Goal: Task Accomplishment & Management: Manage account settings

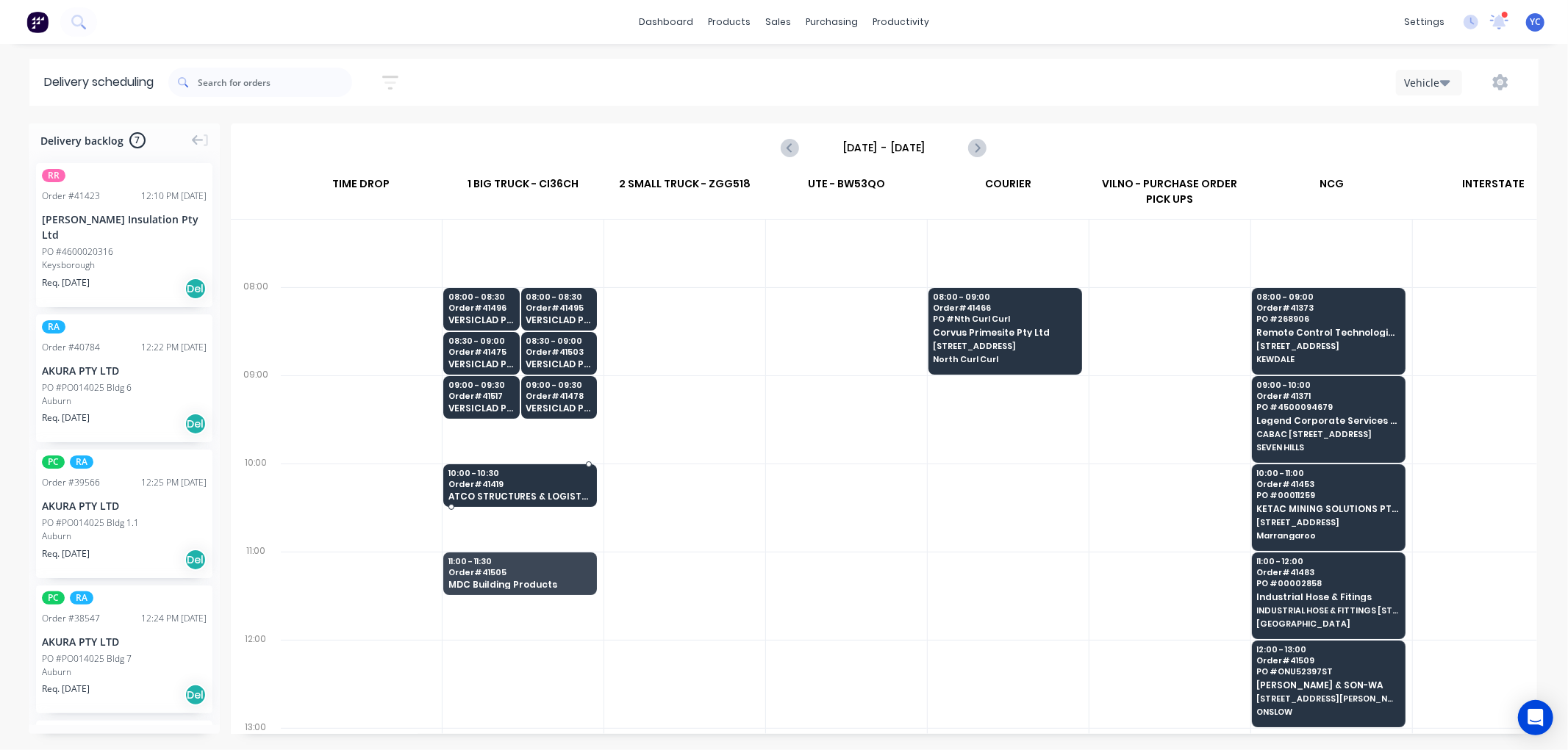
scroll to position [163, 1]
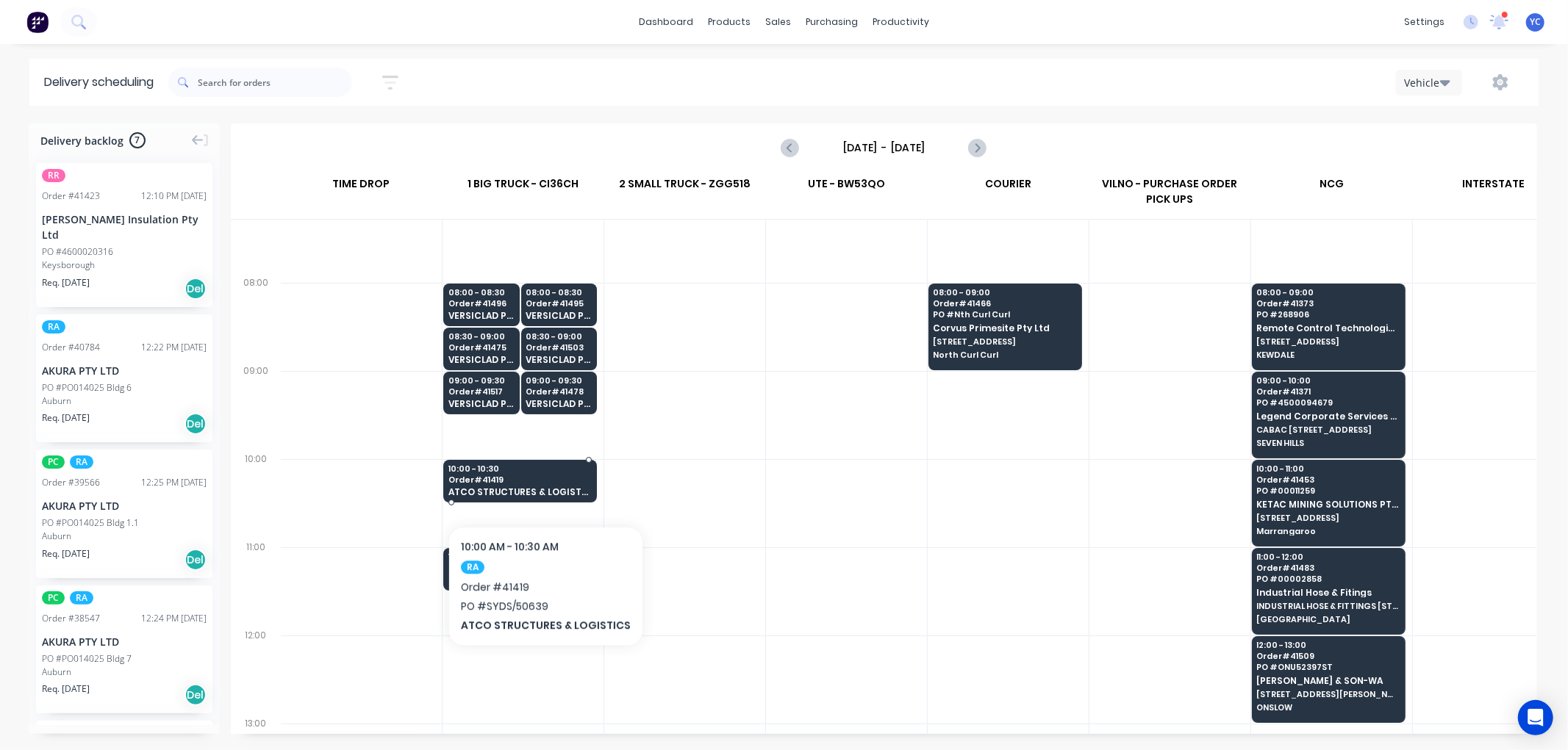
click at [540, 481] on span "Order # 41419" at bounding box center [519, 480] width 143 height 9
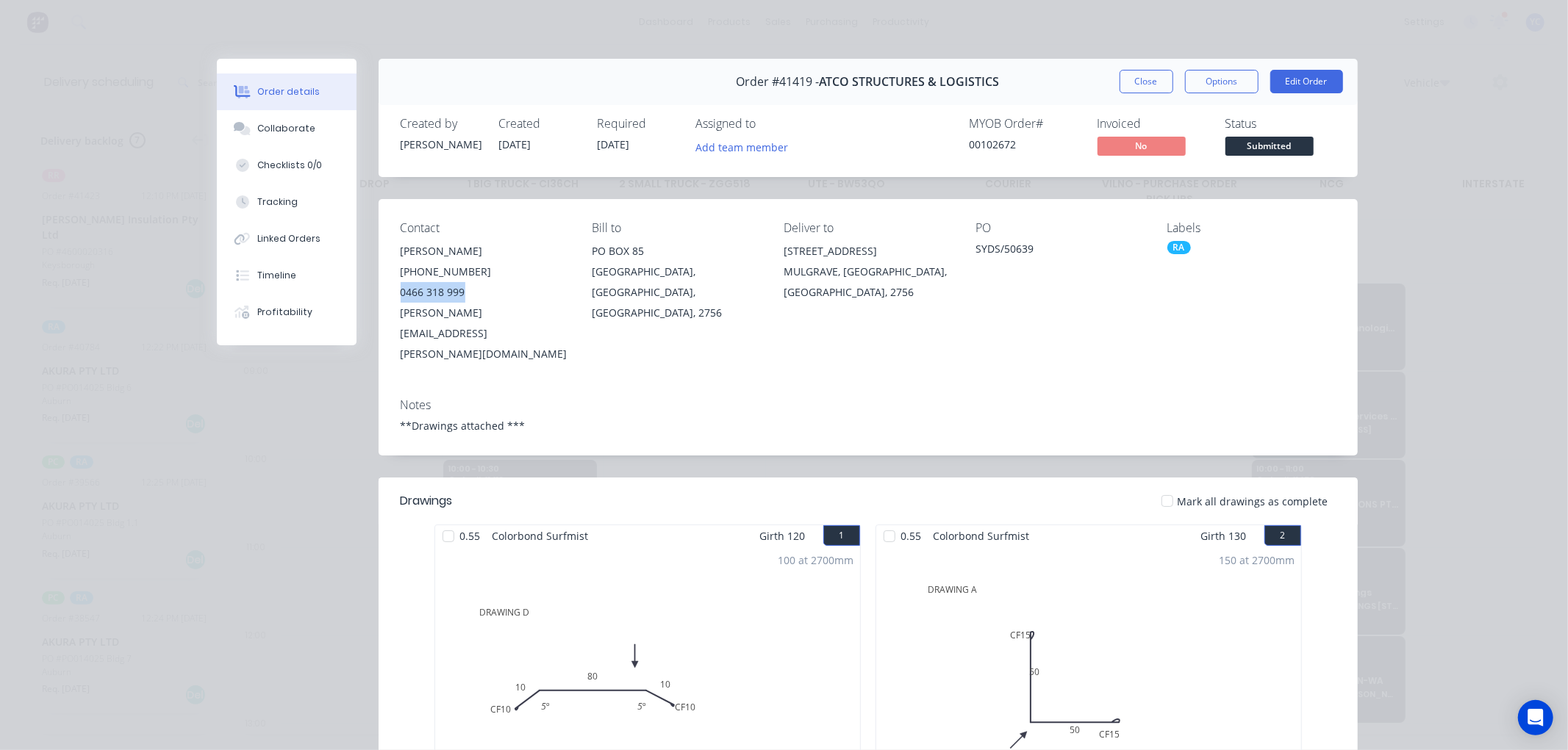
drag, startPoint x: 464, startPoint y: 288, endPoint x: 377, endPoint y: 288, distance: 87.0
click at [378, 288] on div "Contact NICOLE CLELAND (02) 4545 2900 0466 318 999 NICOLE.CLELAND@ATCO.COM Bill…" at bounding box center [867, 293] width 979 height 188
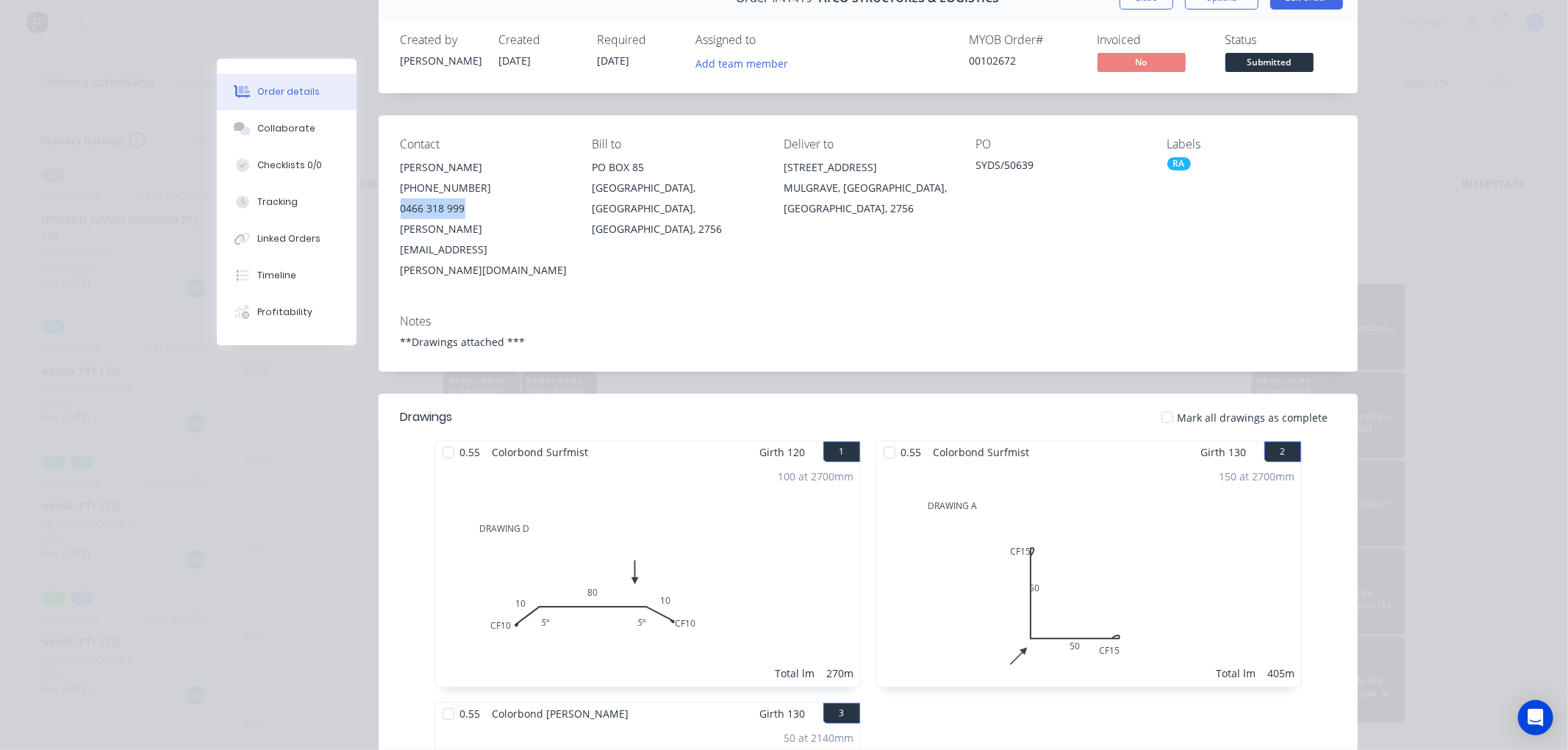
scroll to position [0, 0]
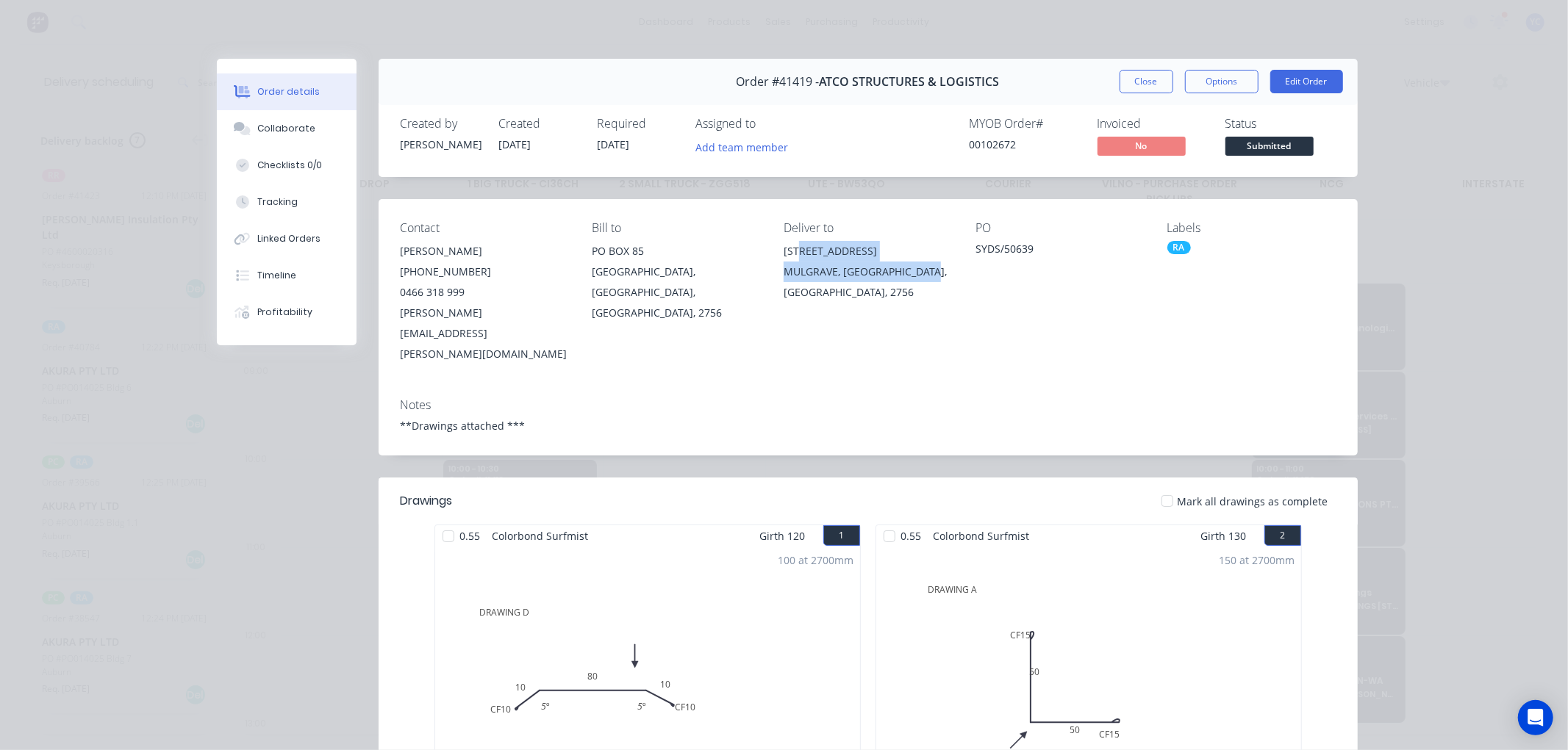
drag, startPoint x: 793, startPoint y: 246, endPoint x: 938, endPoint y: 274, distance: 147.7
click at [938, 274] on div "47 MULGRAVE RD MULGRAVE, New South Wales, Australia, 2756" at bounding box center [867, 271] width 168 height 62
click at [798, 272] on div "MULGRAVE, New South Wales, Australia, 2756" at bounding box center [867, 282] width 168 height 41
drag, startPoint x: 779, startPoint y: 253, endPoint x: 908, endPoint y: 285, distance: 132.9
click at [908, 285] on div "47 MULGRAVE RD MULGRAVE, New South Wales, Australia, 2756" at bounding box center [867, 271] width 168 height 62
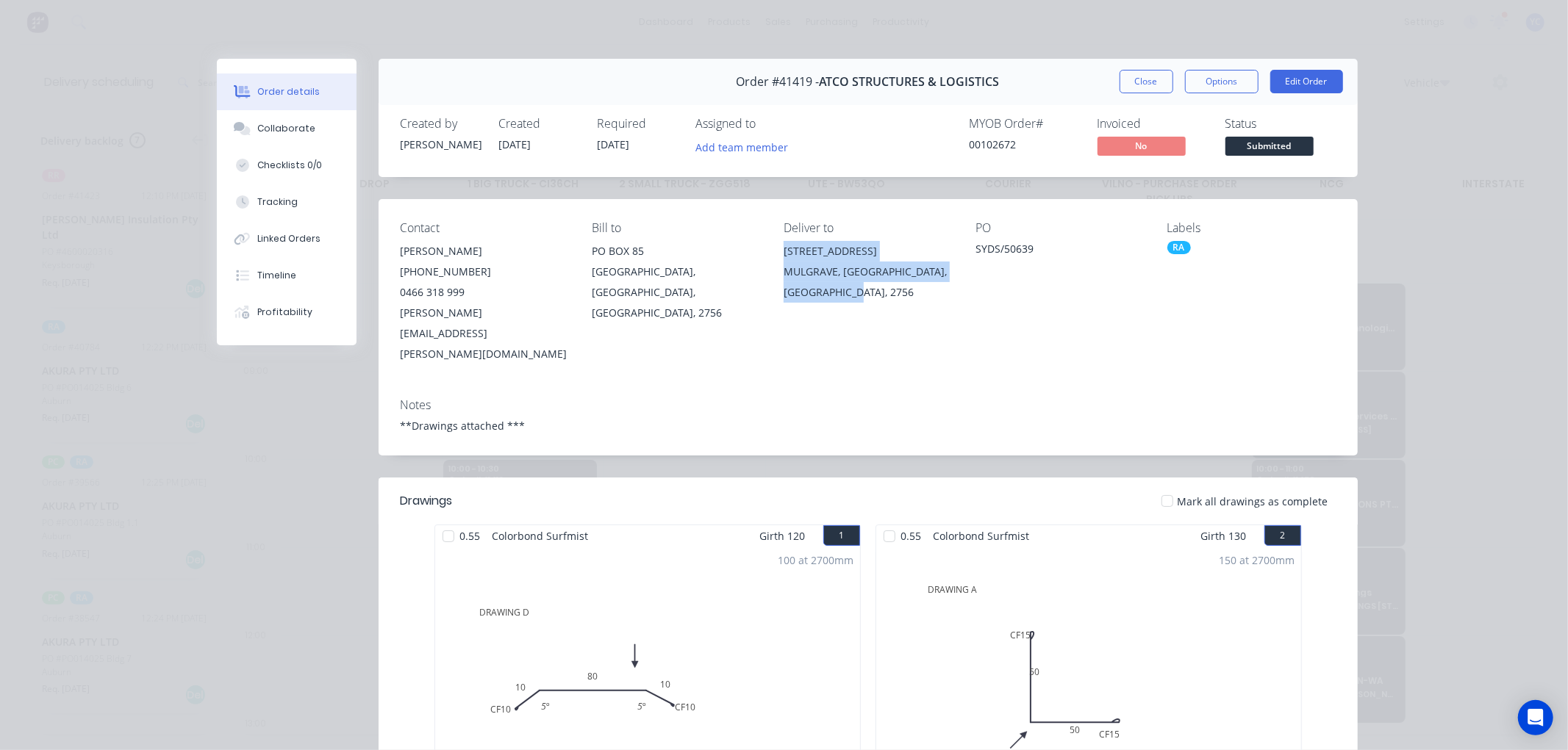
click at [846, 293] on div "MULGRAVE, New South Wales, Australia, 2756" at bounding box center [867, 282] width 168 height 41
drag, startPoint x: 802, startPoint y: 257, endPoint x: 833, endPoint y: 282, distance: 39.8
click at [833, 282] on div "47 MULGRAVE RD MULGRAVE, New South Wales, Australia, 2756" at bounding box center [867, 271] width 168 height 62
drag, startPoint x: 773, startPoint y: 247, endPoint x: 855, endPoint y: 294, distance: 94.5
click at [855, 294] on div "Contact NICOLE CLELAND (02) 4545 2900 0466 318 999 NICOLE.CLELAND@ATCO.COM Bill…" at bounding box center [867, 293] width 979 height 188
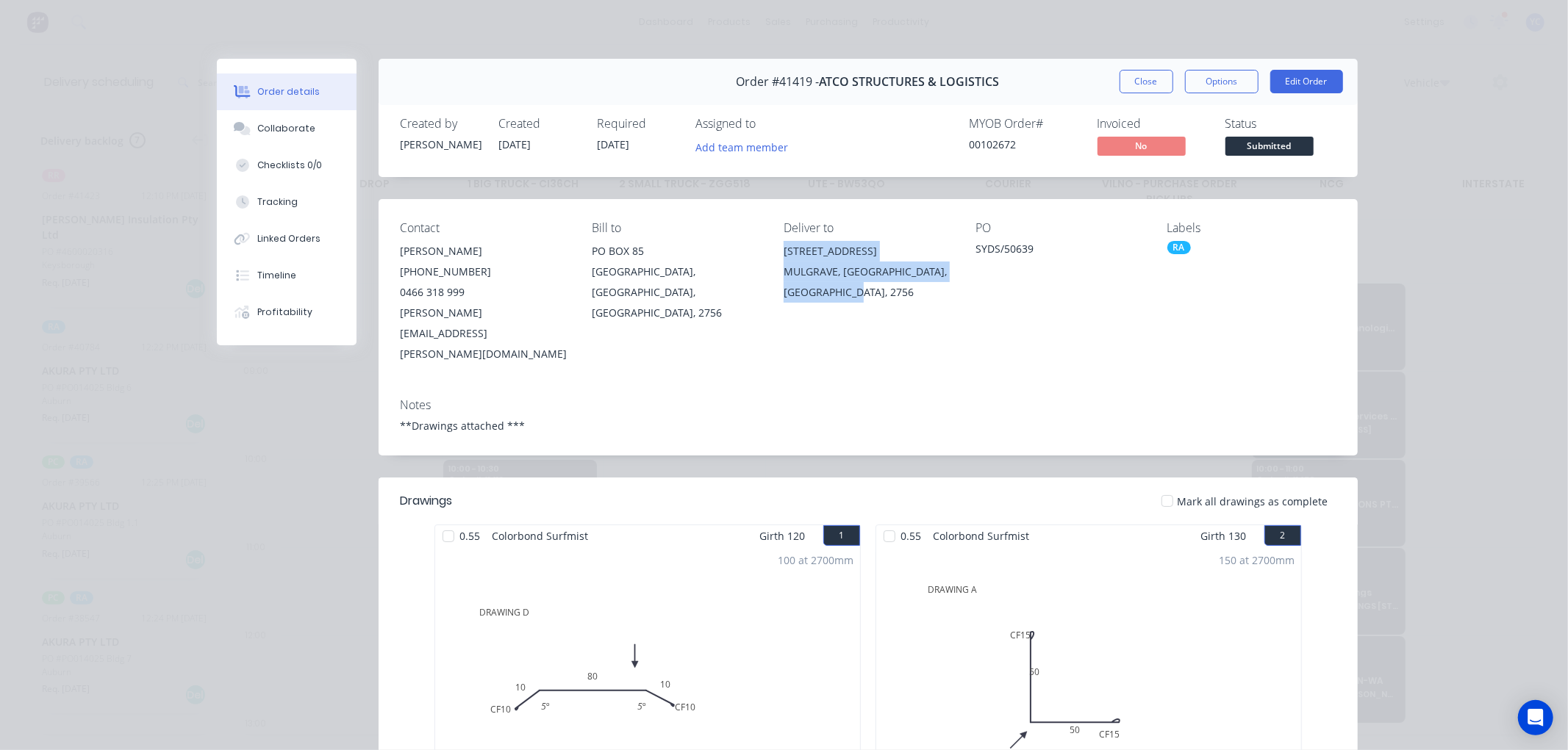
scroll to position [82, 0]
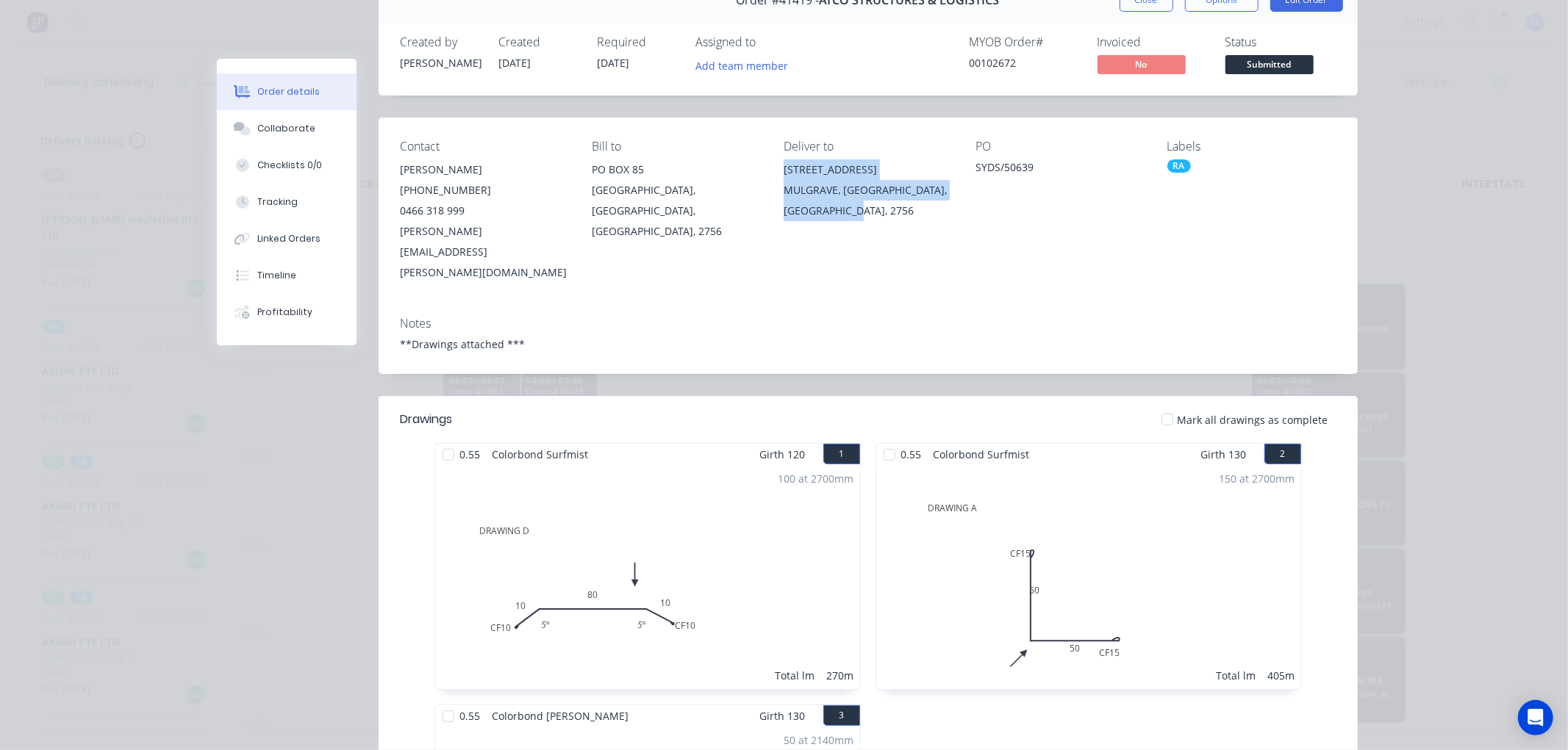
click at [818, 194] on div "MULGRAVE, New South Wales, Australia, 2756" at bounding box center [867, 200] width 168 height 41
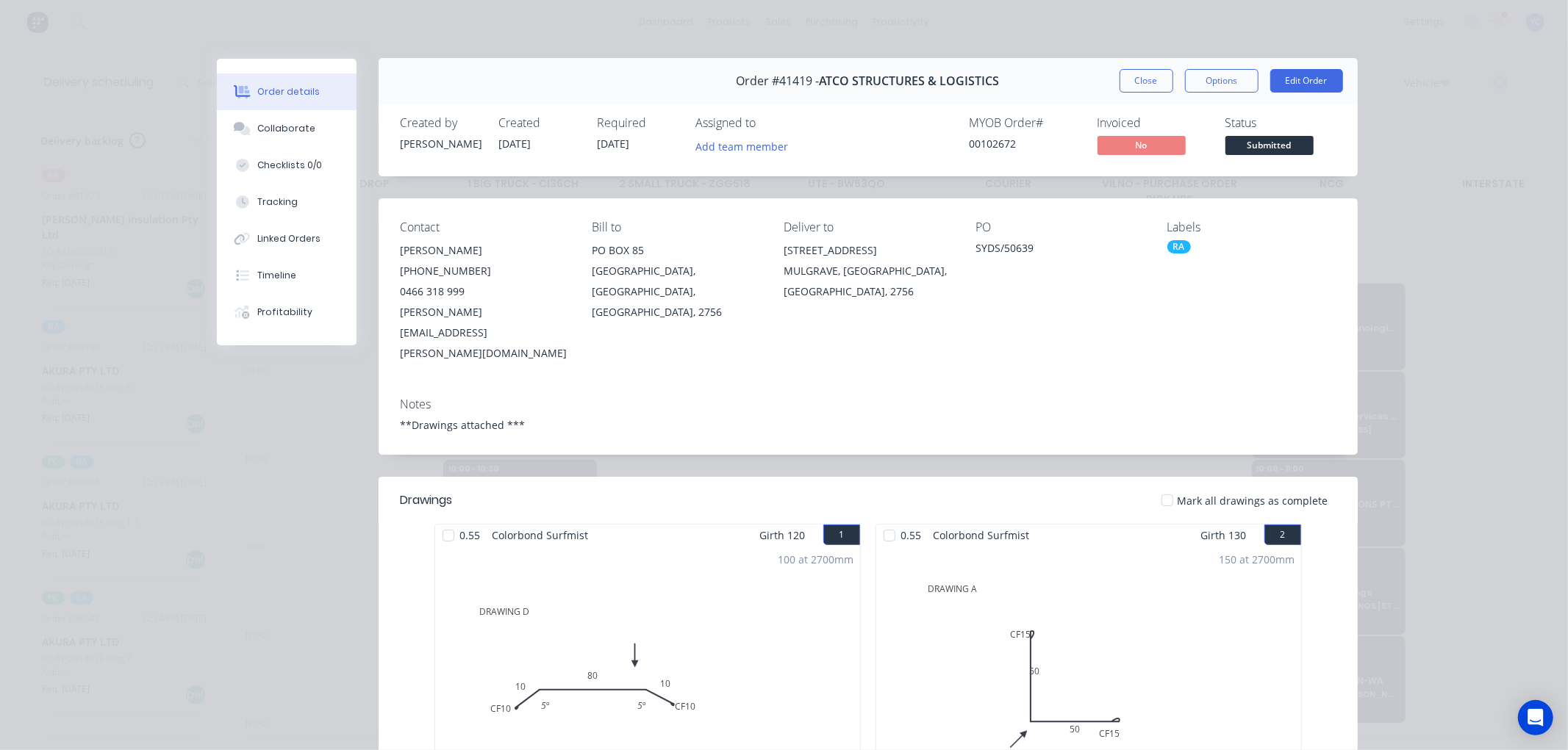
scroll to position [0, 0]
click at [1155, 84] on button "Close" at bounding box center [1147, 82] width 54 height 23
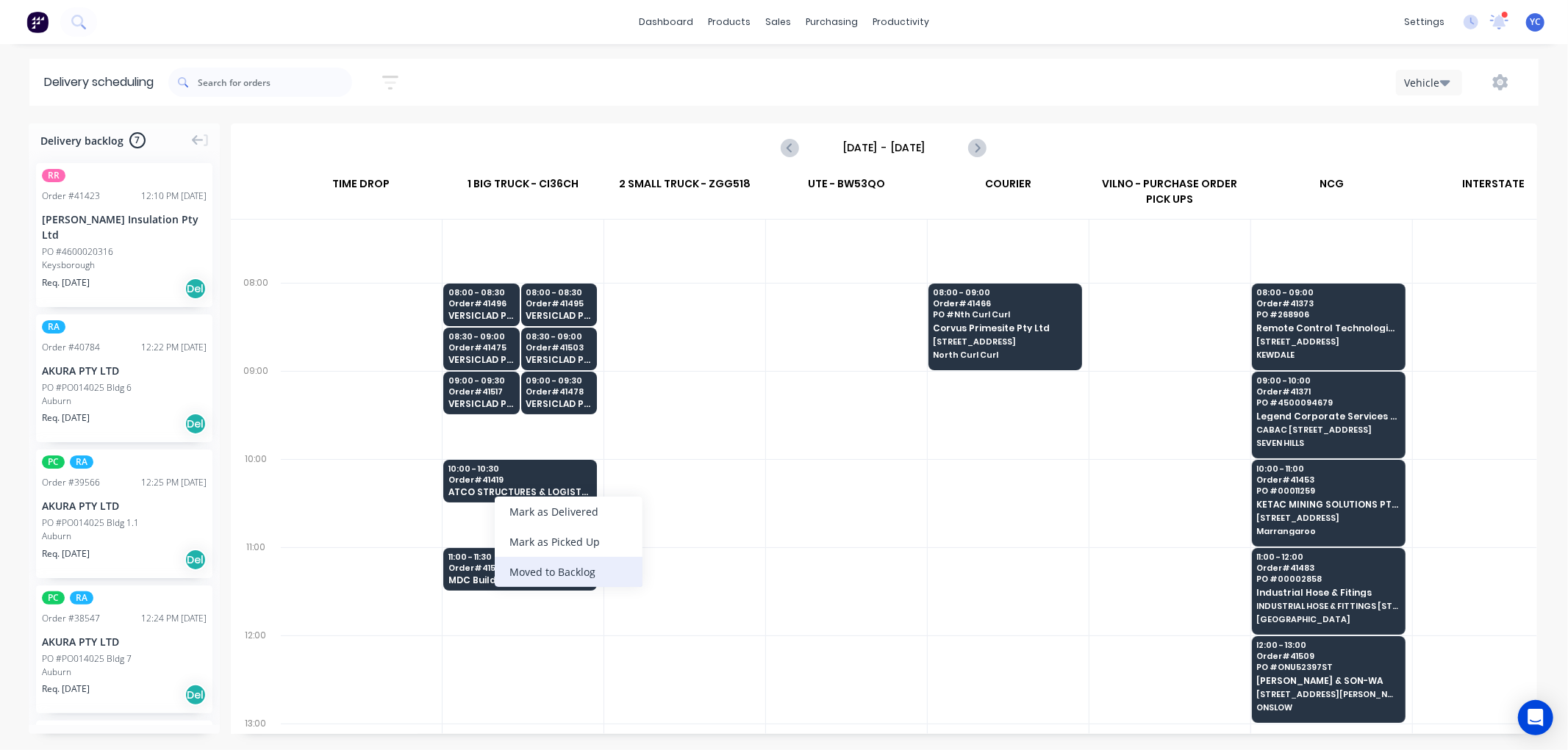
click at [575, 569] on div "Moved to Backlog" at bounding box center [568, 572] width 147 height 31
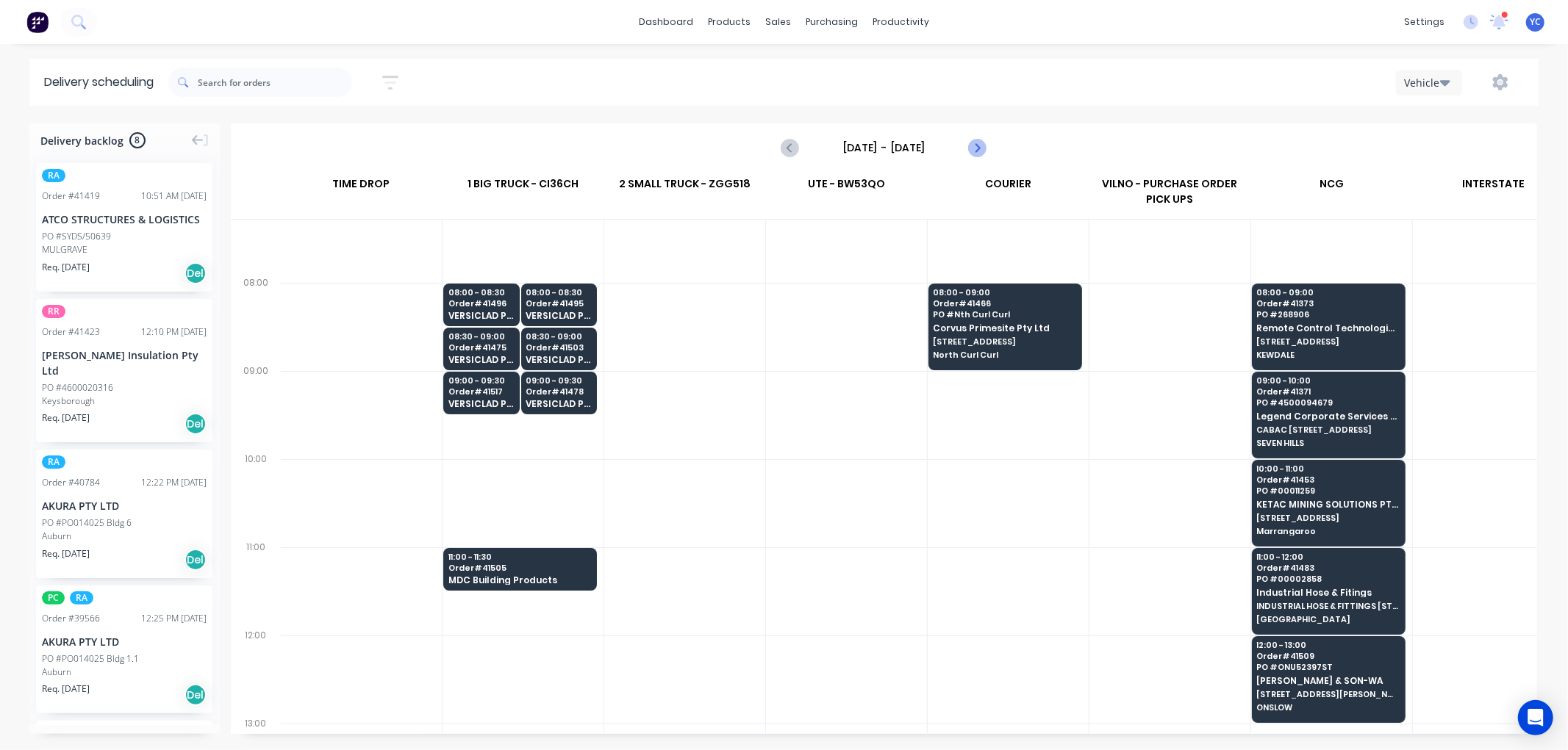
click at [979, 148] on icon "Next page" at bounding box center [977, 148] width 18 height 18
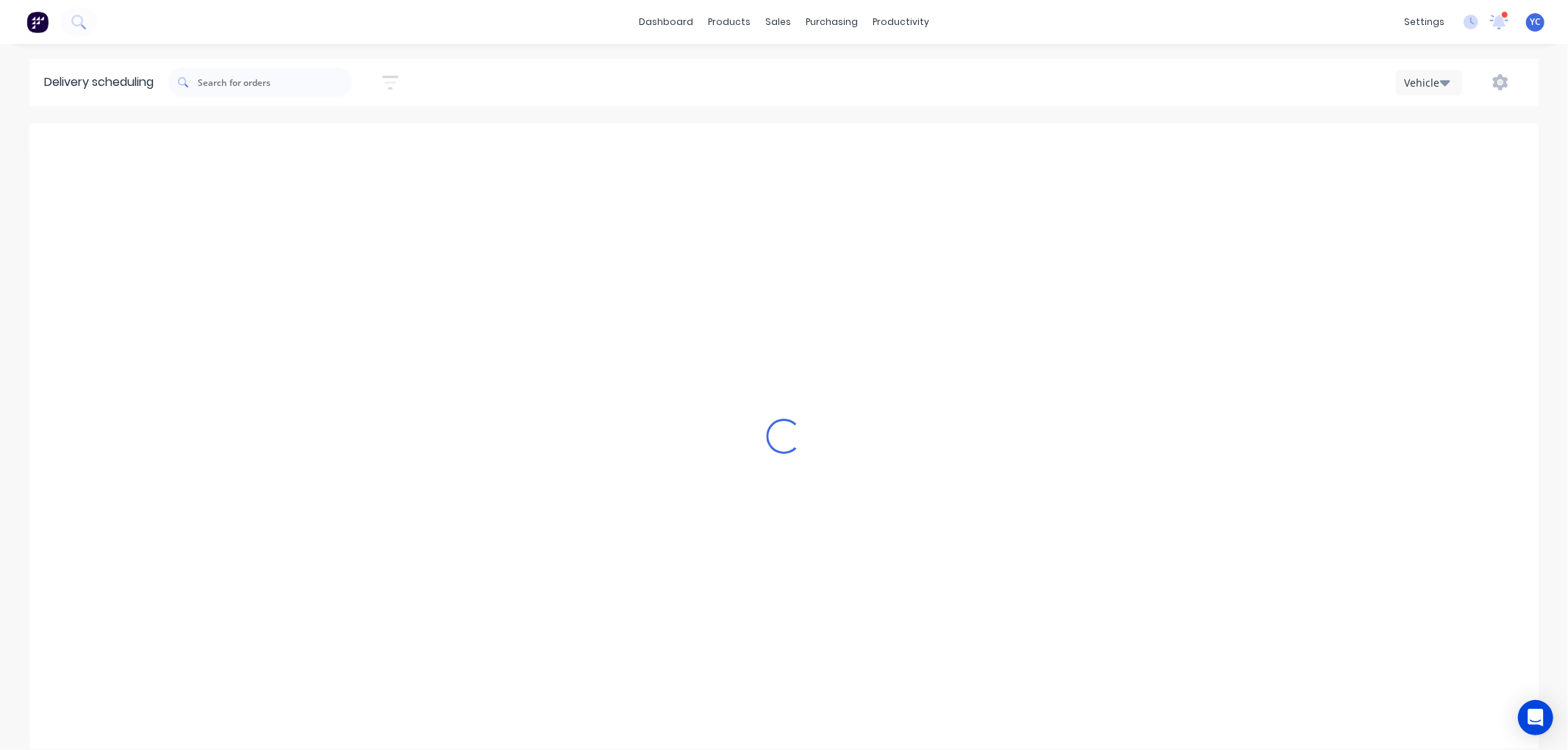
scroll to position [0, 1]
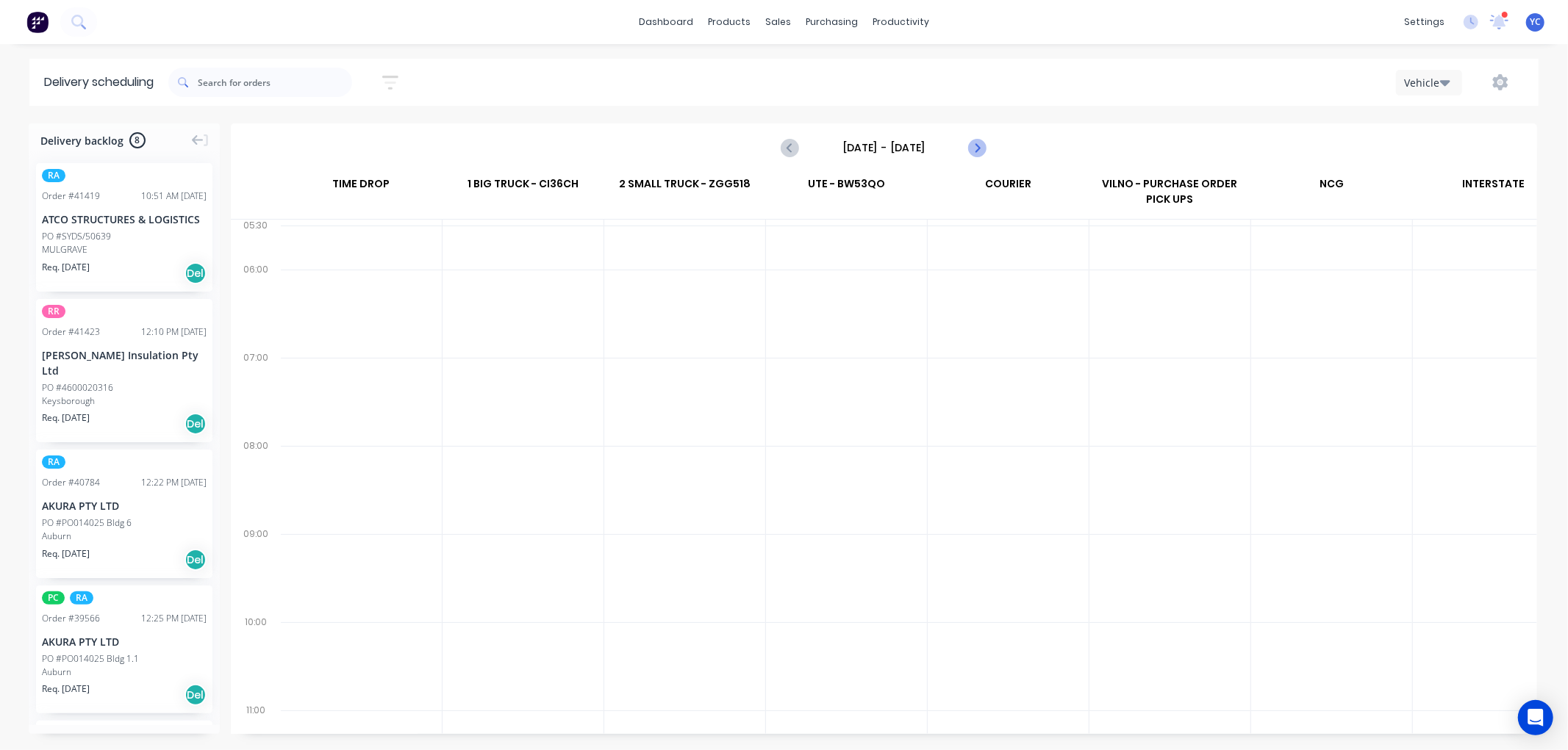
click at [979, 148] on icon "Next page" at bounding box center [976, 147] width 6 height 12
type input "Monday - 08/09/25"
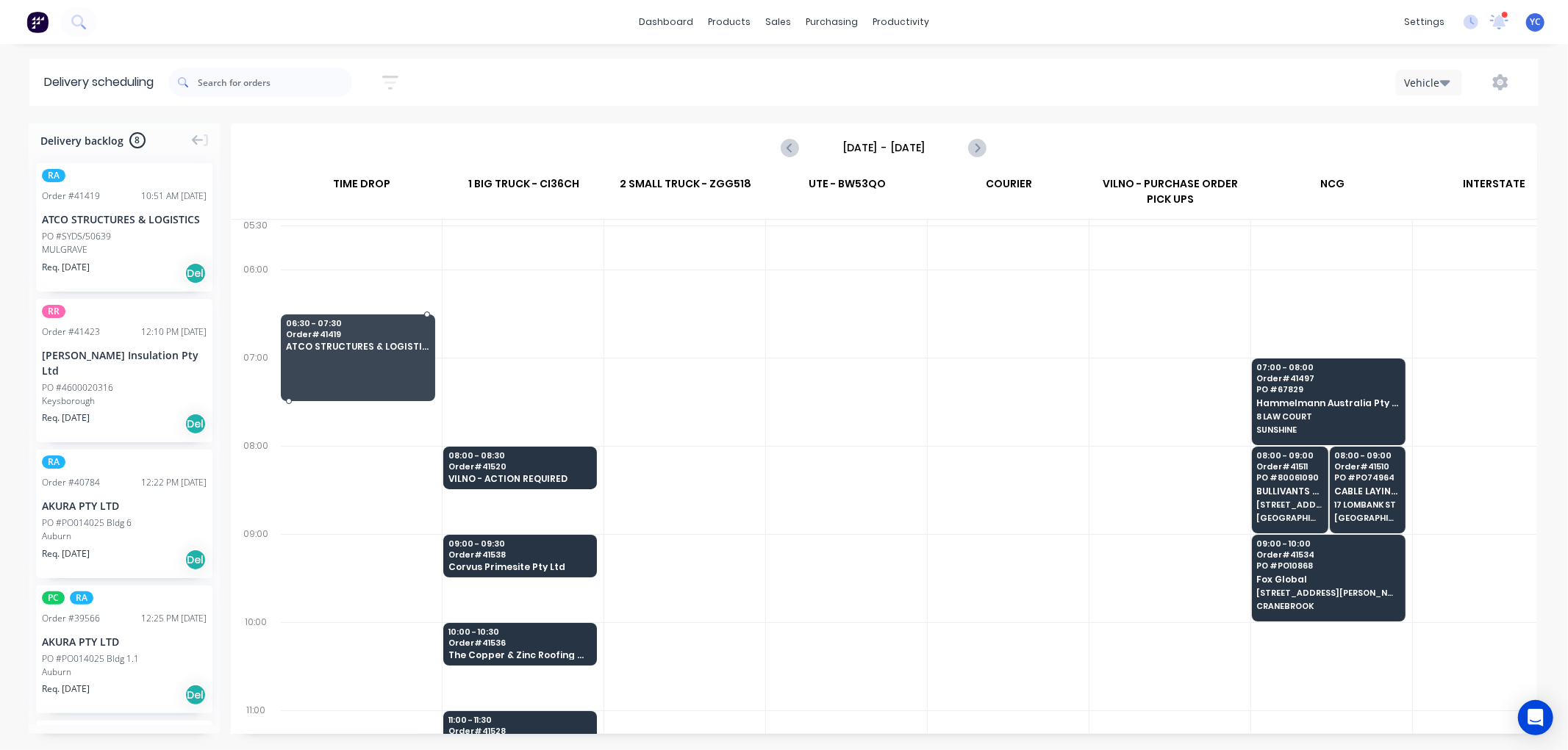
scroll to position [0, 0]
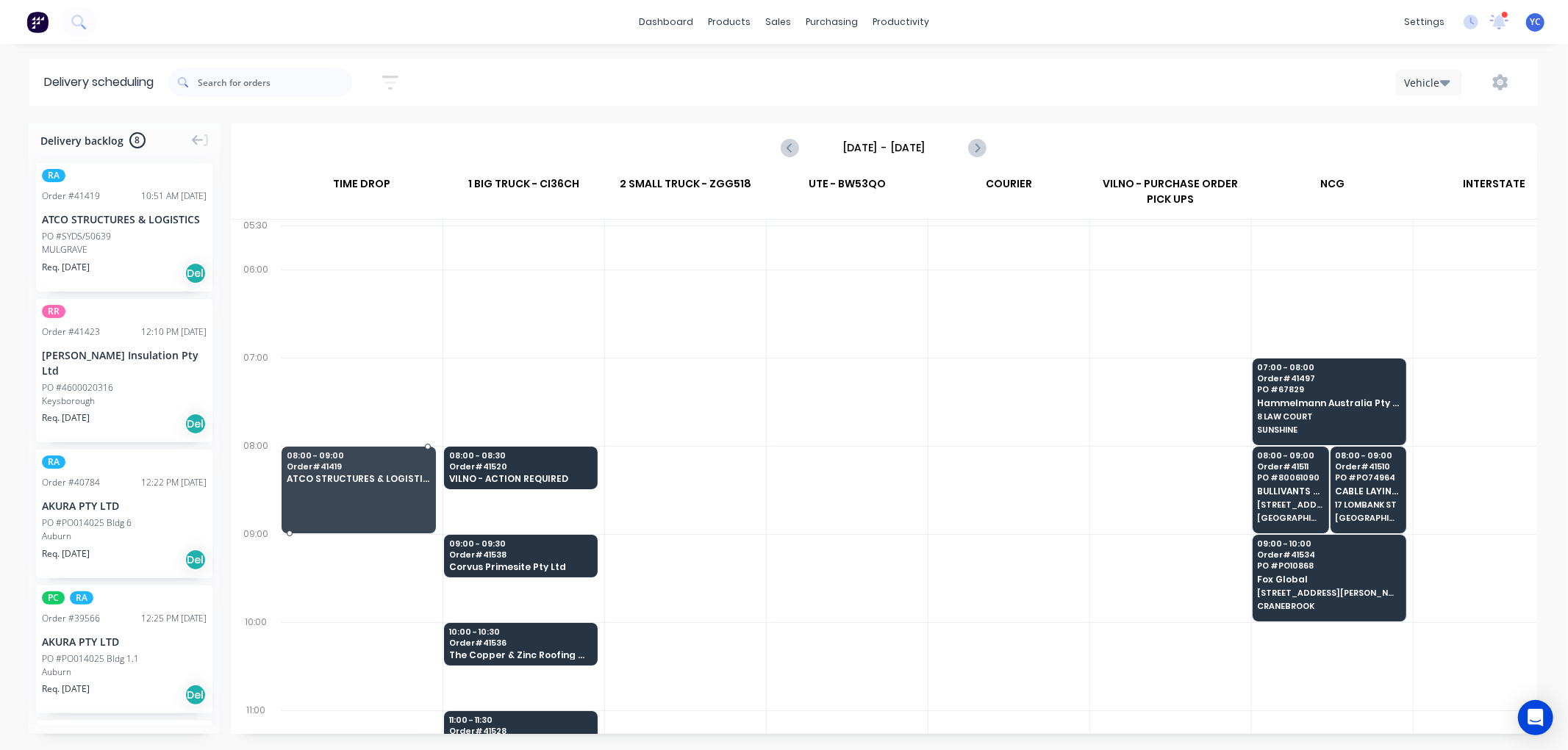
drag, startPoint x: 115, startPoint y: 233, endPoint x: 292, endPoint y: 449, distance: 279.3
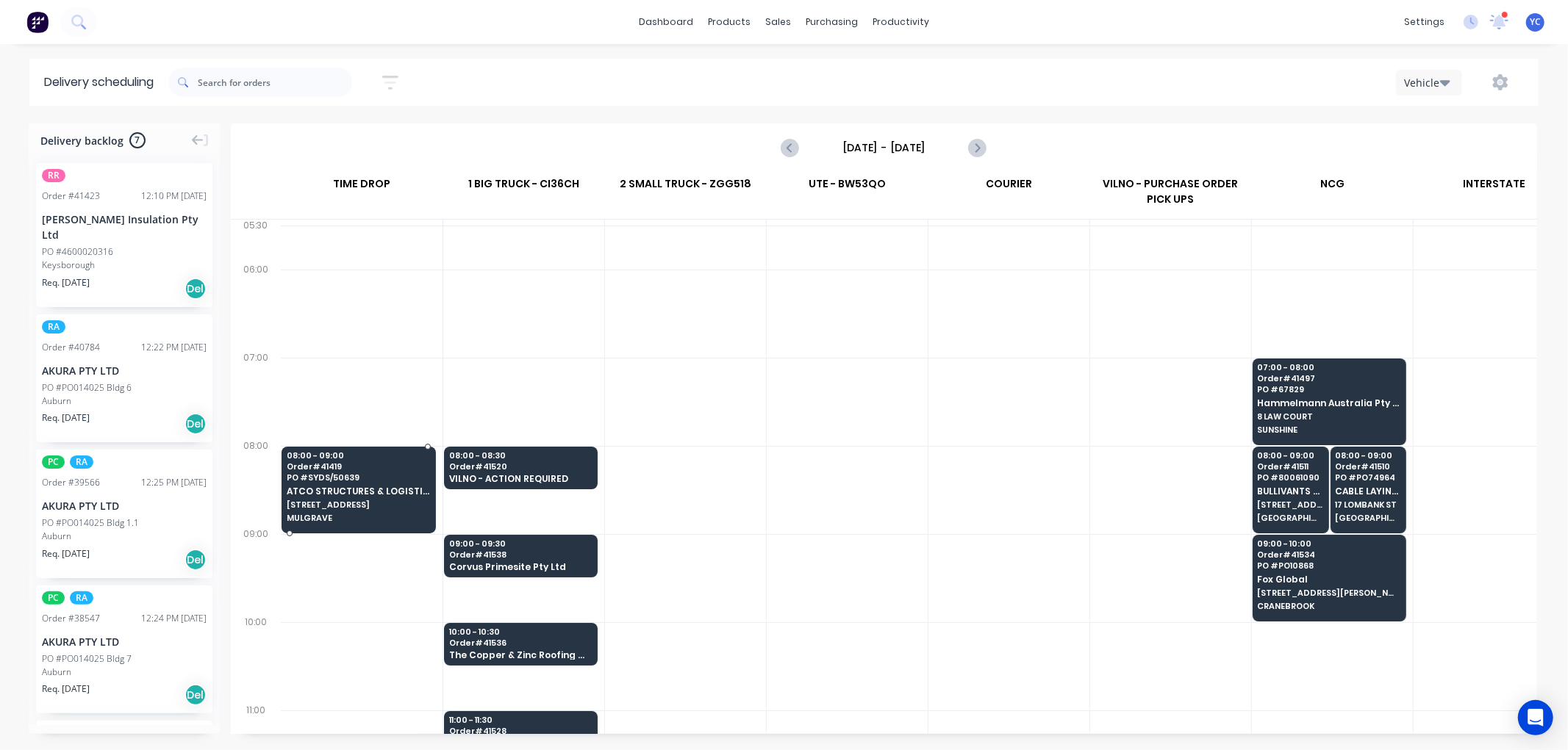
click at [384, 504] on span "47 MULGRAVE RD" at bounding box center [358, 505] width 143 height 9
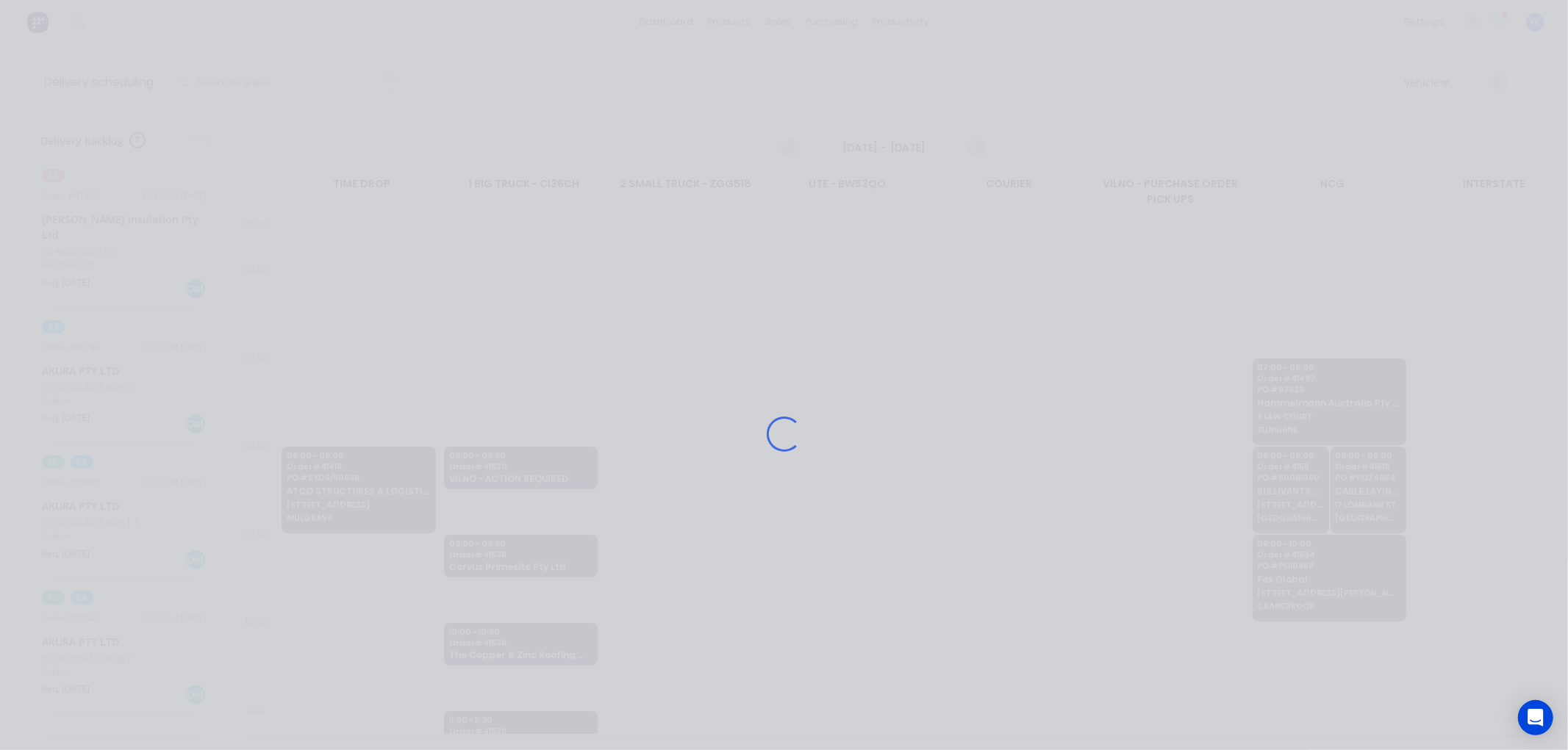
click at [384, 504] on div "Loading..." at bounding box center [784, 433] width 1176 height 750
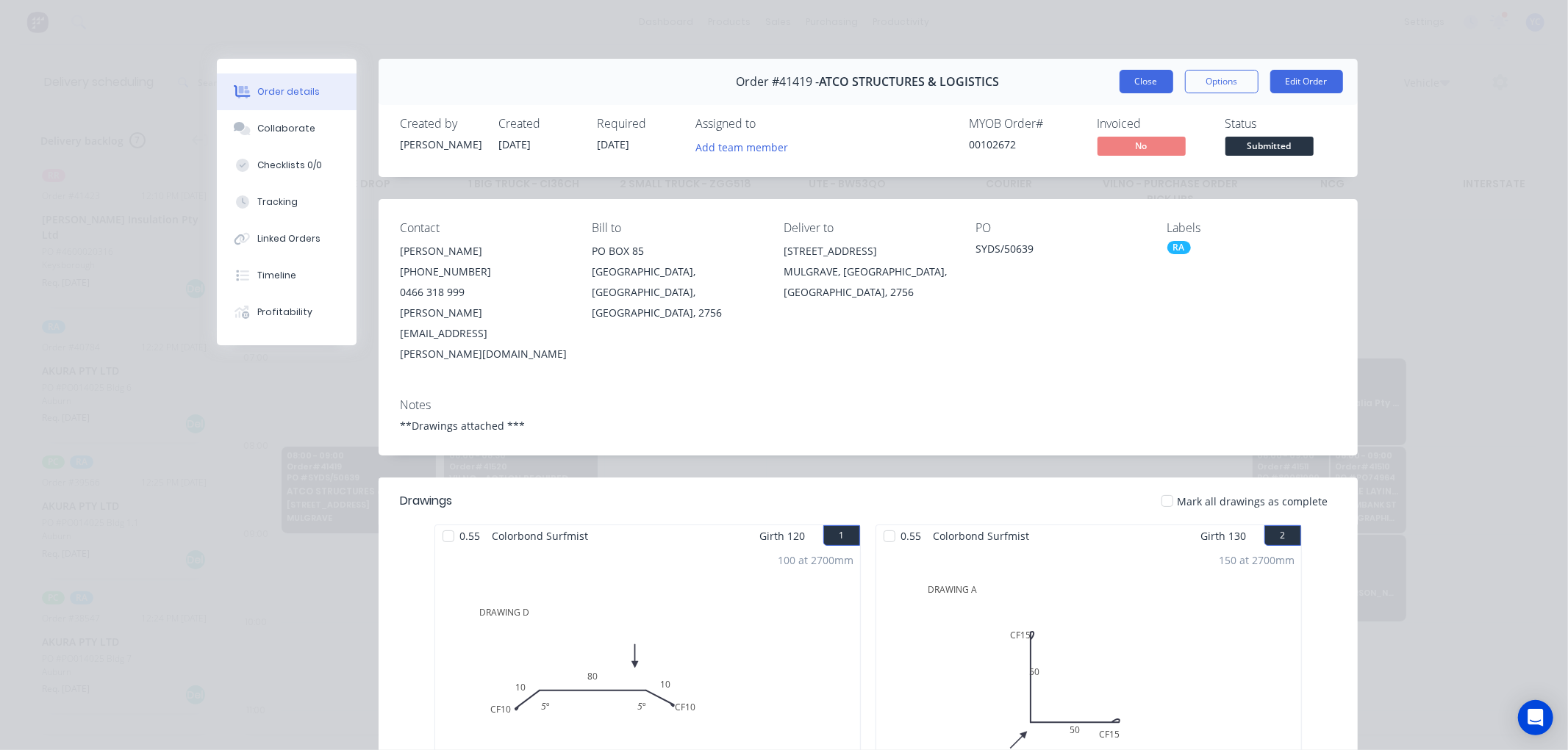
click at [1132, 77] on button "Close" at bounding box center [1147, 82] width 54 height 23
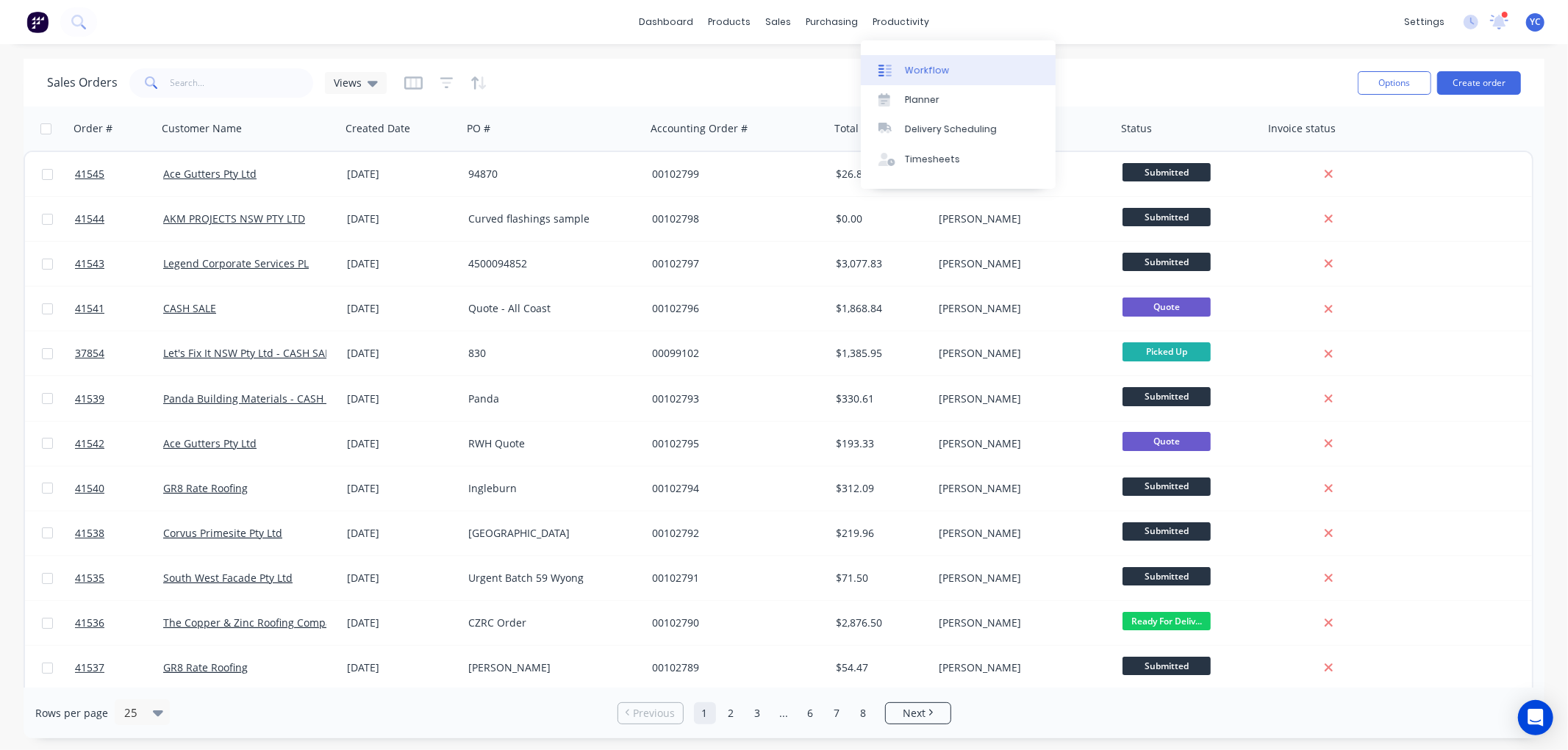
click at [924, 65] on div "Workflow" at bounding box center [926, 70] width 44 height 13
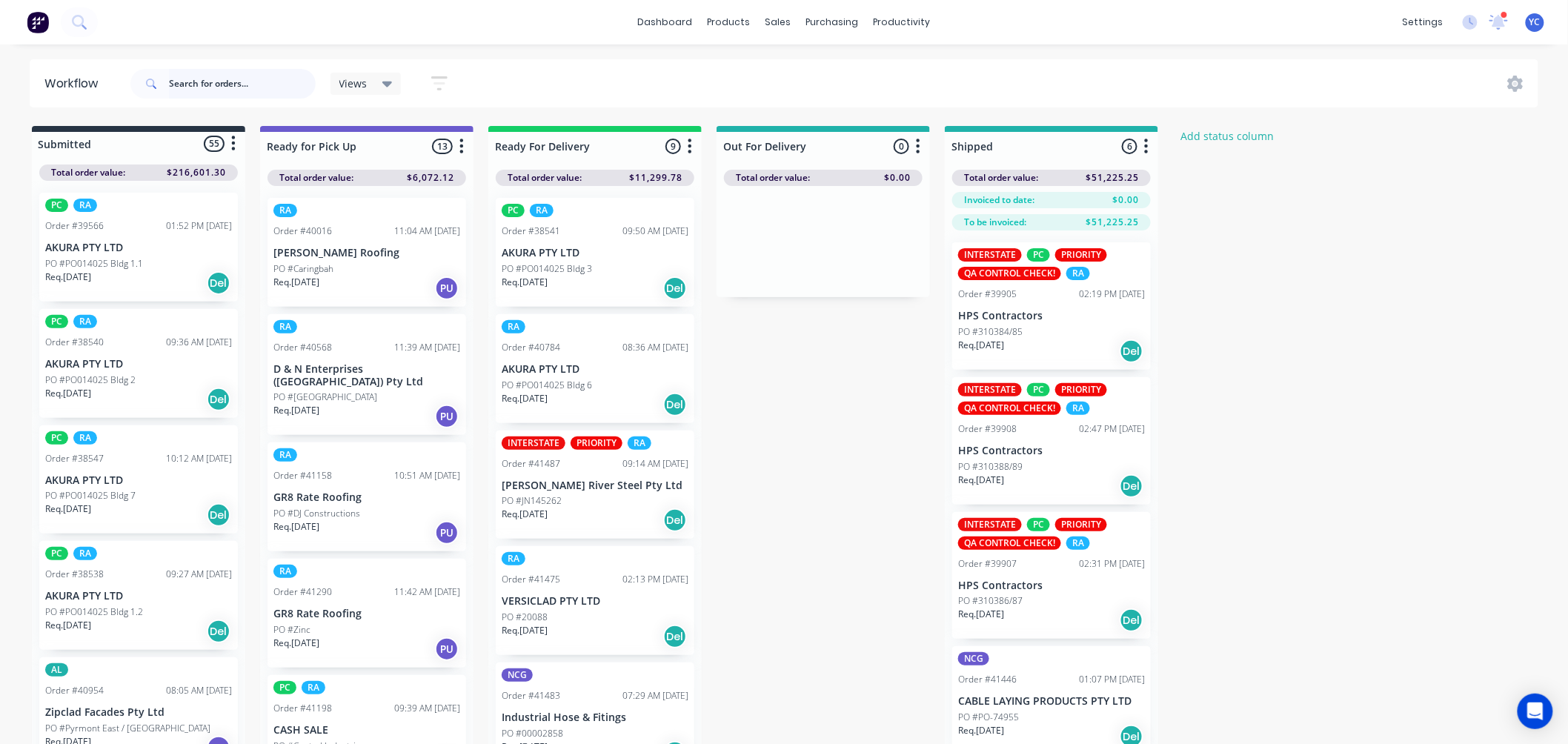
click at [218, 83] on input "text" at bounding box center [242, 83] width 147 height 30
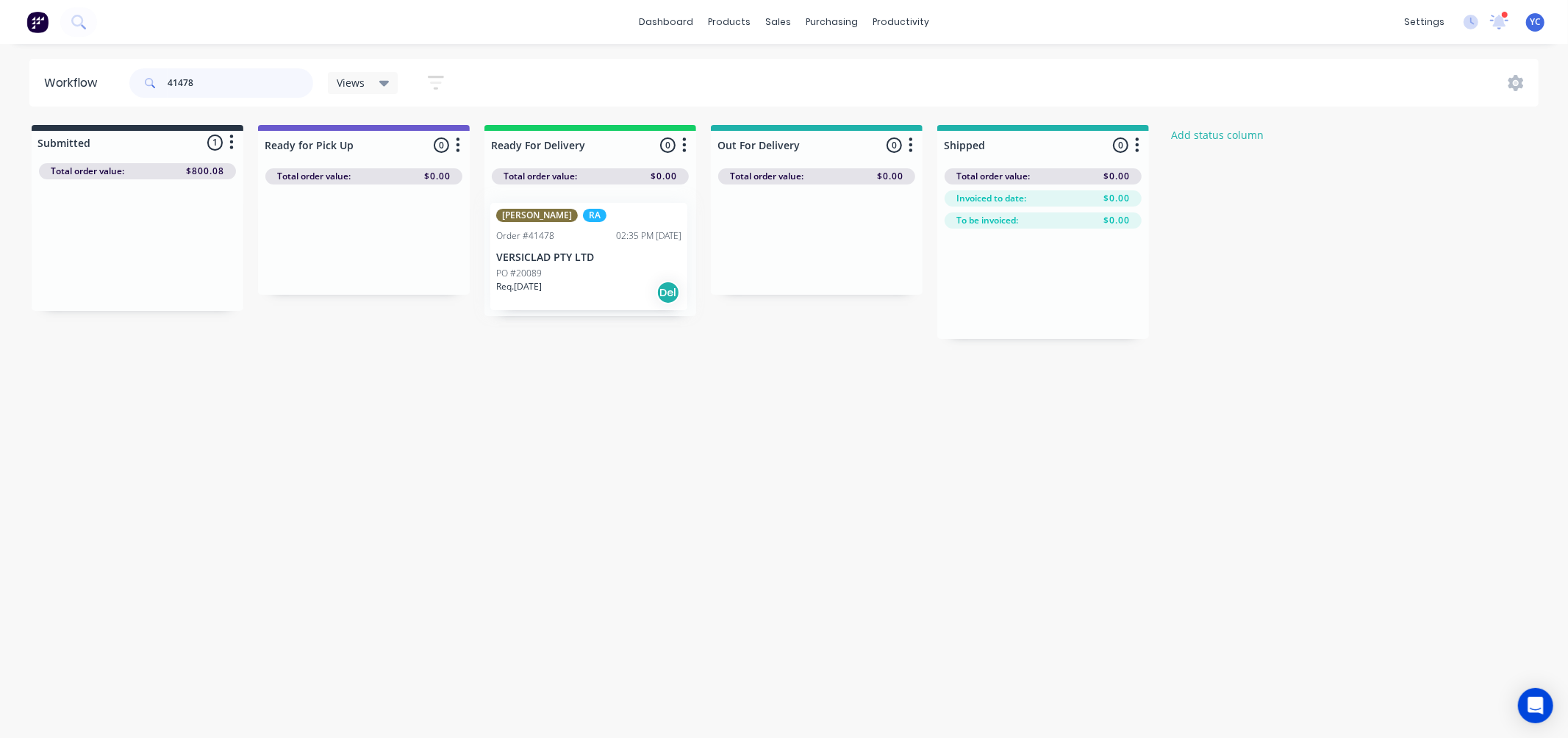
drag, startPoint x: 111, startPoint y: 269, endPoint x: 570, endPoint y: 278, distance: 459.1
click at [570, 278] on div "Submitted 1 Status colour #273444 hex #273444 Save Cancel Summaries Total order…" at bounding box center [788, 232] width 1599 height 214
click at [240, 84] on input "41478" at bounding box center [240, 83] width 146 height 30
drag, startPoint x: 148, startPoint y: 236, endPoint x: 603, endPoint y: 238, distance: 455.0
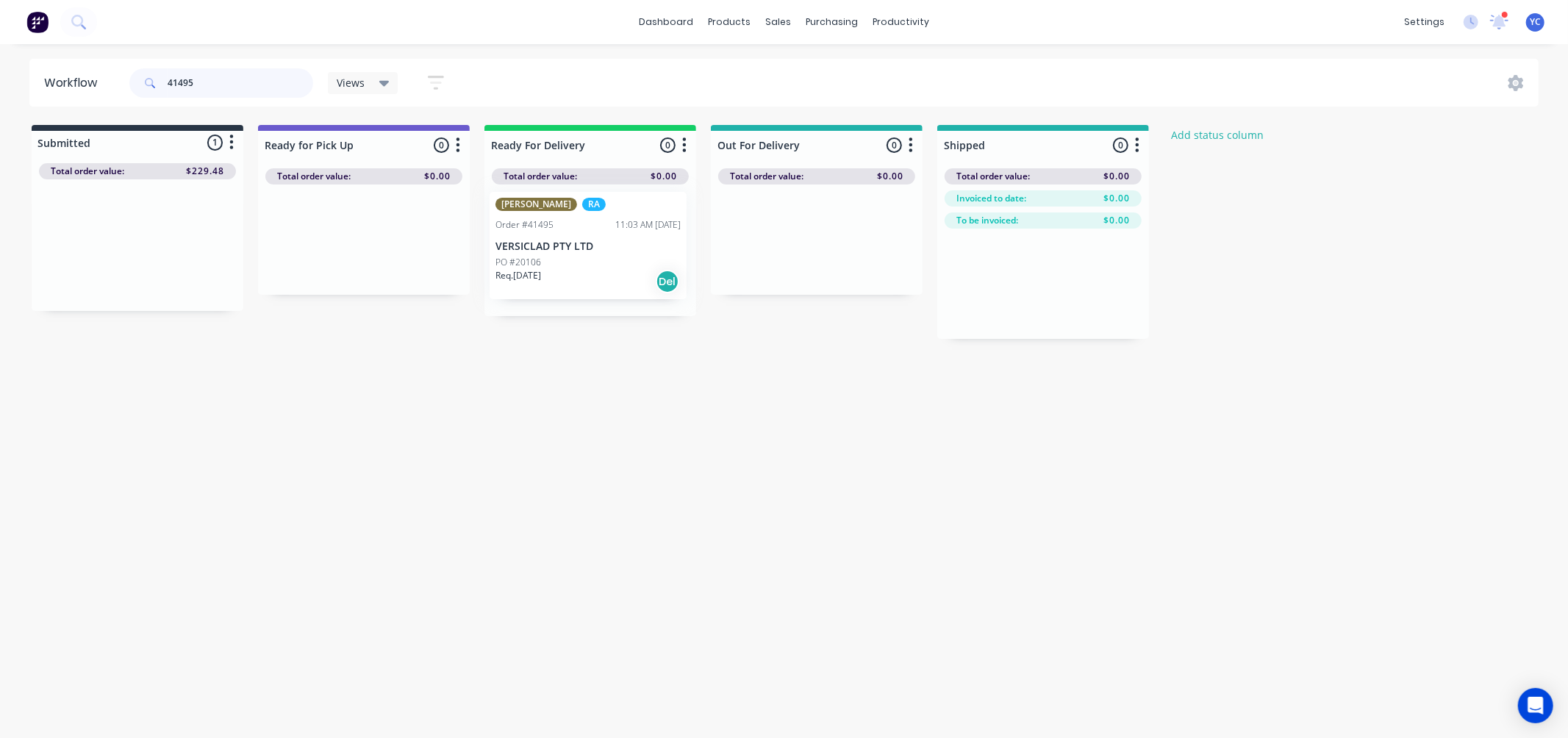
click at [603, 238] on div "Submitted 1 Status colour #273444 hex #273444 Save Cancel Summaries Total order…" at bounding box center [788, 232] width 1599 height 214
click at [223, 75] on input "41495" at bounding box center [240, 83] width 146 height 30
drag, startPoint x: 184, startPoint y: 224, endPoint x: 654, endPoint y: 220, distance: 470.0
click at [652, 230] on div "Submitted 1 Status colour #273444 hex #273444 Save Cancel Summaries Total order…" at bounding box center [788, 232] width 1599 height 214
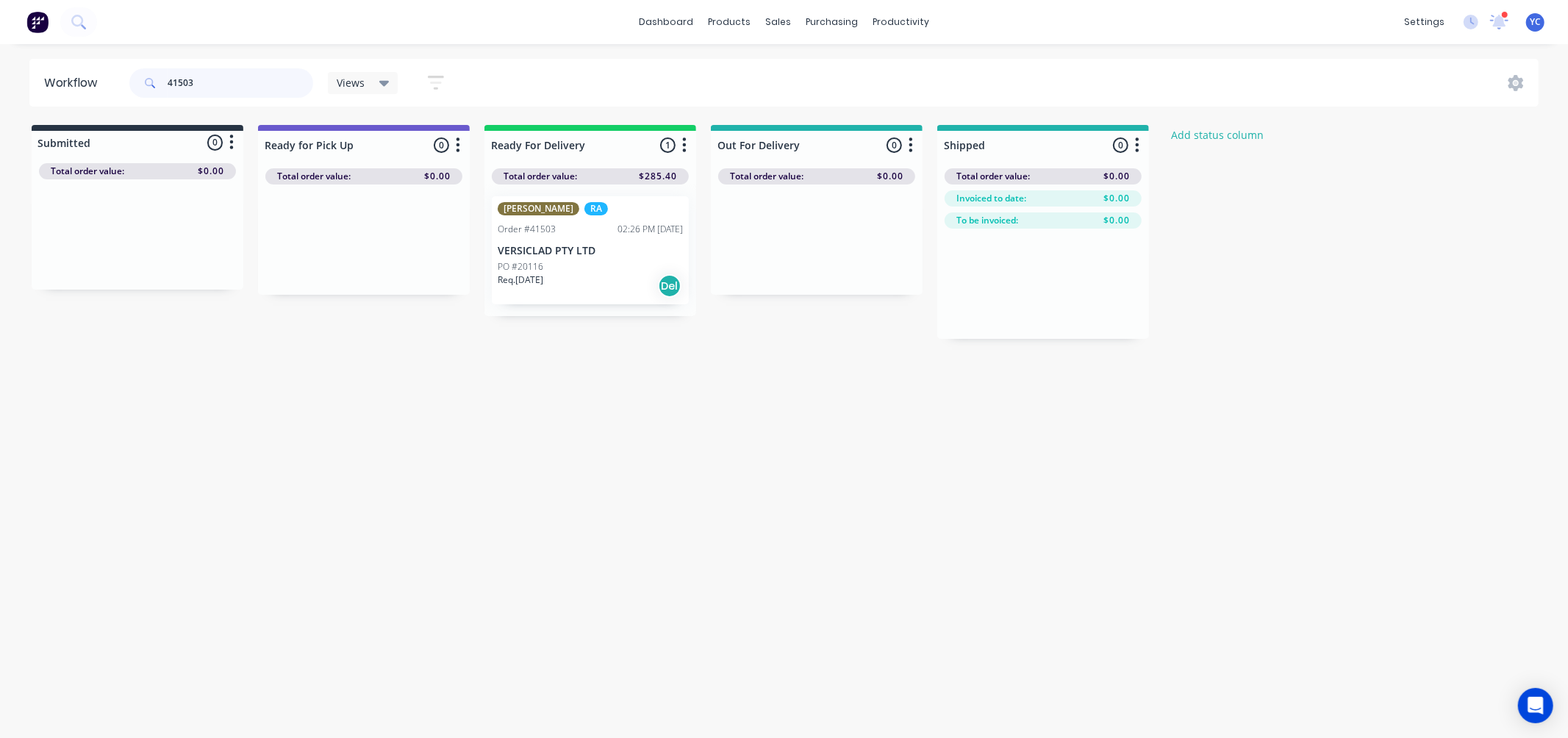
click at [216, 79] on input "41503" at bounding box center [240, 83] width 146 height 30
drag, startPoint x: 137, startPoint y: 265, endPoint x: 598, endPoint y: 289, distance: 461.6
click at [598, 289] on div "Submitted 1 Status colour #273444 hex #273444 Save Cancel Summaries Total order…" at bounding box center [788, 232] width 1599 height 214
click at [256, 84] on input "41517" at bounding box center [240, 83] width 146 height 30
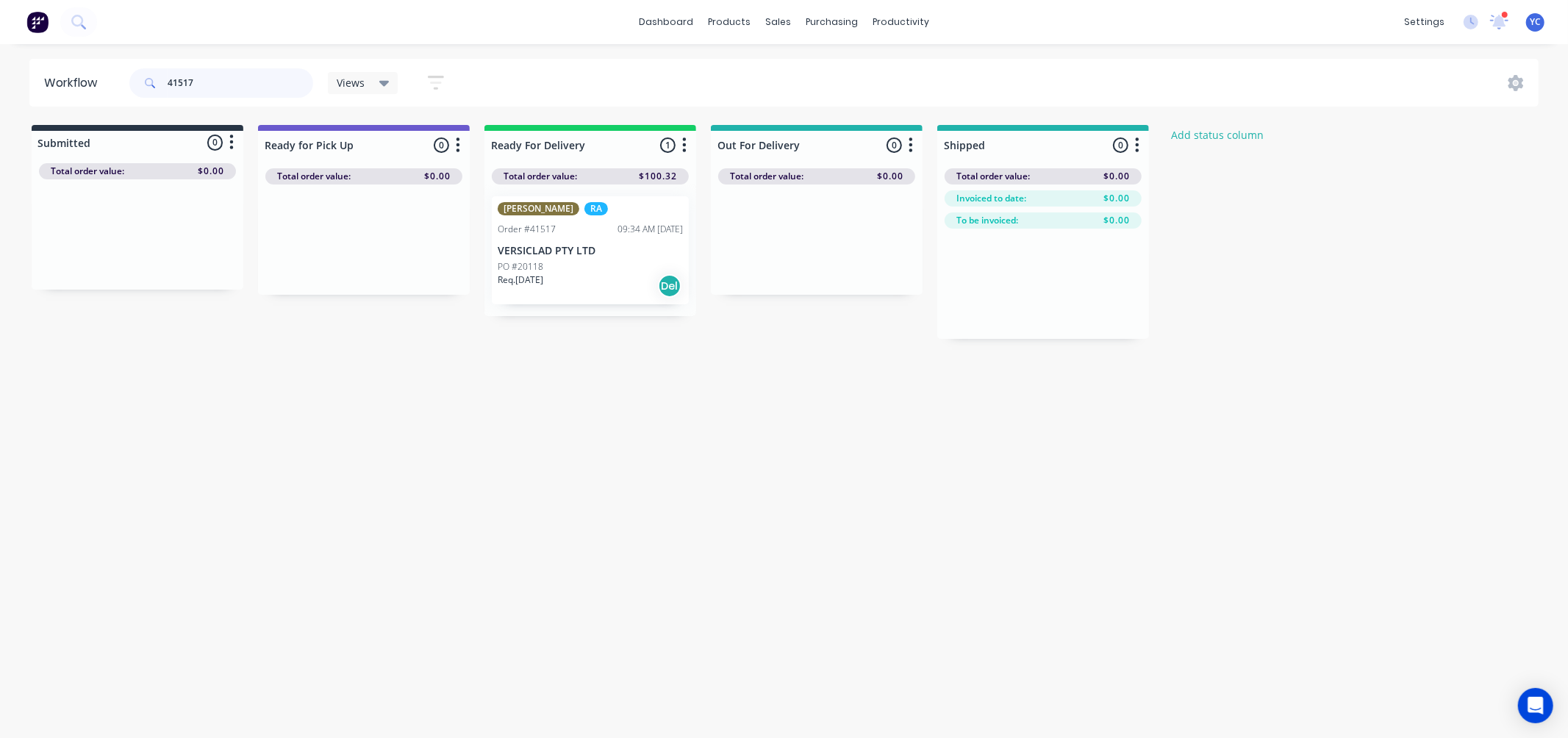
click at [256, 84] on input "41517" at bounding box center [240, 83] width 146 height 30
click at [284, 89] on input "41517" at bounding box center [240, 83] width 146 height 30
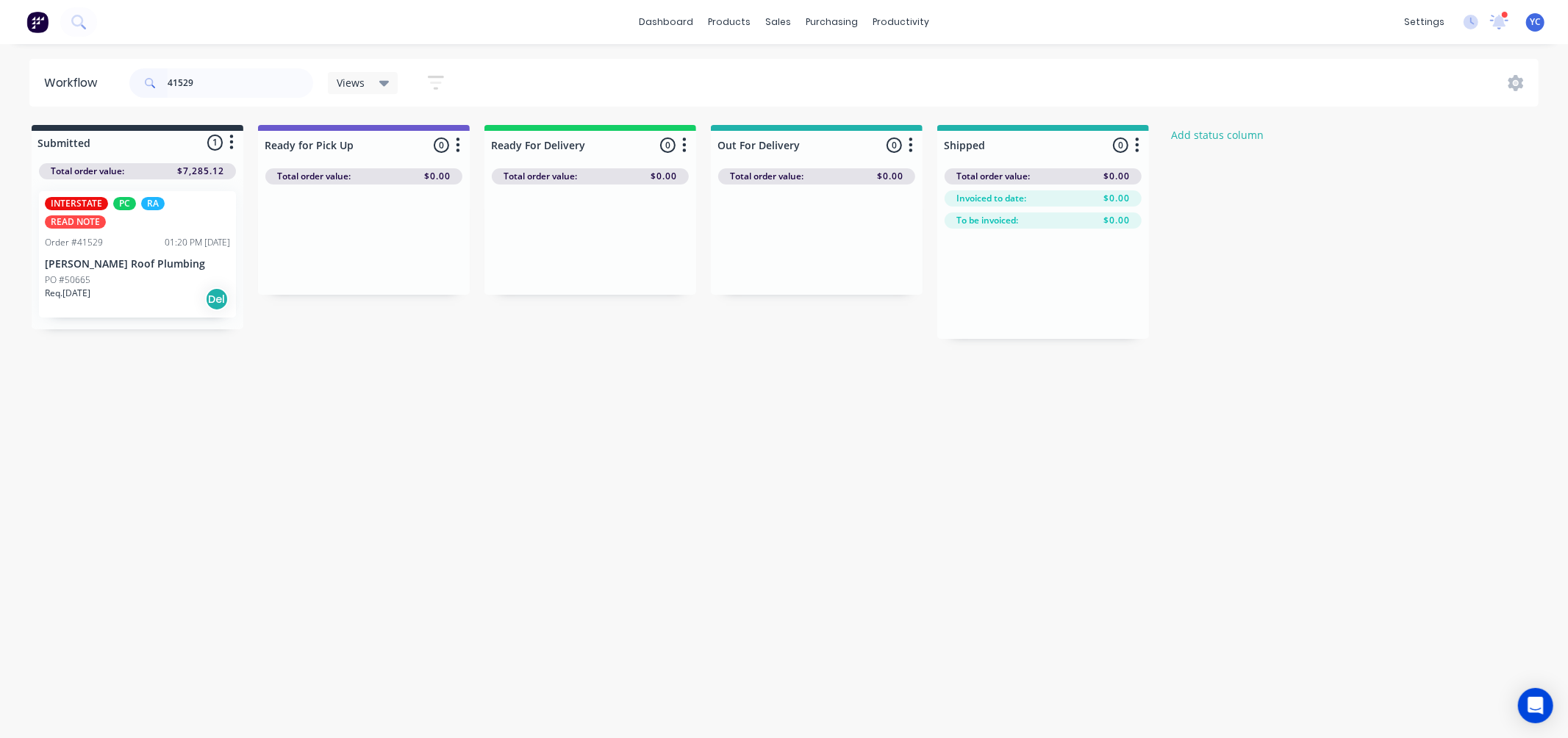
click at [149, 273] on div "PO #50665" at bounding box center [137, 280] width 185 height 13
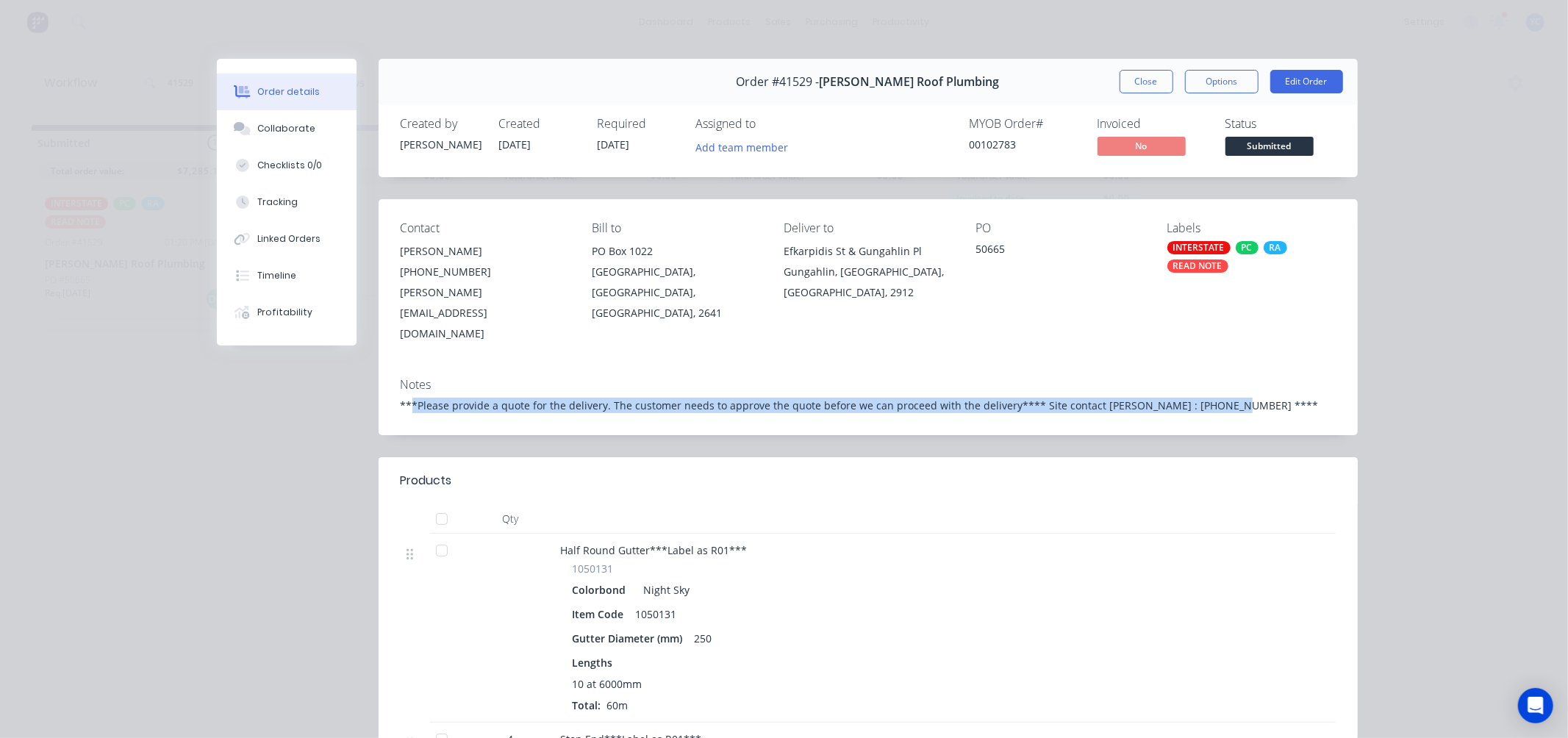
drag, startPoint x: 403, startPoint y: 369, endPoint x: 1215, endPoint y: 373, distance: 812.0
click at [1215, 373] on div "Notes ***Please provide a quote for the delivery. The customer needs to approve…" at bounding box center [867, 400] width 979 height 69
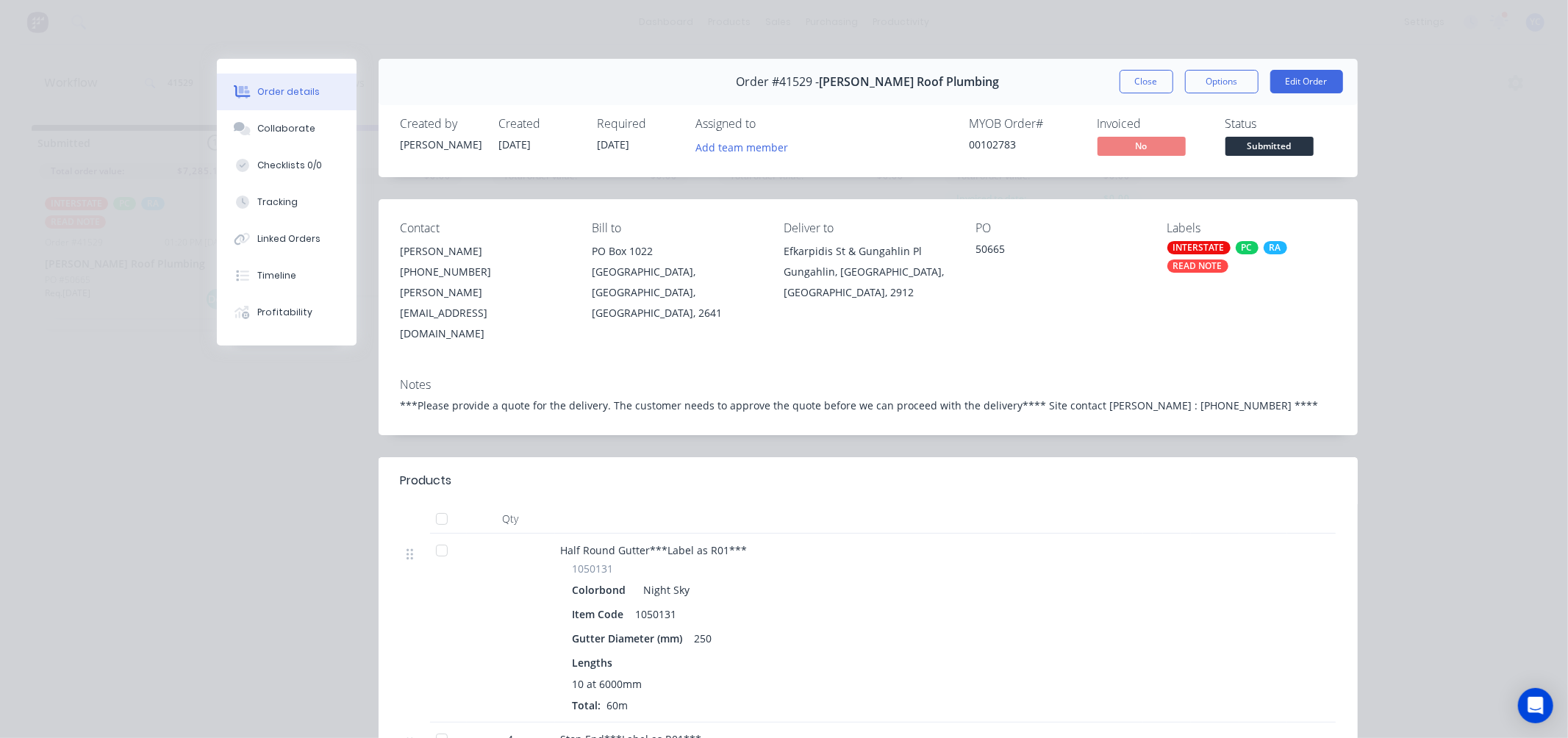
click at [850, 283] on div "Gungahlin, Australian Capital Territory, Australia, 2912" at bounding box center [867, 282] width 168 height 41
click at [1129, 91] on button "Close" at bounding box center [1147, 82] width 54 height 23
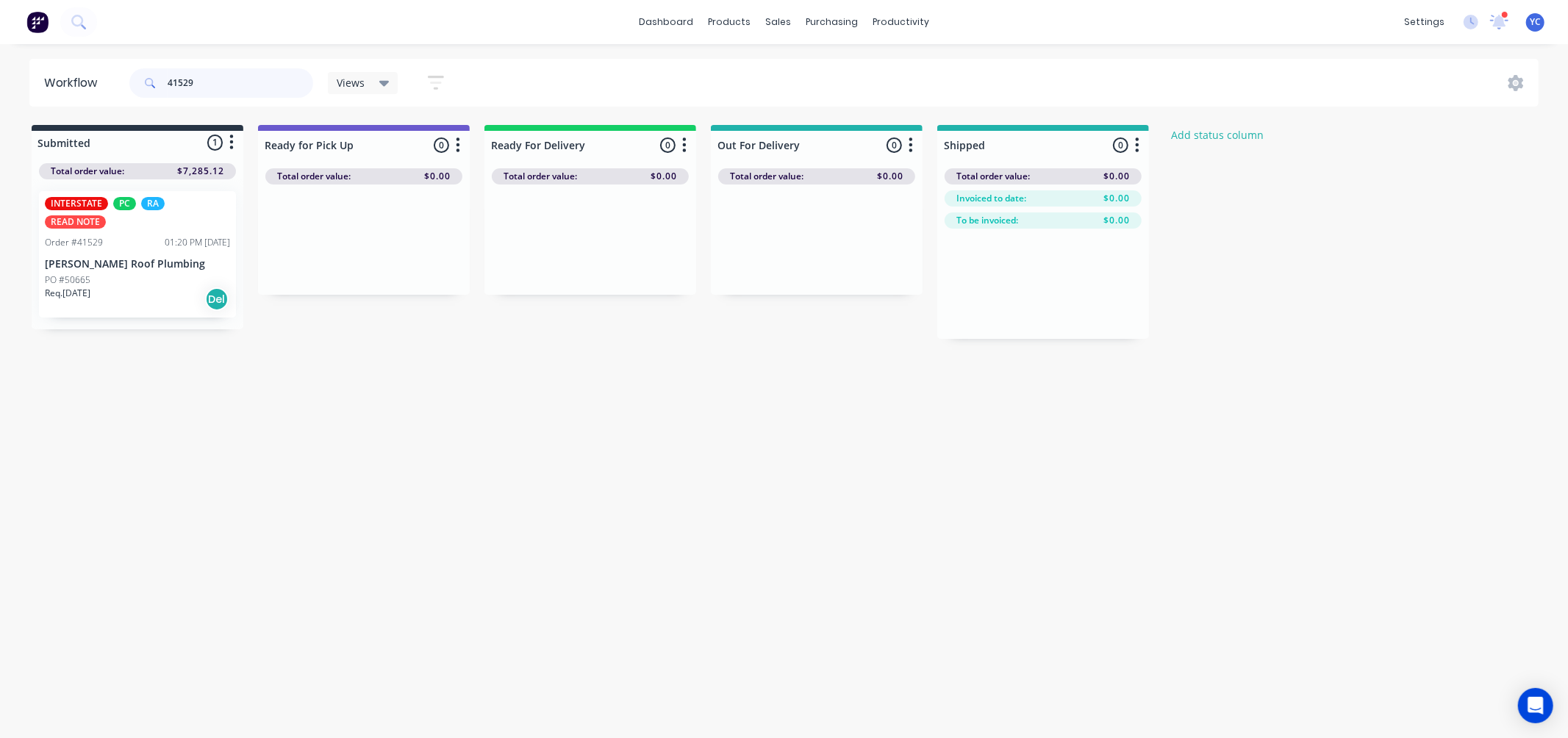
click at [231, 91] on input "41529" at bounding box center [240, 83] width 146 height 30
type input "41484"
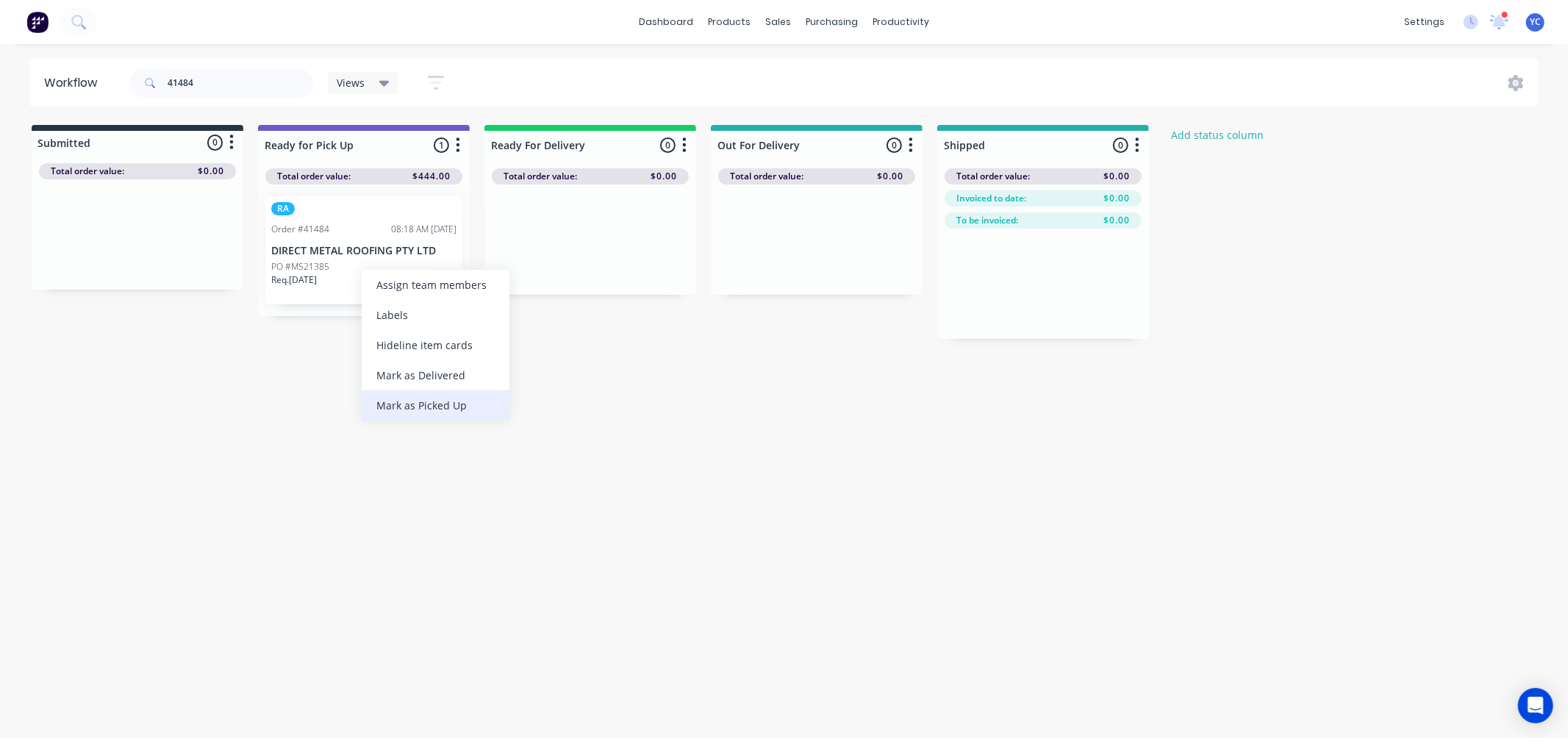
click at [421, 410] on div "Mark as Picked Up" at bounding box center [435, 405] width 147 height 31
click at [299, 84] on input "41484" at bounding box center [240, 83] width 146 height 30
type input "41466"
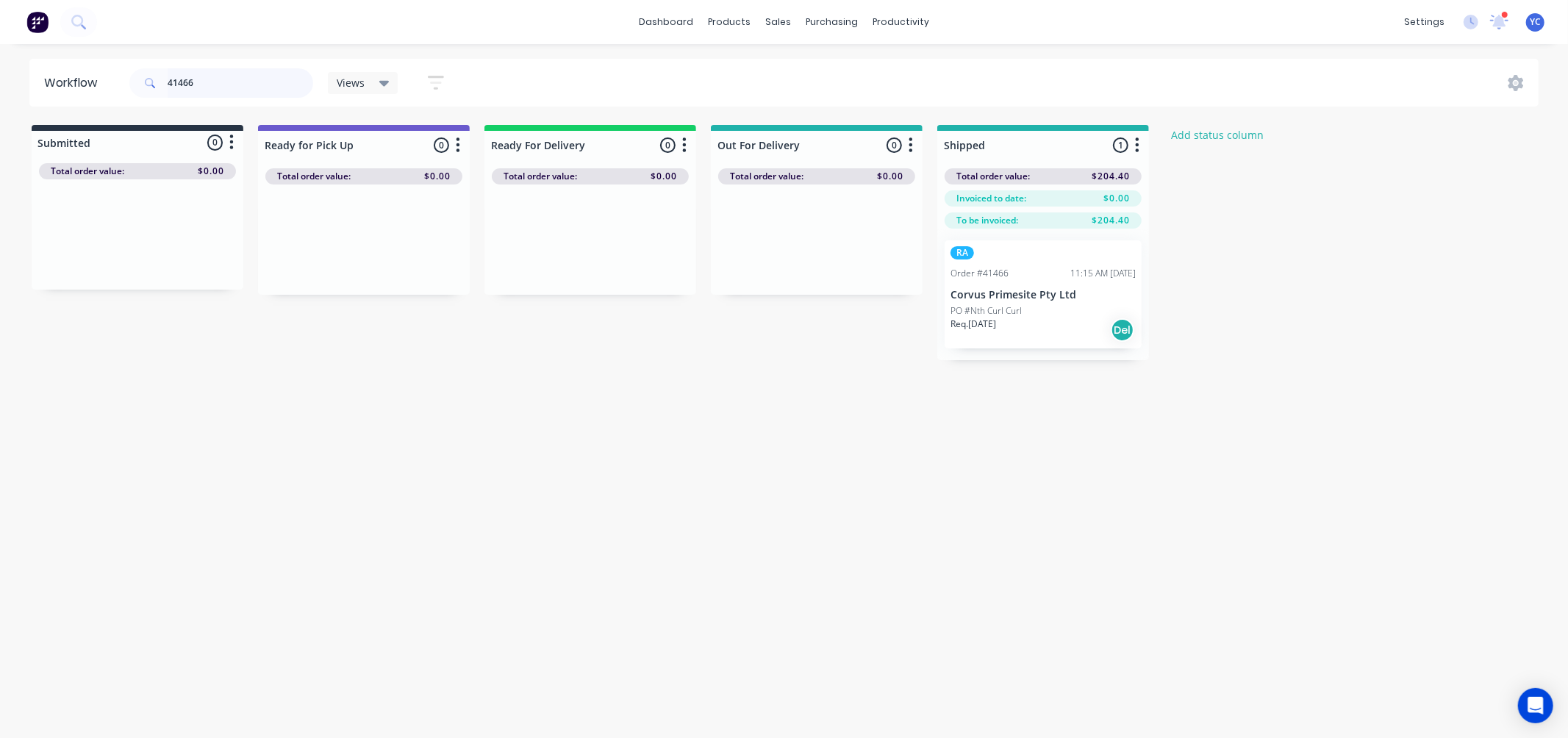
click at [228, 79] on input "41466" at bounding box center [240, 83] width 146 height 30
type input "41539"
drag, startPoint x: 111, startPoint y: 254, endPoint x: 357, endPoint y: 245, distance: 246.2
click at [357, 245] on div "Submitted 1 Status colour #273444 hex #273444 Save Cancel Summaries Total order…" at bounding box center [788, 232] width 1599 height 214
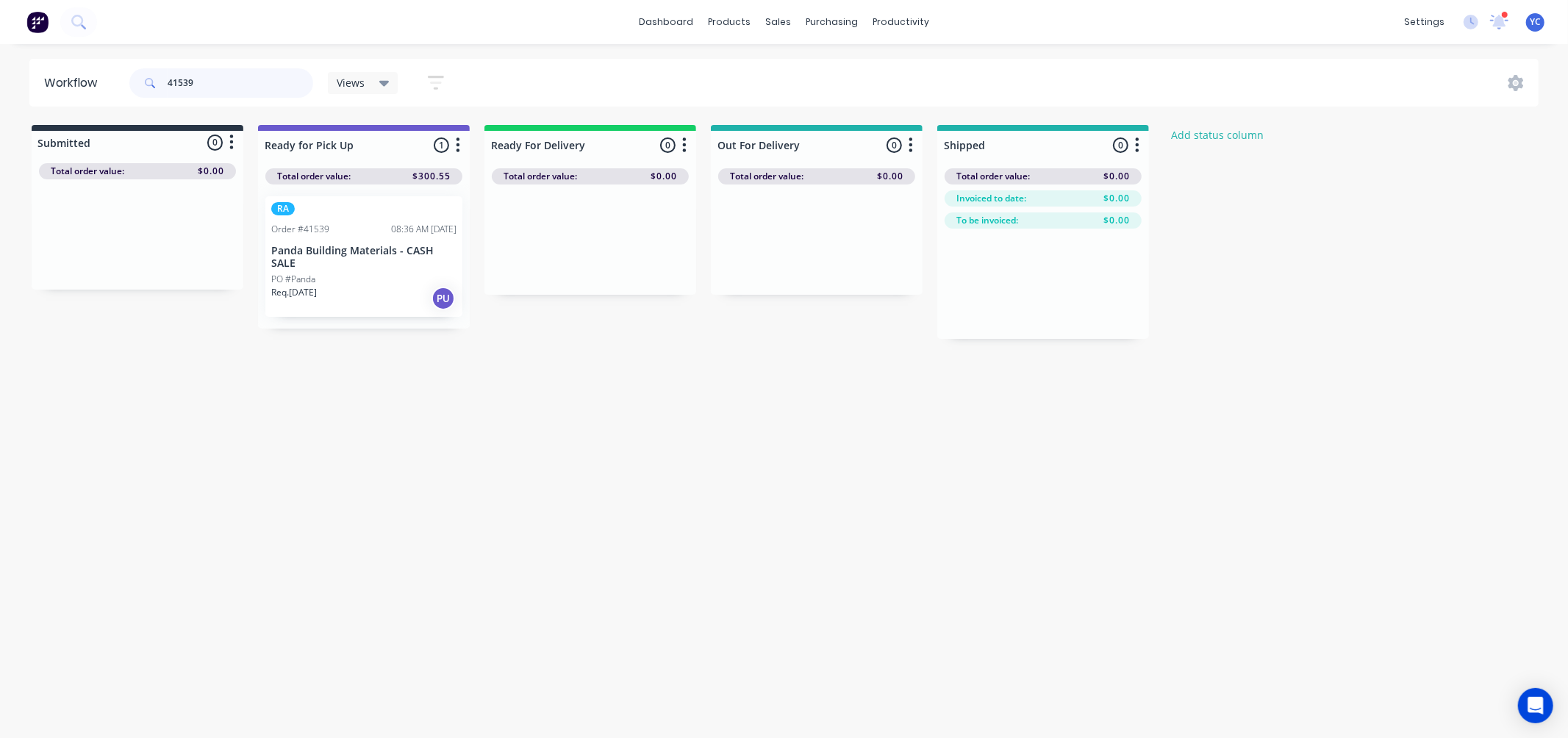
click at [236, 84] on input "41539" at bounding box center [240, 83] width 146 height 30
type input "41373"
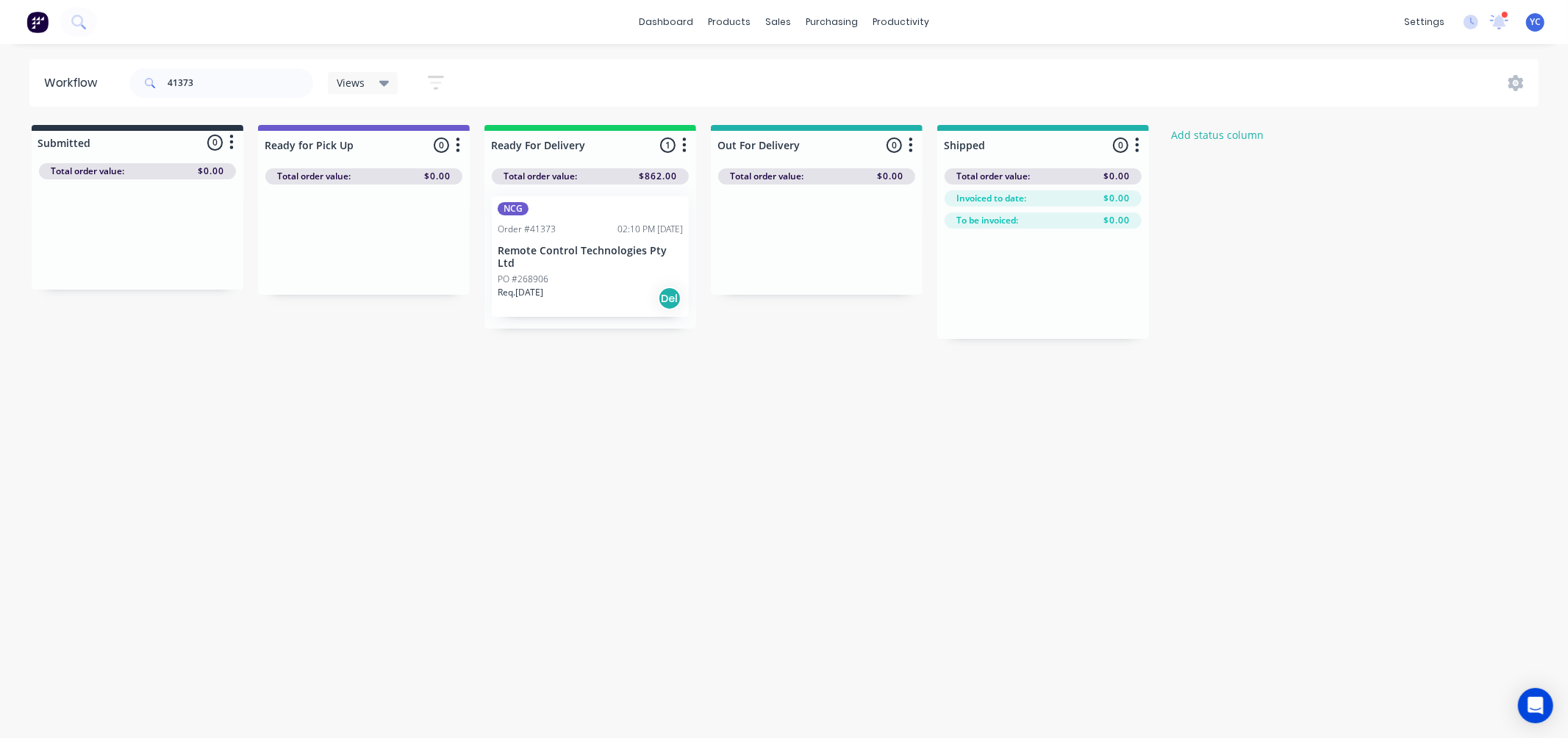
click at [467, 398] on div "Workflow 41373 Views Save new view None (Default) edit AL edit ALL edit BB & TH…" at bounding box center [784, 383] width 1568 height 650
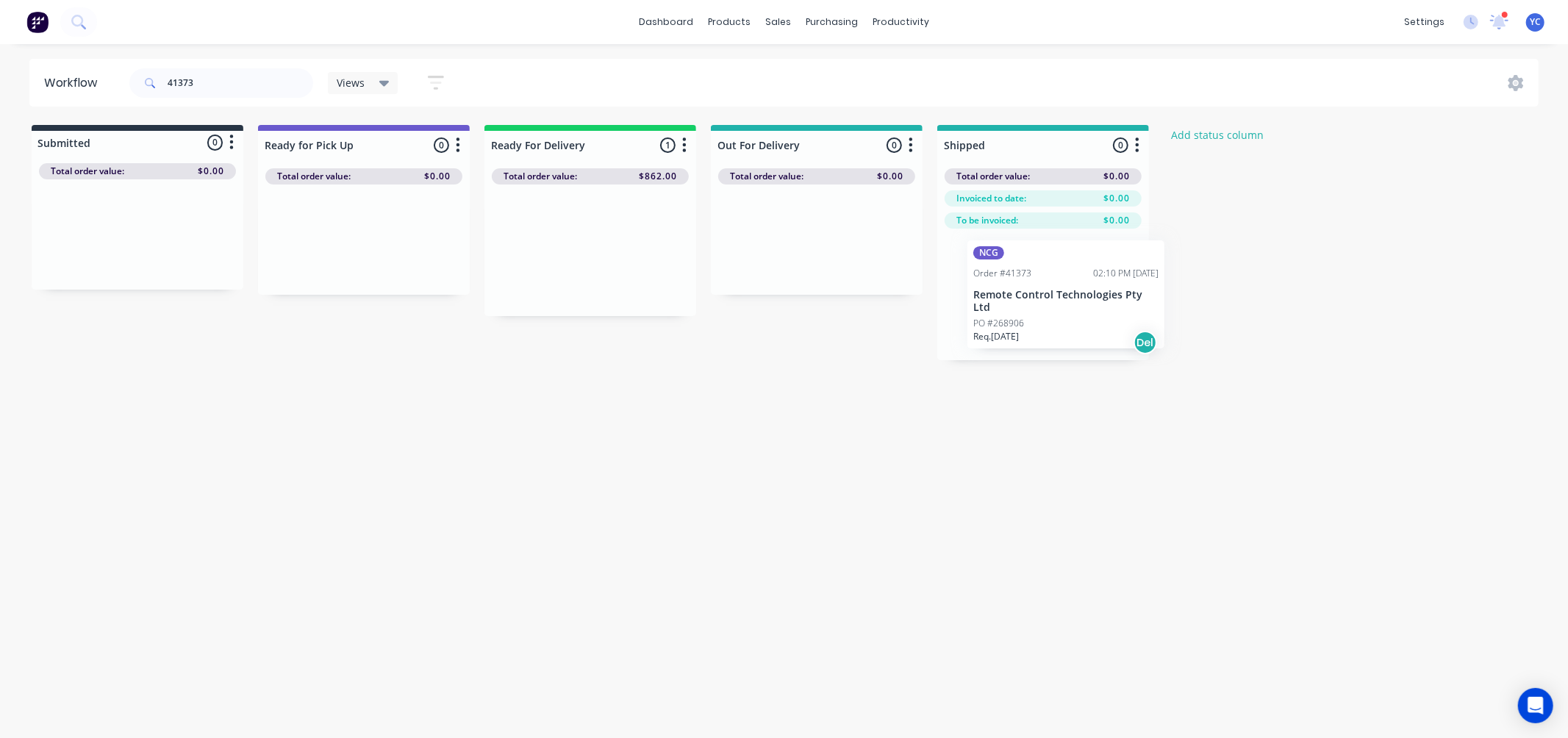
drag, startPoint x: 1108, startPoint y: 292, endPoint x: 1022, endPoint y: 312, distance: 88.3
click at [1022, 312] on div "Submitted 0 Status colour #273444 hex #273444 Save Cancel Summaries Total order…" at bounding box center [788, 243] width 1599 height 236
click at [204, 78] on input "41373" at bounding box center [240, 83] width 146 height 30
type input "41509"
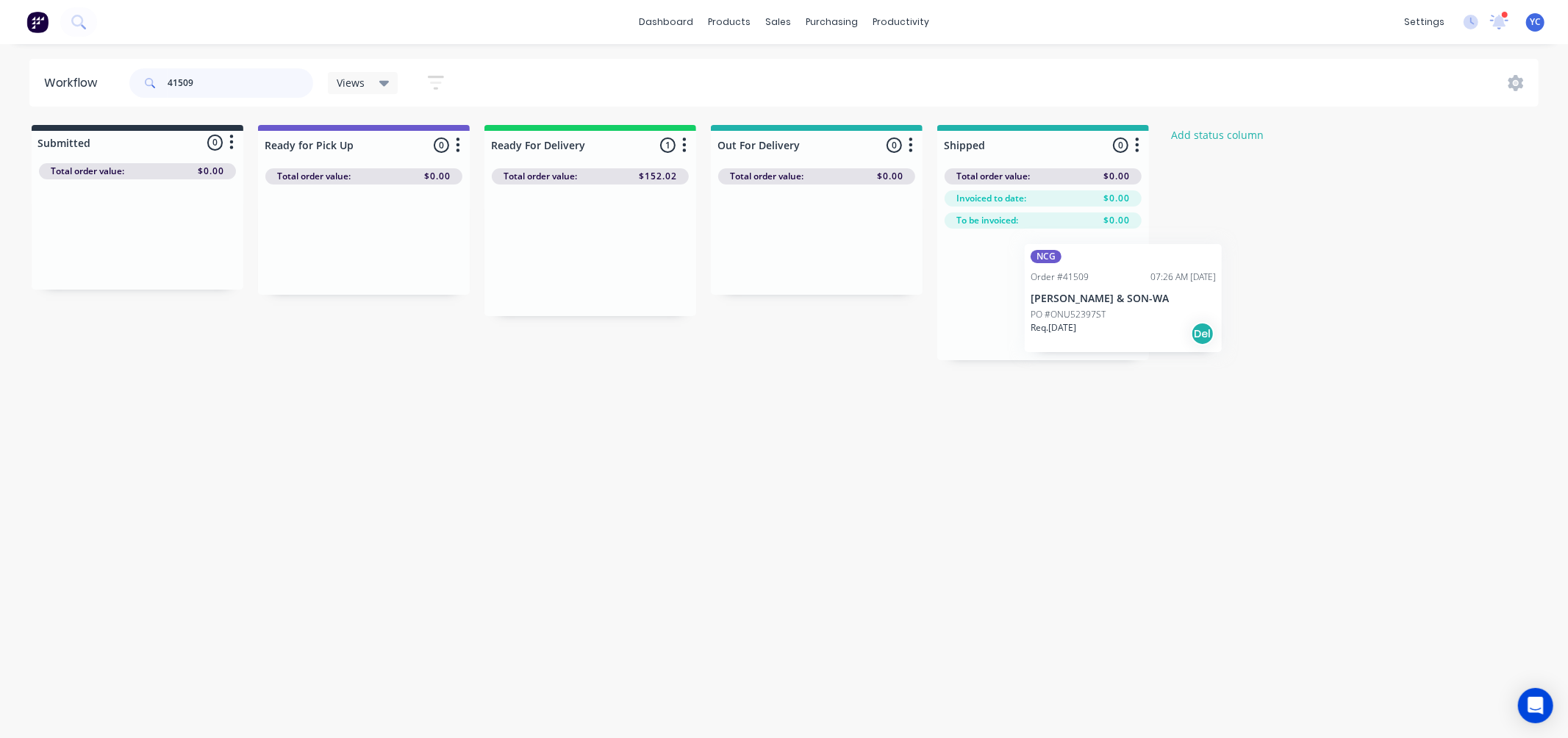
drag, startPoint x: 547, startPoint y: 272, endPoint x: 1060, endPoint y: 321, distance: 515.3
click at [1062, 321] on div "Submitted 0 Status colour #273444 hex #273444 Save Cancel Summaries Total order…" at bounding box center [788, 243] width 1599 height 236
click at [233, 74] on input "41509" at bounding box center [240, 83] width 146 height 30
drag, startPoint x: 545, startPoint y: 261, endPoint x: 769, endPoint y: 262, distance: 224.0
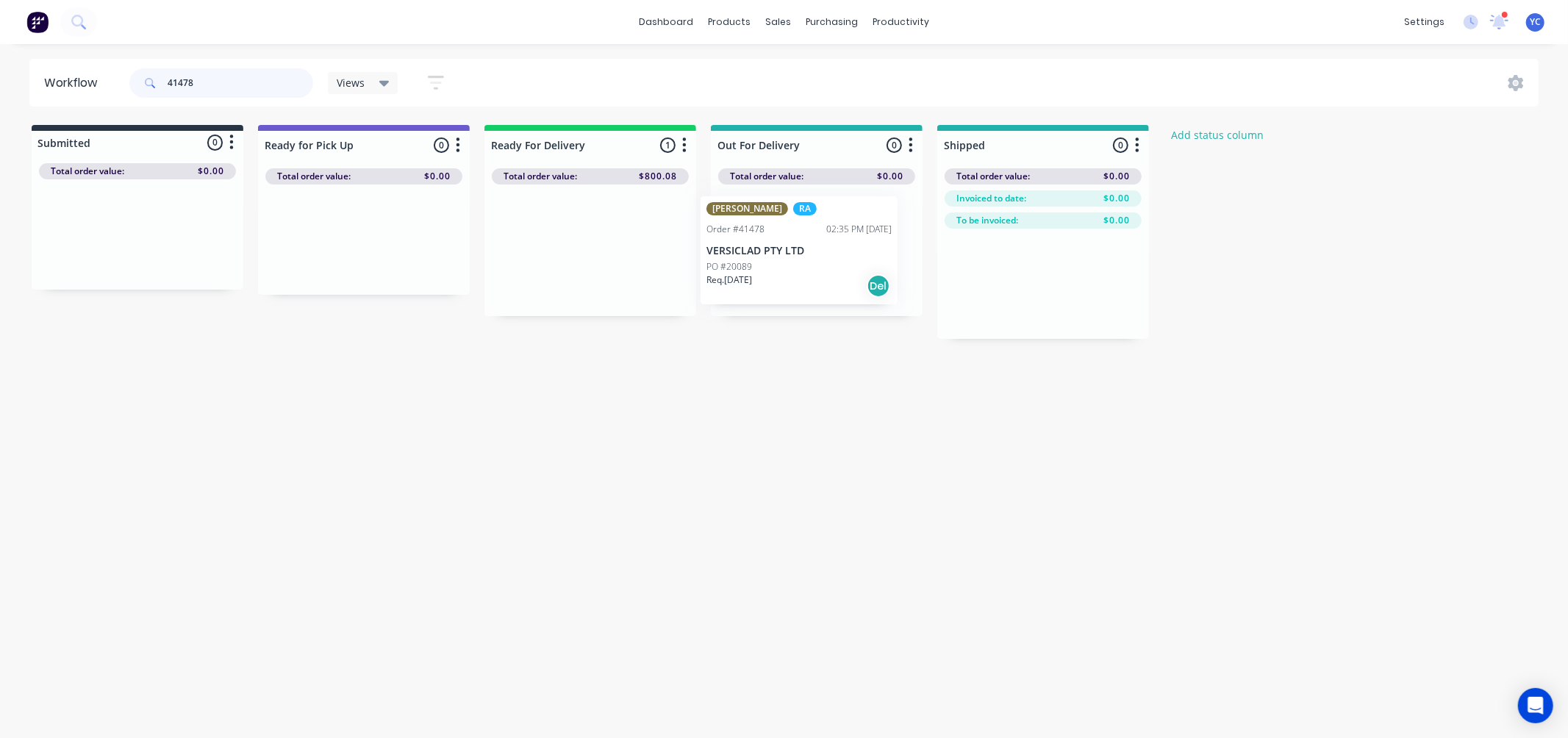
click at [769, 262] on div "Submitted 0 Status colour #273444 hex #273444 Save Cancel Summaries Total order…" at bounding box center [788, 232] width 1599 height 214
drag, startPoint x: 624, startPoint y: 277, endPoint x: 813, endPoint y: 277, distance: 189.0
click at [813, 277] on div "Submitted 0 Status colour #273444 hex #273444 Save Cancel Summaries Total order…" at bounding box center [788, 232] width 1599 height 214
drag, startPoint x: 566, startPoint y: 253, endPoint x: 799, endPoint y: 266, distance: 233.4
click at [799, 265] on div "Submitted 0 Status colour #273444 hex #273444 Save Cancel Summaries Total order…" at bounding box center [788, 232] width 1599 height 214
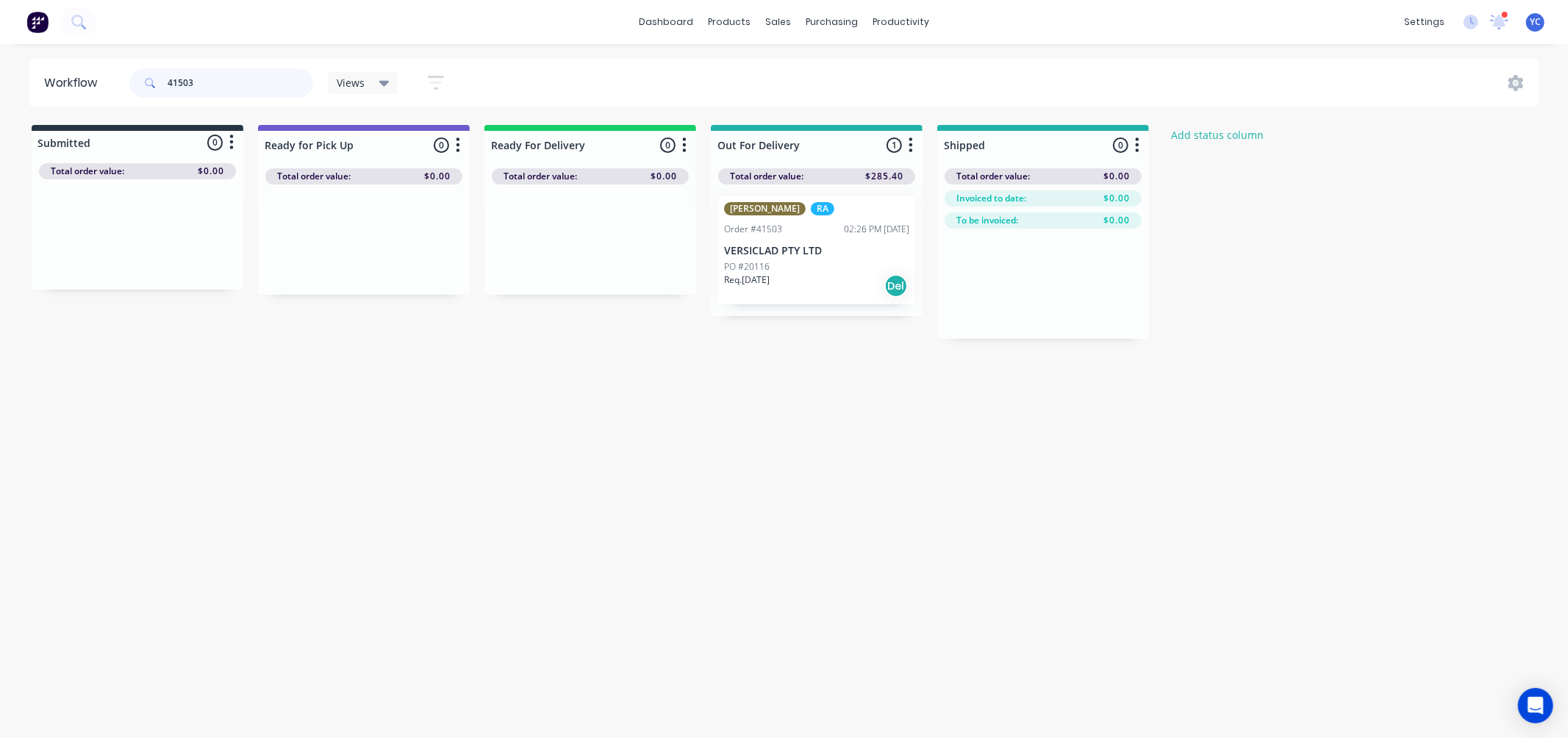
click at [236, 91] on input "41503" at bounding box center [240, 83] width 146 height 30
drag, startPoint x: 596, startPoint y: 263, endPoint x: 787, endPoint y: 272, distance: 191.2
click at [787, 272] on div "Submitted 0 Status colour #273444 hex #273444 Save Cancel Summaries Total order…" at bounding box center [788, 232] width 1599 height 214
drag, startPoint x: 583, startPoint y: 263, endPoint x: 813, endPoint y: 268, distance: 230.1
click at [813, 268] on div "Submitted 0 Status colour #273444 hex #273444 Save Cancel Summaries Total order…" at bounding box center [788, 232] width 1599 height 214
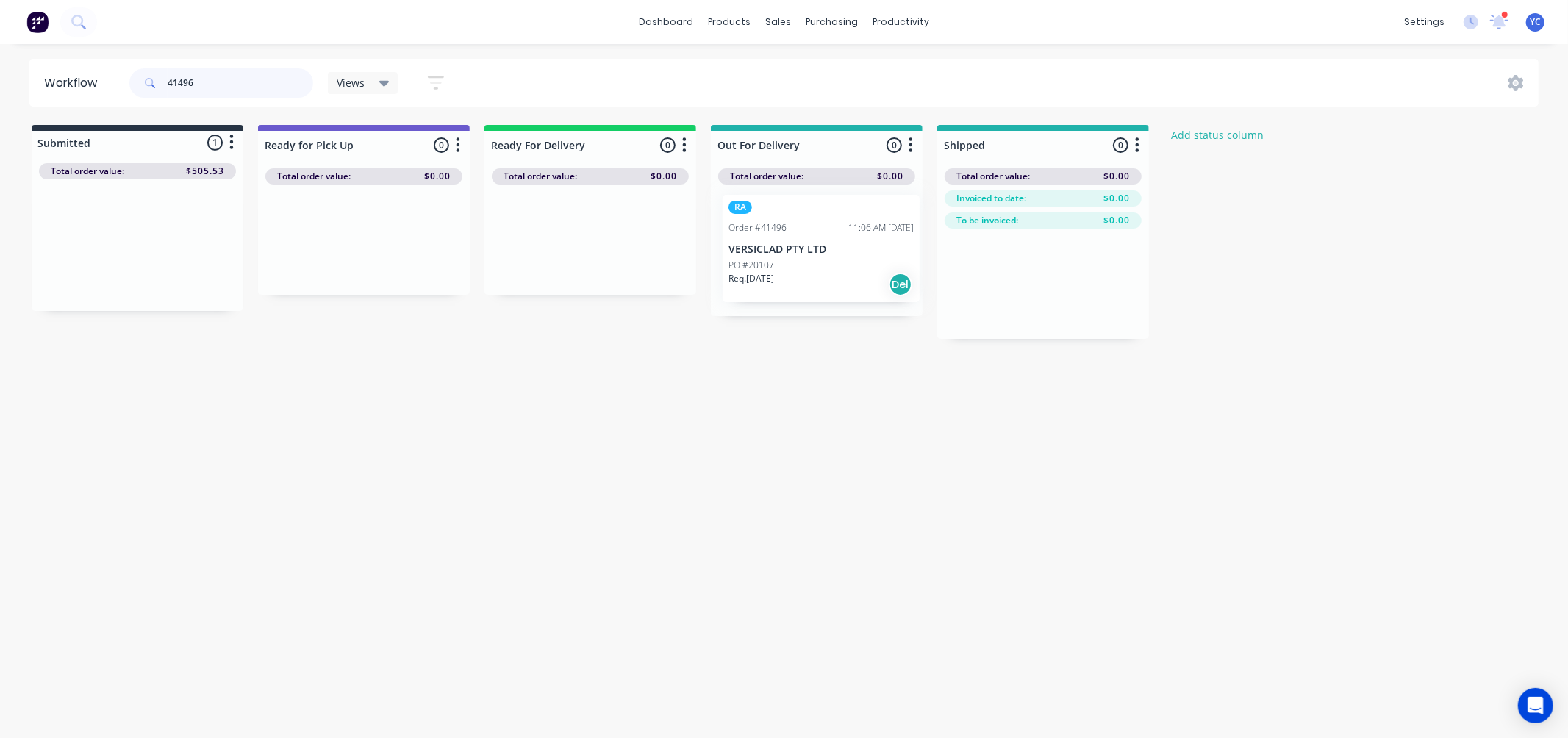
drag, startPoint x: 135, startPoint y: 259, endPoint x: 824, endPoint y: 262, distance: 689.0
click at [824, 262] on div "Submitted 1 Status colour #273444 hex #273444 Save Cancel Summaries Total order…" at bounding box center [788, 232] width 1599 height 214
click at [268, 90] on input "41496" at bounding box center [240, 83] width 146 height 30
click at [226, 79] on input "41478" at bounding box center [240, 83] width 146 height 30
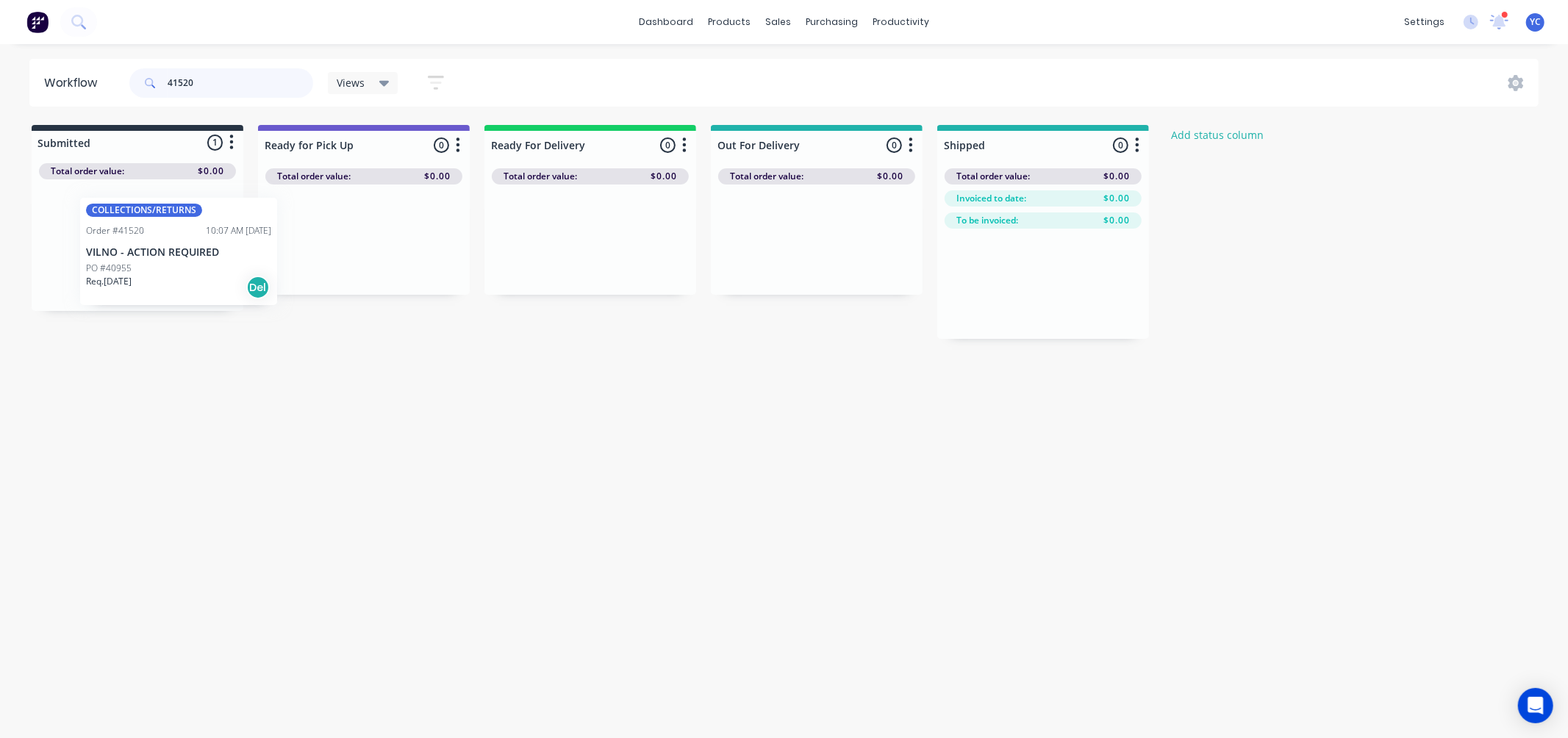
drag, startPoint x: 123, startPoint y: 262, endPoint x: 171, endPoint y: 269, distance: 48.5
click at [171, 269] on div "COLLECTIONS/RETURNS Order #41520 10:07 AM 04/09/25 VILNO - ACTION REQUIRED PO #…" at bounding box center [137, 245] width 212 height 131
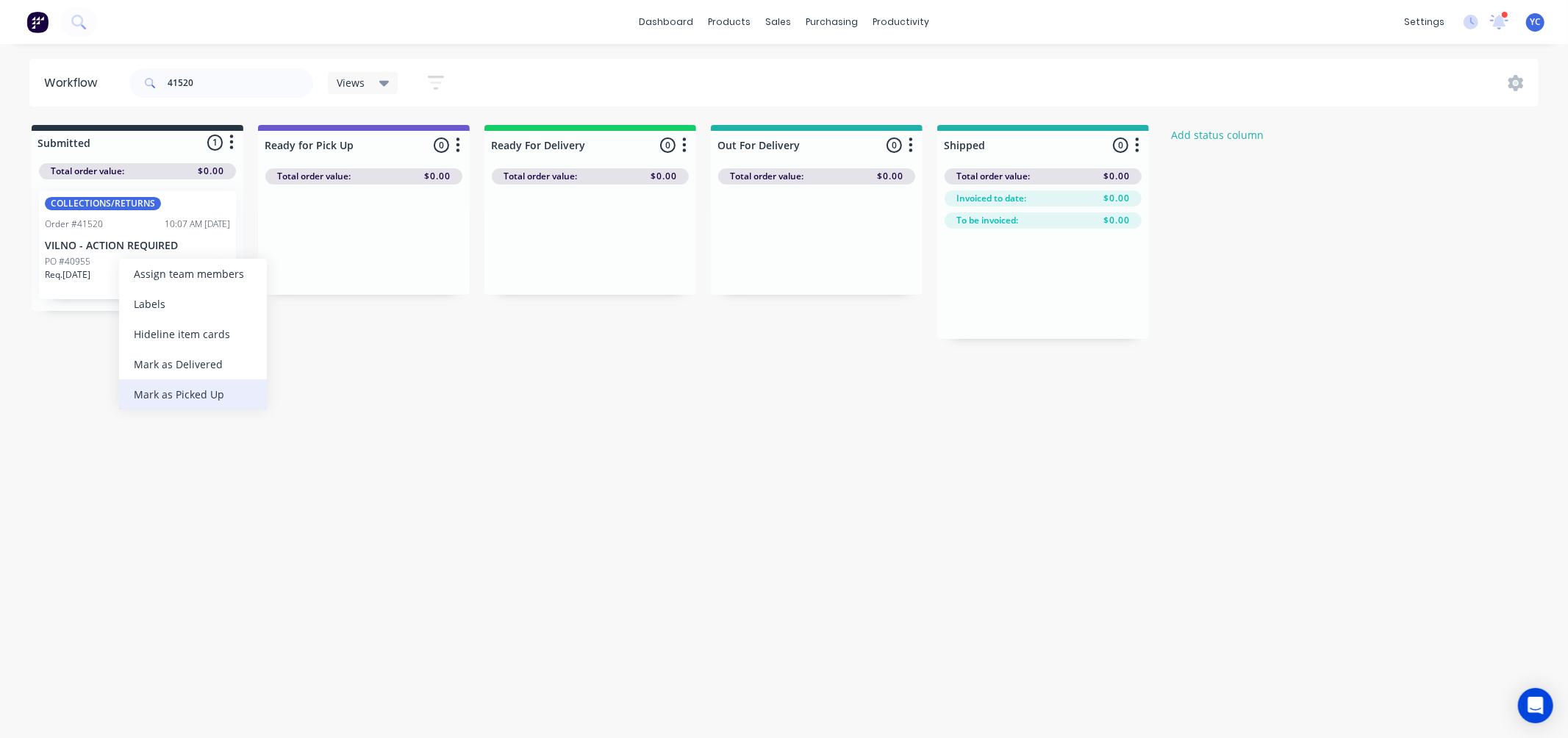
click at [202, 397] on div "Mark as Picked Up" at bounding box center [192, 395] width 147 height 31
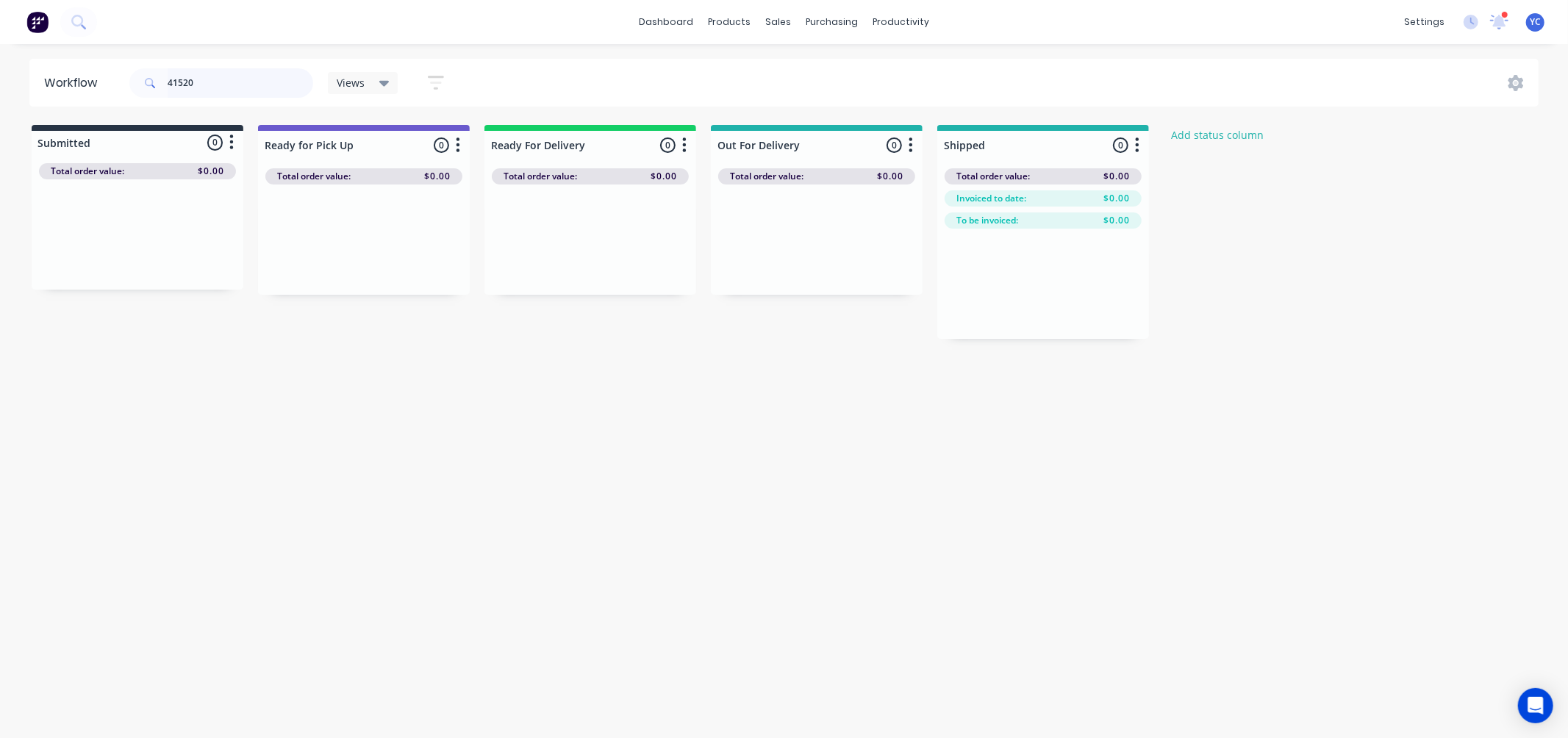
click at [272, 87] on input "41520" at bounding box center [240, 83] width 146 height 30
type input "41539"
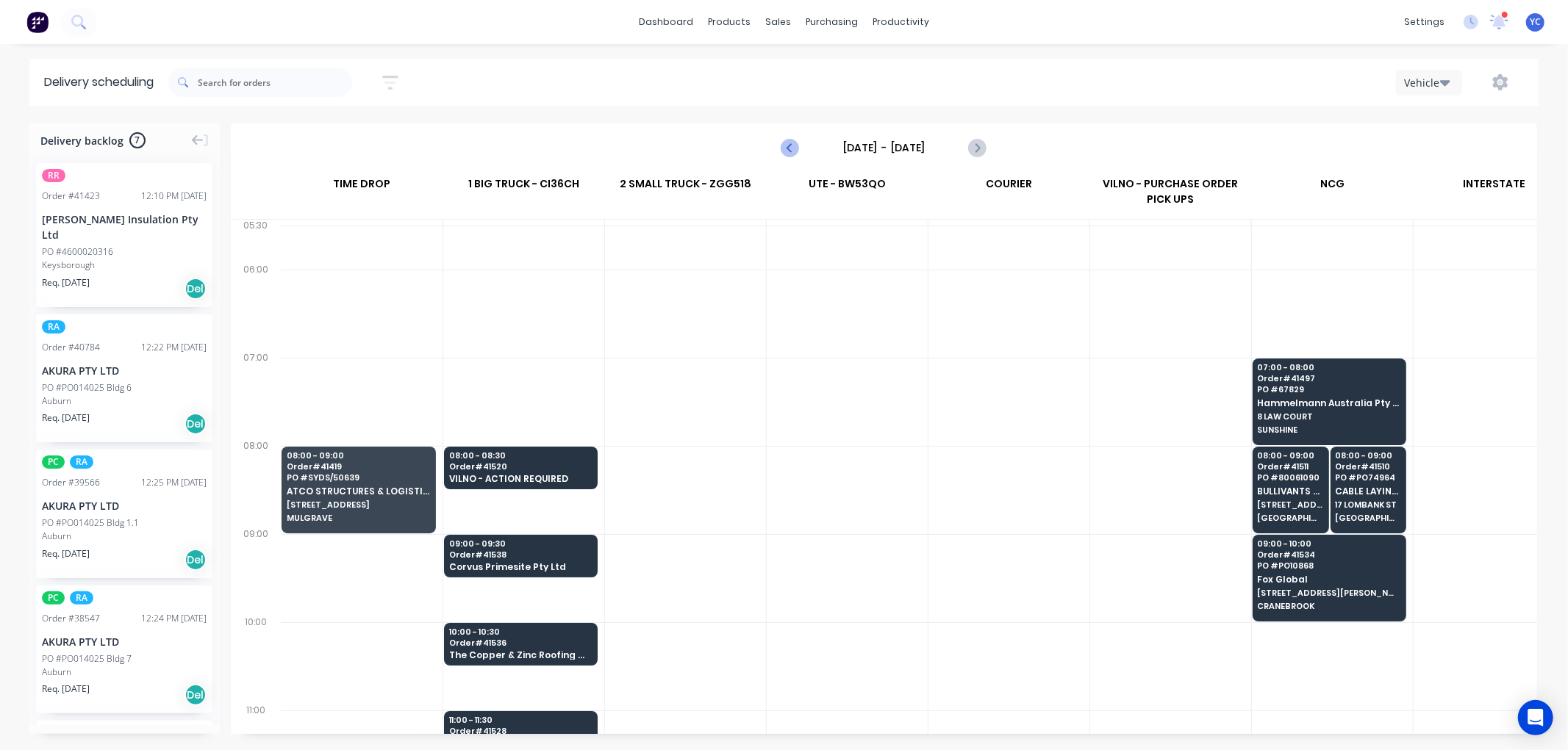
click at [789, 151] on icon "Previous page" at bounding box center [791, 148] width 18 height 18
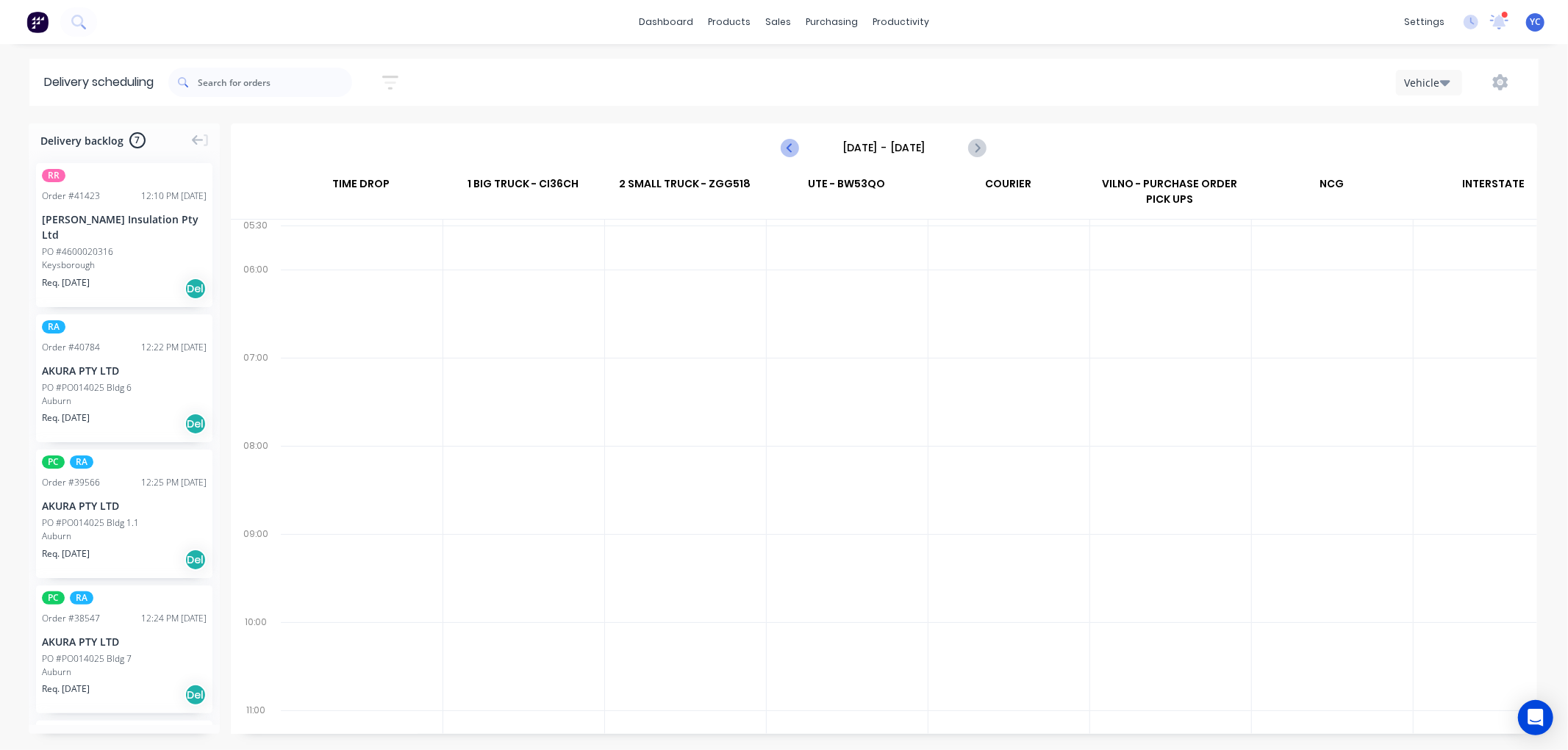
scroll to position [0, 1]
click at [789, 151] on icon "Previous page" at bounding box center [791, 148] width 18 height 18
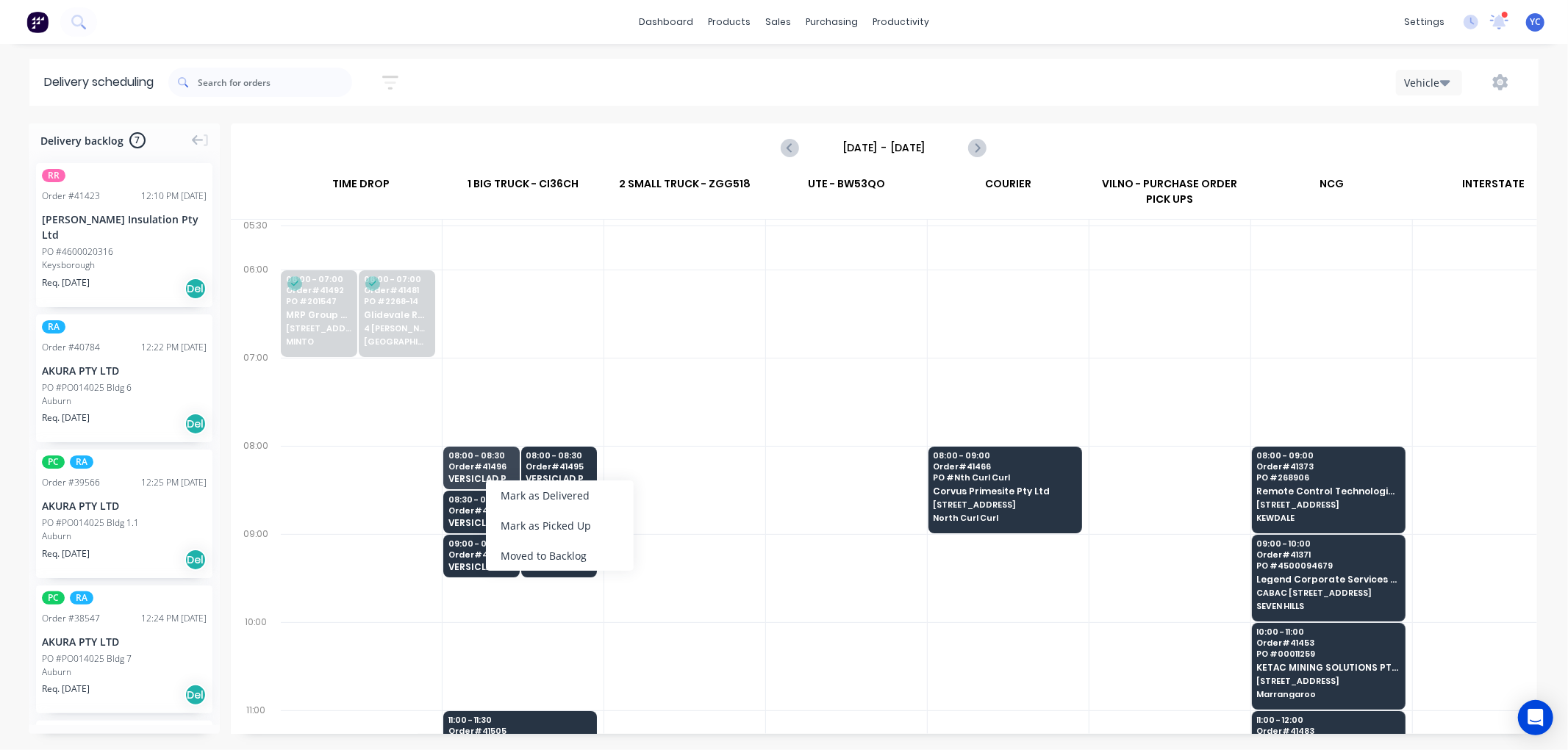
click at [509, 382] on div at bounding box center [522, 401] width 161 height 88
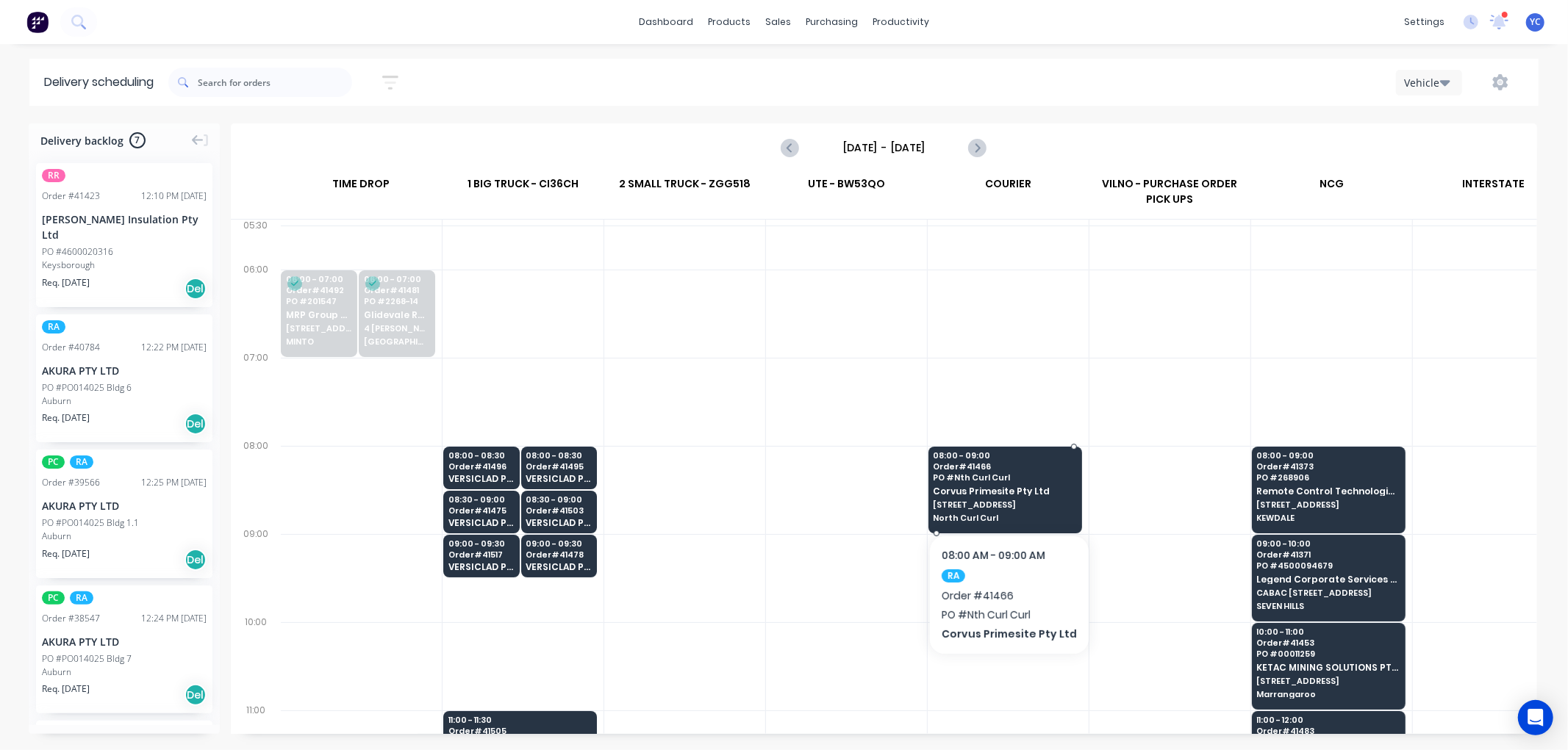
click at [1031, 503] on span "50 Headland Rd" at bounding box center [1005, 505] width 143 height 9
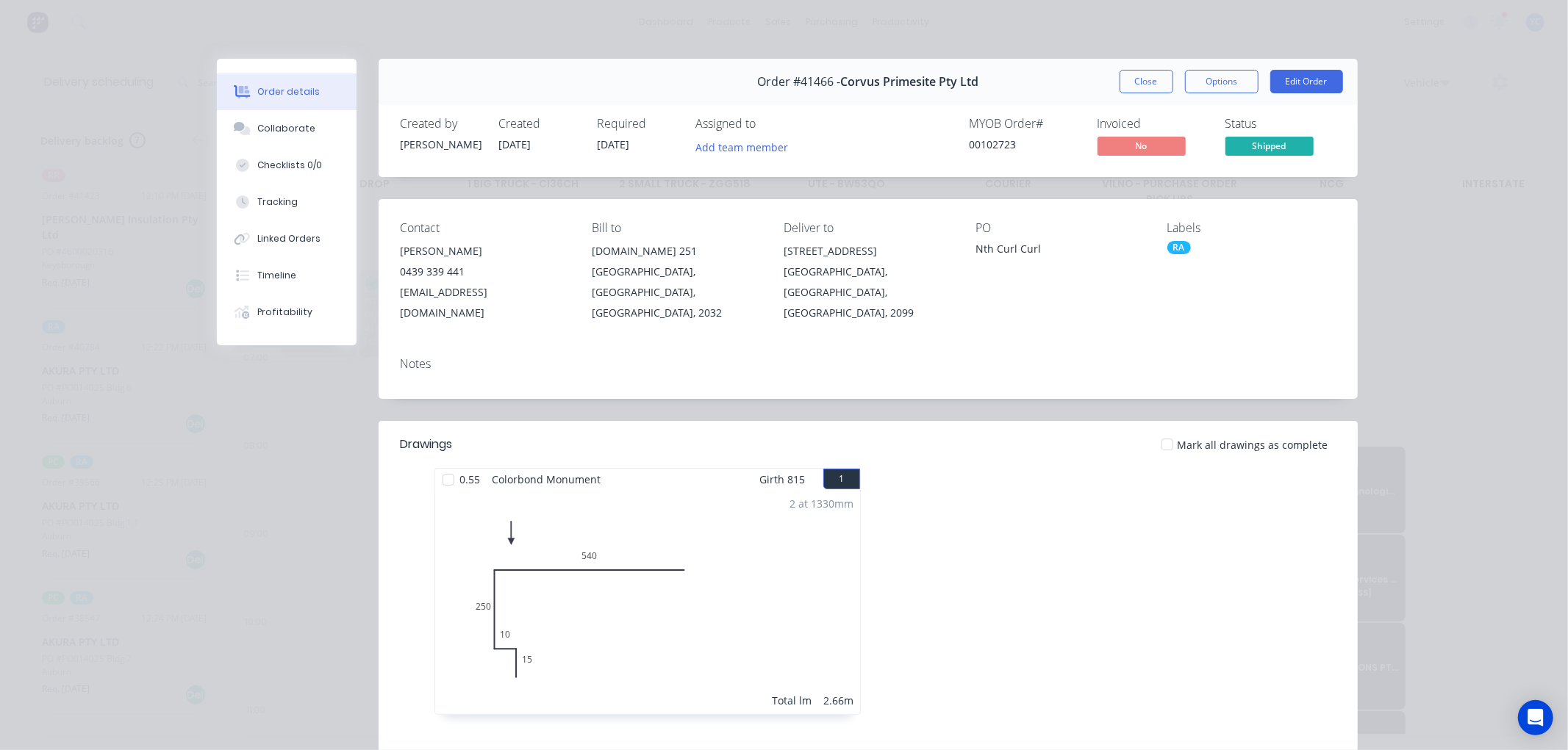
click at [1122, 88] on button "Close" at bounding box center [1147, 82] width 54 height 23
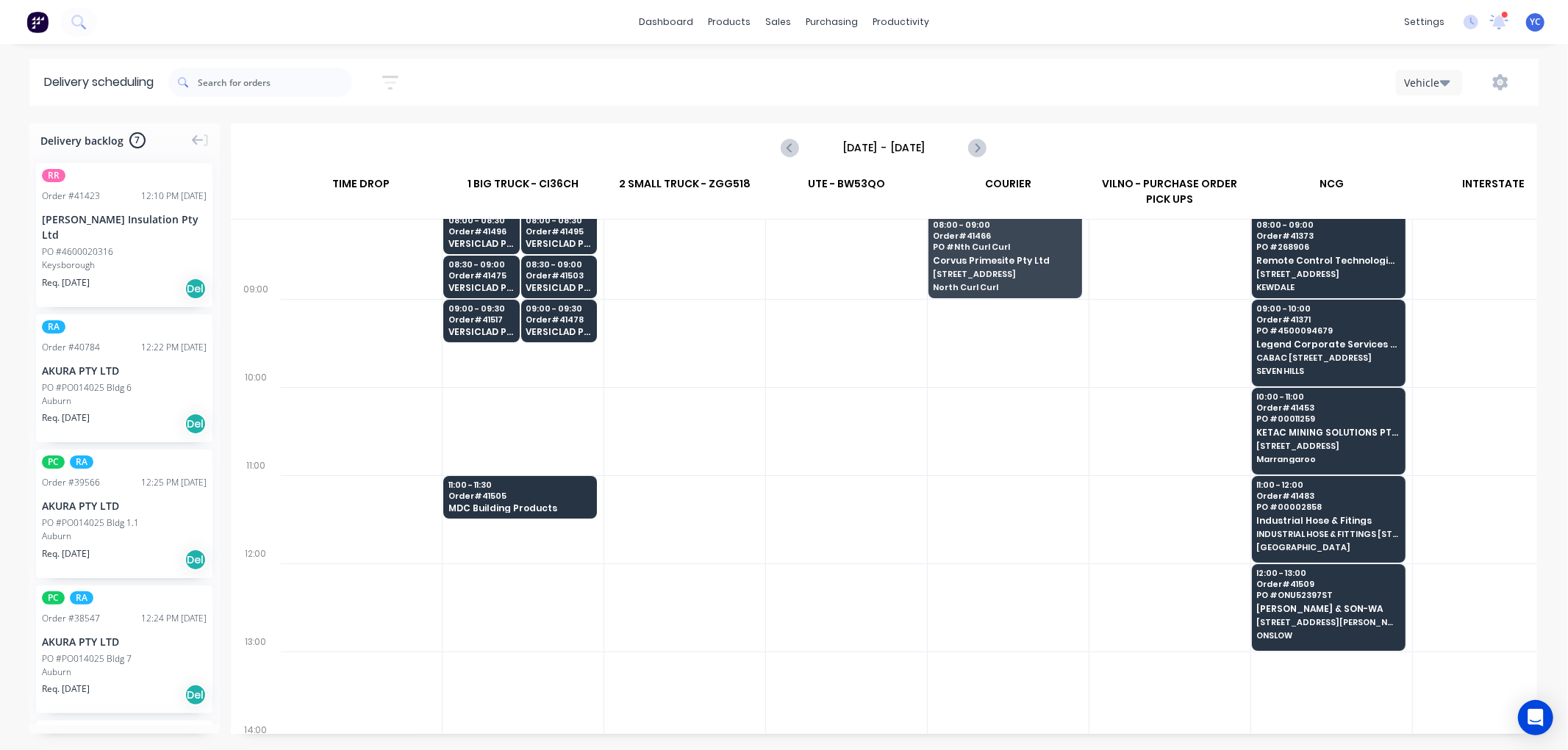
scroll to position [244, 1]
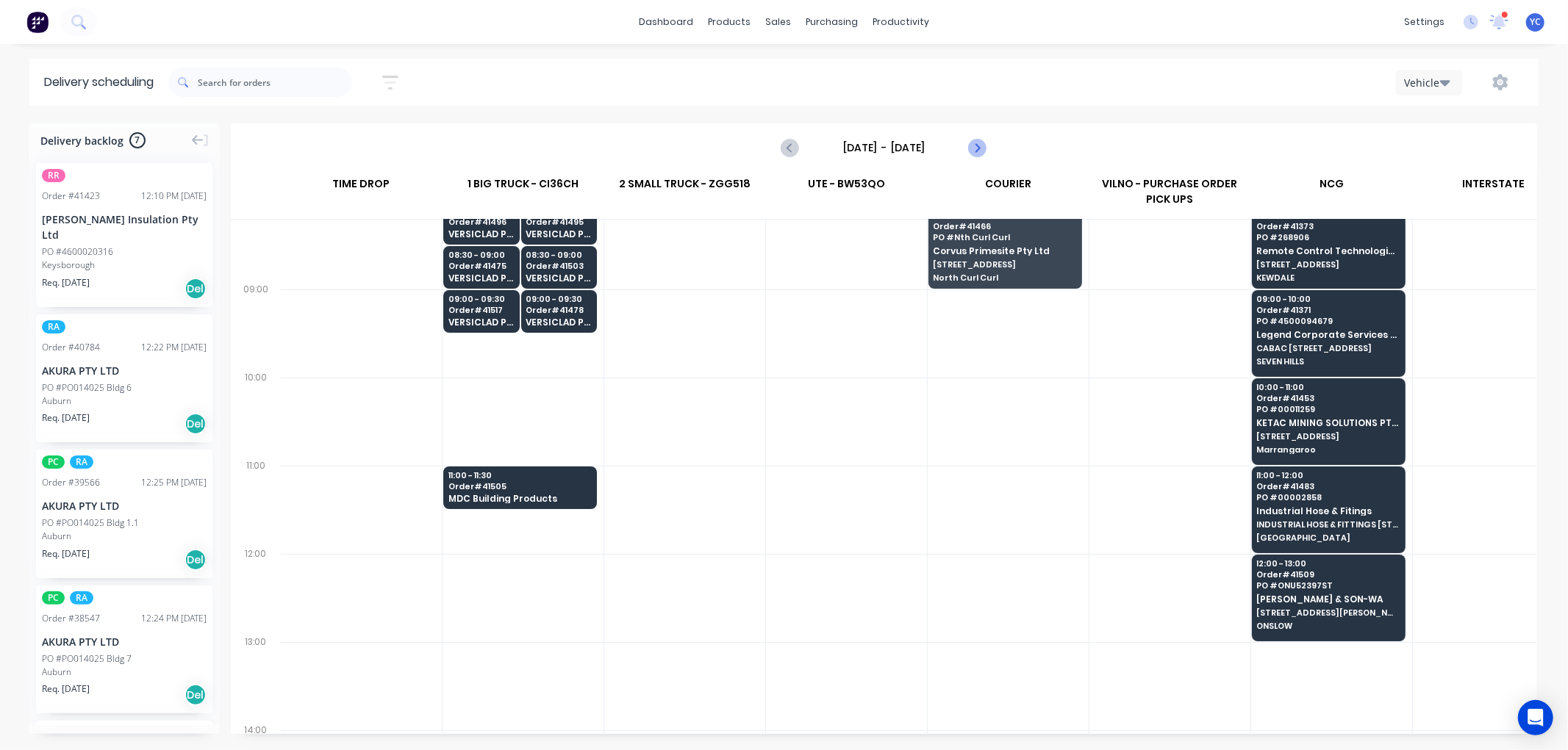
click at [972, 148] on icon "Next page" at bounding box center [977, 148] width 18 height 18
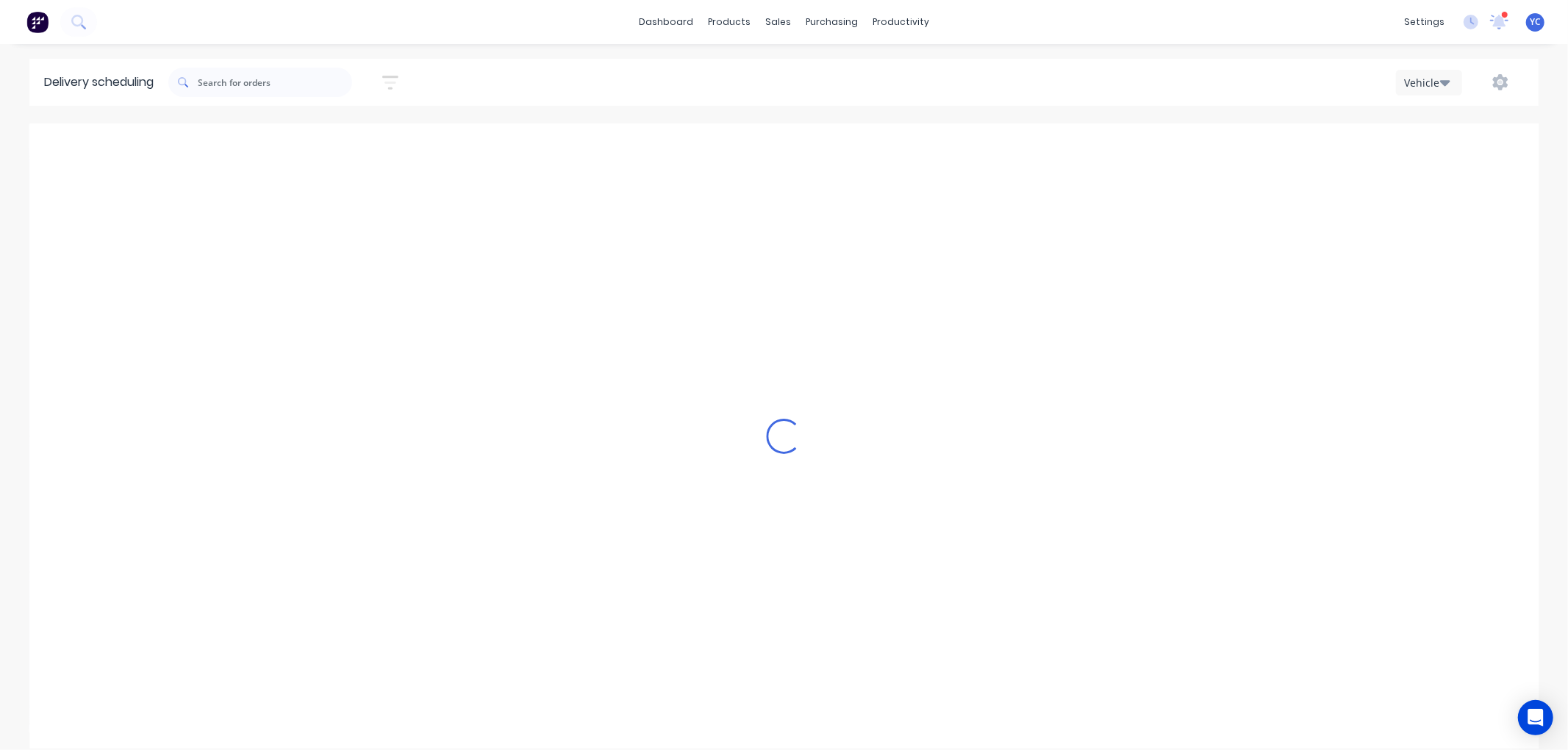
scroll to position [0, 1]
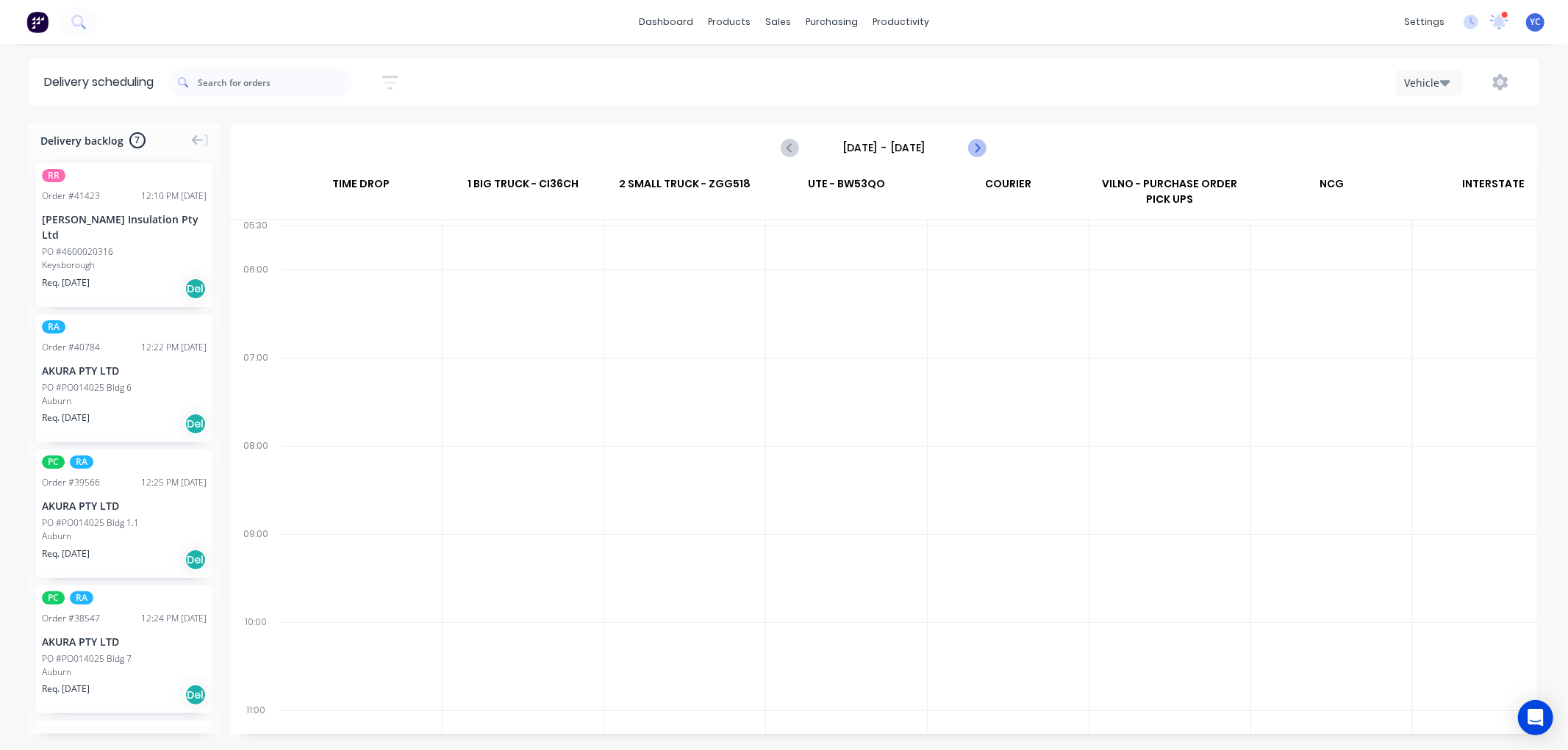
click at [972, 148] on icon "Next page" at bounding box center [977, 148] width 18 height 18
type input "Monday - 08/09/25"
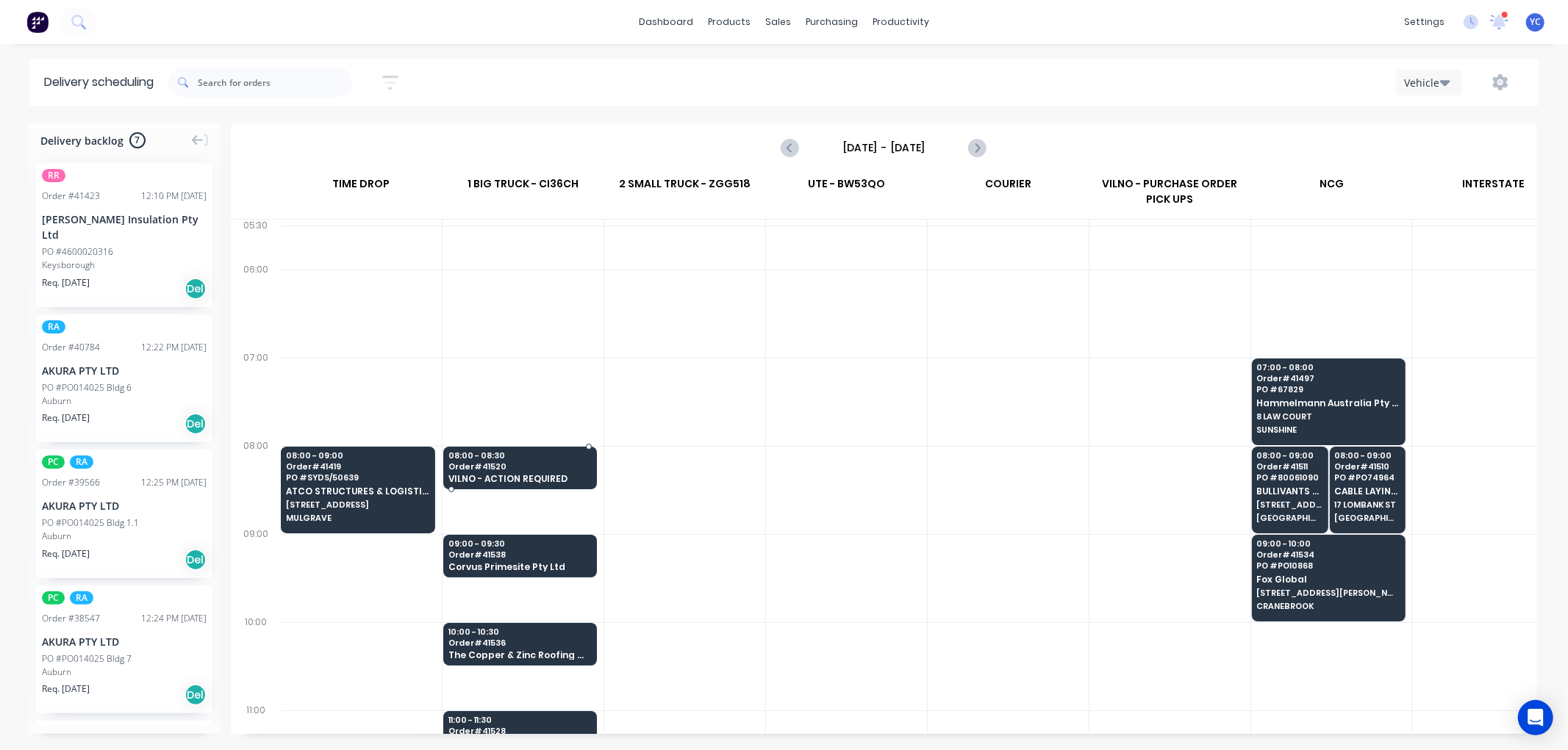
click at [502, 469] on span "Order # 41520" at bounding box center [519, 466] width 143 height 9
click at [502, 469] on body "dashboard products sales purchasing productivity dashboard products Product Cat…" at bounding box center [784, 375] width 1568 height 750
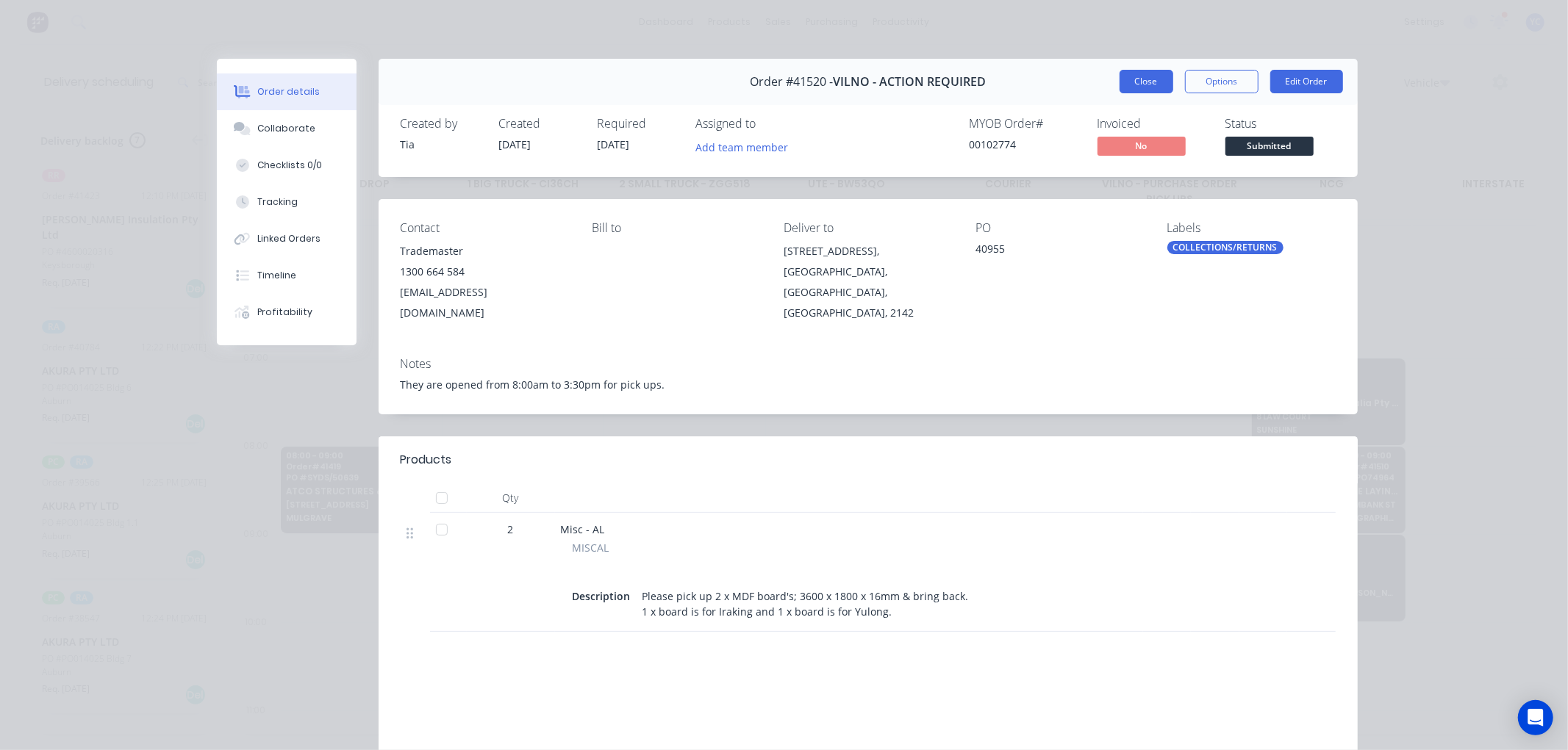
click at [1139, 76] on button "Close" at bounding box center [1147, 82] width 54 height 23
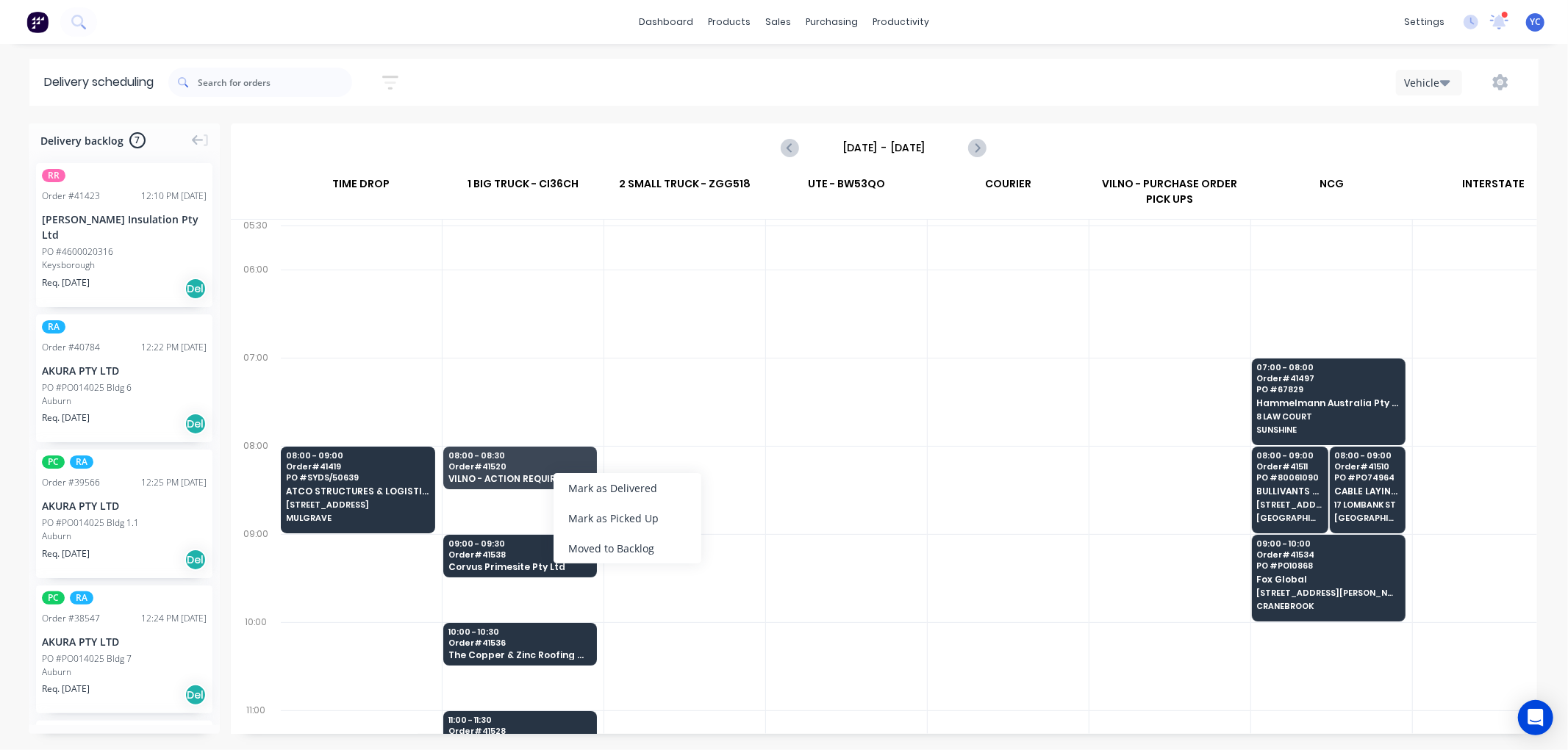
click at [631, 196] on div "2 SMALL TRUCK - ZGG518" at bounding box center [684, 188] width 161 height 32
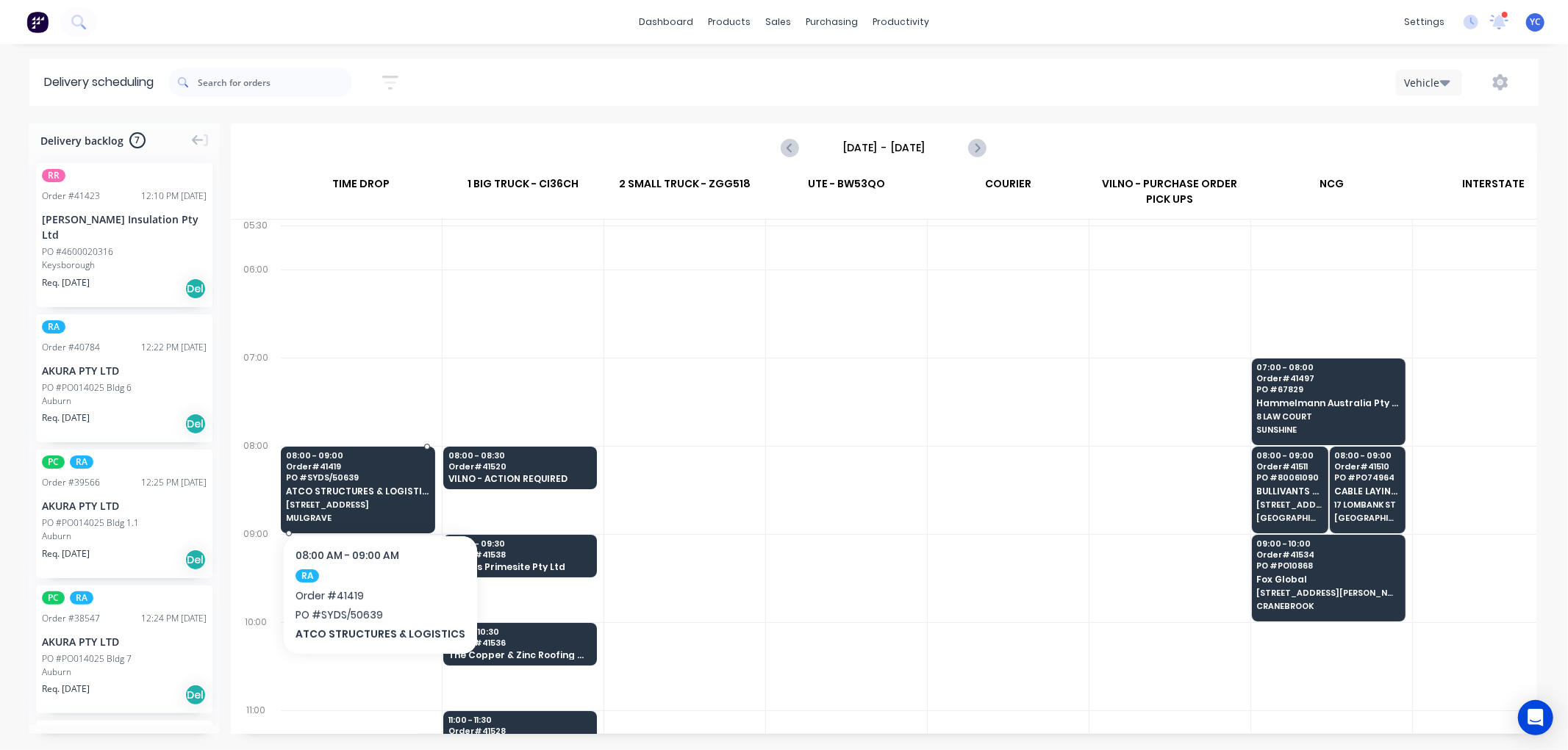
click at [359, 498] on div "08:00 - 09:00 Order # 41419 PO # SYDS/50639 ATCO STRUCTURES & LOGISTICS 47 MULG…" at bounding box center [358, 488] width 153 height 83
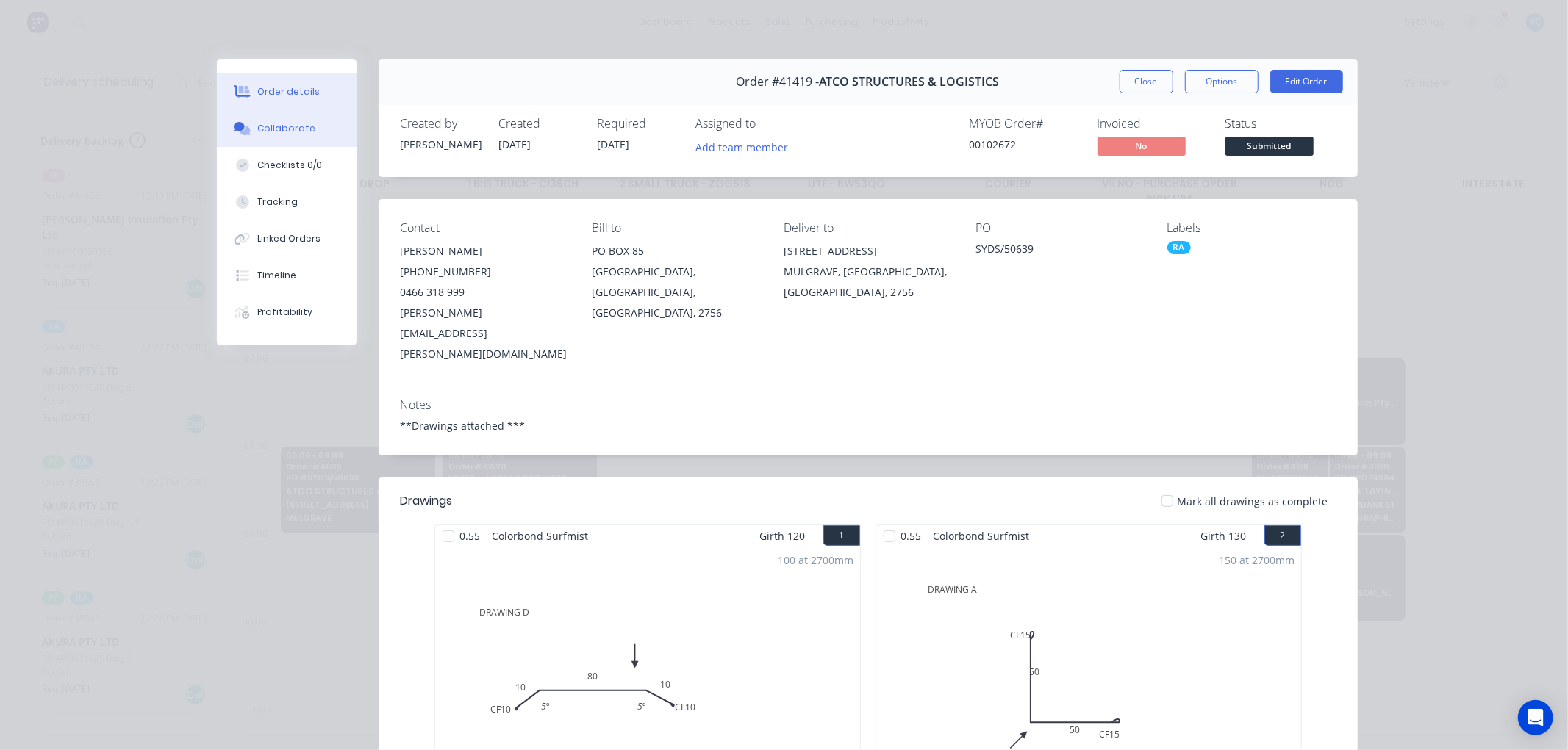
click at [280, 132] on div "Collaborate" at bounding box center [286, 128] width 58 height 13
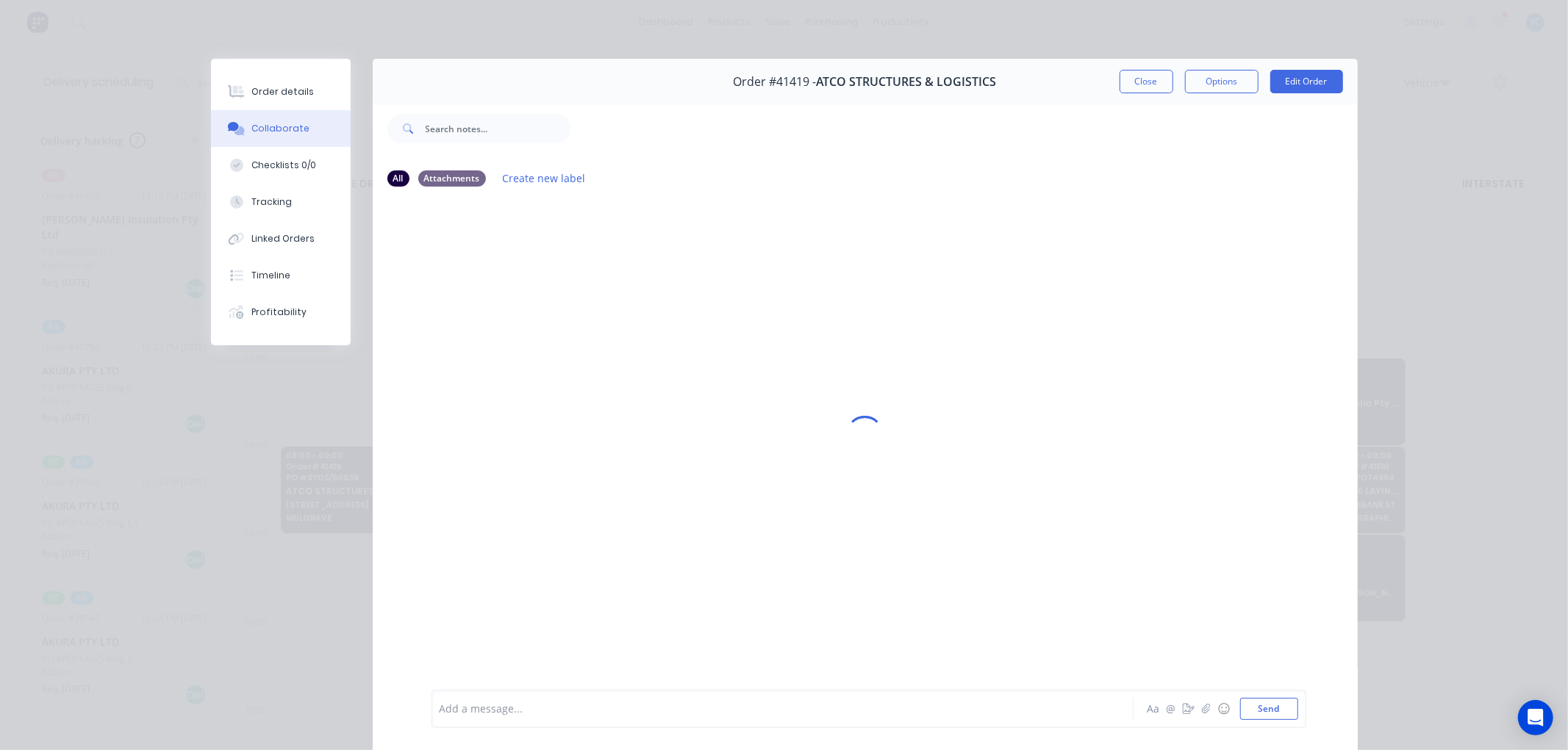
click at [515, 710] on div at bounding box center [762, 709] width 643 height 15
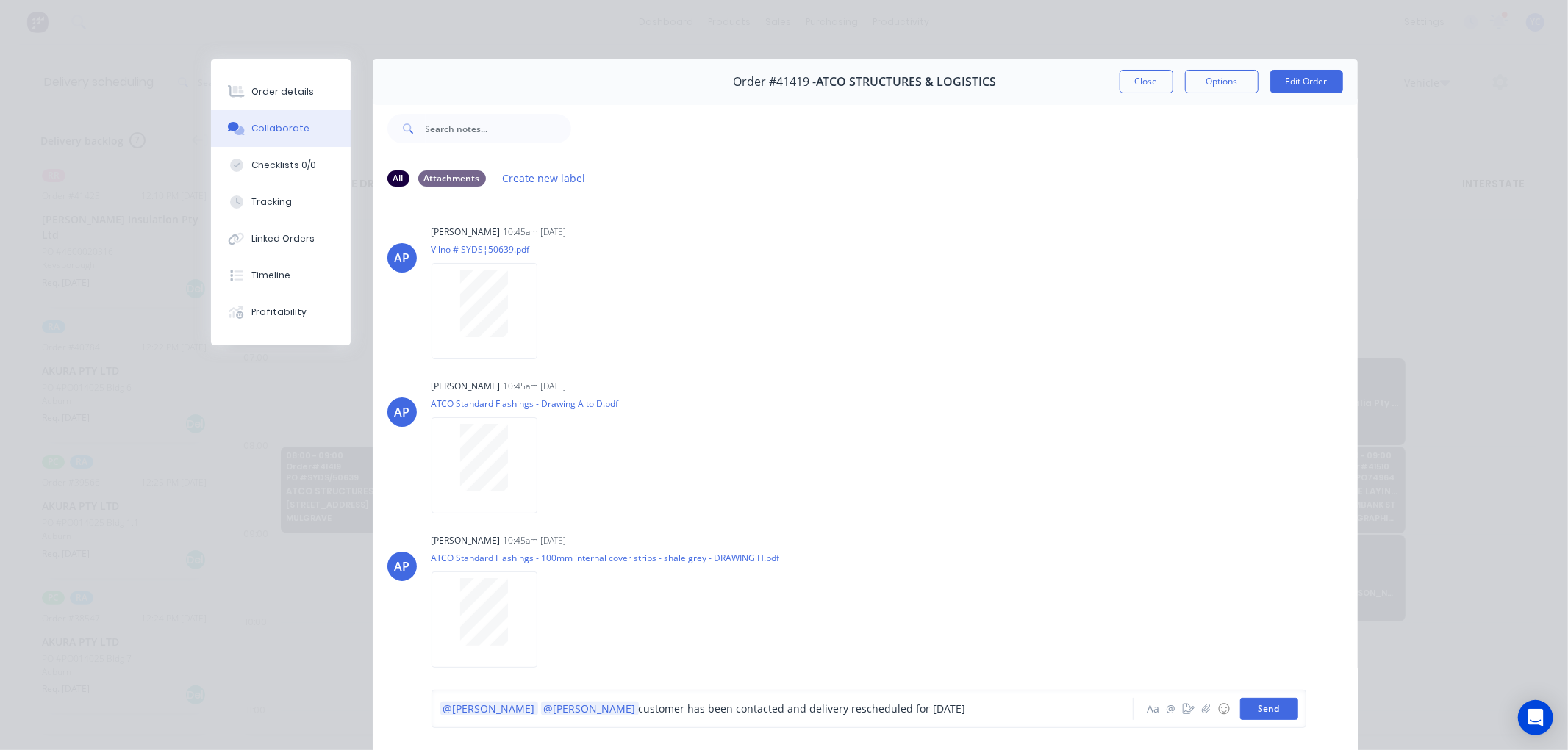
click at [1261, 712] on button "Send" at bounding box center [1269, 709] width 58 height 22
drag, startPoint x: 1150, startPoint y: 89, endPoint x: 1064, endPoint y: 105, distance: 87.5
click at [1150, 89] on button "Close" at bounding box center [1147, 82] width 54 height 23
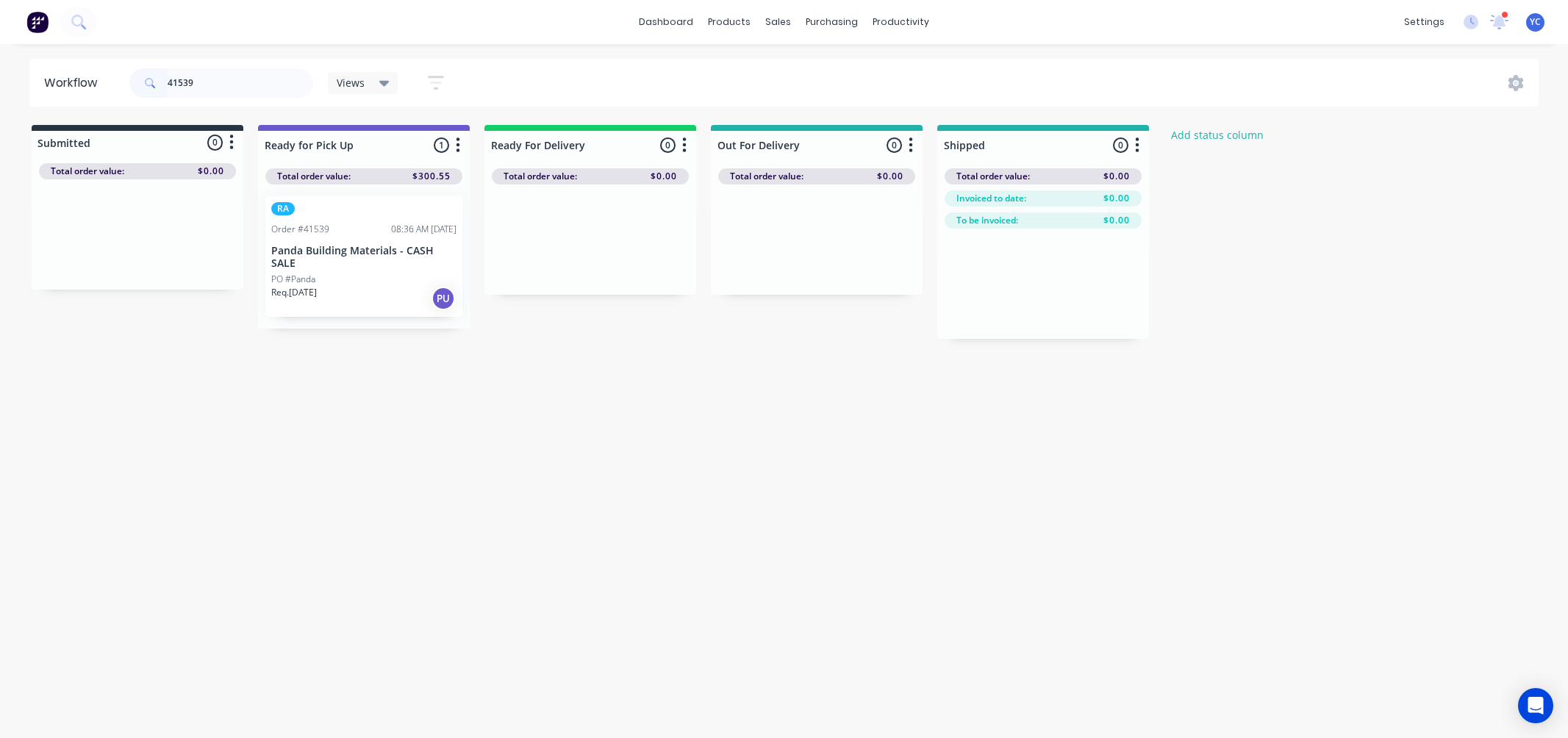
click at [208, 84] on input "41539" at bounding box center [240, 83] width 146 height 30
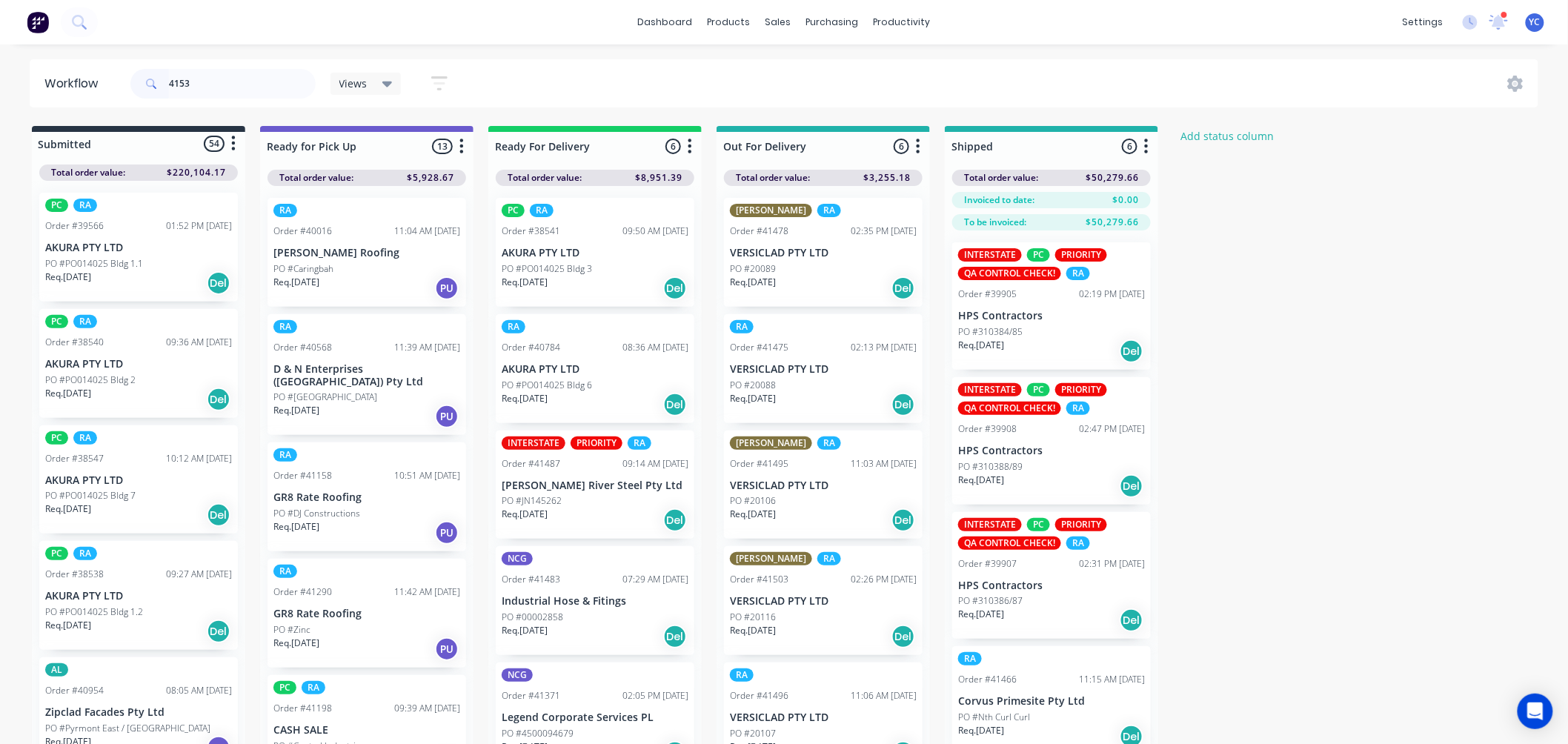
type input "41539"
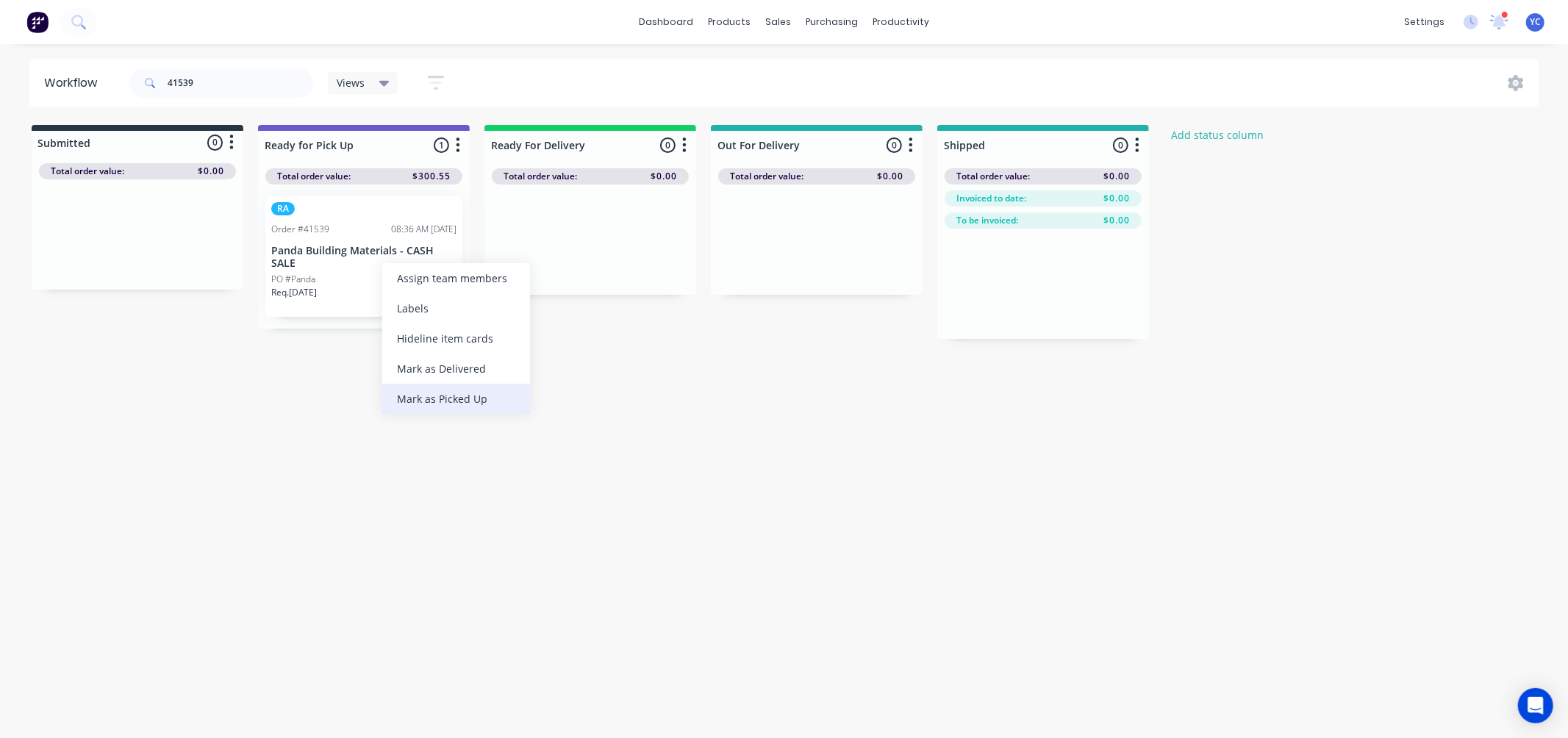
click at [465, 388] on div "Mark as Picked Up" at bounding box center [456, 399] width 147 height 31
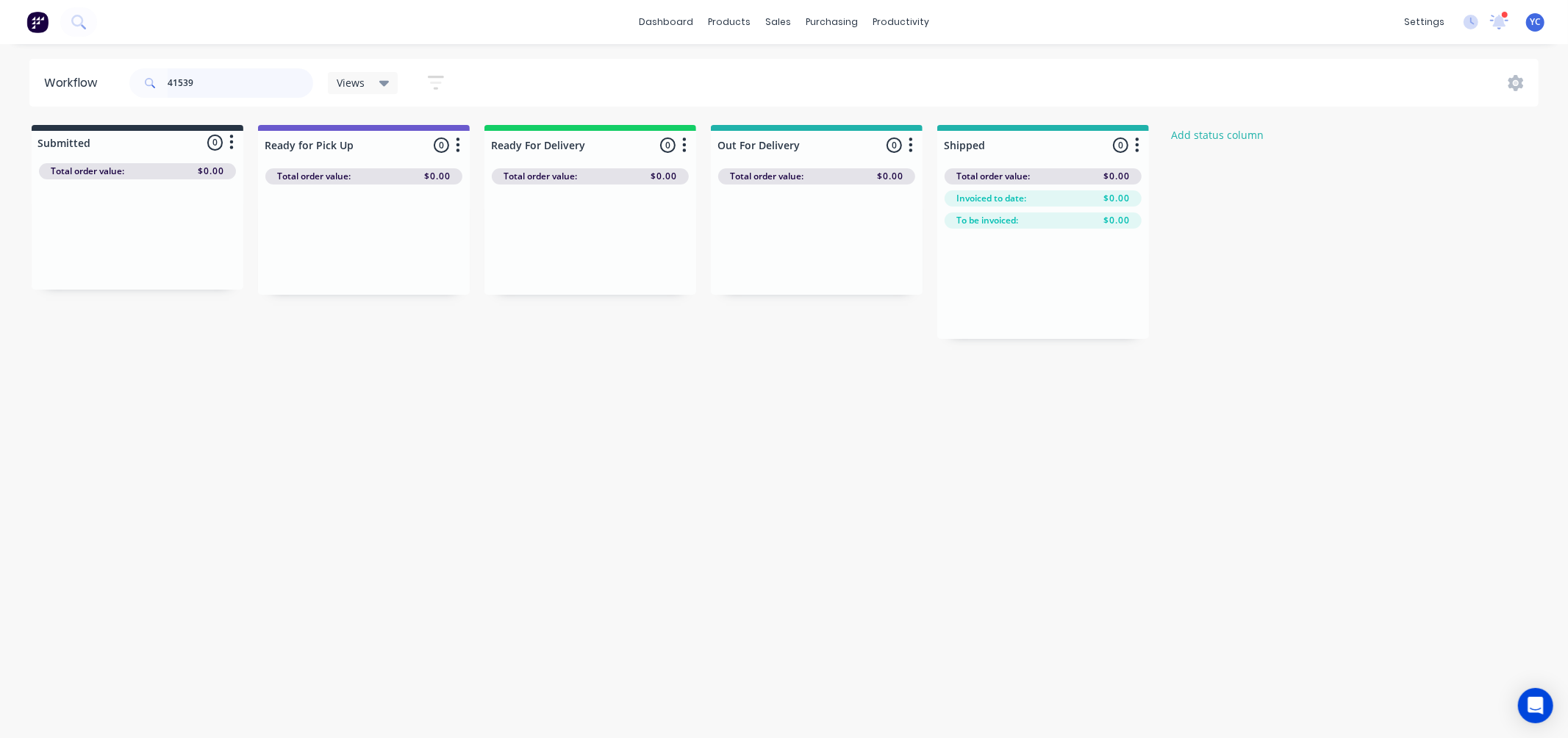
click at [237, 93] on input "41539" at bounding box center [240, 83] width 146 height 30
type input "41505"
drag, startPoint x: 84, startPoint y: 261, endPoint x: 550, endPoint y: 253, distance: 466.1
click at [550, 253] on div "Submitted 2 Status colour #273444 hex #273444 Save Cancel Summaries Total order…" at bounding box center [788, 279] width 1599 height 308
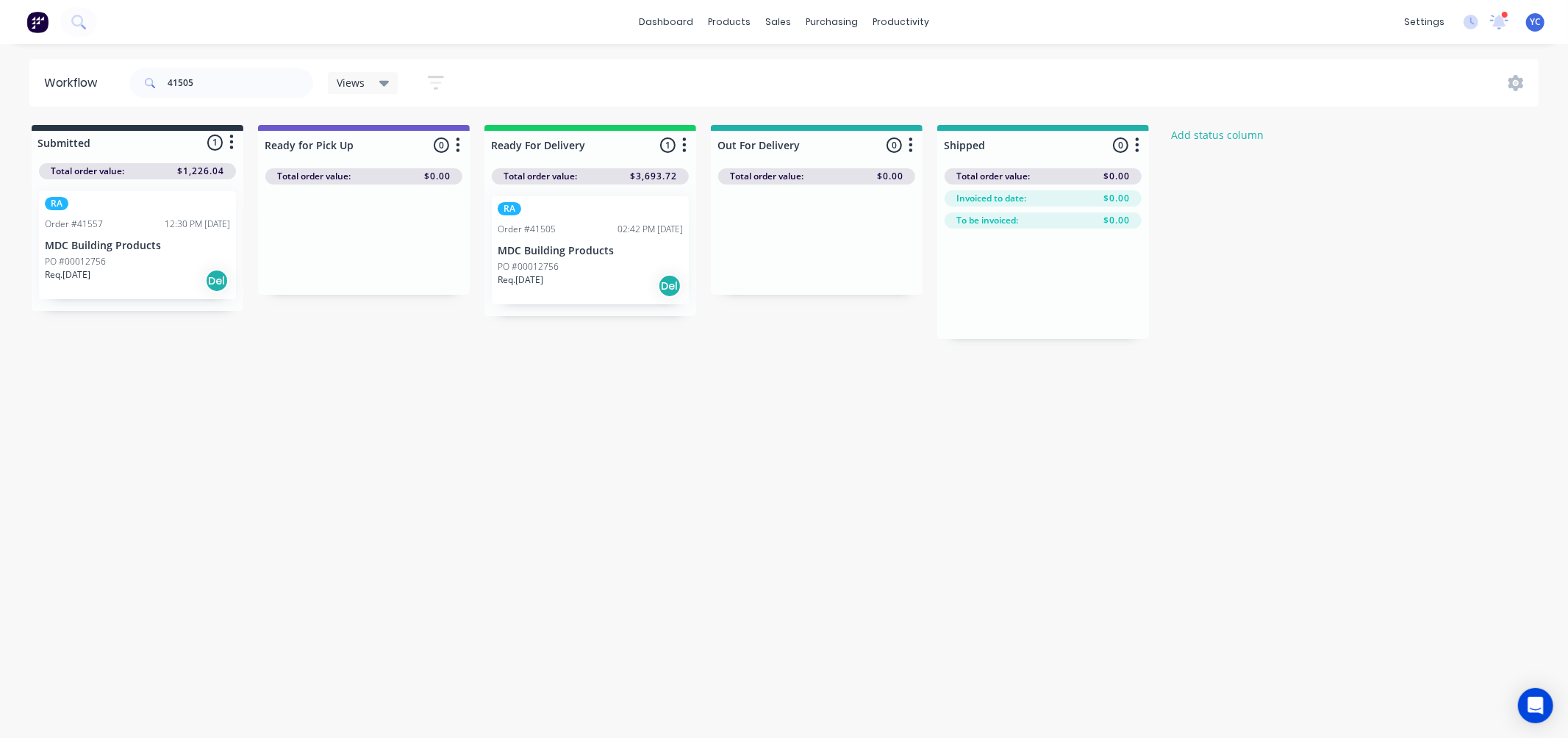
click at [553, 444] on div "Workflow 41505 Views Save new view None (Default) edit AL edit ALL edit BB & TH…" at bounding box center [784, 383] width 1568 height 650
click at [238, 75] on input "41505" at bounding box center [240, 83] width 146 height 30
click at [237, 75] on input "41505" at bounding box center [240, 83] width 146 height 30
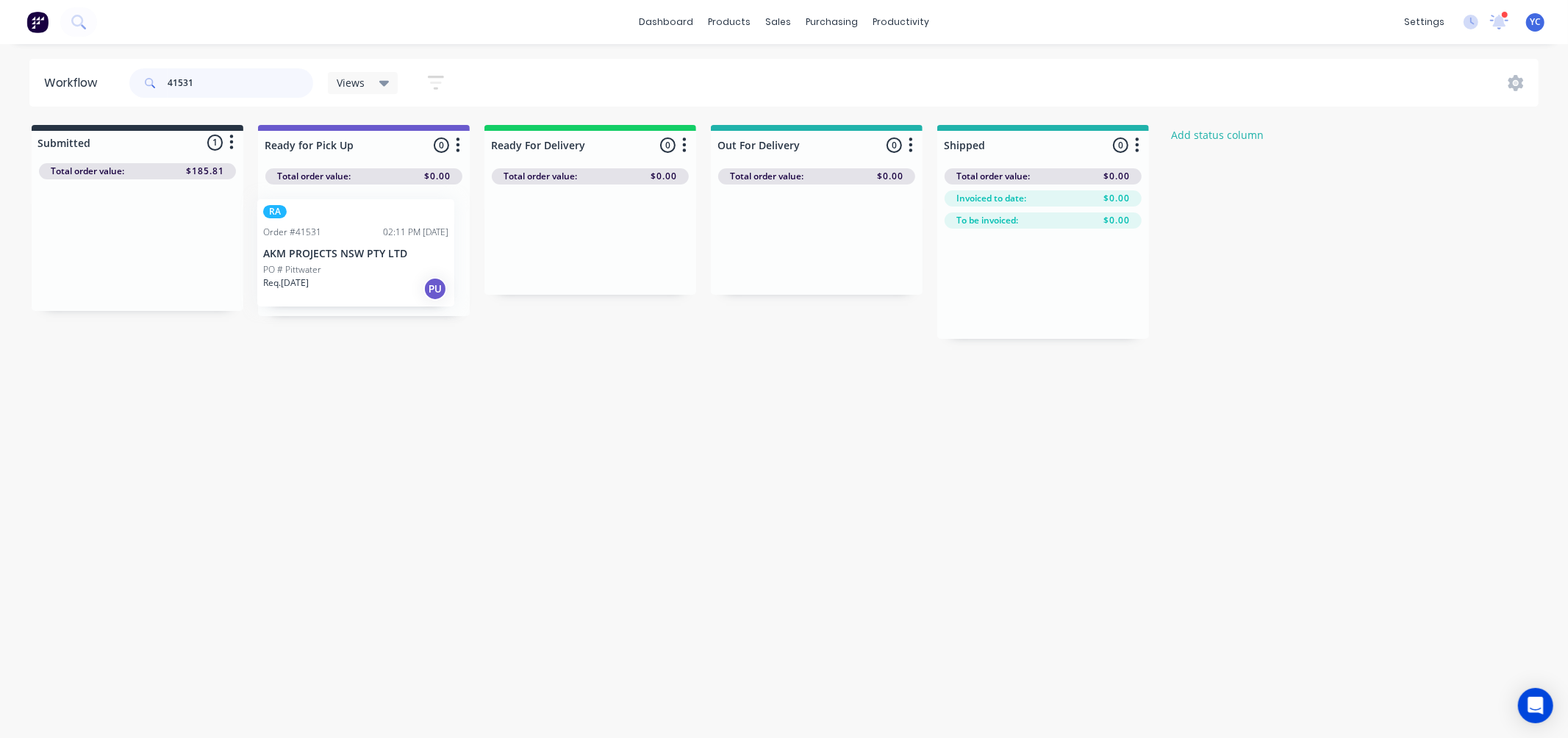
drag, startPoint x: 86, startPoint y: 258, endPoint x: 312, endPoint y: 265, distance: 226.1
click at [312, 265] on div "Submitted 1 Status colour #273444 hex #273444 Save Cancel Summaries Total order…" at bounding box center [788, 232] width 1599 height 214
click at [224, 78] on input "41531" at bounding box center [240, 83] width 146 height 30
drag, startPoint x: 96, startPoint y: 268, endPoint x: 355, endPoint y: 281, distance: 259.3
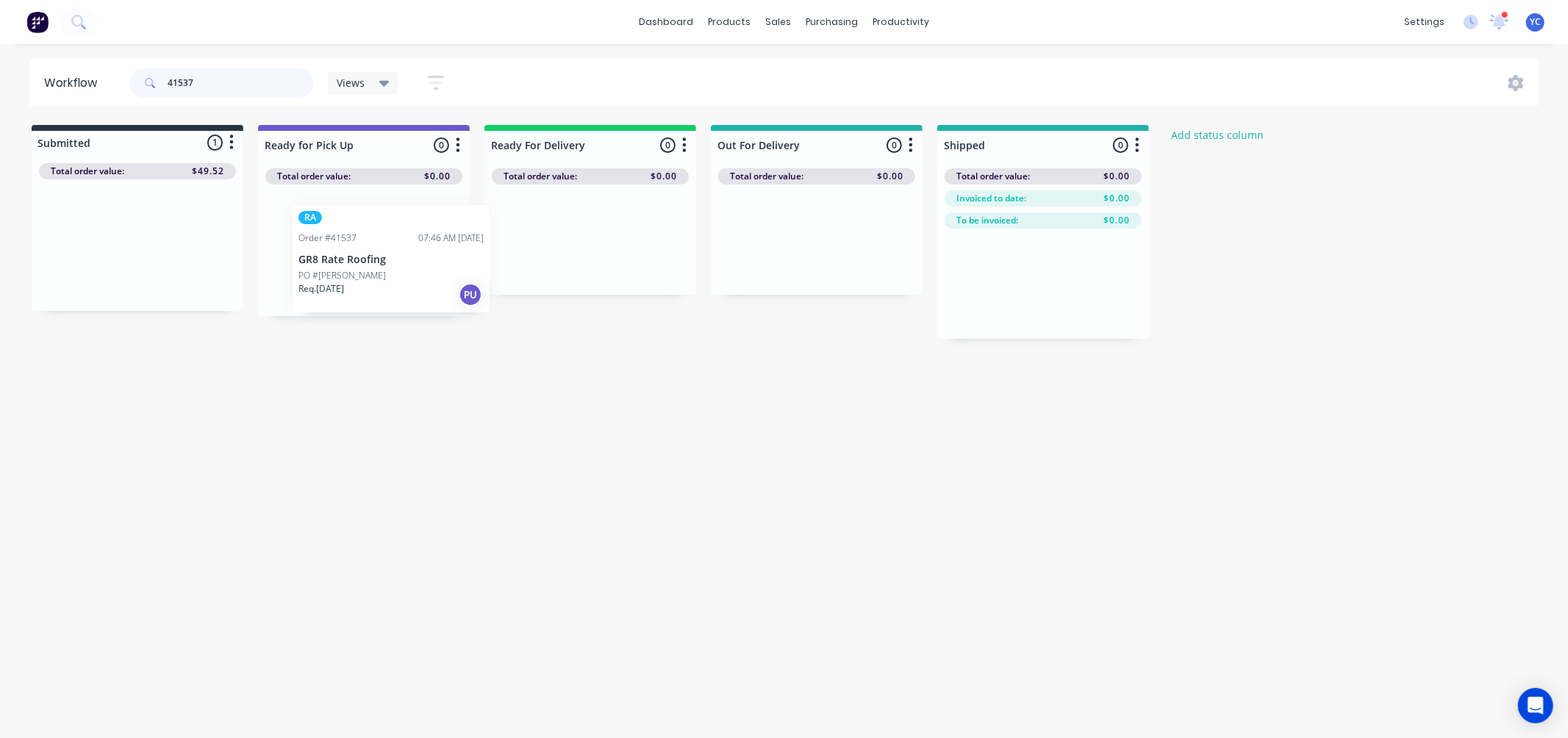
click at [355, 281] on div "Submitted 1 Status colour #273444 hex #273444 Save Cancel Summaries Total order…" at bounding box center [788, 232] width 1599 height 214
click at [226, 91] on input "41537" at bounding box center [240, 83] width 146 height 30
drag, startPoint x: 148, startPoint y: 250, endPoint x: 391, endPoint y: 245, distance: 243.1
click at [391, 245] on div "Submitted 1 Status colour #273444 hex #273444 Save Cancel Summaries Total order…" at bounding box center [788, 232] width 1599 height 214
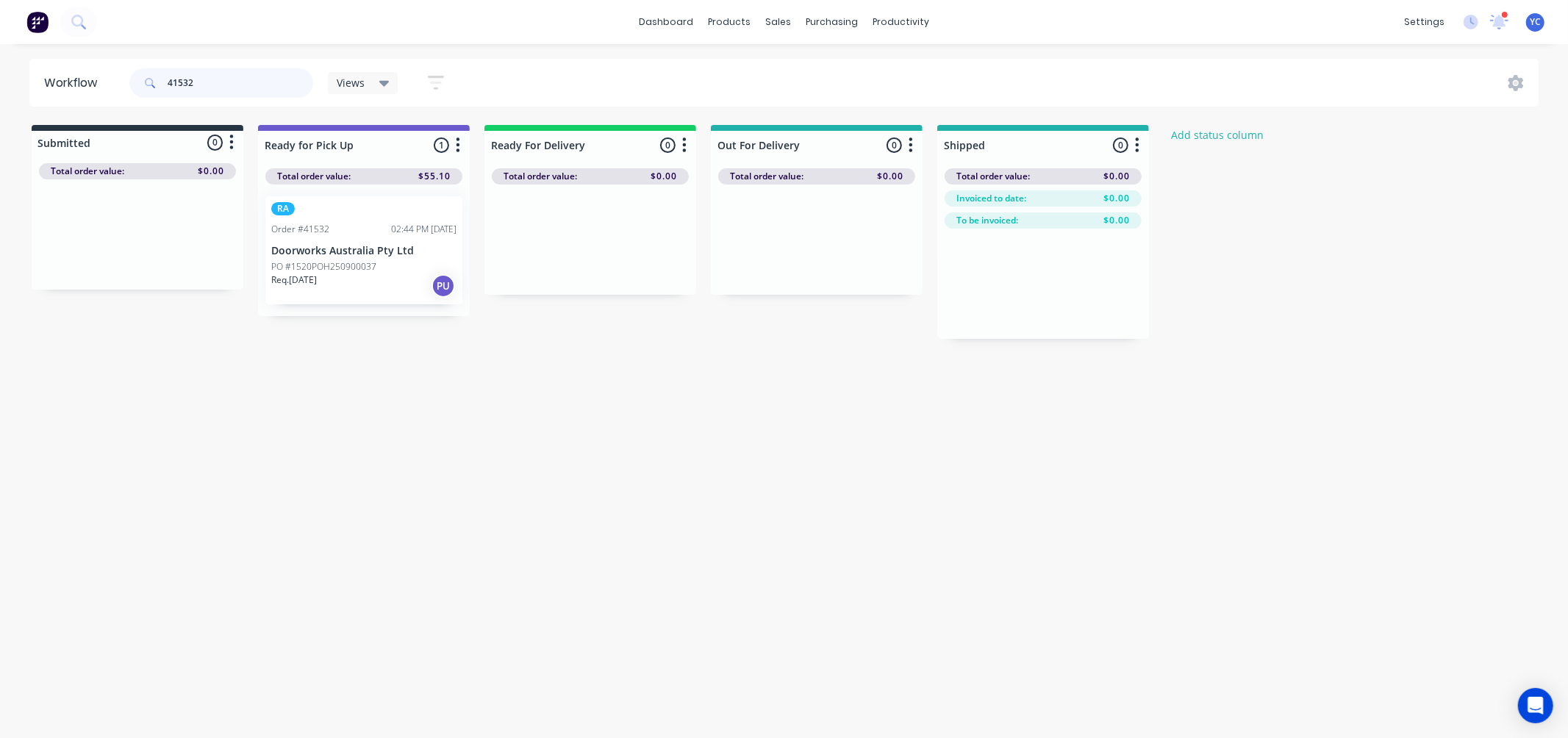
click at [210, 91] on input "41532" at bounding box center [240, 83] width 146 height 30
drag, startPoint x: 127, startPoint y: 261, endPoint x: 355, endPoint y: 267, distance: 228.1
click at [355, 267] on div "Submitted 1 Status colour #273444 hex #273444 Save Cancel Summaries Total order…" at bounding box center [788, 232] width 1599 height 214
click at [246, 83] on input "41482" at bounding box center [240, 83] width 146 height 30
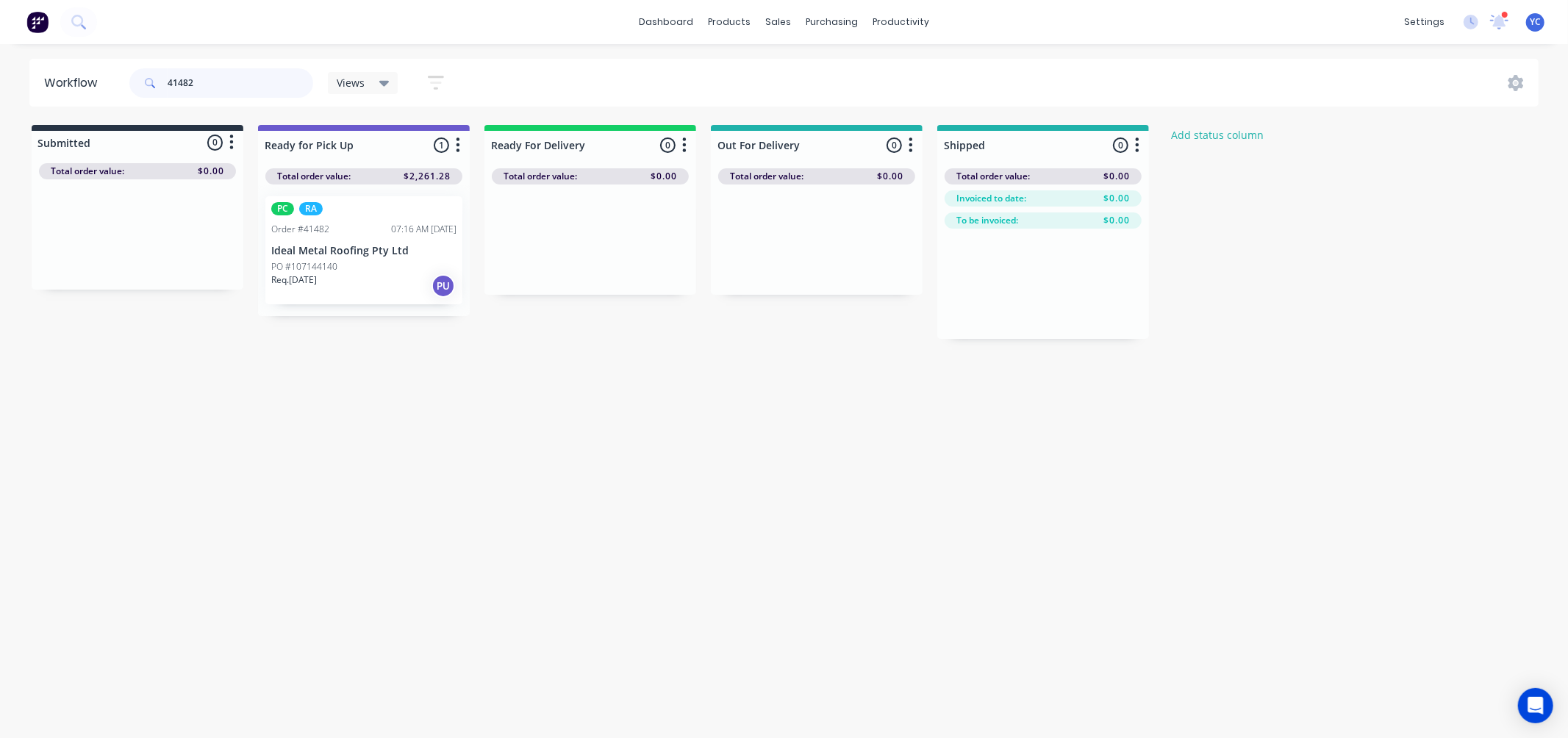
click at [246, 83] on input "41482" at bounding box center [240, 83] width 146 height 30
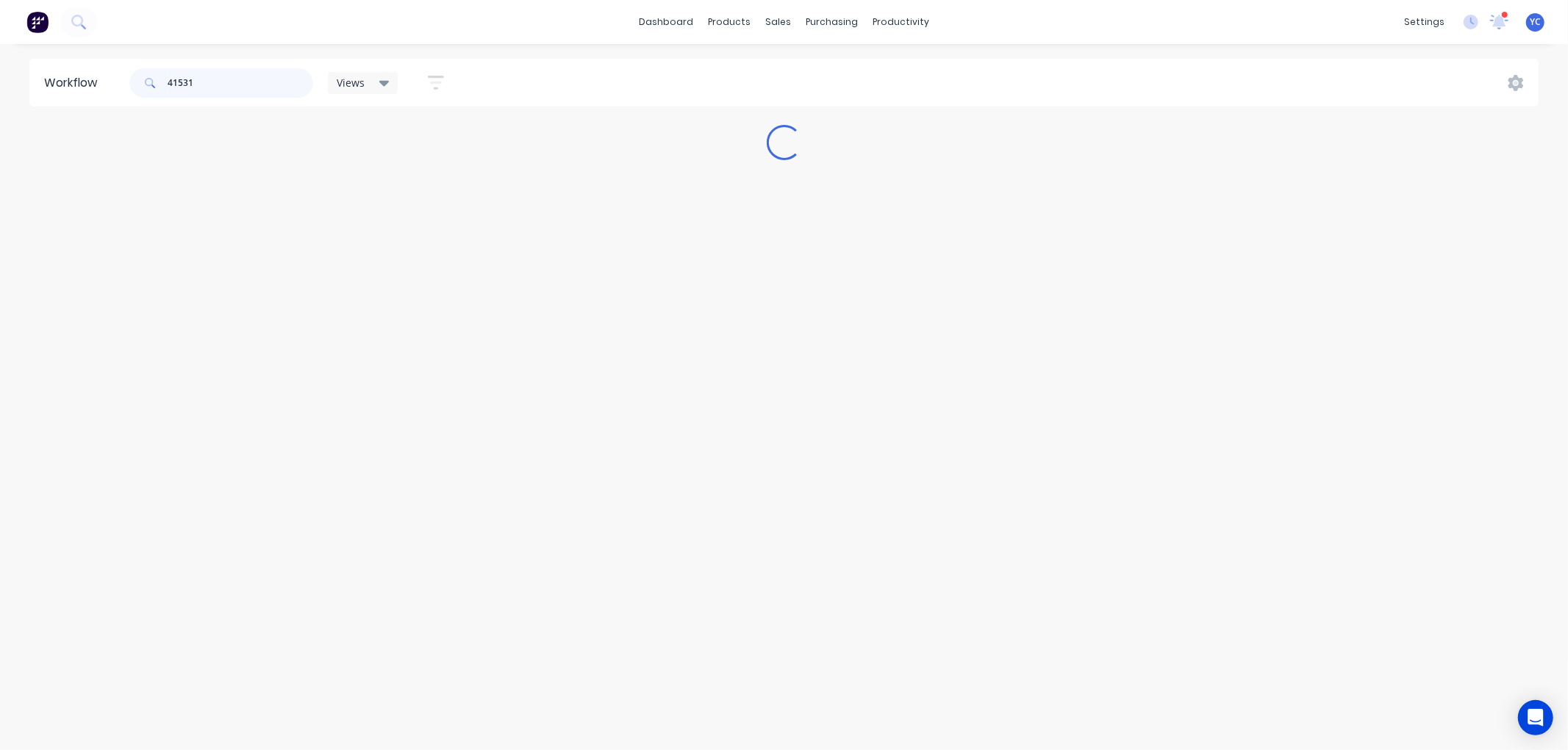
type input "41531"
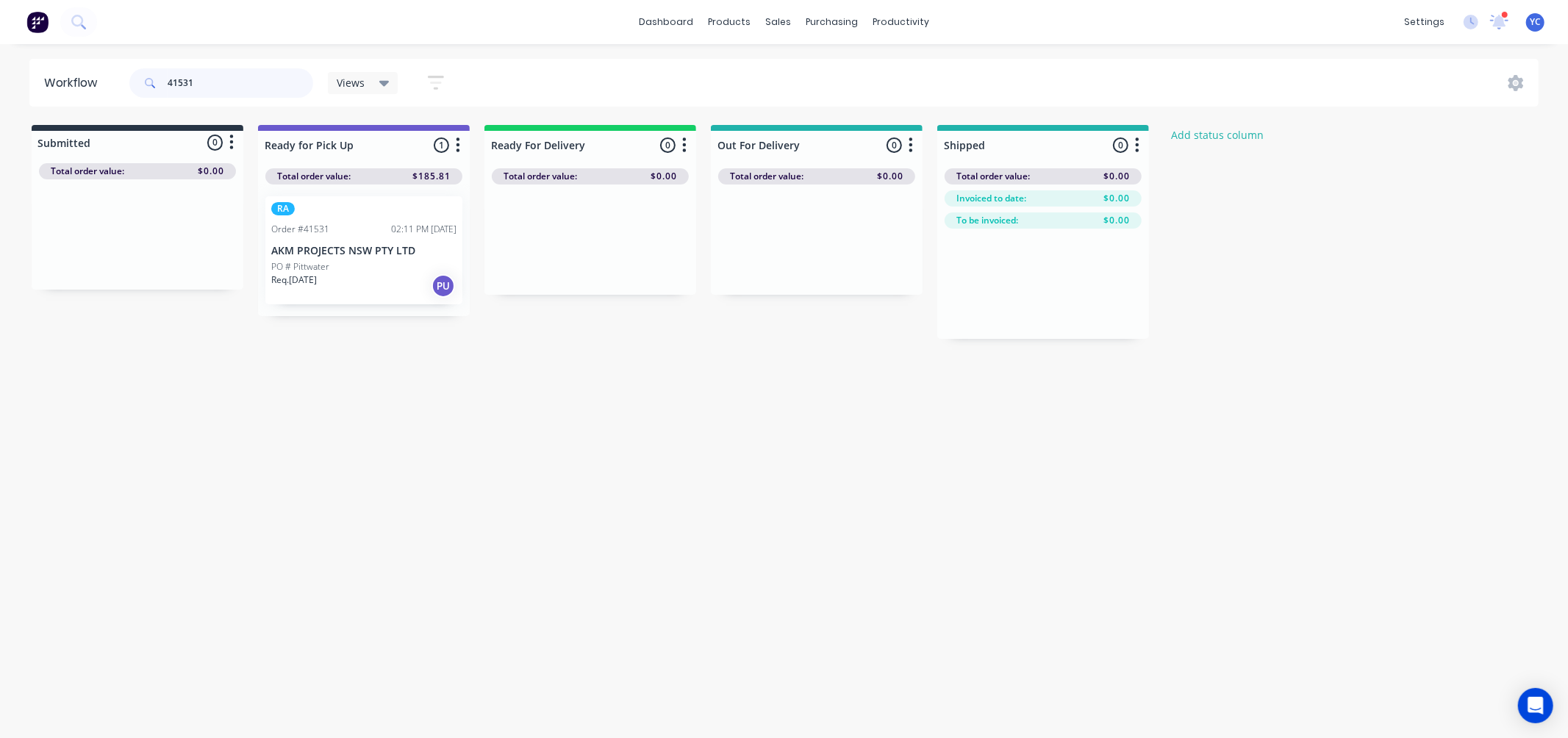
click at [259, 90] on input "41531" at bounding box center [240, 83] width 146 height 30
click at [282, 91] on input "41531" at bounding box center [240, 83] width 146 height 30
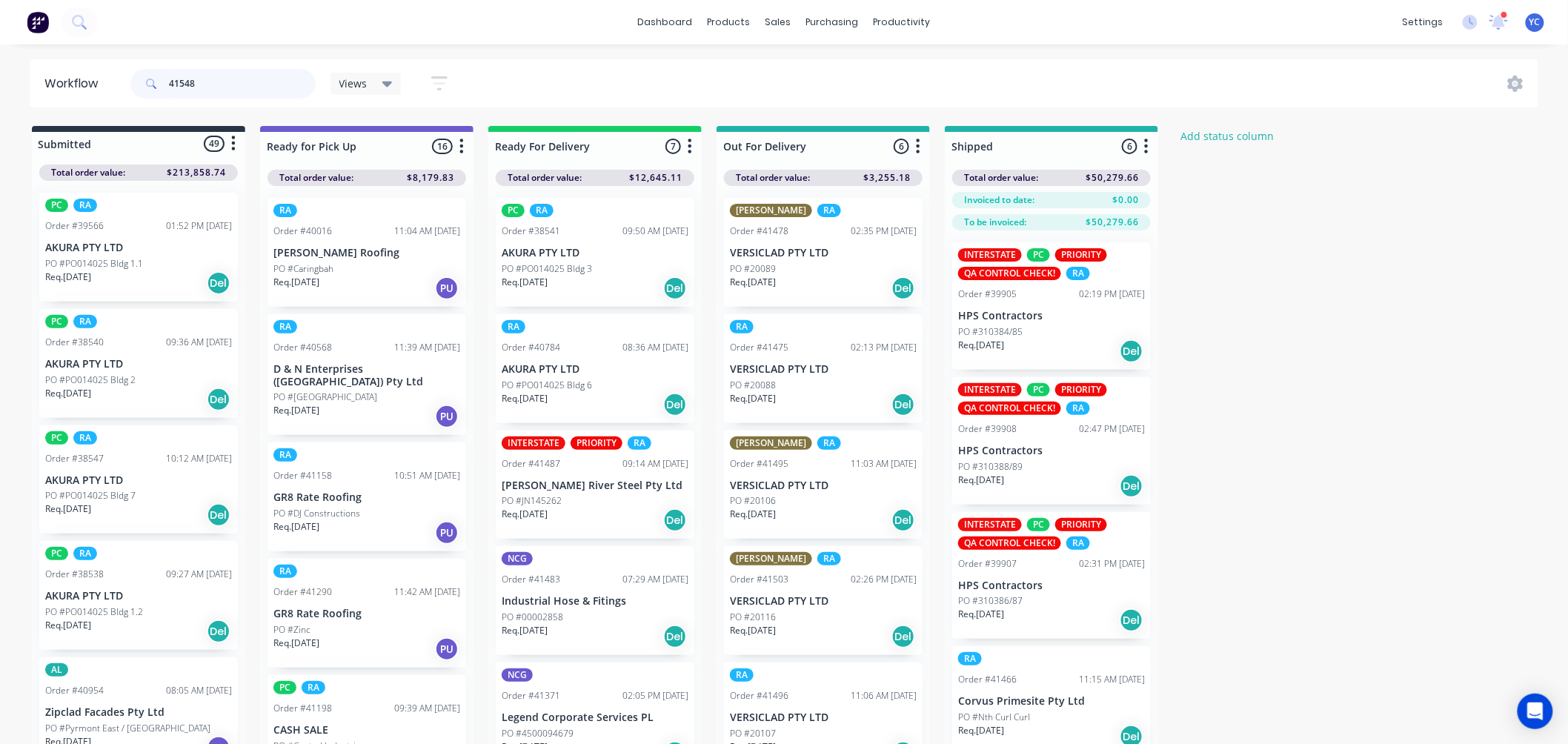
type input "41548"
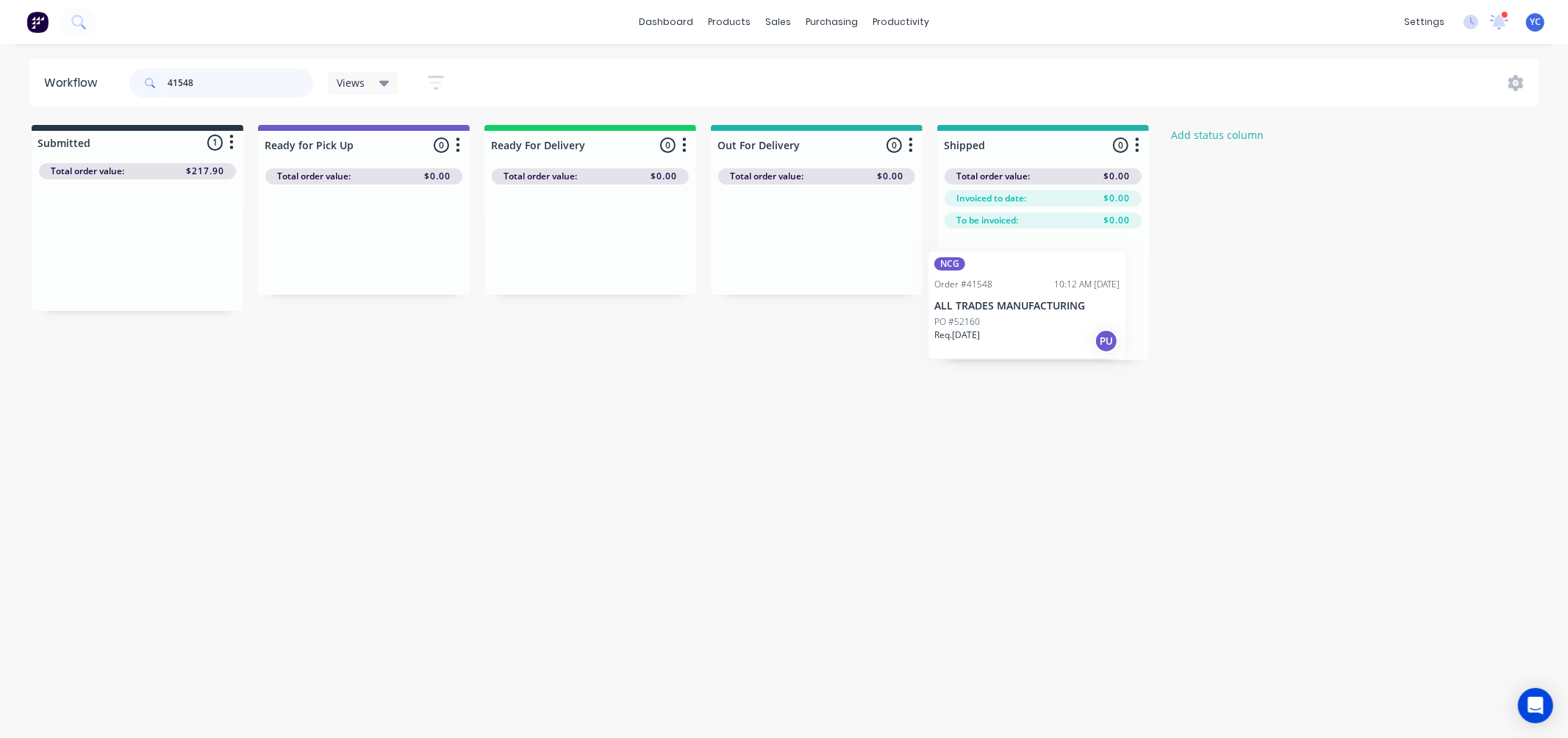
drag, startPoint x: 159, startPoint y: 253, endPoint x: 1054, endPoint y: 314, distance: 897.1
click at [1054, 314] on div "Submitted 1 Status colour #273444 hex #273444 Save Cancel Summaries Total order…" at bounding box center [788, 243] width 1599 height 236
click at [267, 83] on input "41548" at bounding box center [240, 83] width 146 height 30
type input "41483"
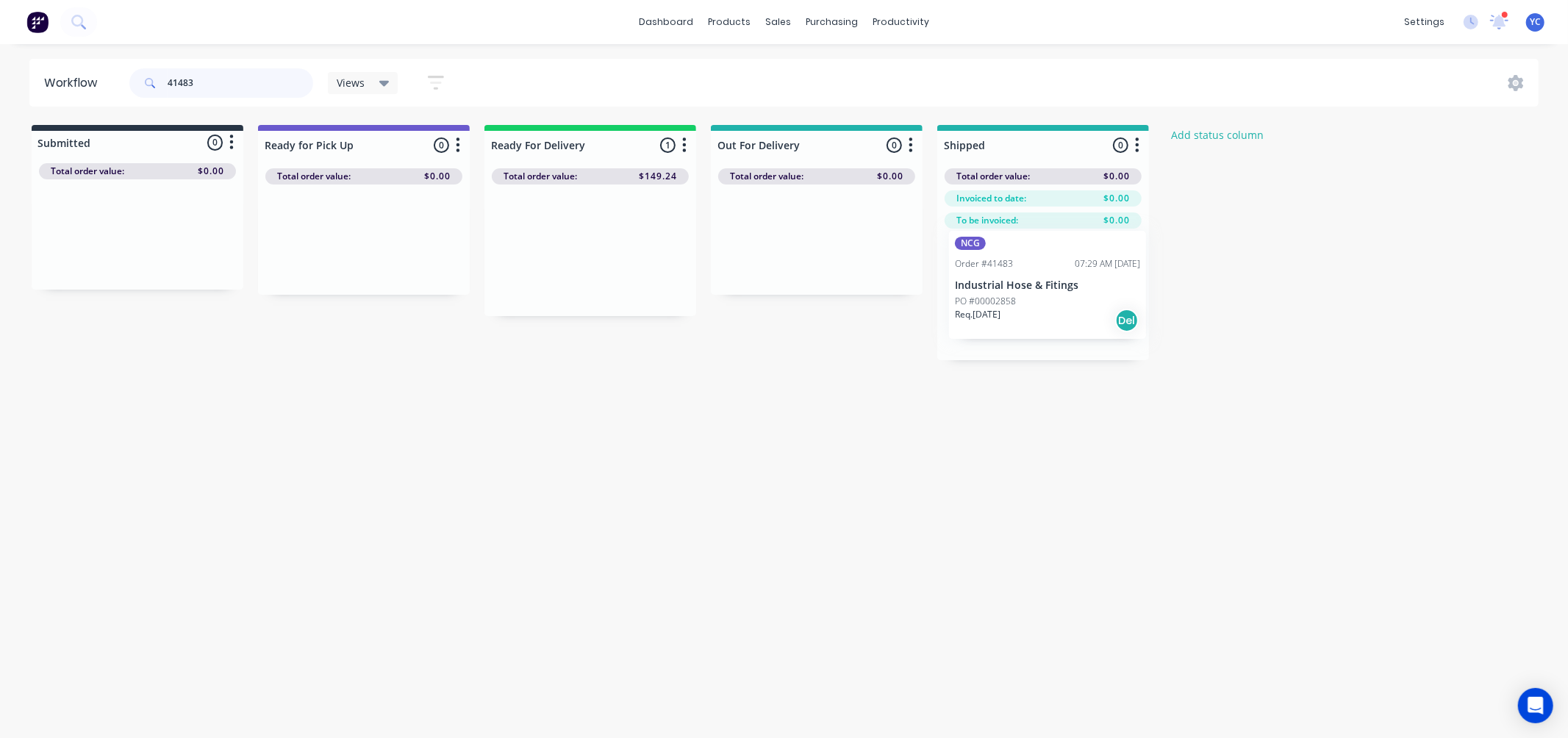
drag, startPoint x: 571, startPoint y: 262, endPoint x: 1034, endPoint y: 297, distance: 464.3
click at [1034, 297] on div "Submitted 0 Status colour #273444 hex #273444 Save Cancel Summaries Total order…" at bounding box center [788, 243] width 1599 height 236
click at [265, 70] on input "41483" at bounding box center [240, 83] width 146 height 30
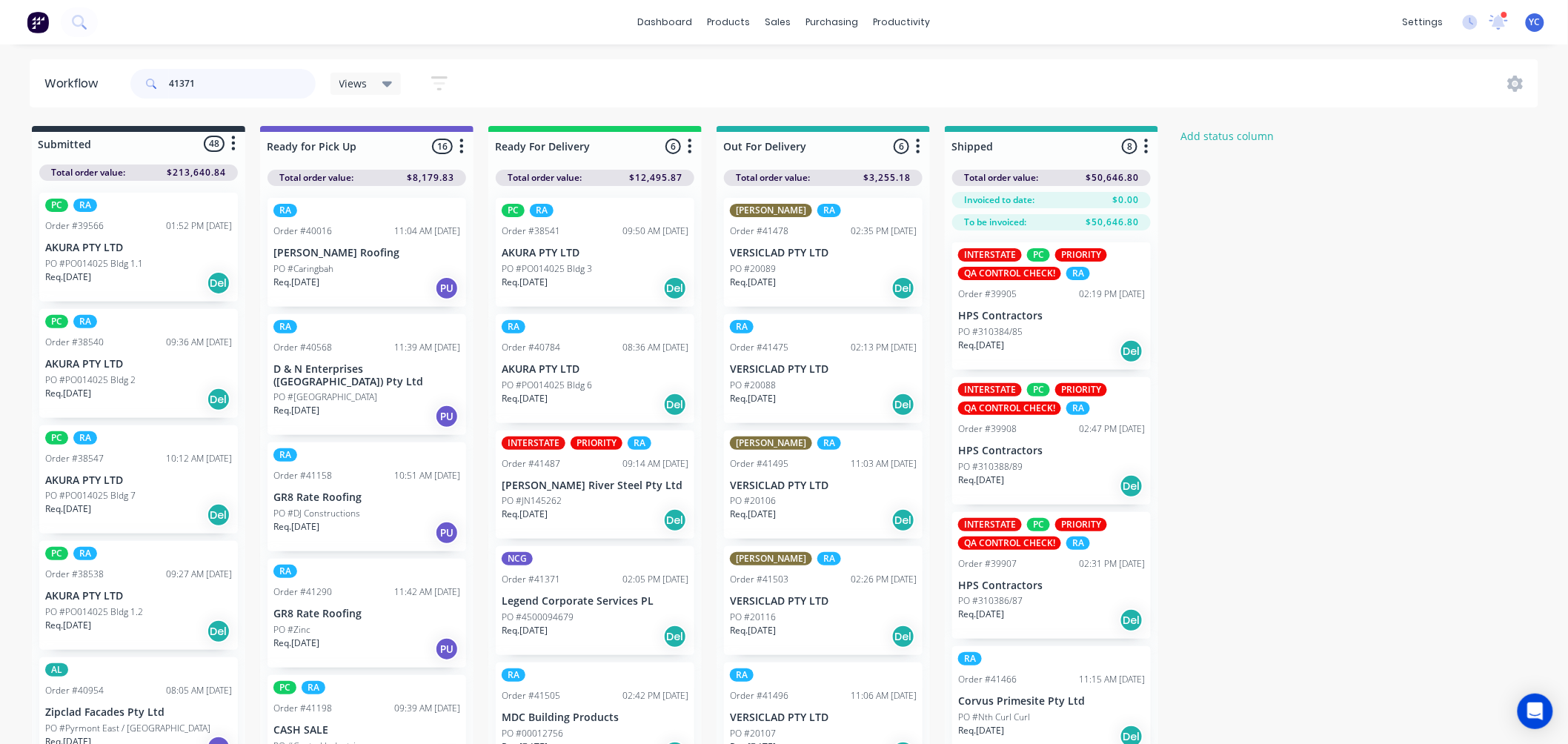
type input "41371"
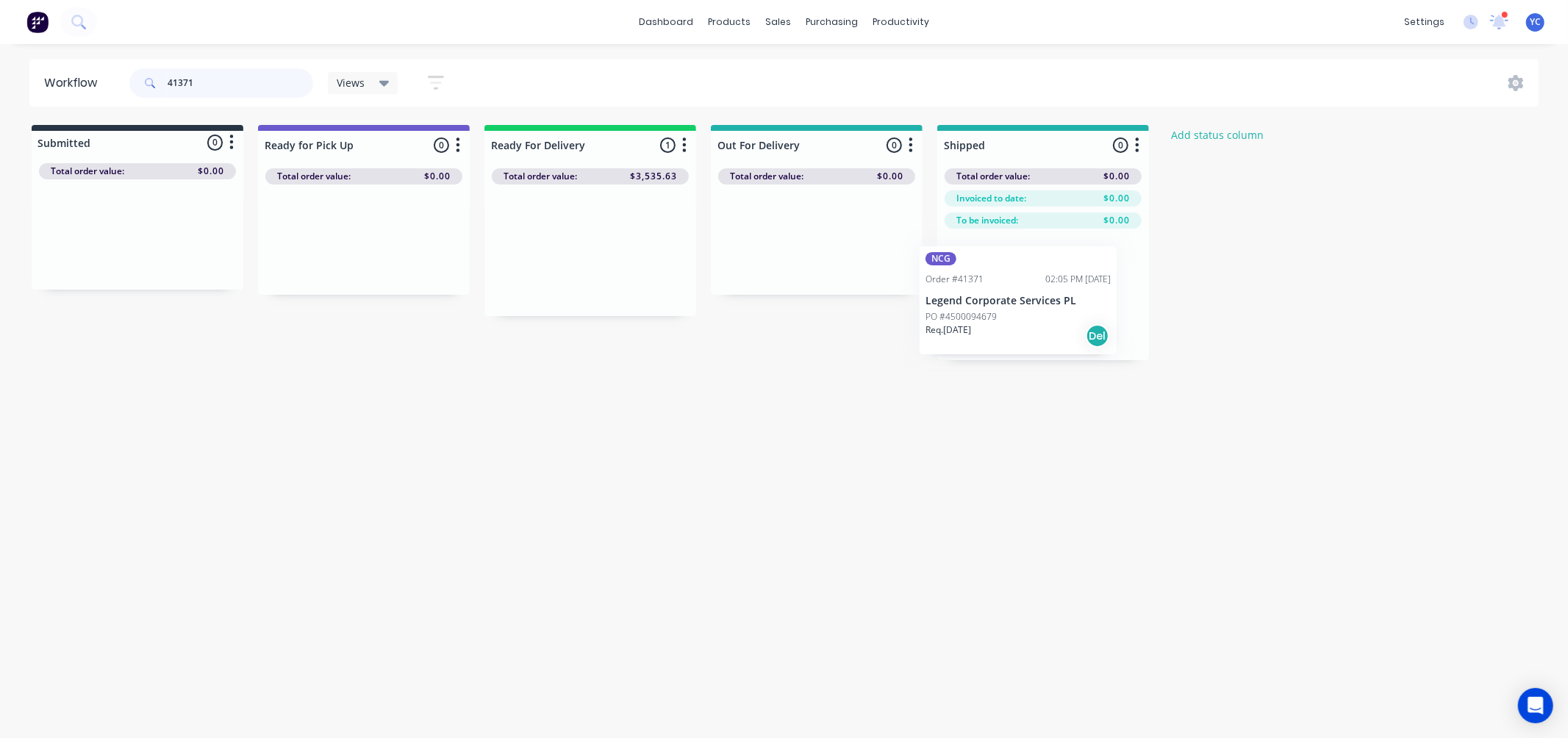
drag, startPoint x: 559, startPoint y: 253, endPoint x: 996, endPoint y: 303, distance: 439.9
click at [996, 303] on div "Submitted 0 Status colour #273444 hex #273444 Save Cancel Summaries Total order…" at bounding box center [788, 243] width 1599 height 236
click at [273, 83] on input "41371" at bounding box center [240, 83] width 146 height 30
type input "41487"
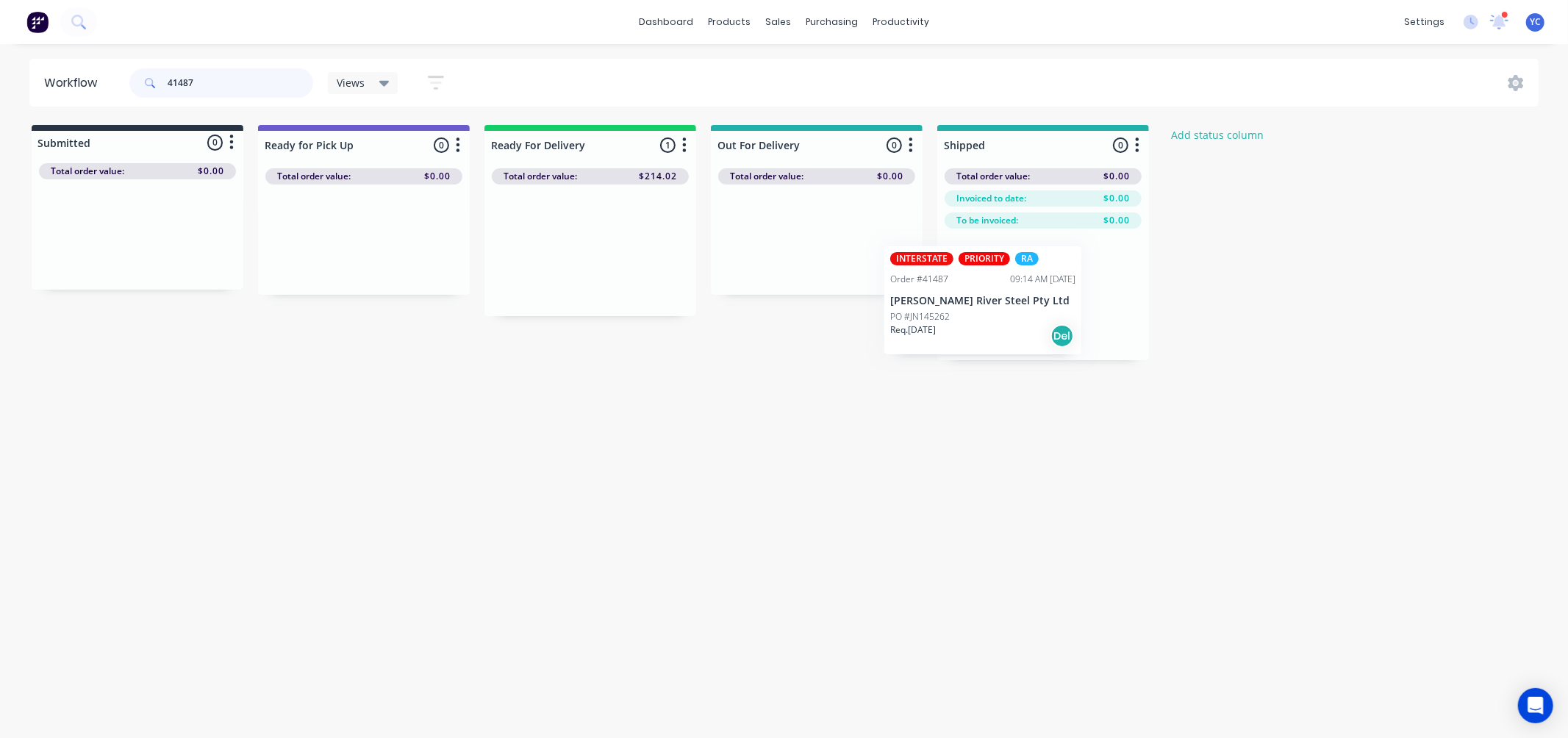
drag, startPoint x: 580, startPoint y: 285, endPoint x: 983, endPoint y: 333, distance: 405.8
click at [983, 333] on div "Submitted 0 Status colour #273444 hex #273444 Save Cancel Summaries Total order…" at bounding box center [788, 243] width 1599 height 236
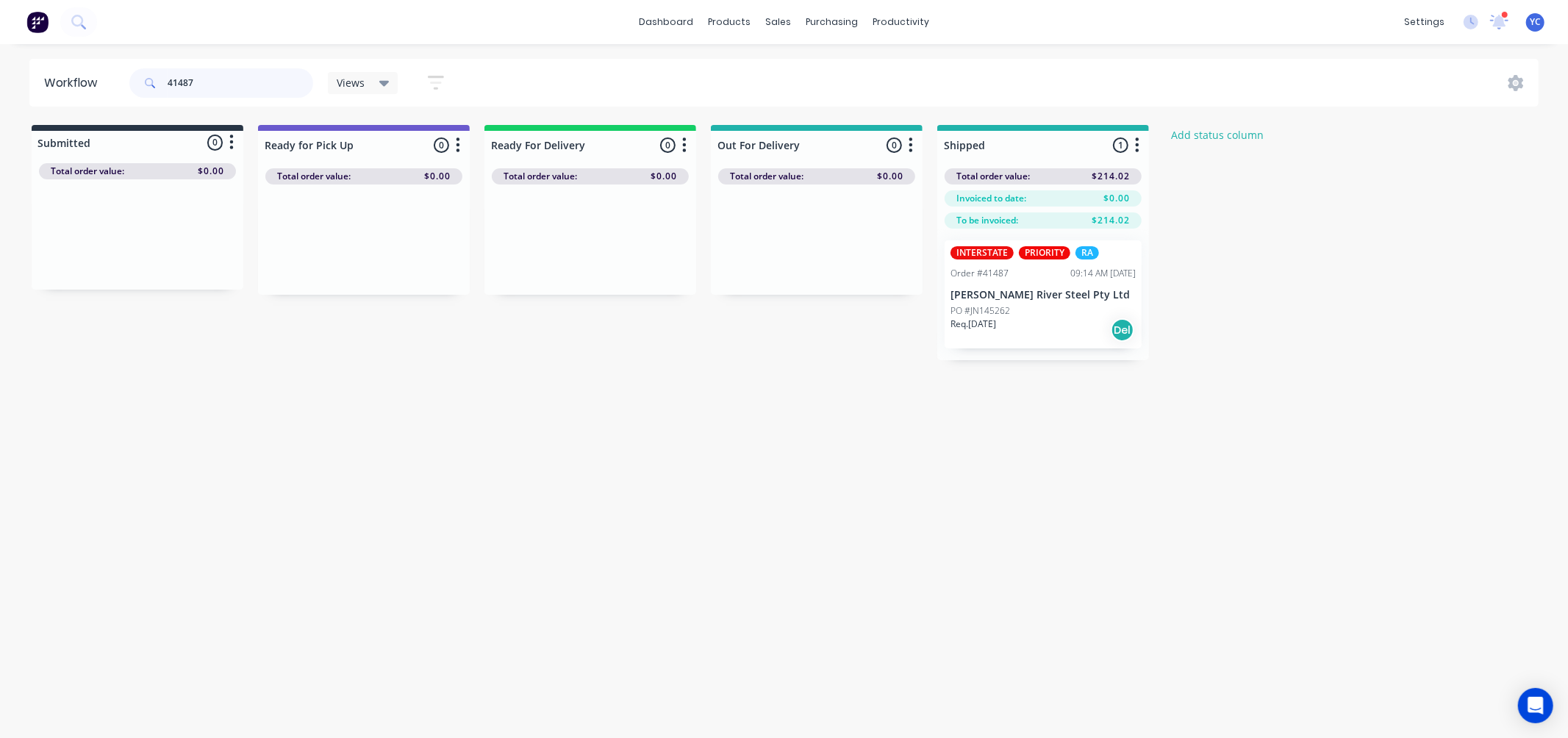
click at [208, 79] on input "41487" at bounding box center [240, 83] width 146 height 30
click at [225, 88] on input "41371" at bounding box center [240, 83] width 146 height 30
click at [235, 88] on input "41487" at bounding box center [240, 83] width 146 height 30
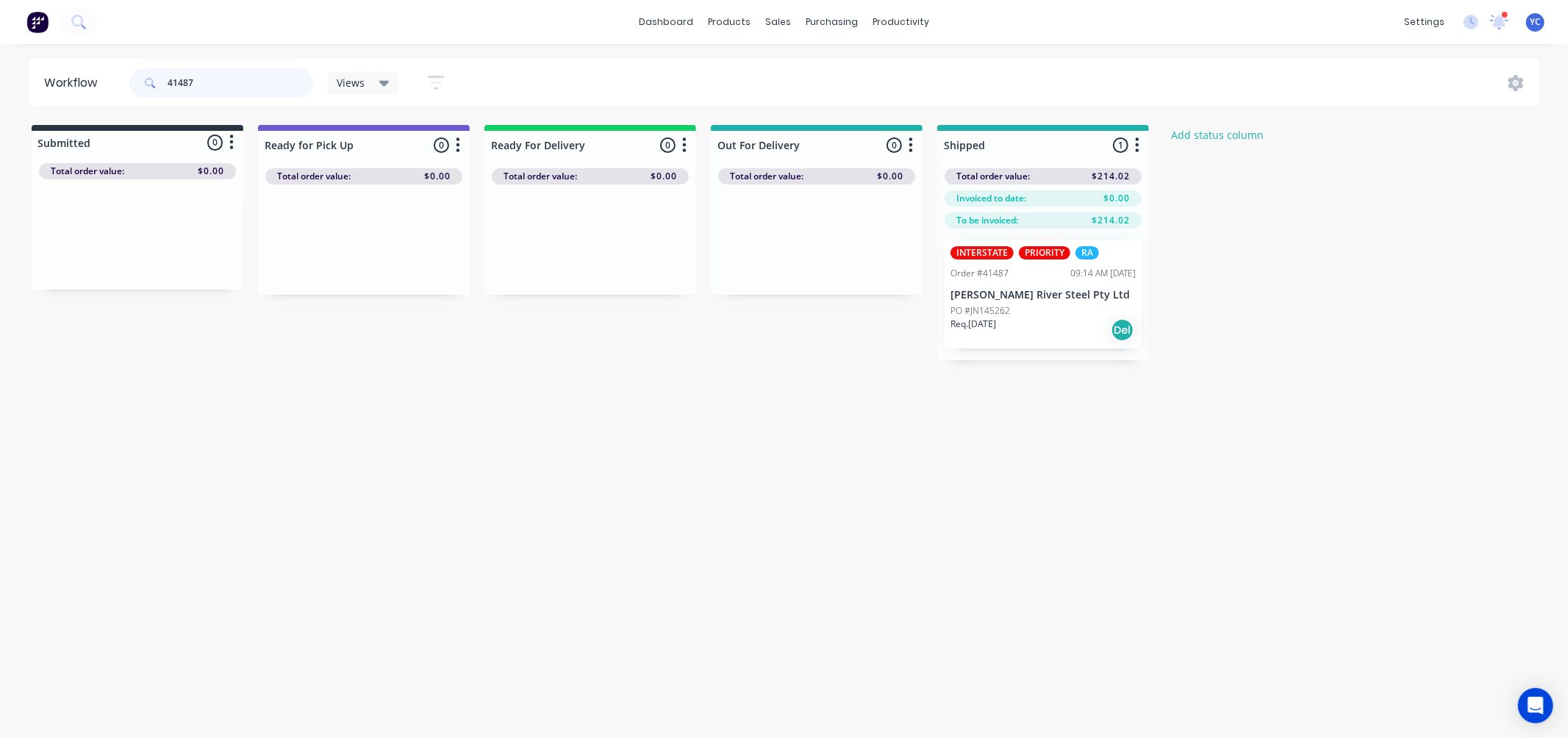
click at [235, 88] on input "41487" at bounding box center [240, 83] width 146 height 30
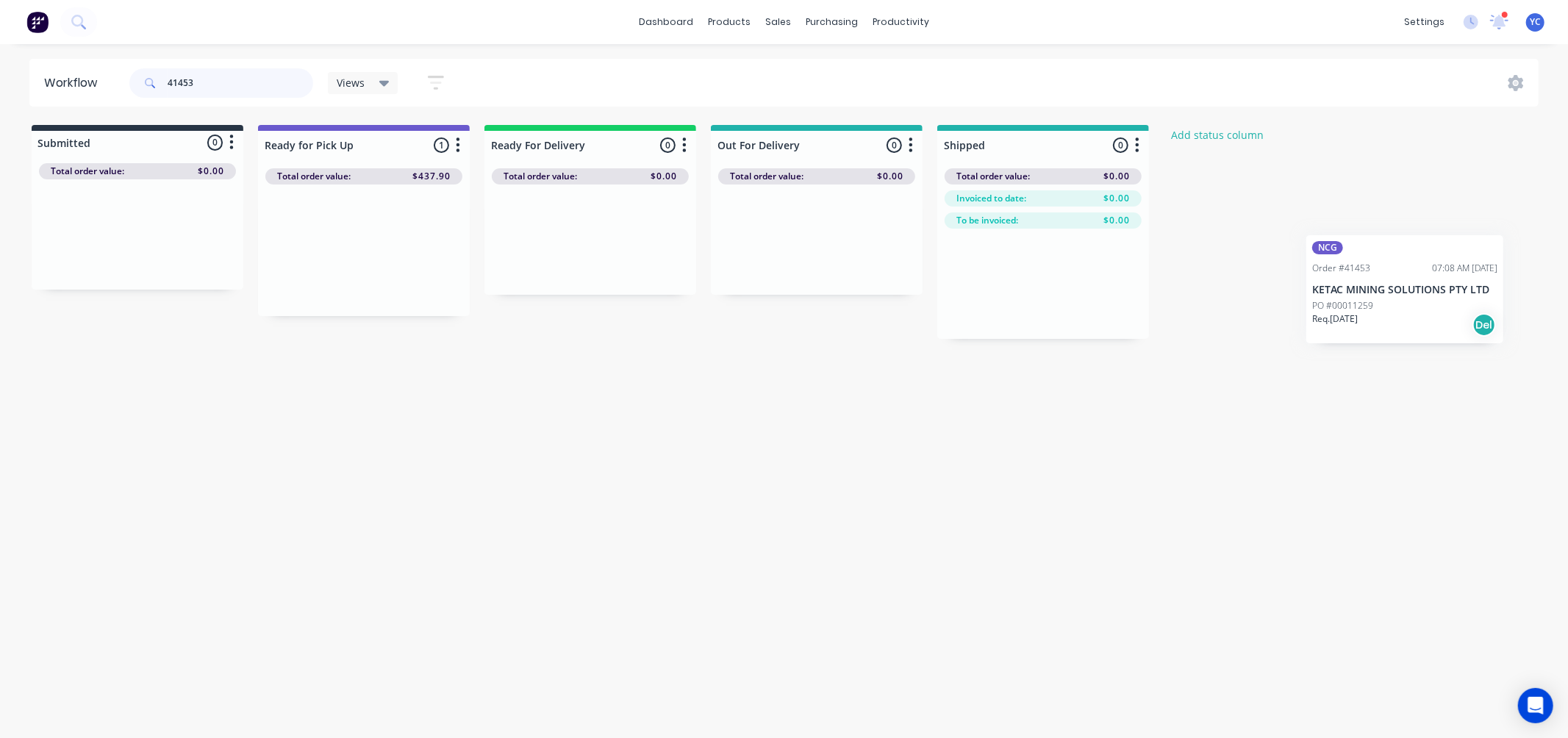
scroll to position [0, 31]
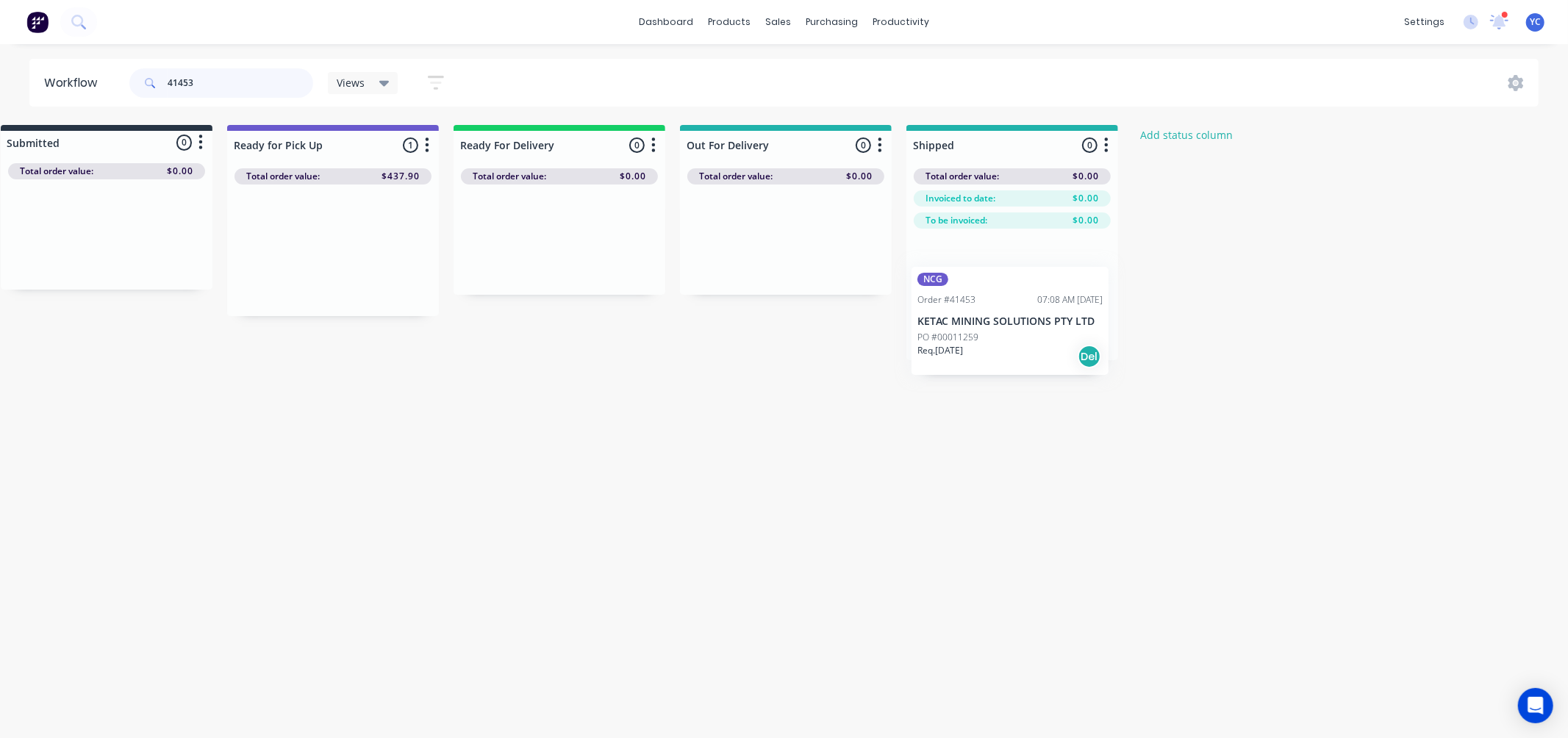
drag, startPoint x: 368, startPoint y: 269, endPoint x: 1022, endPoint y: 339, distance: 657.7
click at [1022, 339] on div "Submitted 0 Status colour #273444 hex #273444 Save Cancel Summaries Total order…" at bounding box center [757, 243] width 1599 height 236
click at [221, 79] on input "41453" at bounding box center [240, 83] width 146 height 30
type input "41548"
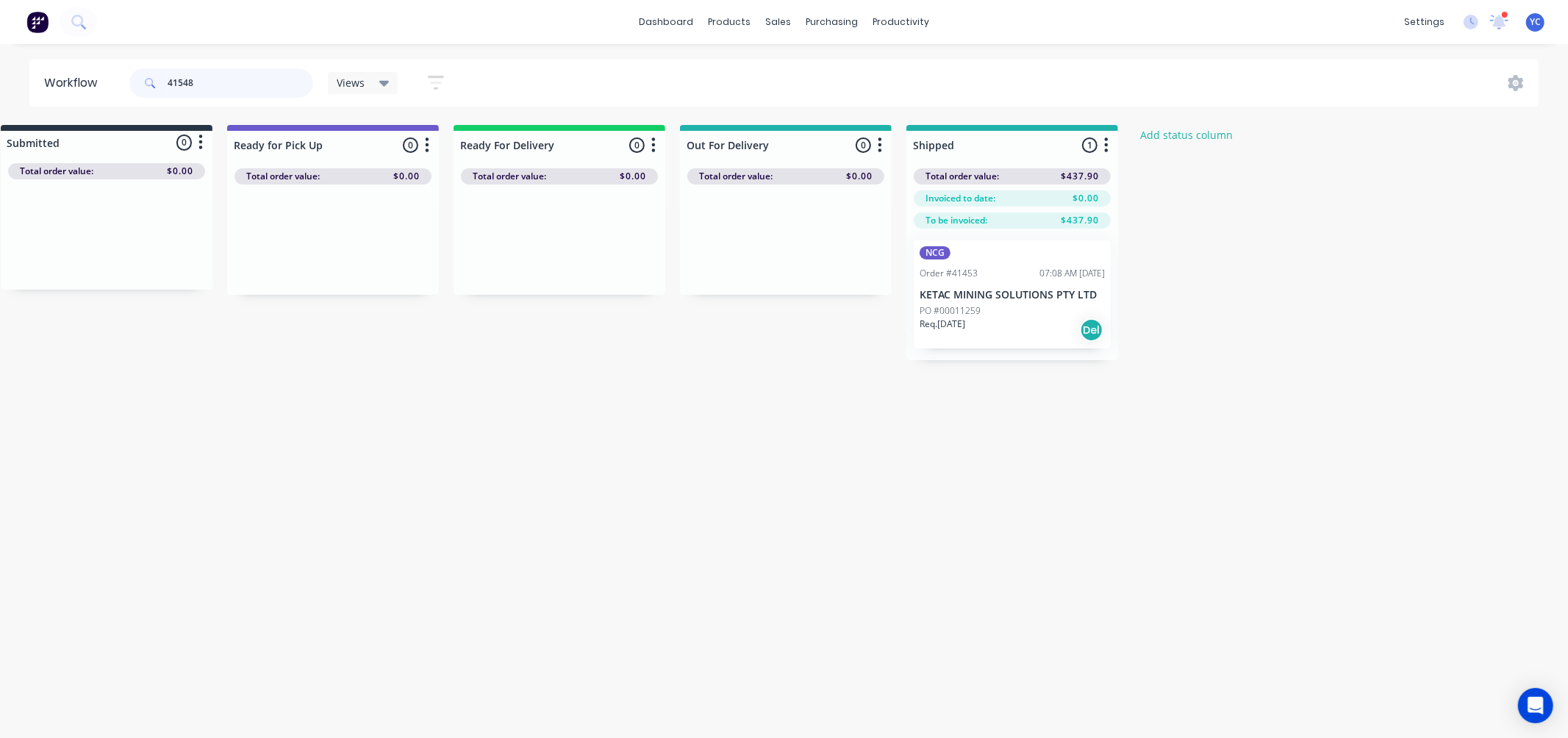
scroll to position [0, 0]
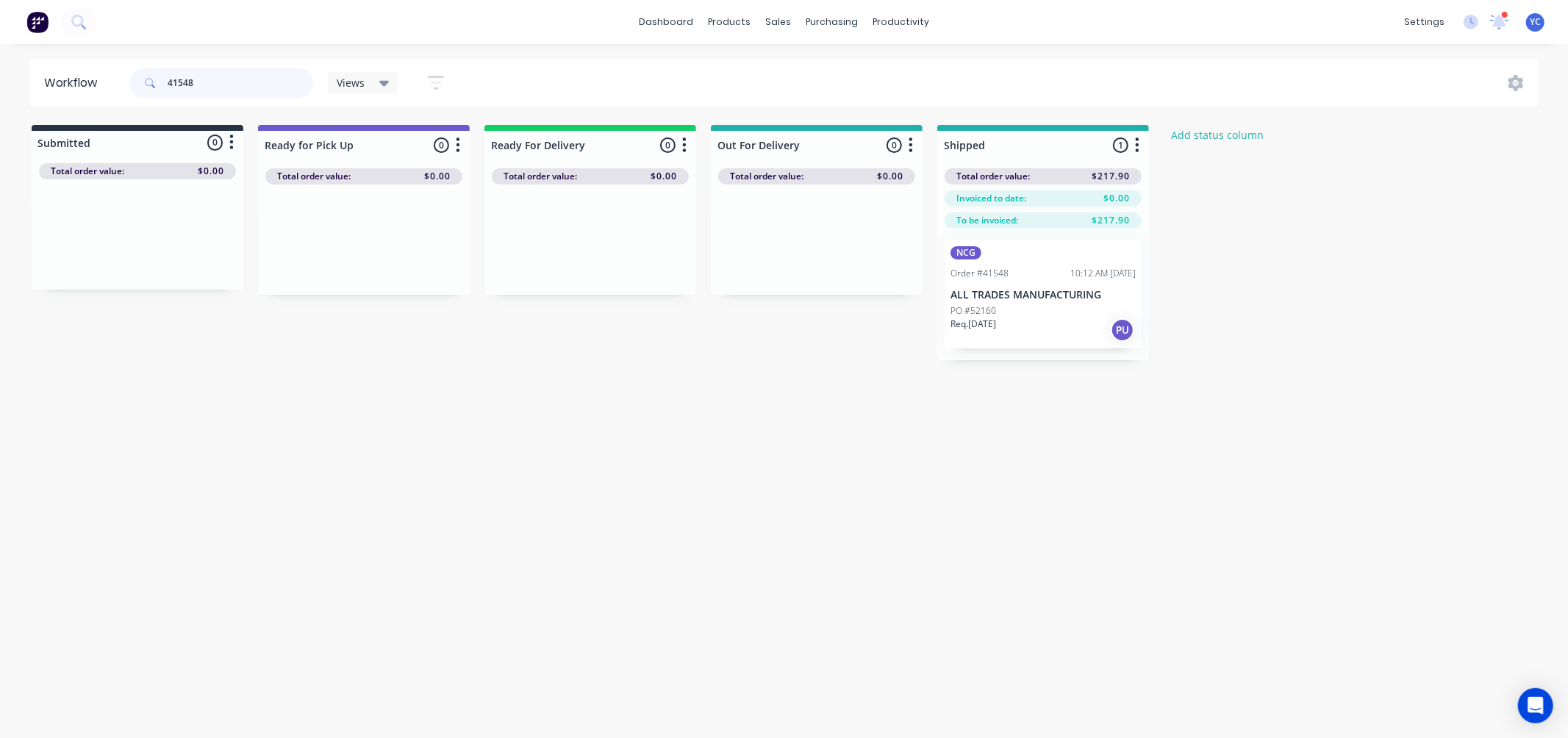
click at [252, 83] on input "41548" at bounding box center [240, 83] width 146 height 30
click at [222, 76] on input "41539" at bounding box center [240, 83] width 146 height 30
click at [241, 88] on input "41466" at bounding box center [240, 83] width 146 height 30
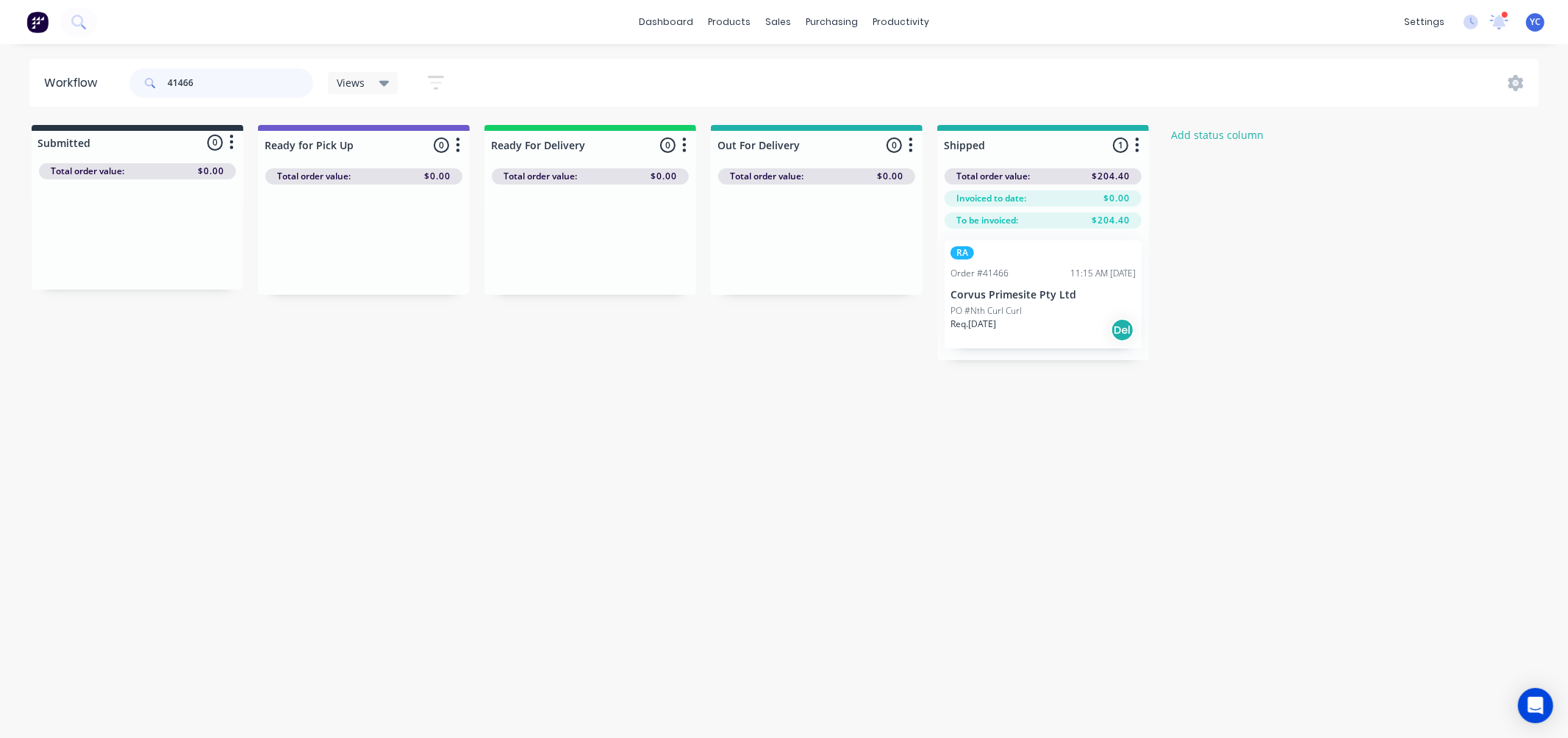
click at [241, 88] on input "41466" at bounding box center [240, 83] width 146 height 30
type input "41481"
click at [270, 91] on input "41481" at bounding box center [240, 83] width 146 height 30
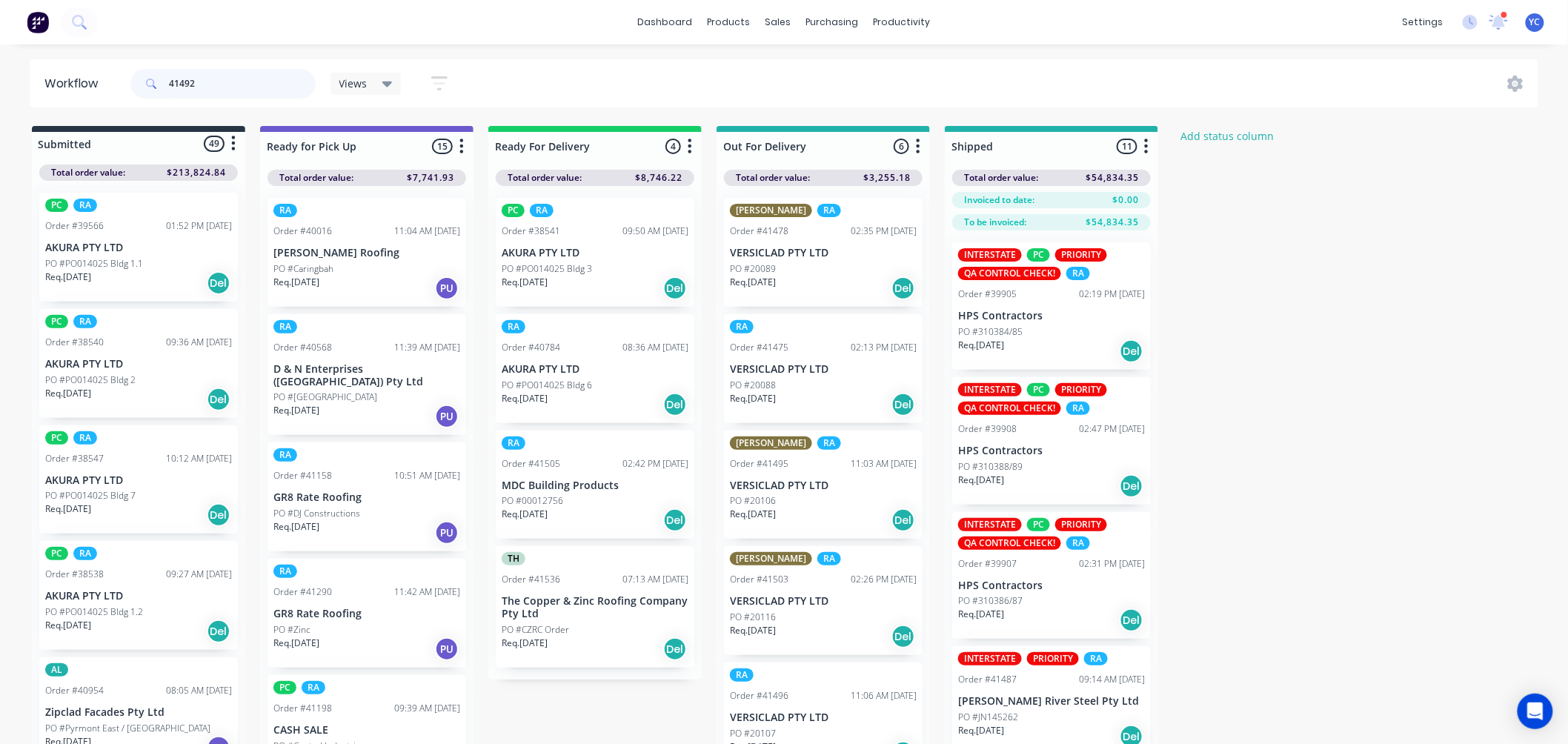
type input "41492"
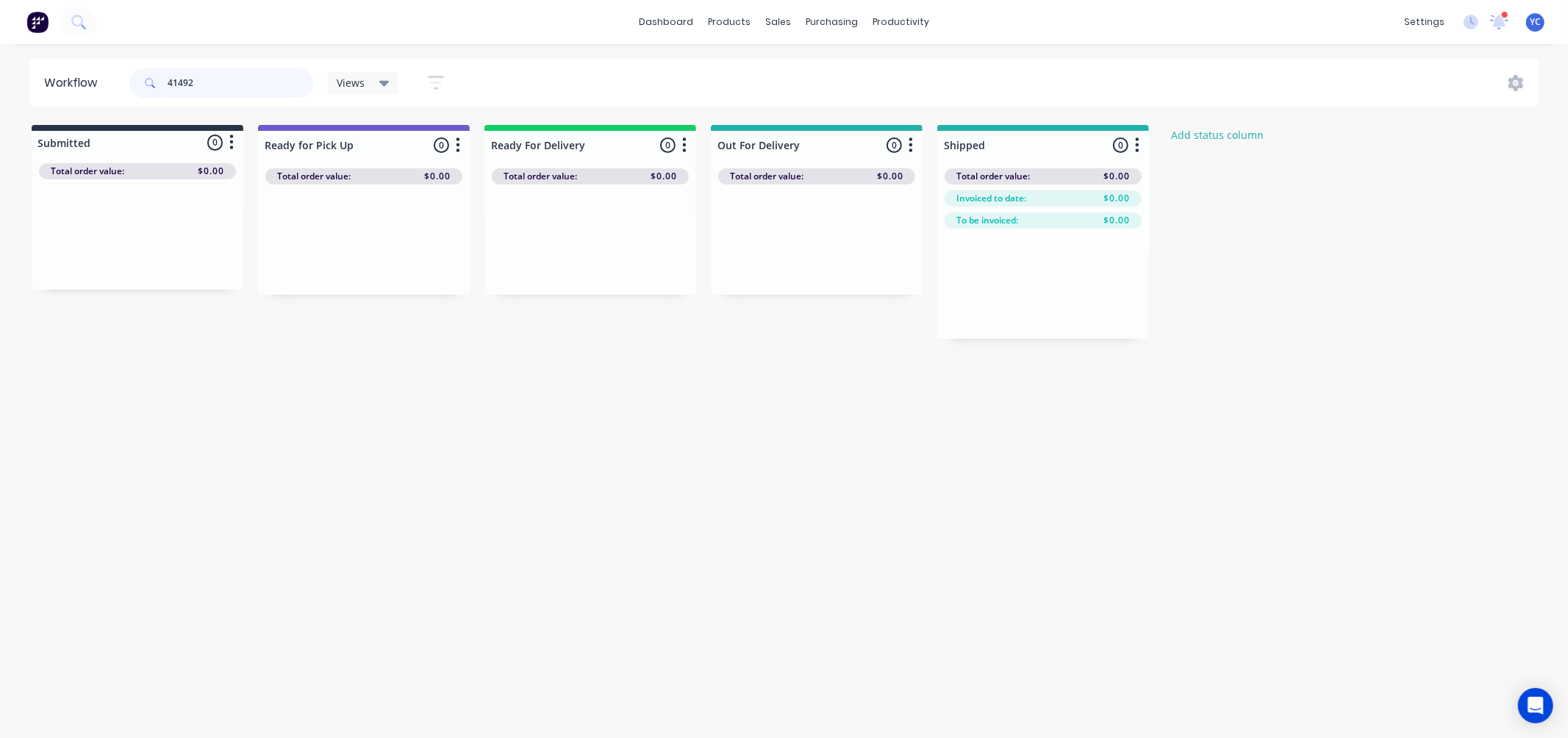
click at [283, 93] on input "41492" at bounding box center [240, 83] width 146 height 30
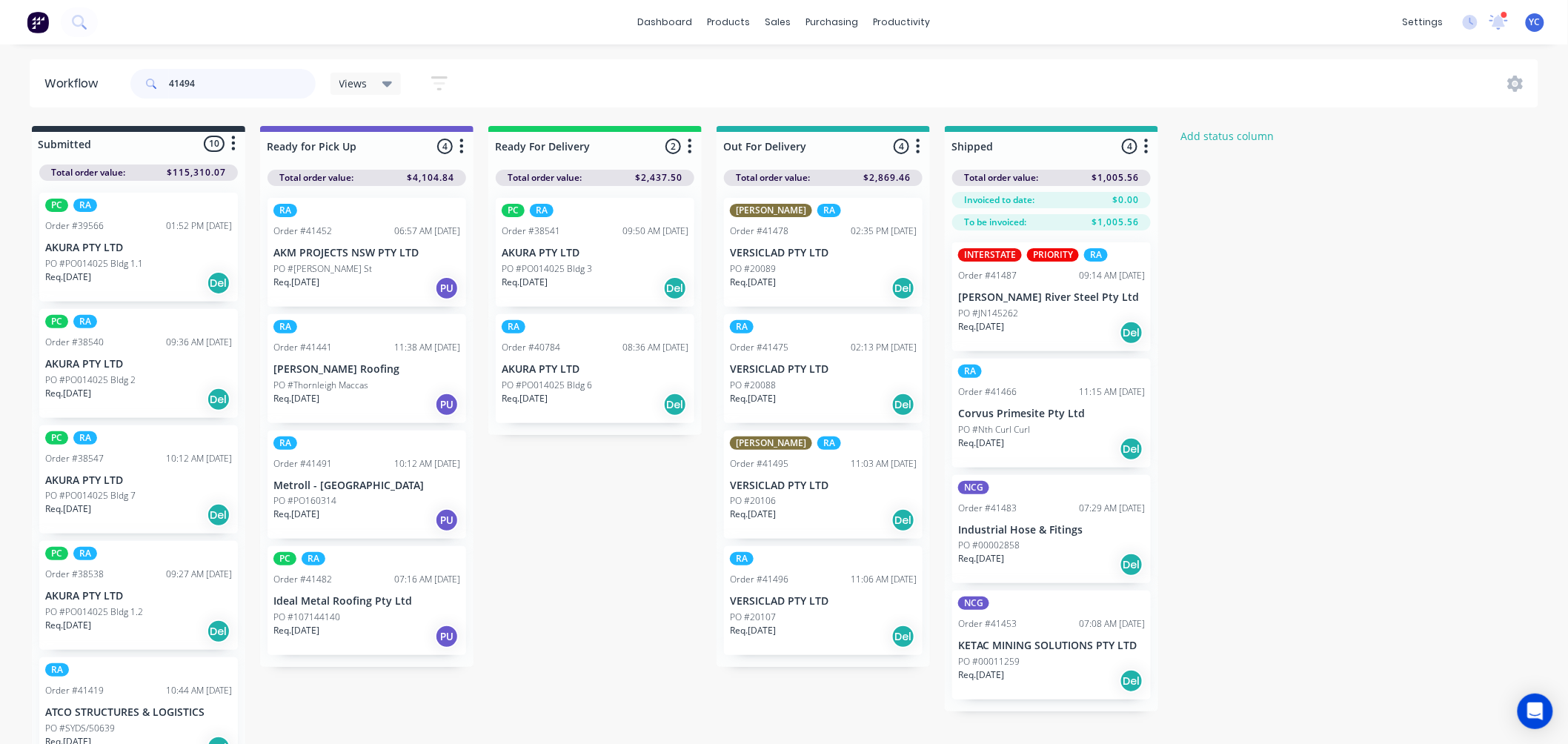
type input "41494"
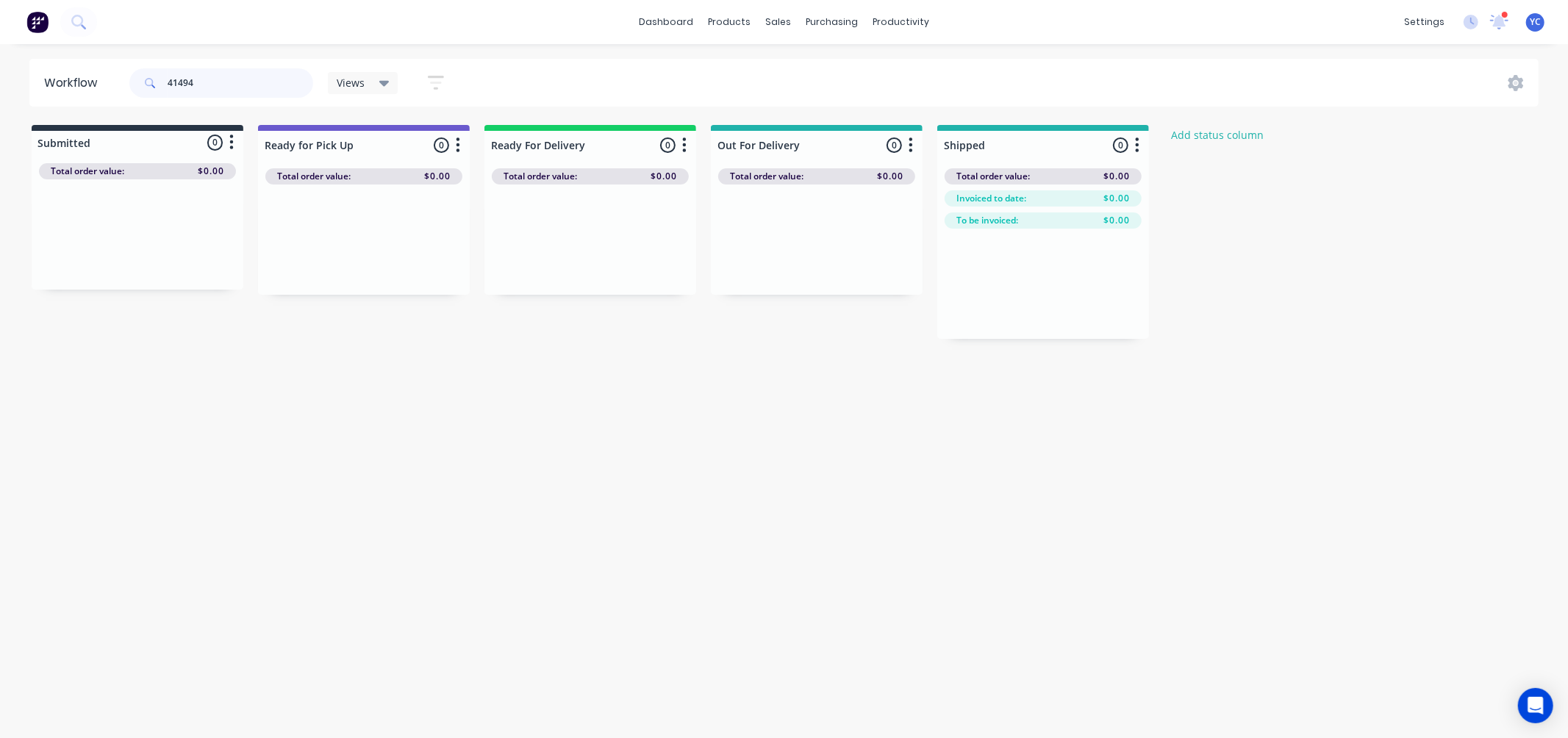
click at [288, 76] on input "41494" at bounding box center [240, 83] width 146 height 30
click at [209, 86] on input "41478" at bounding box center [240, 83] width 146 height 30
click at [270, 95] on input "41487" at bounding box center [240, 83] width 146 height 30
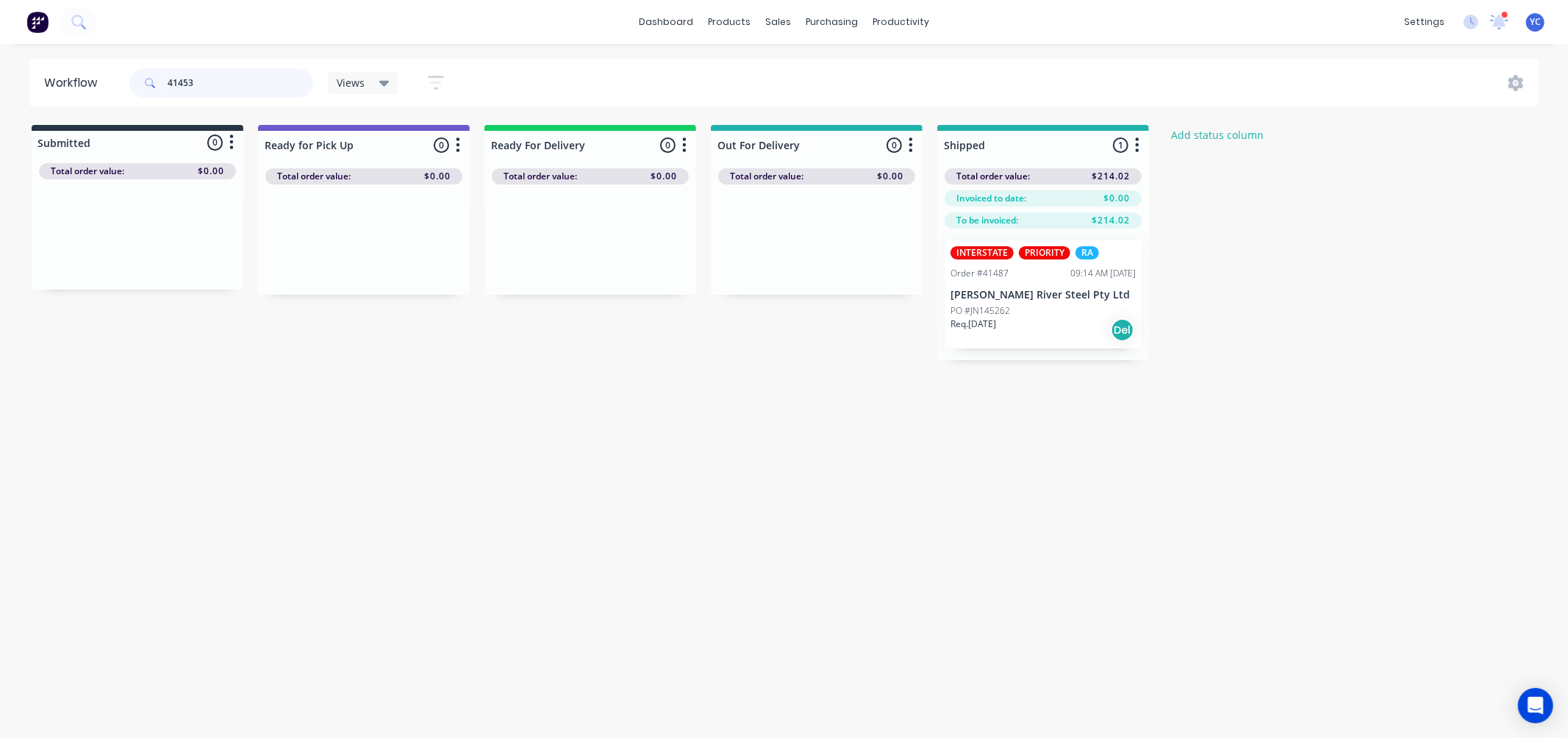
type input "41453"
click at [284, 81] on input "41453" at bounding box center [240, 83] width 146 height 30
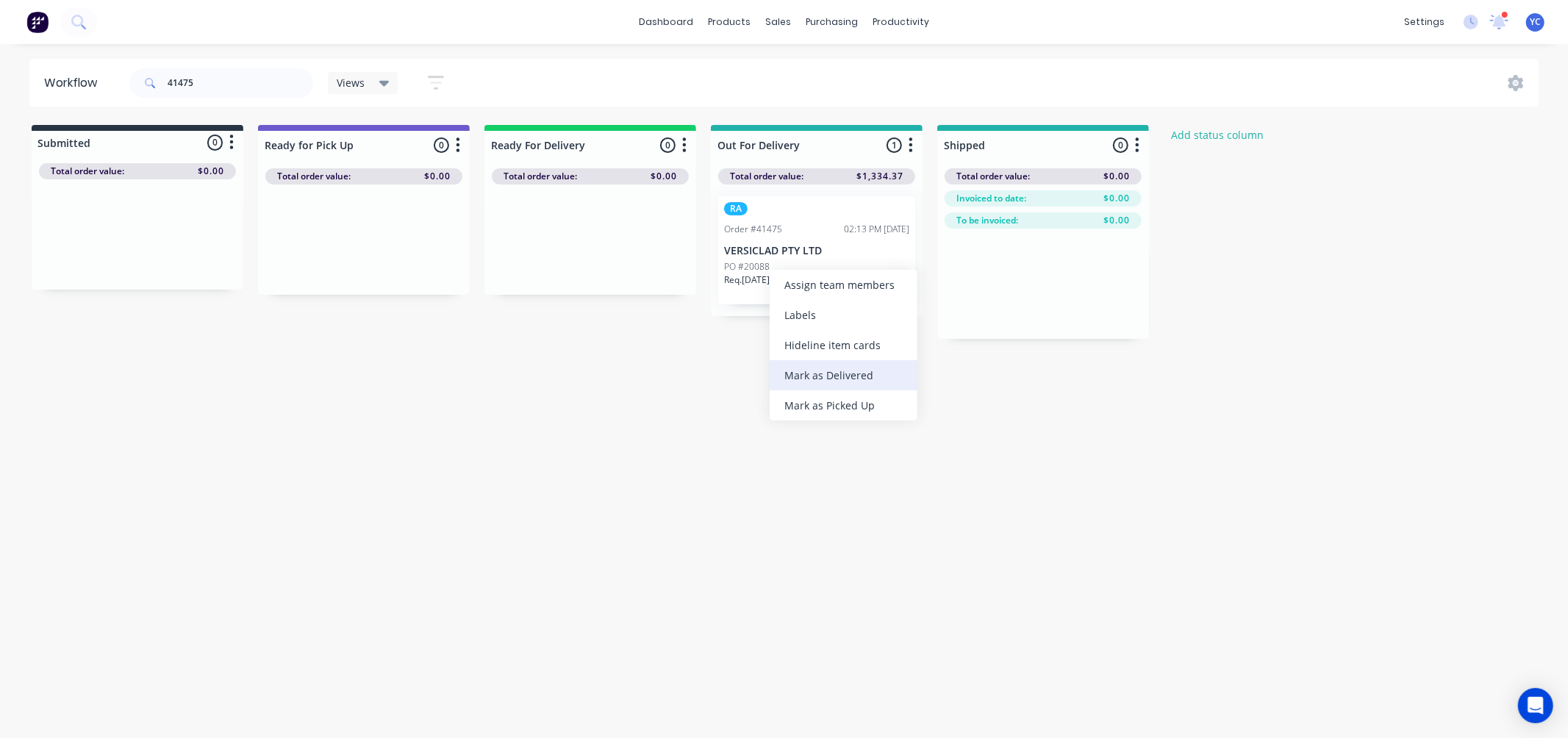
click at [851, 381] on div "Mark as Delivered" at bounding box center [843, 376] width 147 height 31
click at [262, 72] on input "41475" at bounding box center [240, 83] width 146 height 30
click at [898, 365] on div "Mark as Delivered" at bounding box center [879, 369] width 147 height 31
click at [301, 90] on input "41478" at bounding box center [240, 83] width 146 height 30
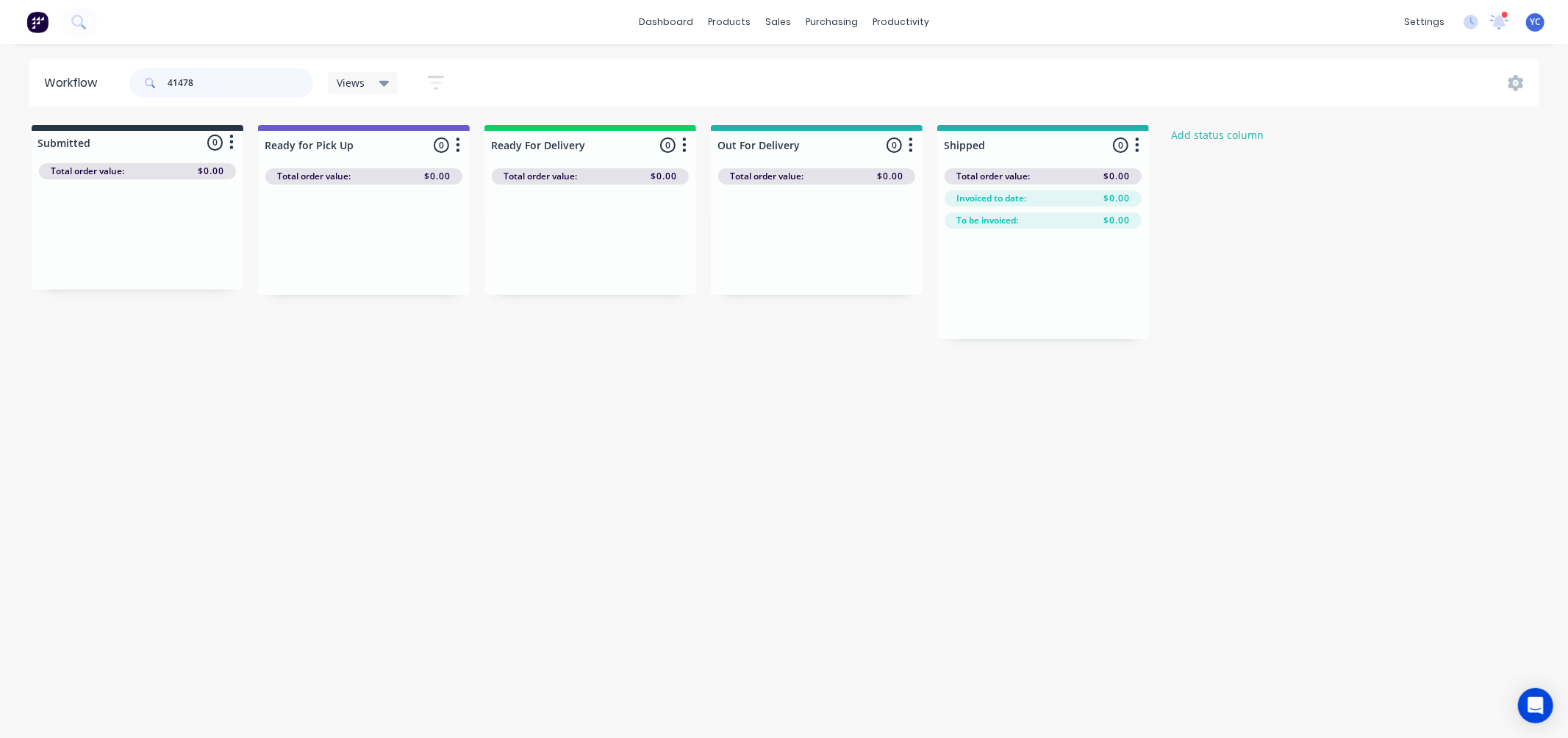
click at [301, 90] on input "41478" at bounding box center [240, 83] width 146 height 30
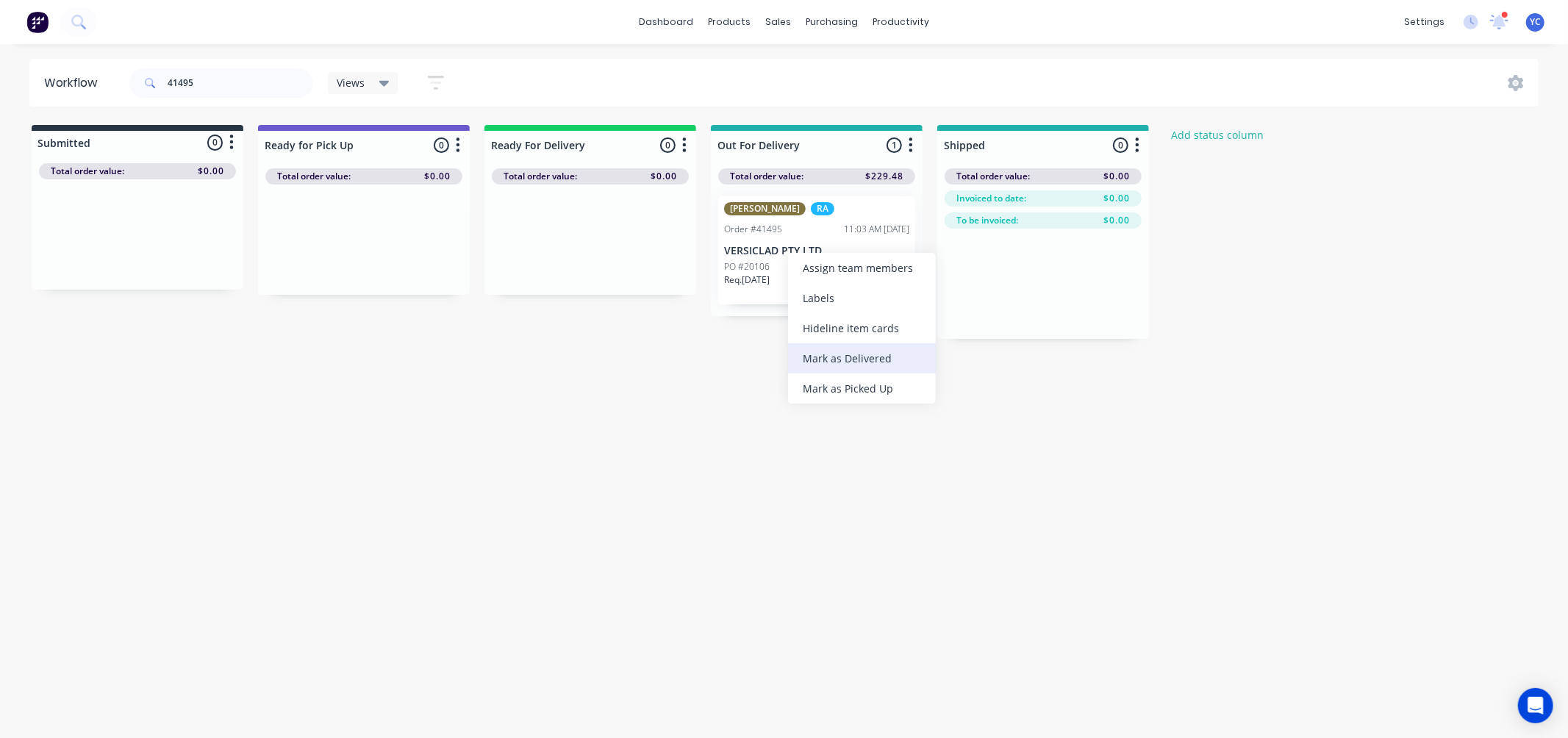
click at [892, 362] on div "Mark as Delivered" at bounding box center [862, 359] width 147 height 31
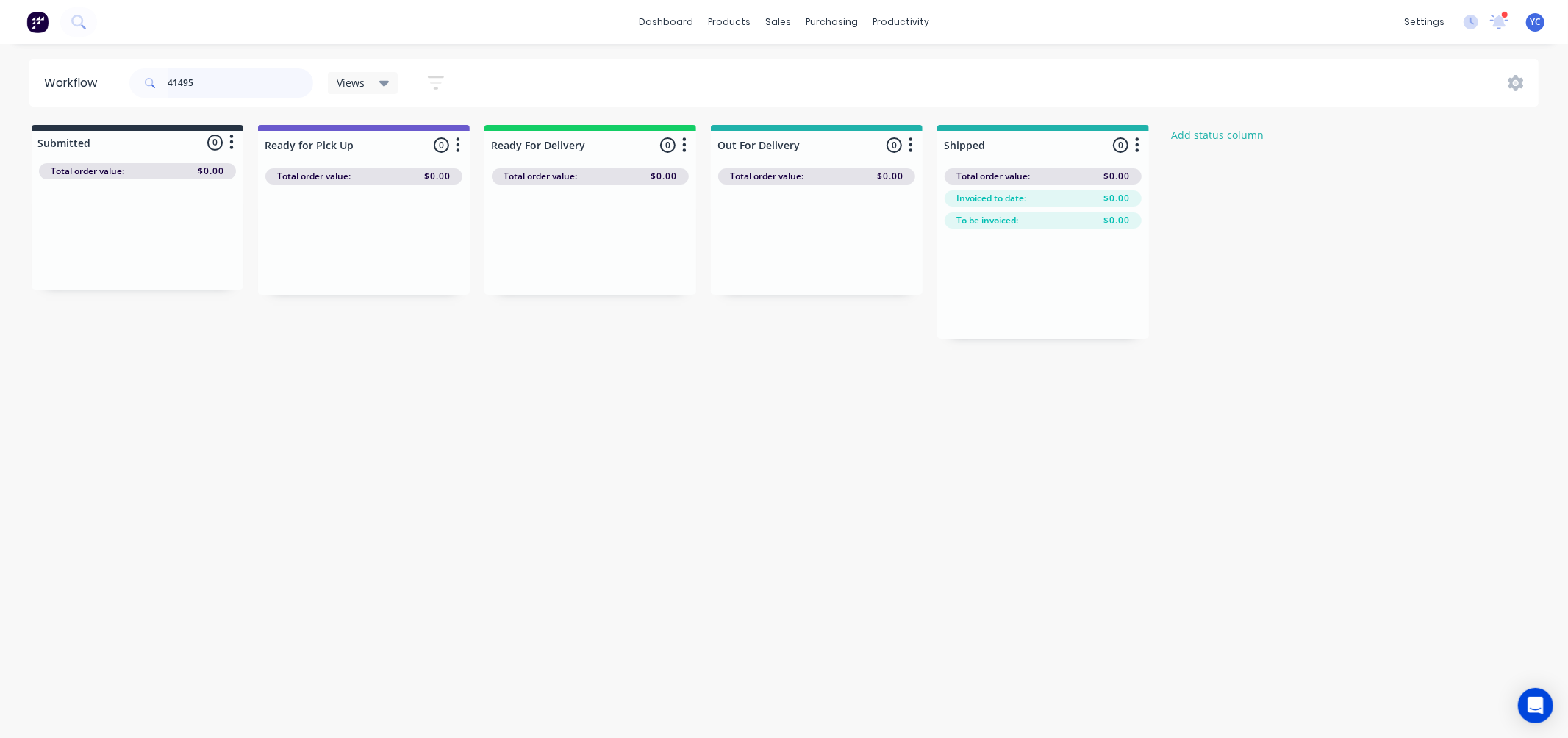
click at [207, 77] on input "41495" at bounding box center [240, 83] width 146 height 30
type input "41496"
click at [900, 361] on div "Mark as Delivered" at bounding box center [909, 372] width 147 height 31
click at [270, 95] on input "41496" at bounding box center [240, 83] width 146 height 30
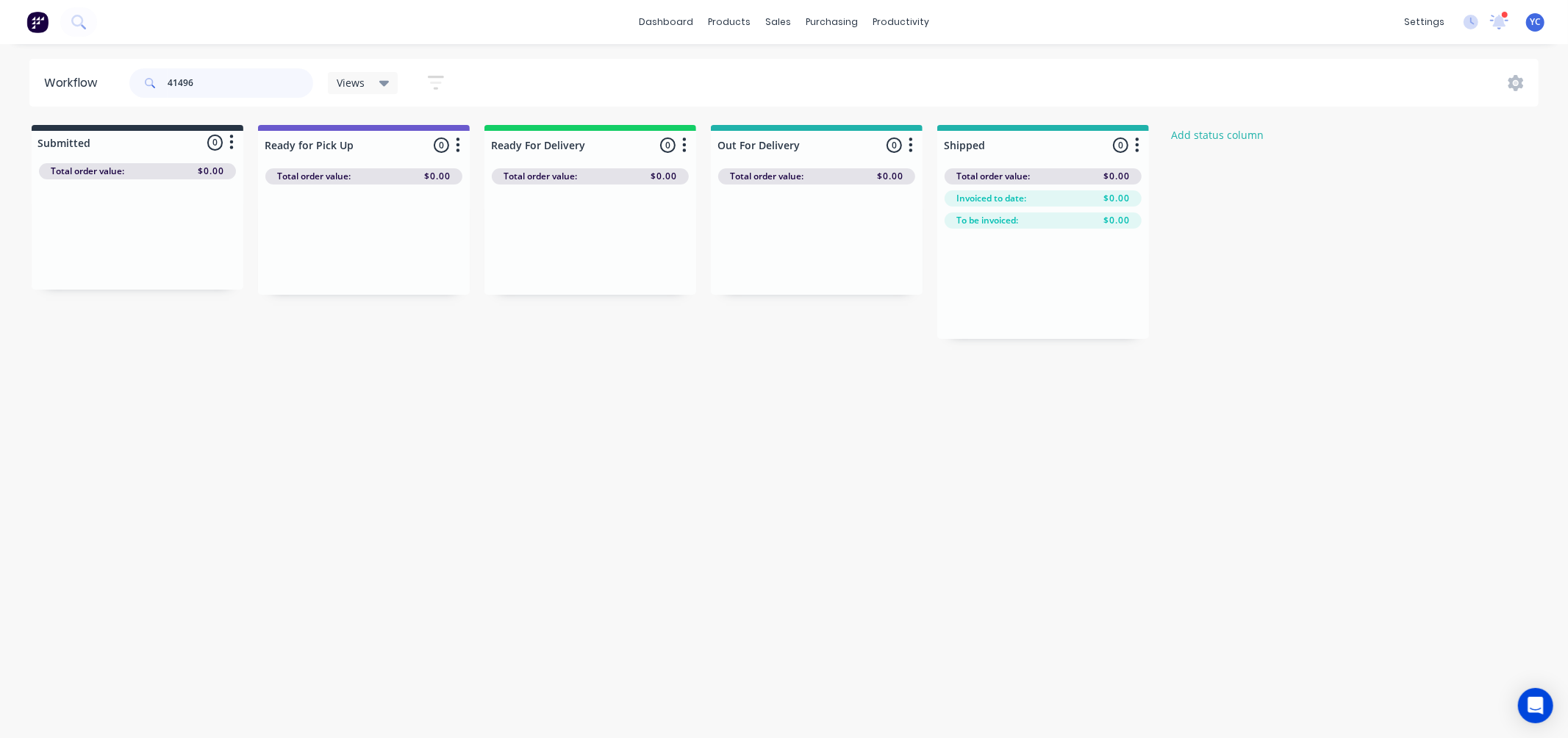
click at [270, 95] on input "41496" at bounding box center [240, 83] width 146 height 30
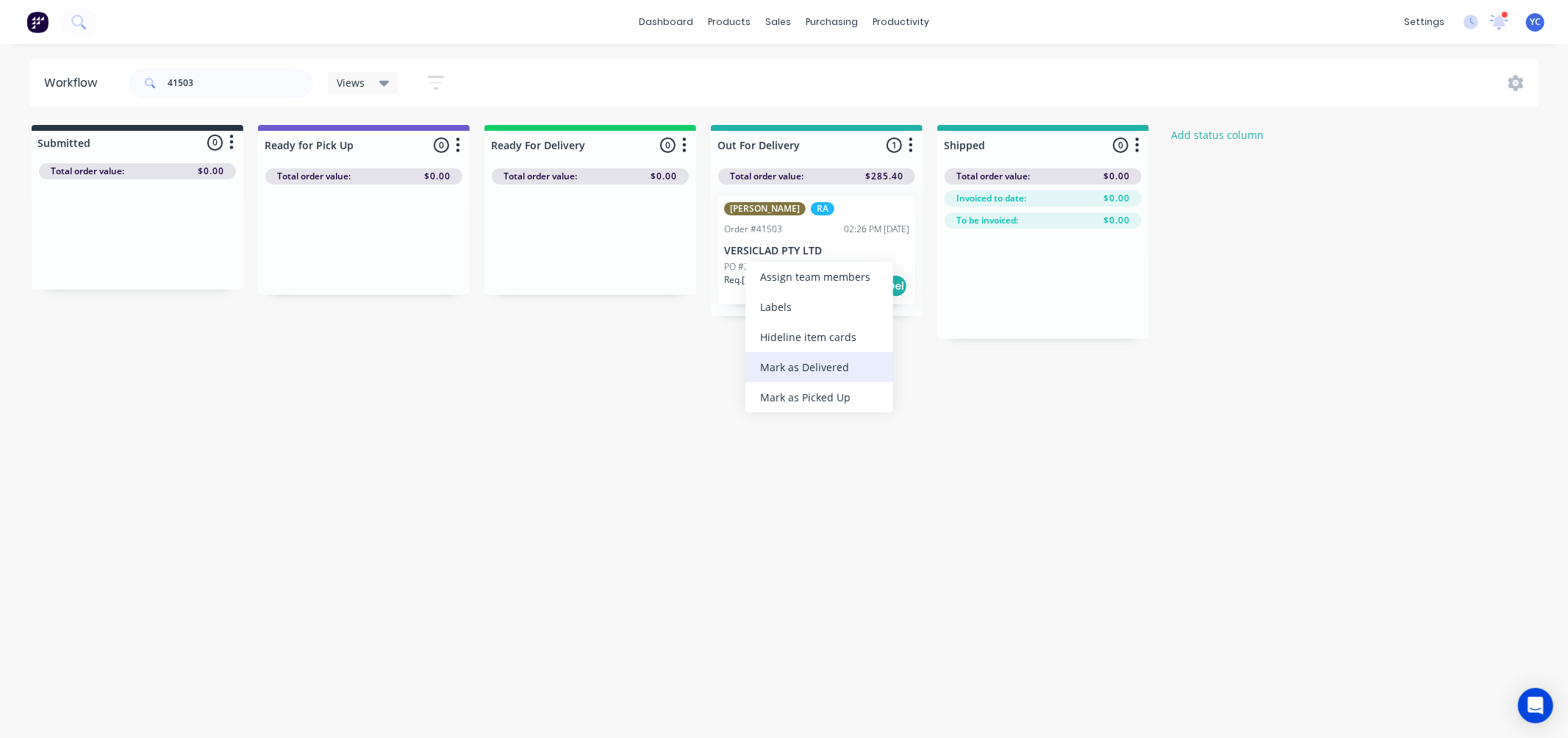
click at [836, 364] on div "Mark as Delivered" at bounding box center [819, 368] width 147 height 31
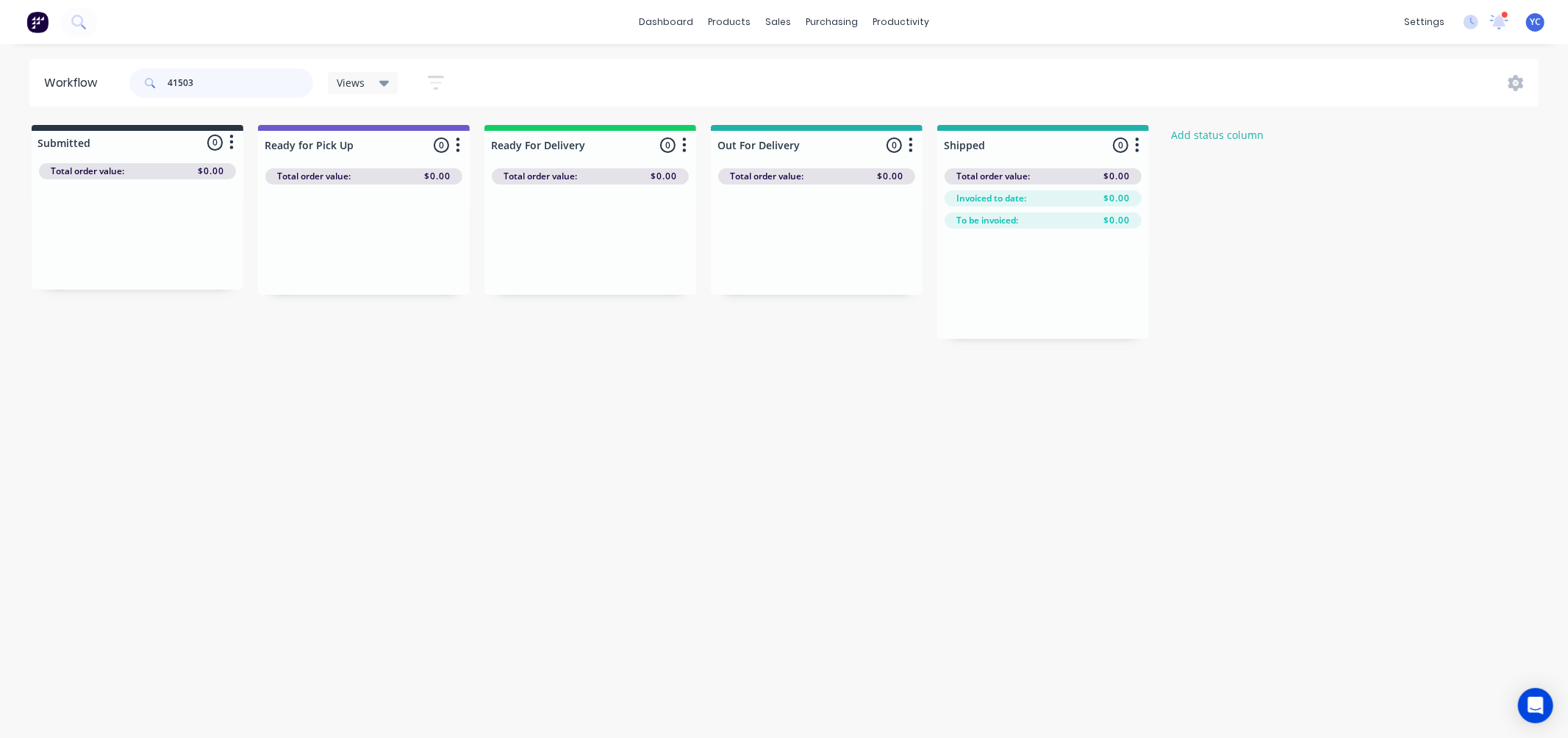
click at [272, 82] on input "41503" at bounding box center [240, 83] width 146 height 30
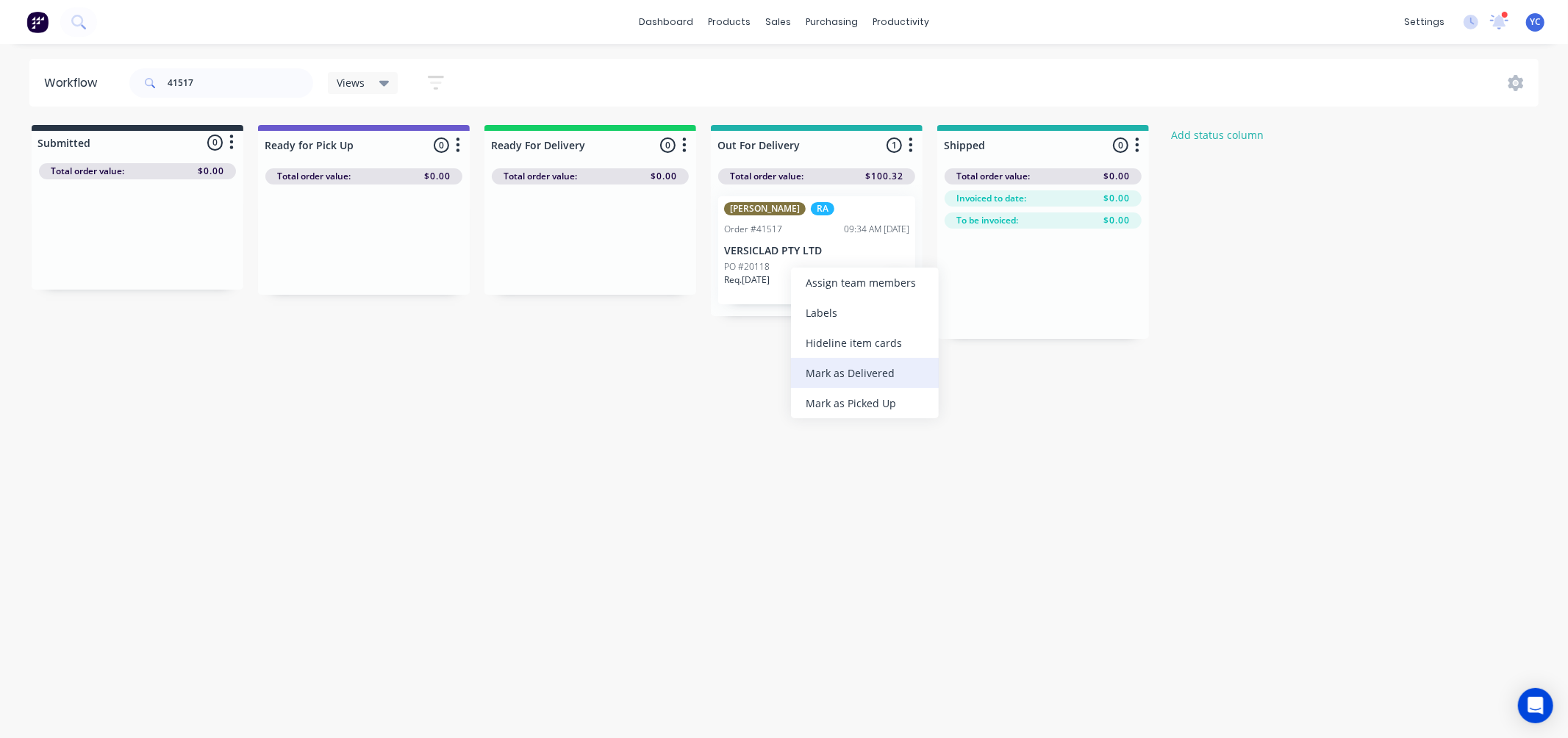
click at [857, 373] on div "Mark as Delivered" at bounding box center [864, 373] width 147 height 31
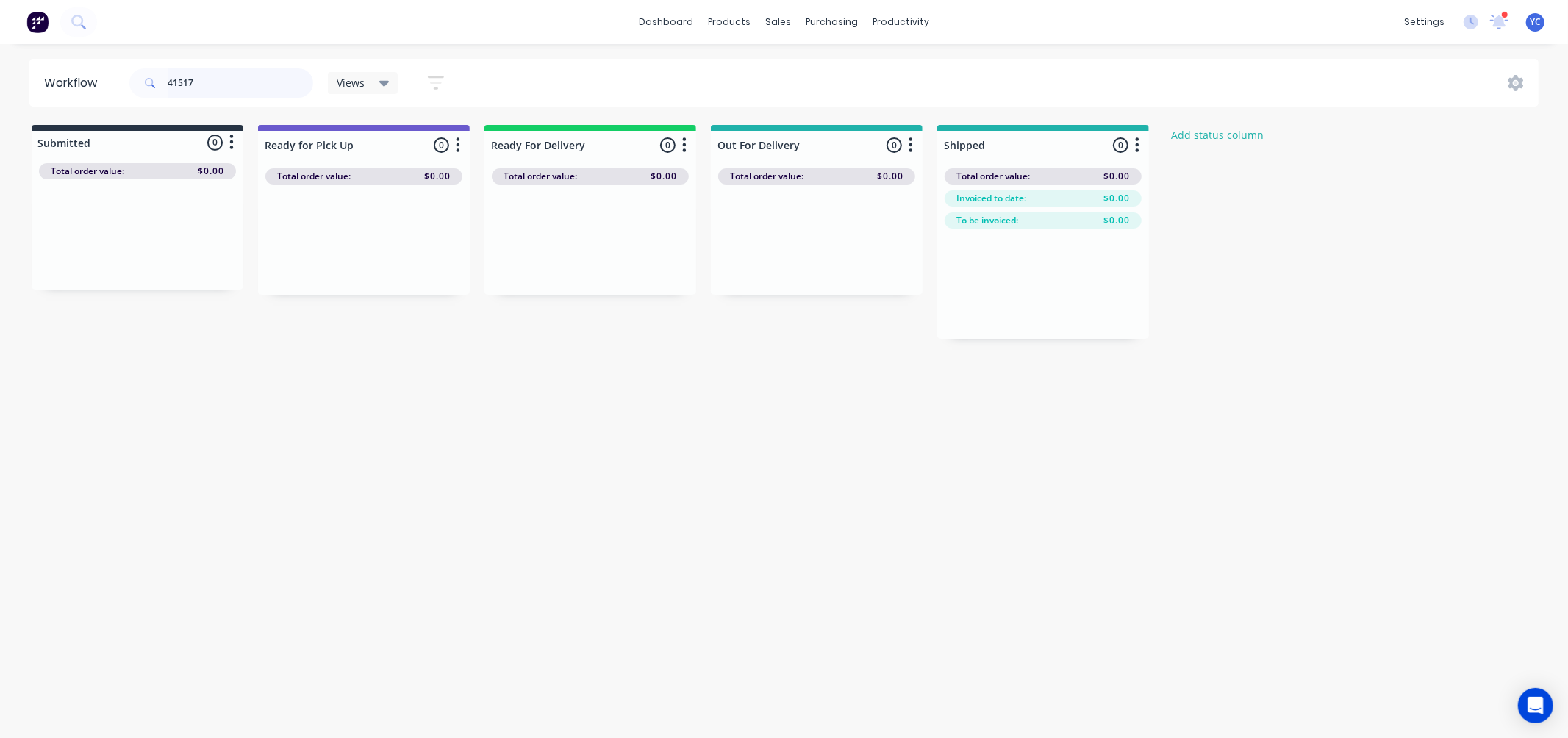
click at [275, 94] on input "41517" at bounding box center [240, 83] width 146 height 30
drag, startPoint x: 275, startPoint y: 94, endPoint x: 259, endPoint y: 78, distance: 22.6
click at [259, 78] on input "41517" at bounding box center [240, 83] width 146 height 30
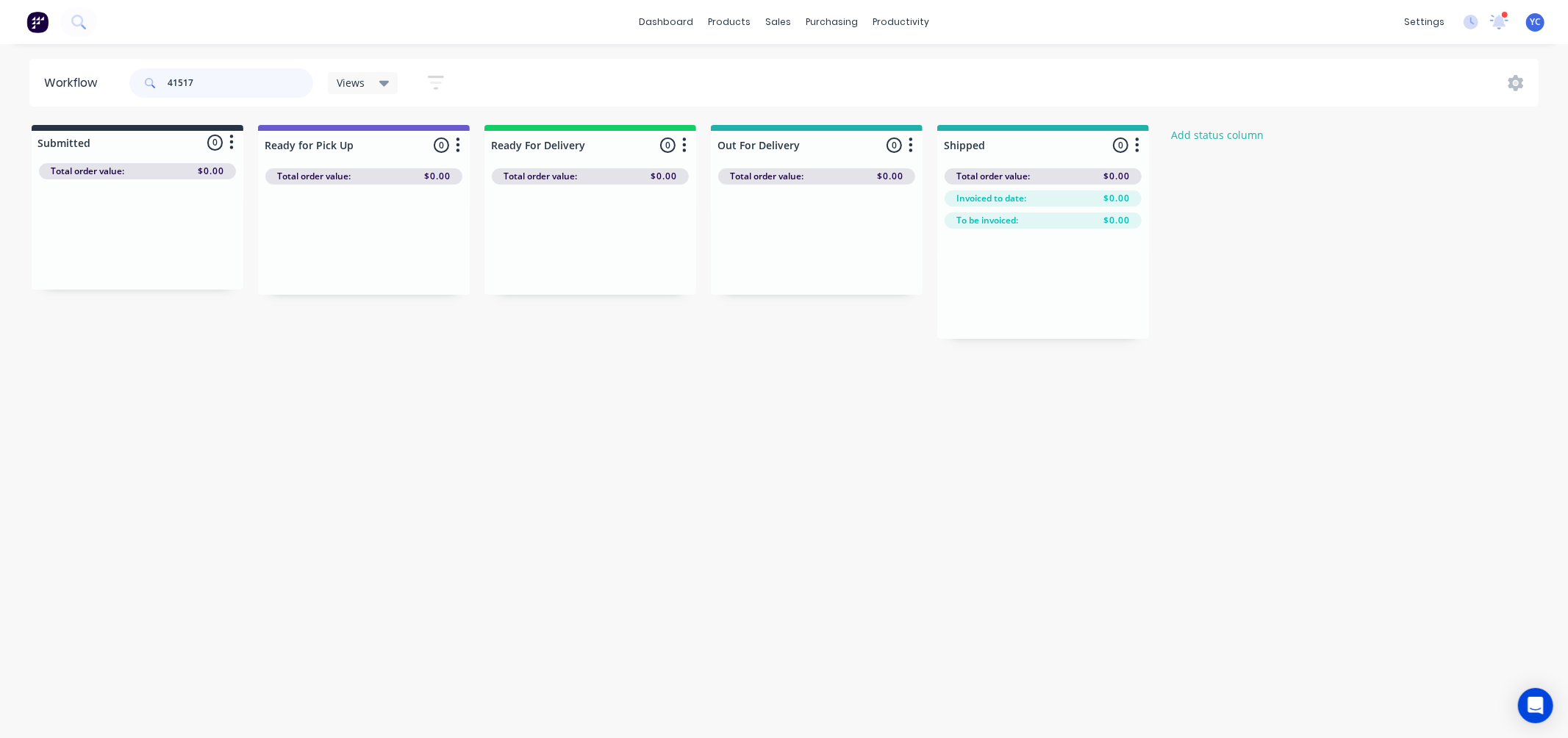
click at [259, 78] on input "41517" at bounding box center [240, 83] width 146 height 30
click at [277, 79] on input "41495" at bounding box center [240, 83] width 146 height 30
click at [194, 90] on input "41475" at bounding box center [240, 83] width 146 height 30
type input "meredith"
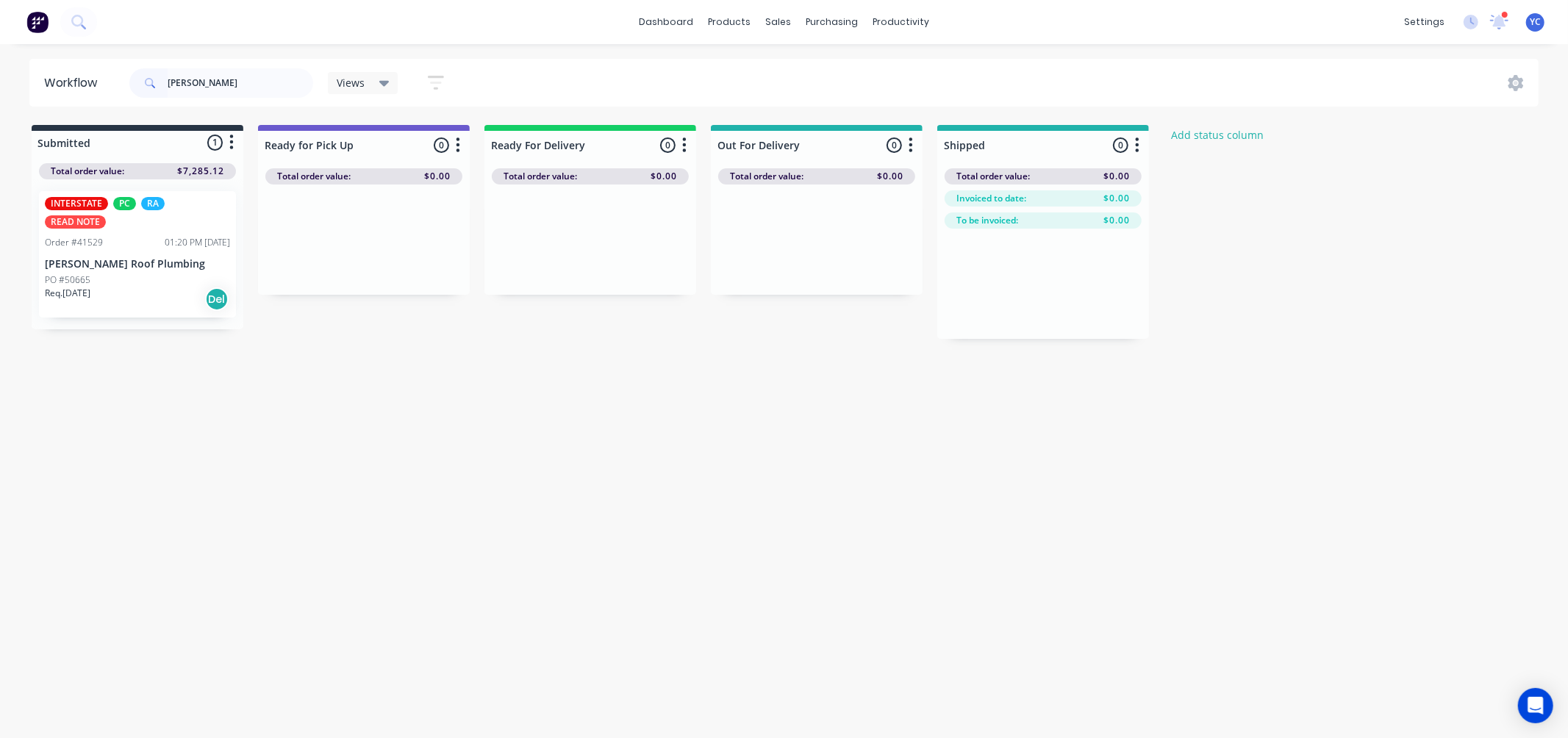
click at [137, 273] on div "PO #50665" at bounding box center [137, 280] width 185 height 13
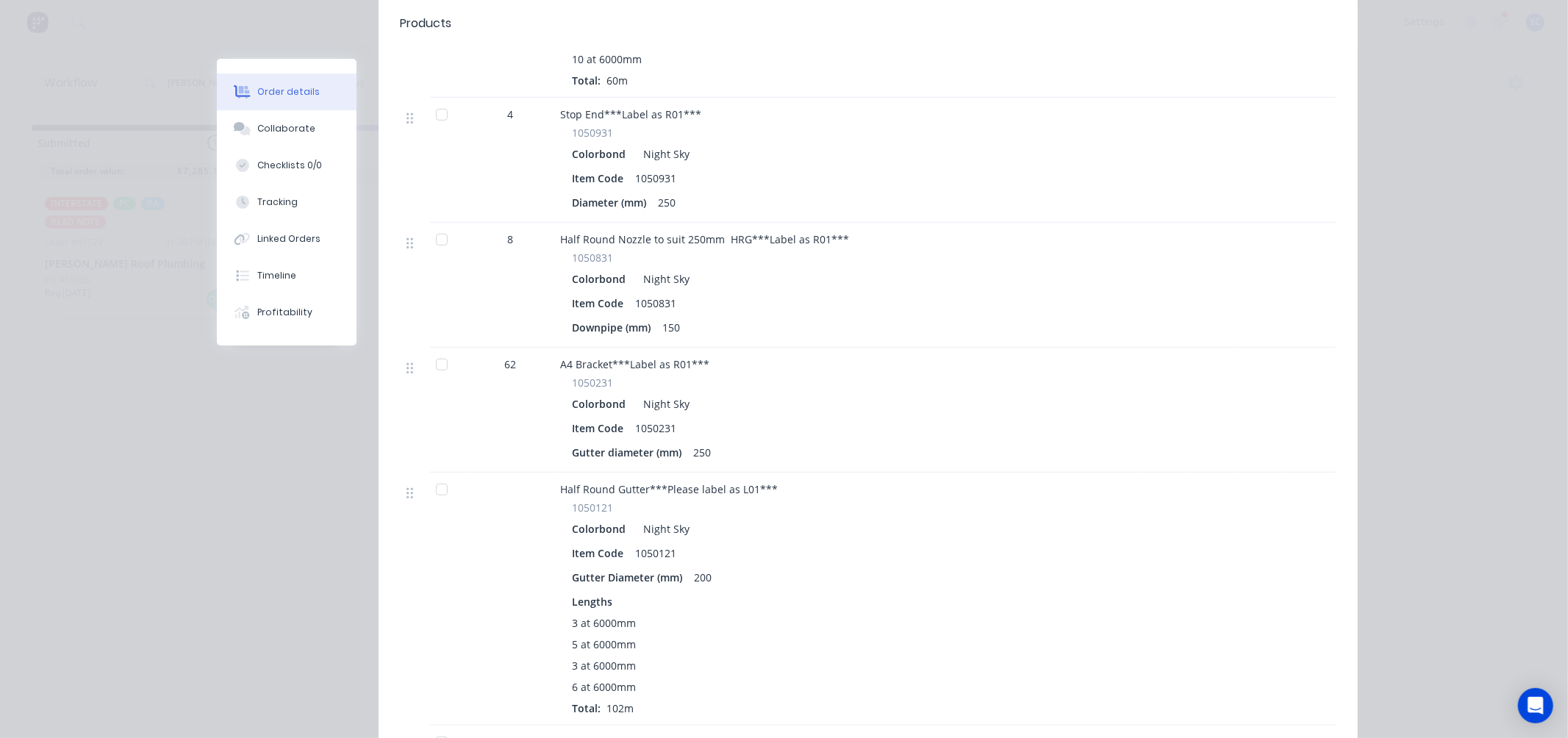
scroll to position [653, 0]
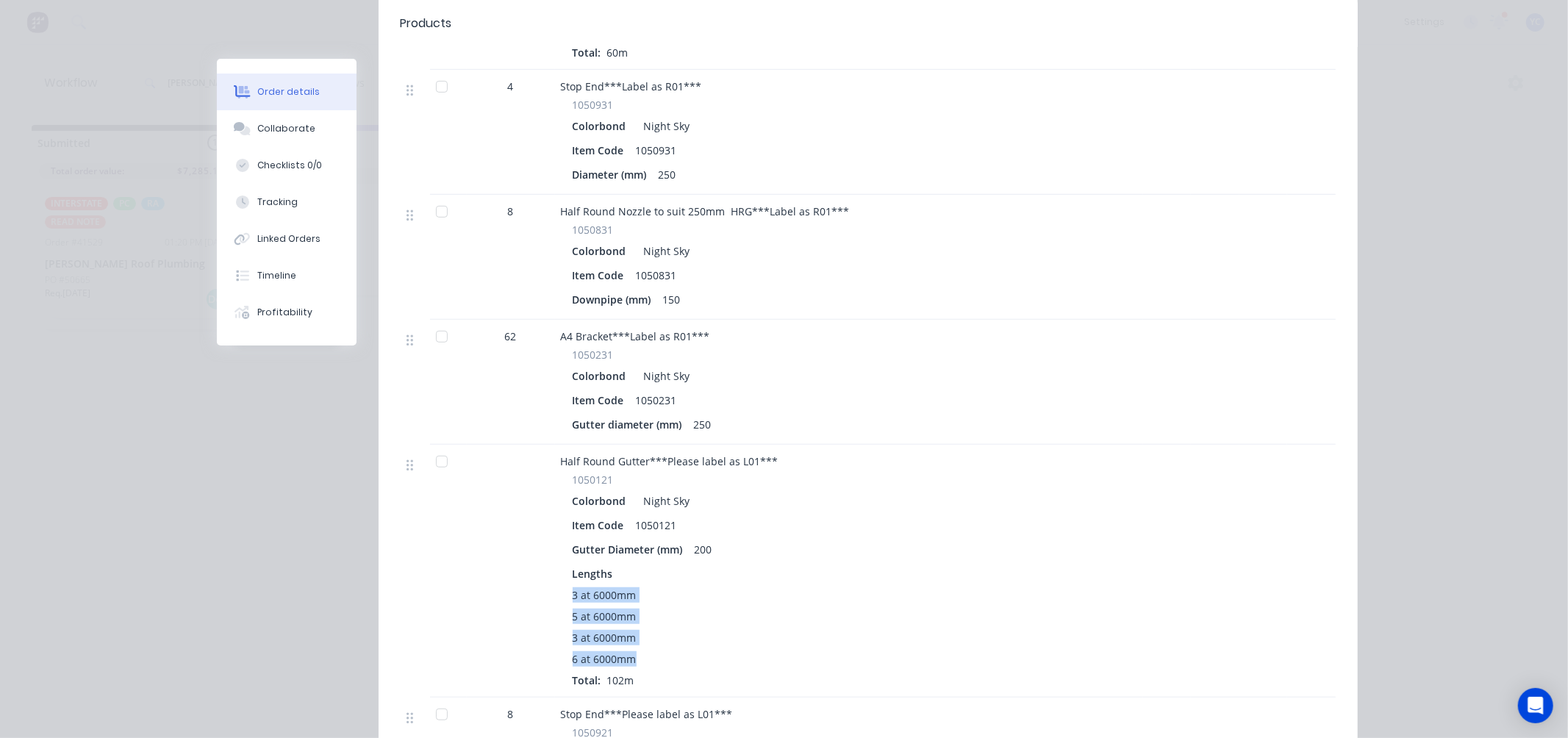
drag, startPoint x: 567, startPoint y: 553, endPoint x: 643, endPoint y: 610, distance: 95.0
click at [643, 610] on div "3 at 6000mm 5 at 6000mm 3 at 6000mm 6 at 6000mm Total: 102m" at bounding box center [848, 637] width 553 height 101
click at [643, 630] on div "3 at 6000mm" at bounding box center [848, 637] width 553 height 15
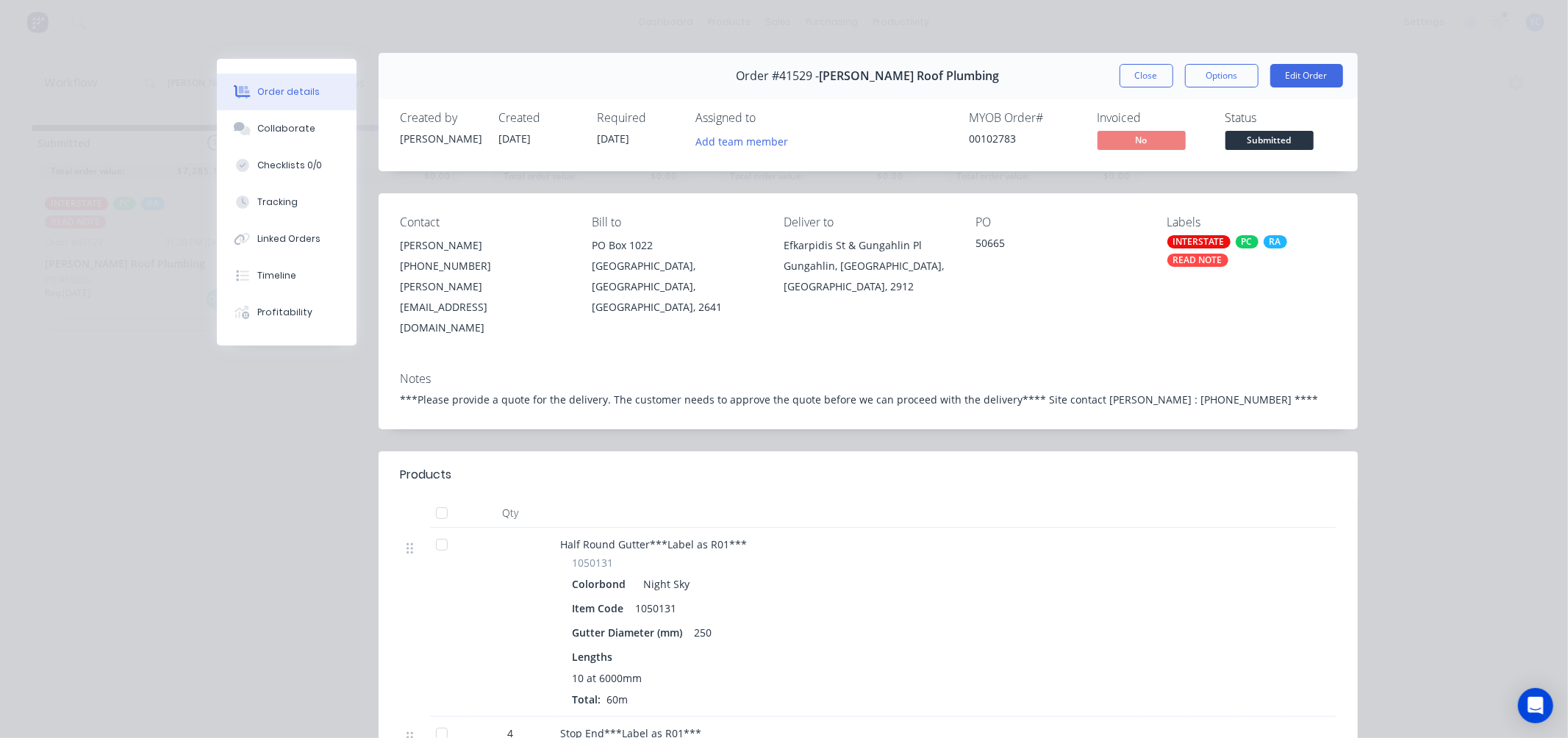
scroll to position [0, 0]
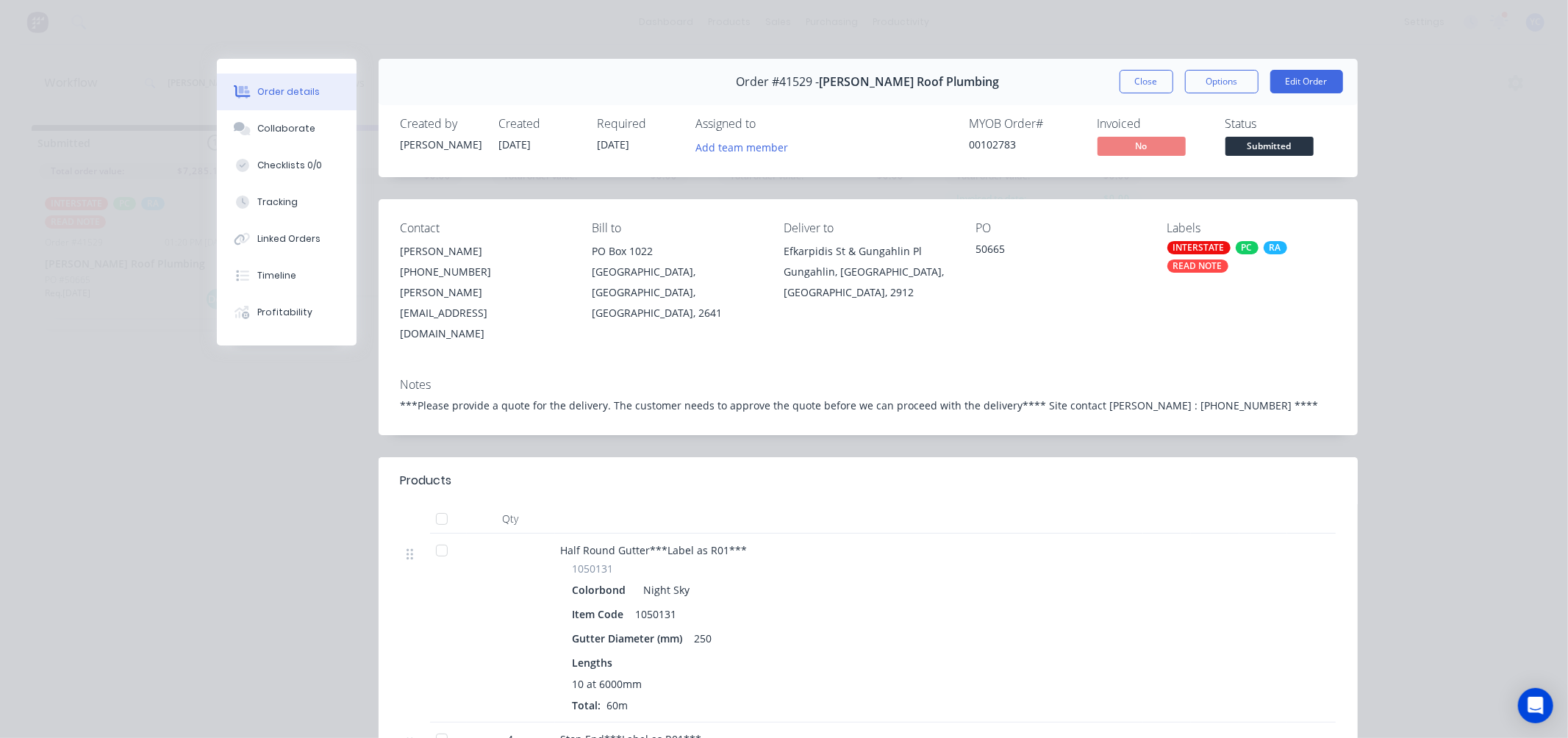
drag, startPoint x: 776, startPoint y: 251, endPoint x: 898, endPoint y: 289, distance: 127.8
click at [898, 289] on div "Contact DALE GERRETT (02) 6049 0400 dale@meredithroofing.com.au Bill to PO Box …" at bounding box center [867, 283] width 979 height 167
copy div "Efkarpidis St & Gungahlin Pl Gungahlin, Australian Capital Territory, Australia…"
click at [1134, 83] on button "Close" at bounding box center [1147, 82] width 54 height 23
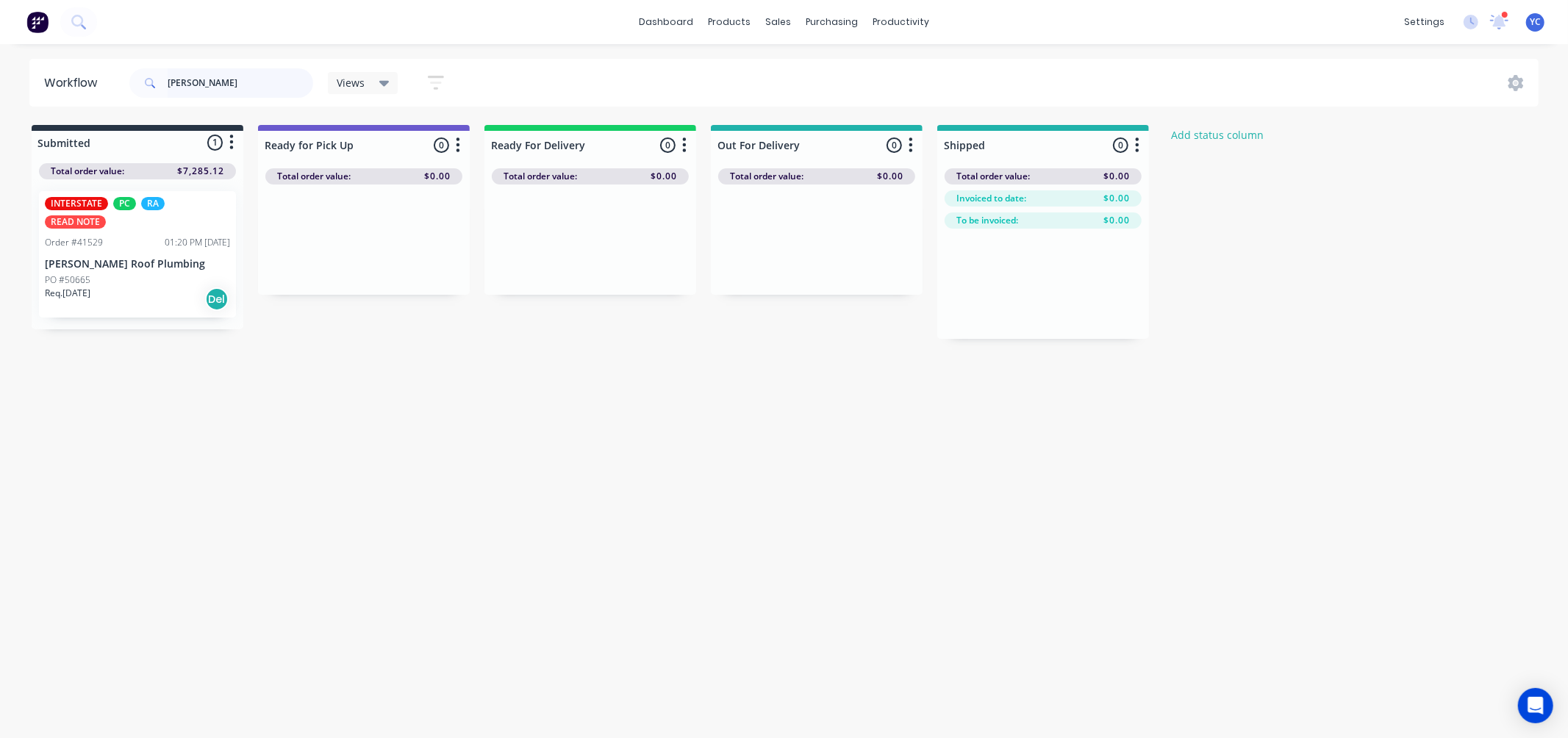
click at [255, 93] on input "meredith" at bounding box center [240, 83] width 146 height 30
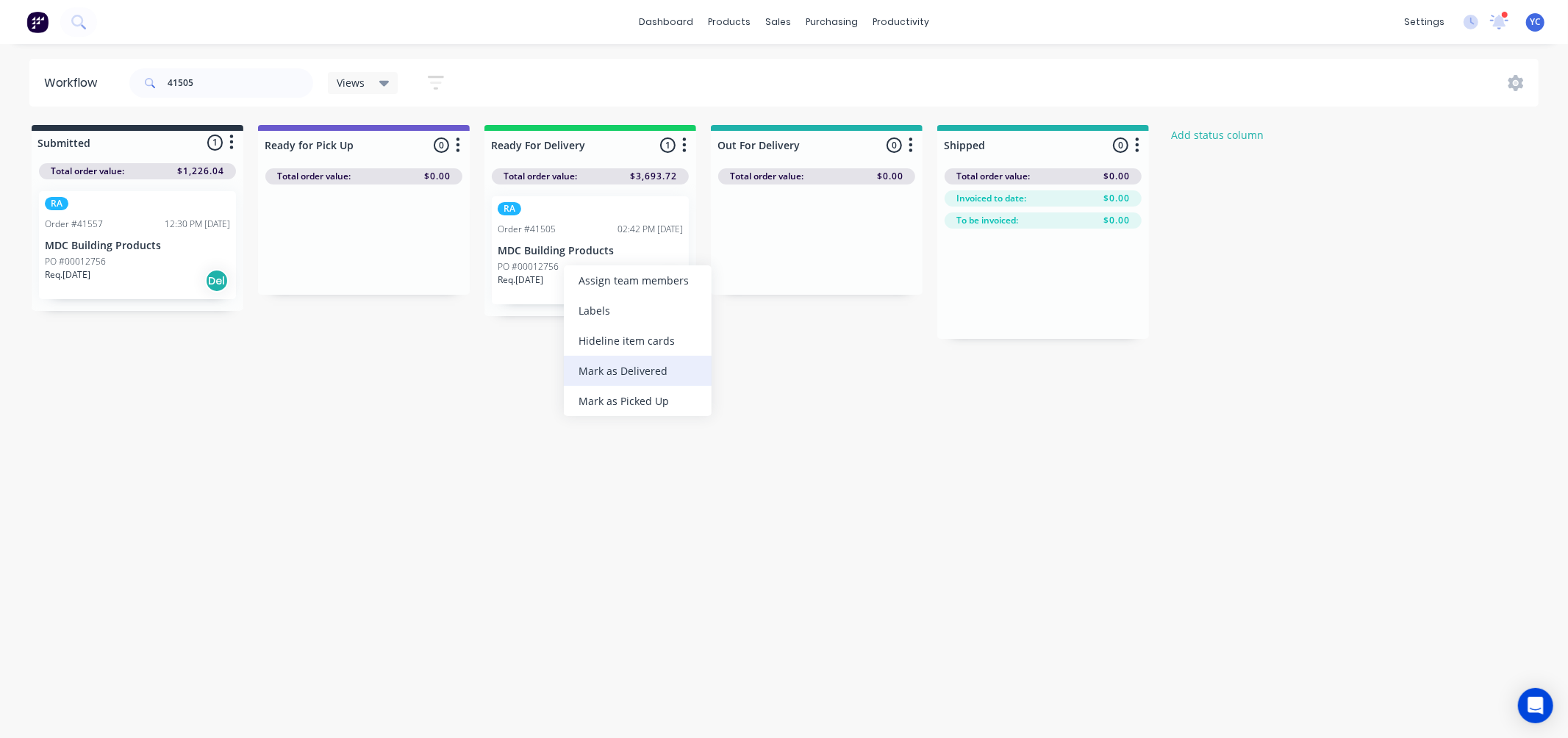
click at [658, 373] on div "Mark as Delivered" at bounding box center [637, 371] width 147 height 31
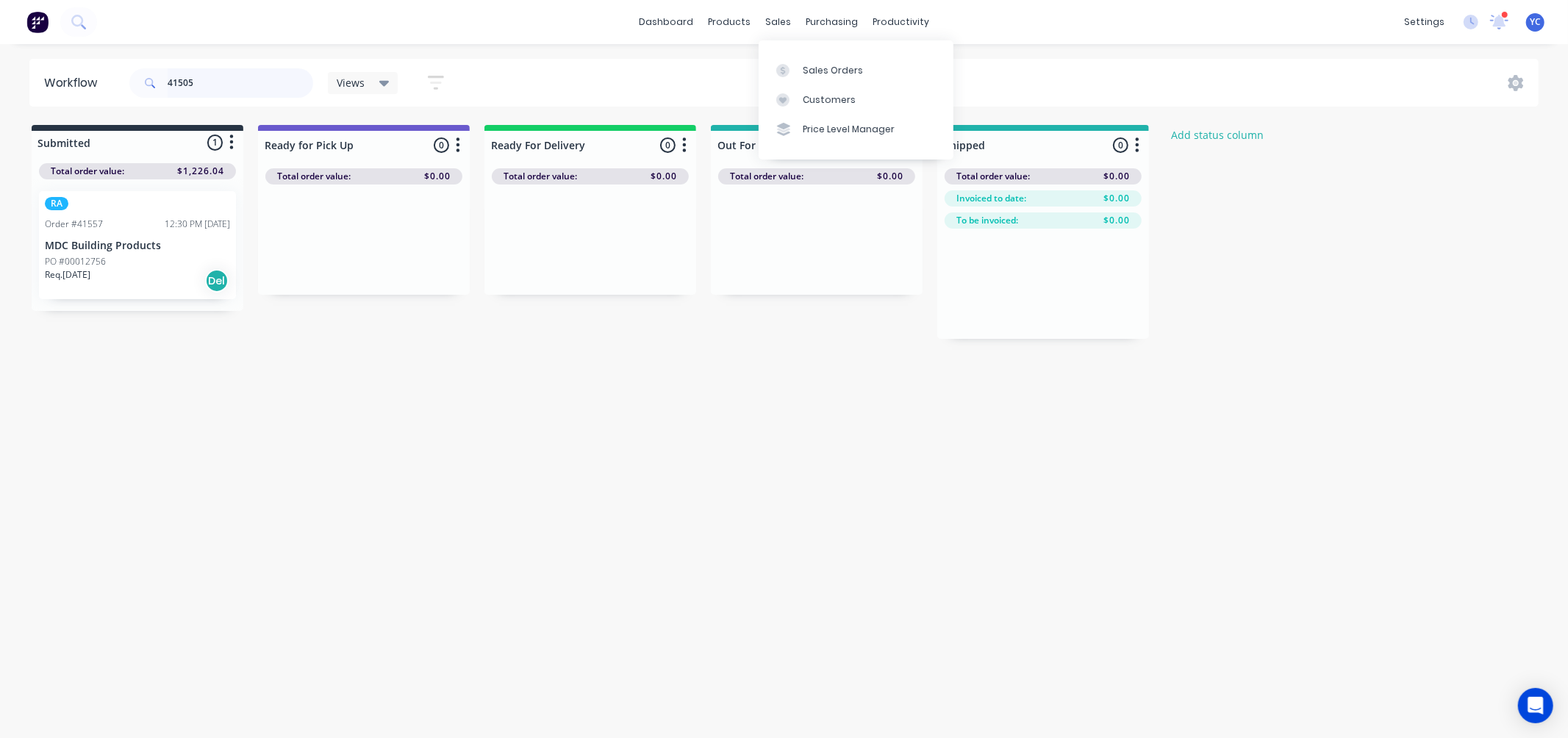
click at [283, 87] on input "41505" at bounding box center [240, 83] width 146 height 30
click at [280, 85] on input "41505" at bounding box center [240, 83] width 146 height 30
click at [405, 316] on div "Submitted 1 Status colour #273444 hex #273444 Save Cancel Summaries Total order…" at bounding box center [788, 232] width 1599 height 214
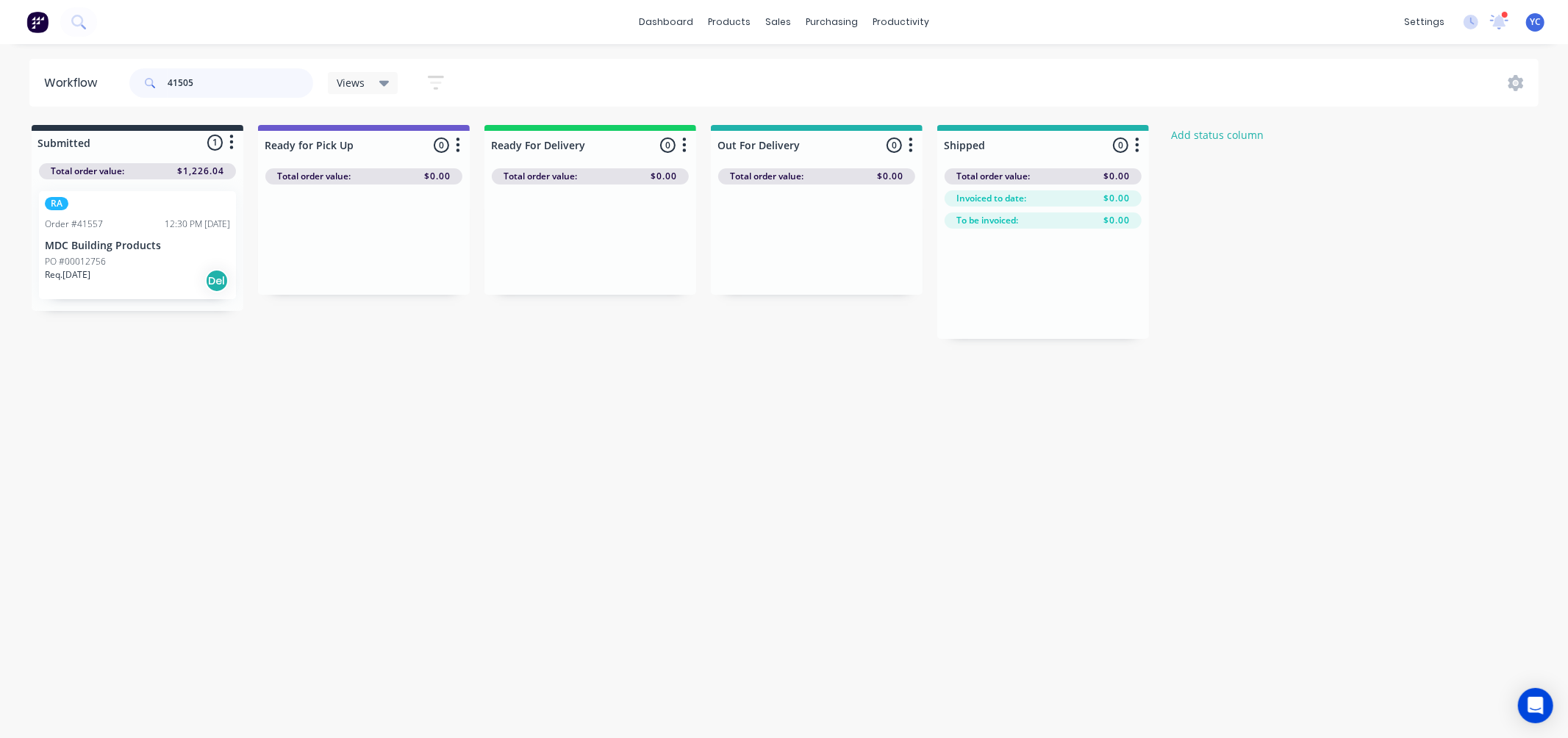
click at [255, 85] on input "41505" at bounding box center [240, 83] width 146 height 30
type input "41505"
click at [293, 368] on div "Workflow 41505 Views Save new view None (Default) edit AL edit ALL edit BB & TH…" at bounding box center [784, 383] width 1568 height 650
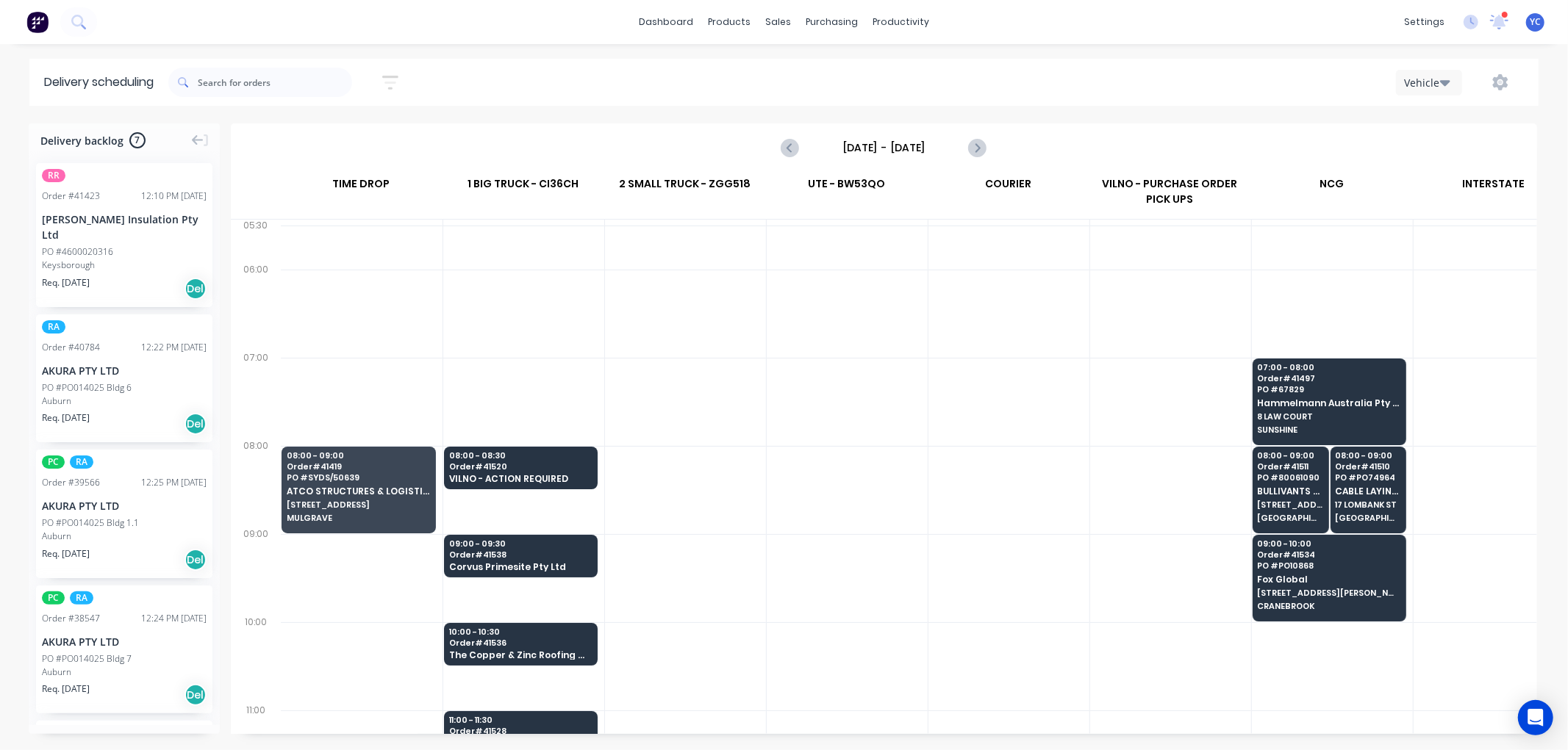
scroll to position [0, 1]
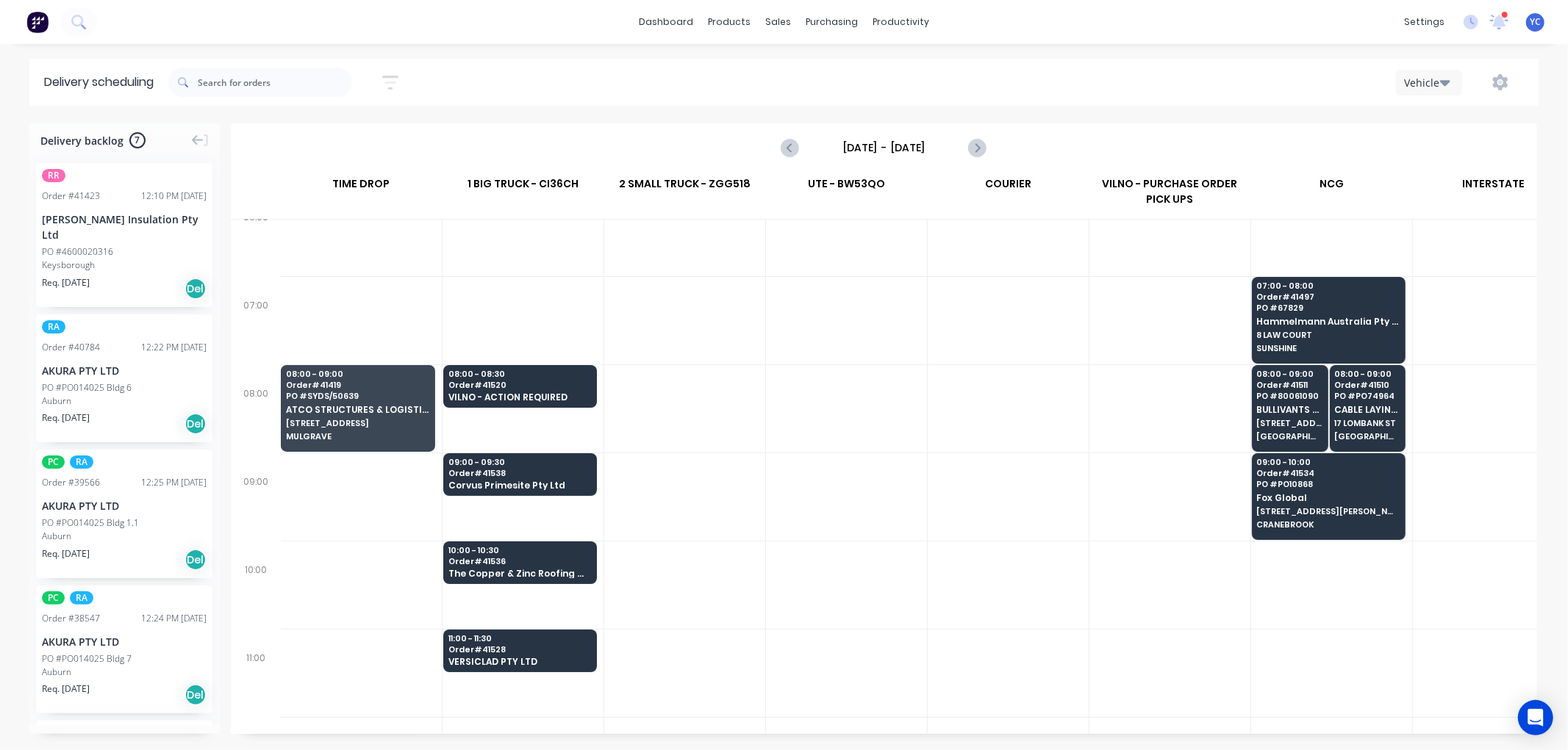
scroll to position [0, 1]
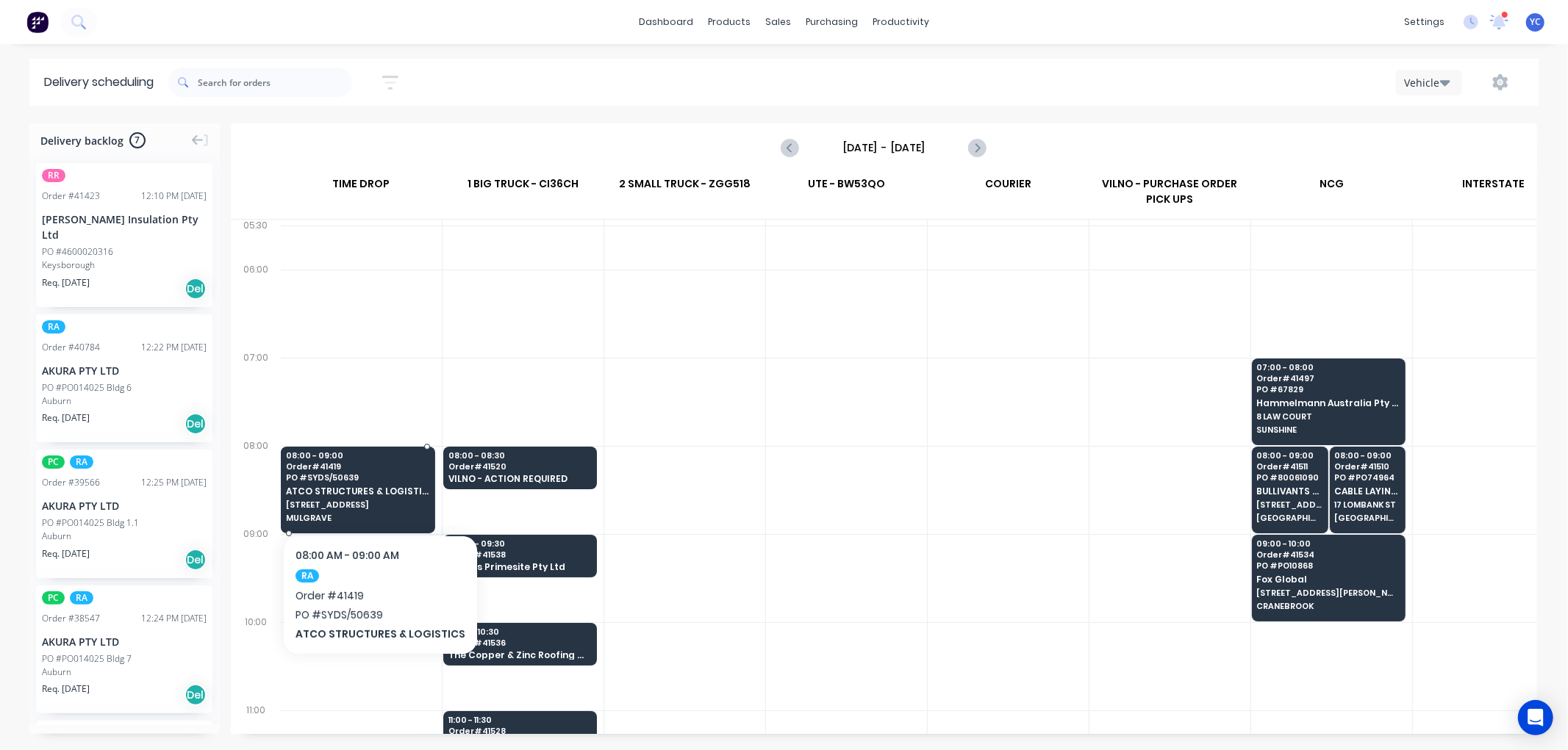
click at [350, 507] on span "[STREET_ADDRESS]" at bounding box center [357, 505] width 143 height 9
click at [350, 507] on body "dashboard products sales purchasing productivity dashboard products Product Cat…" at bounding box center [784, 375] width 1568 height 750
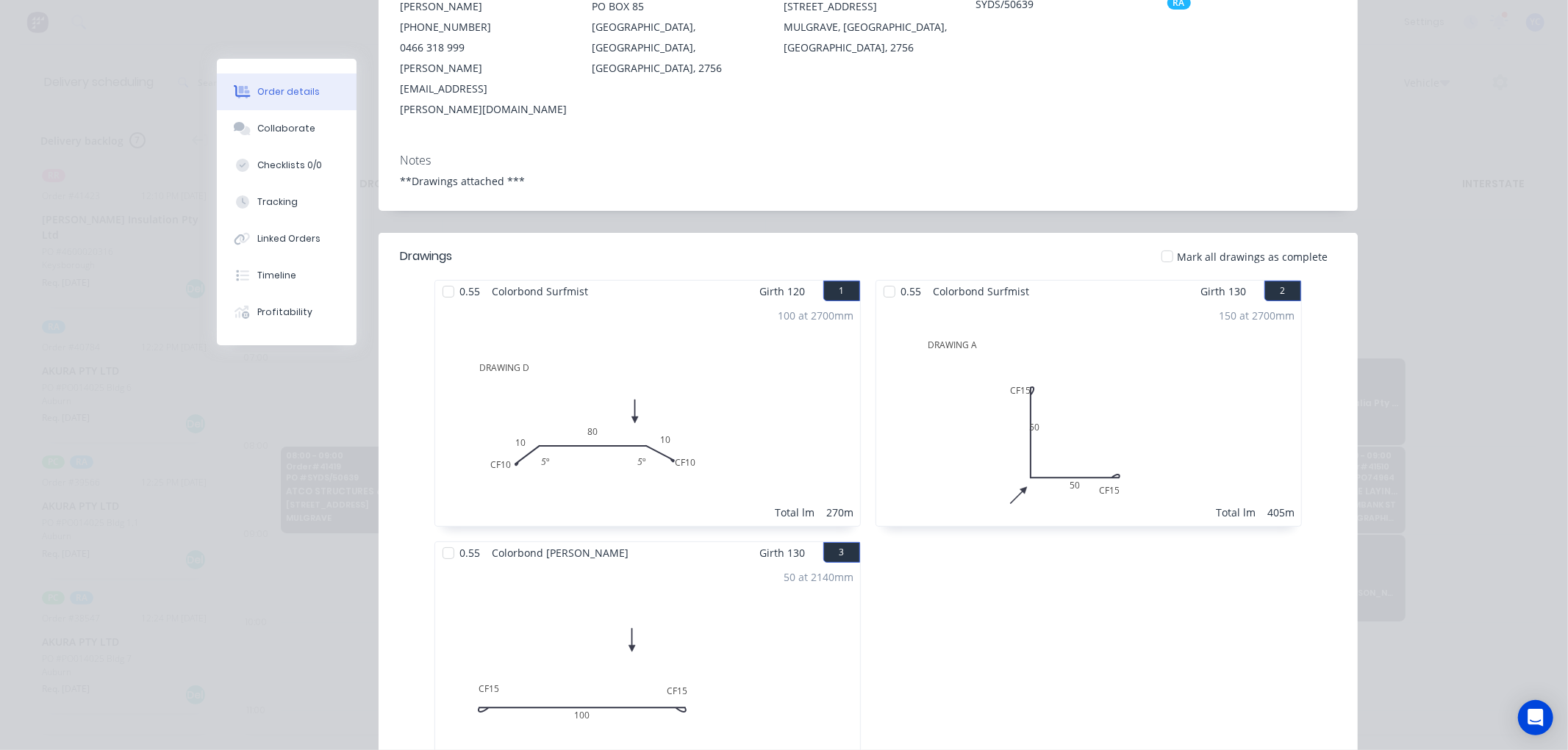
scroll to position [0, 0]
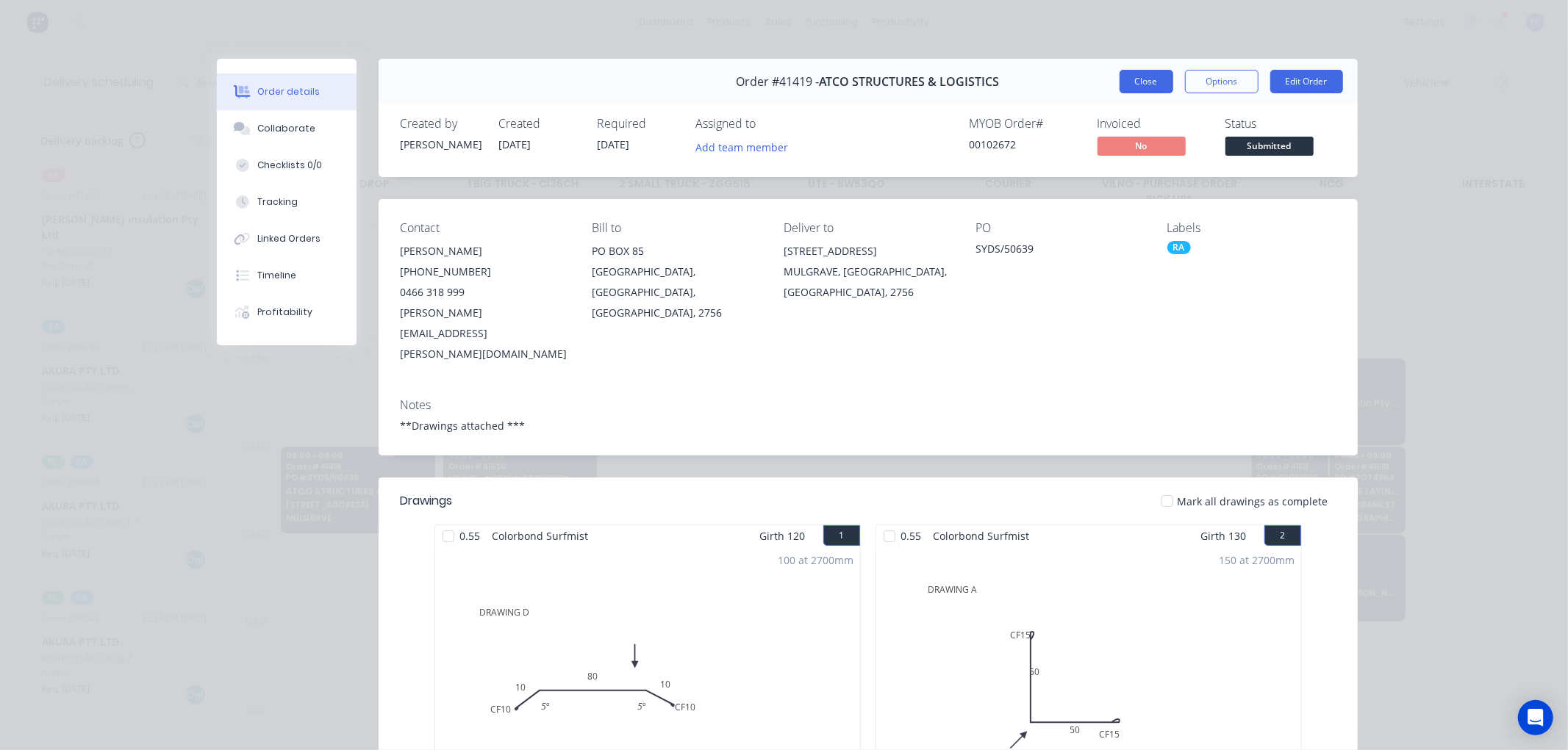
click at [1139, 70] on button "Close" at bounding box center [1147, 82] width 54 height 23
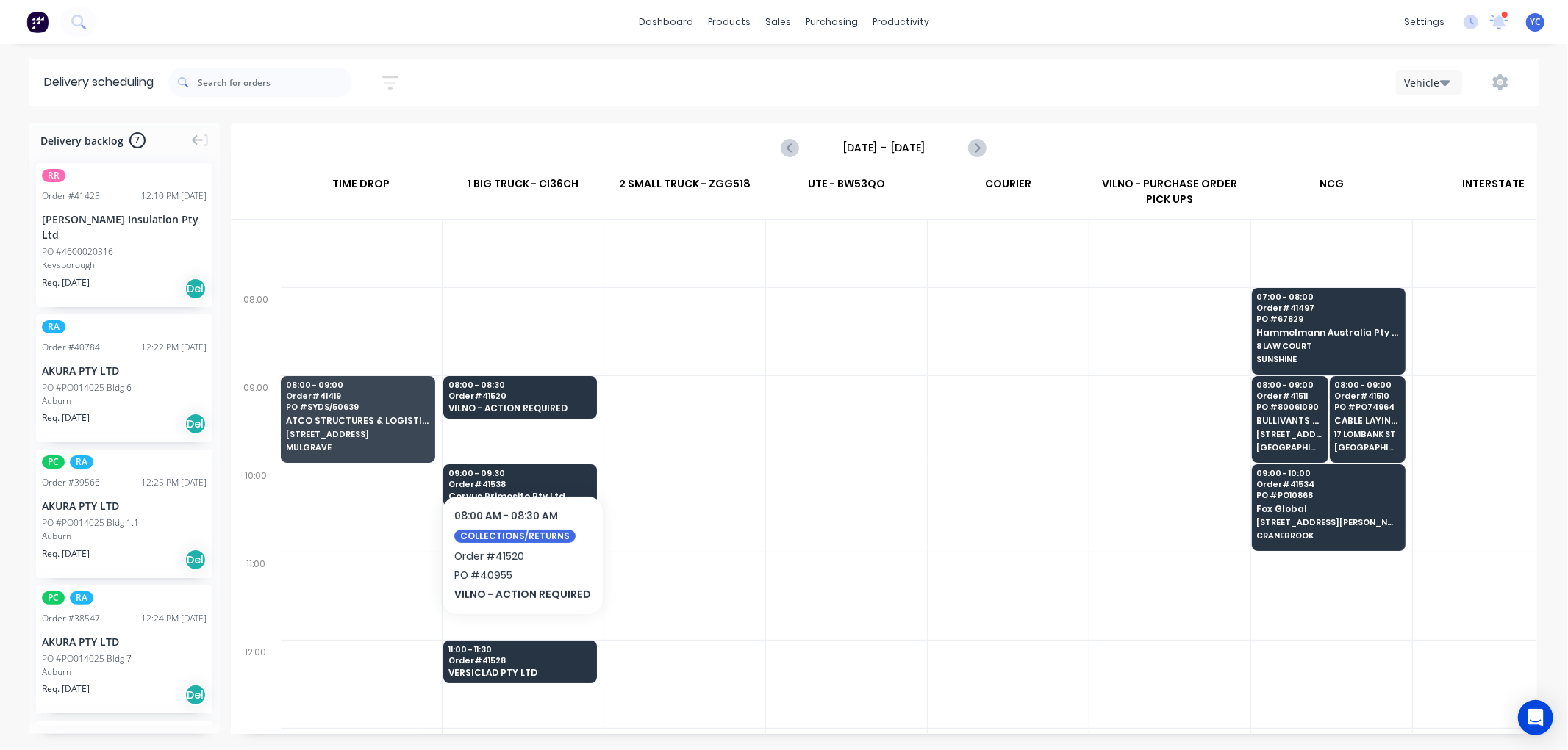
scroll to position [163, 1]
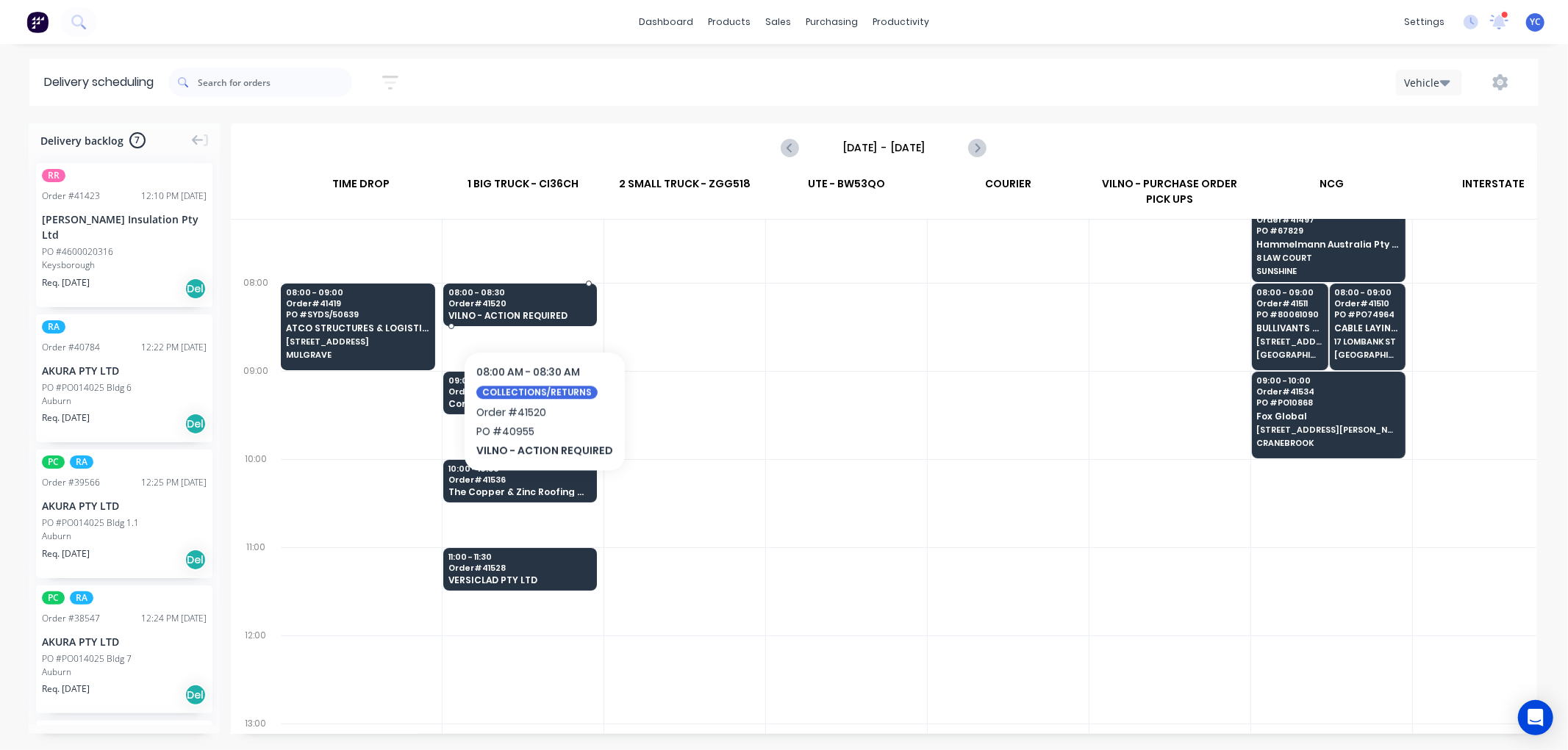
click at [542, 306] on span "Order # 41520" at bounding box center [519, 304] width 143 height 9
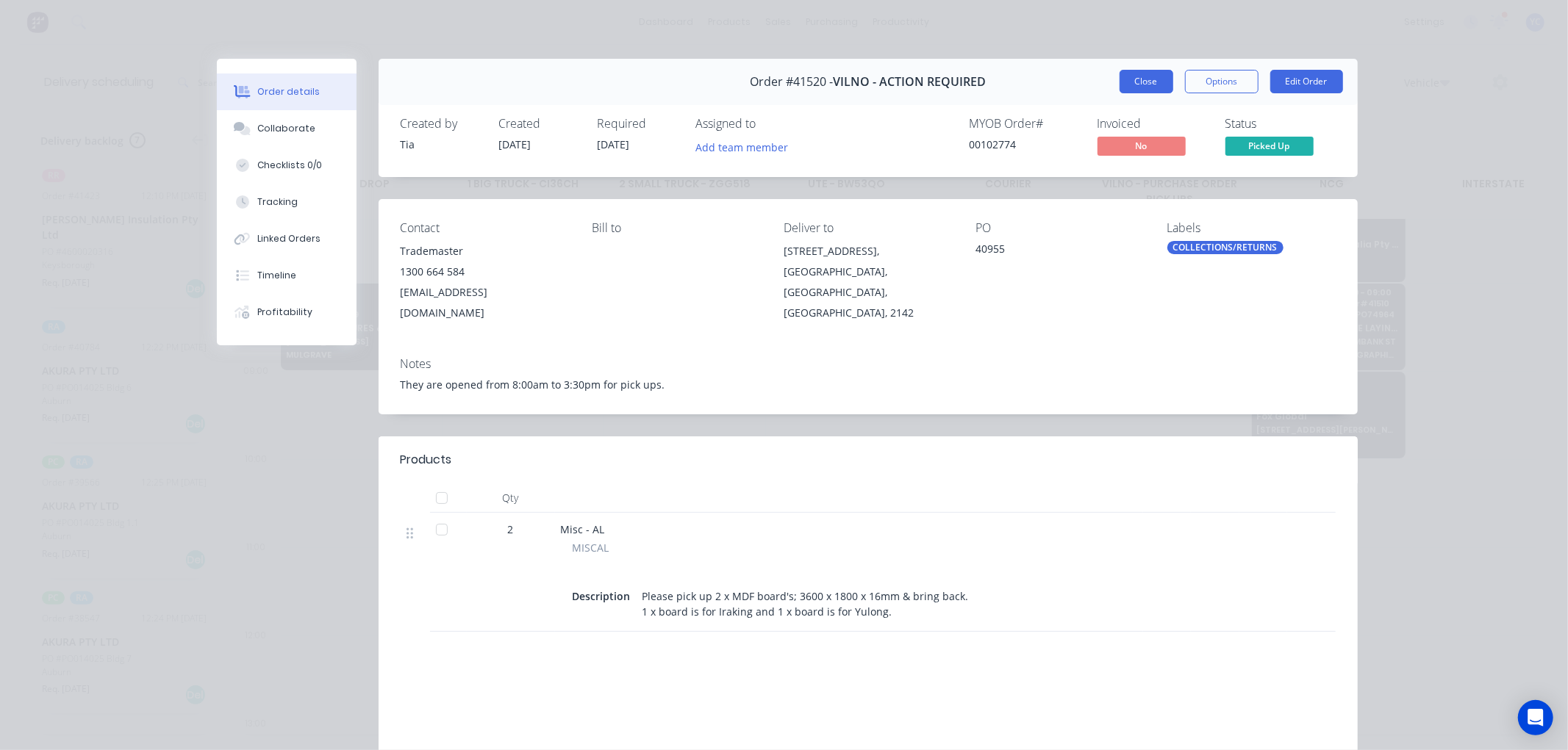
click at [1139, 83] on button "Close" at bounding box center [1147, 82] width 54 height 23
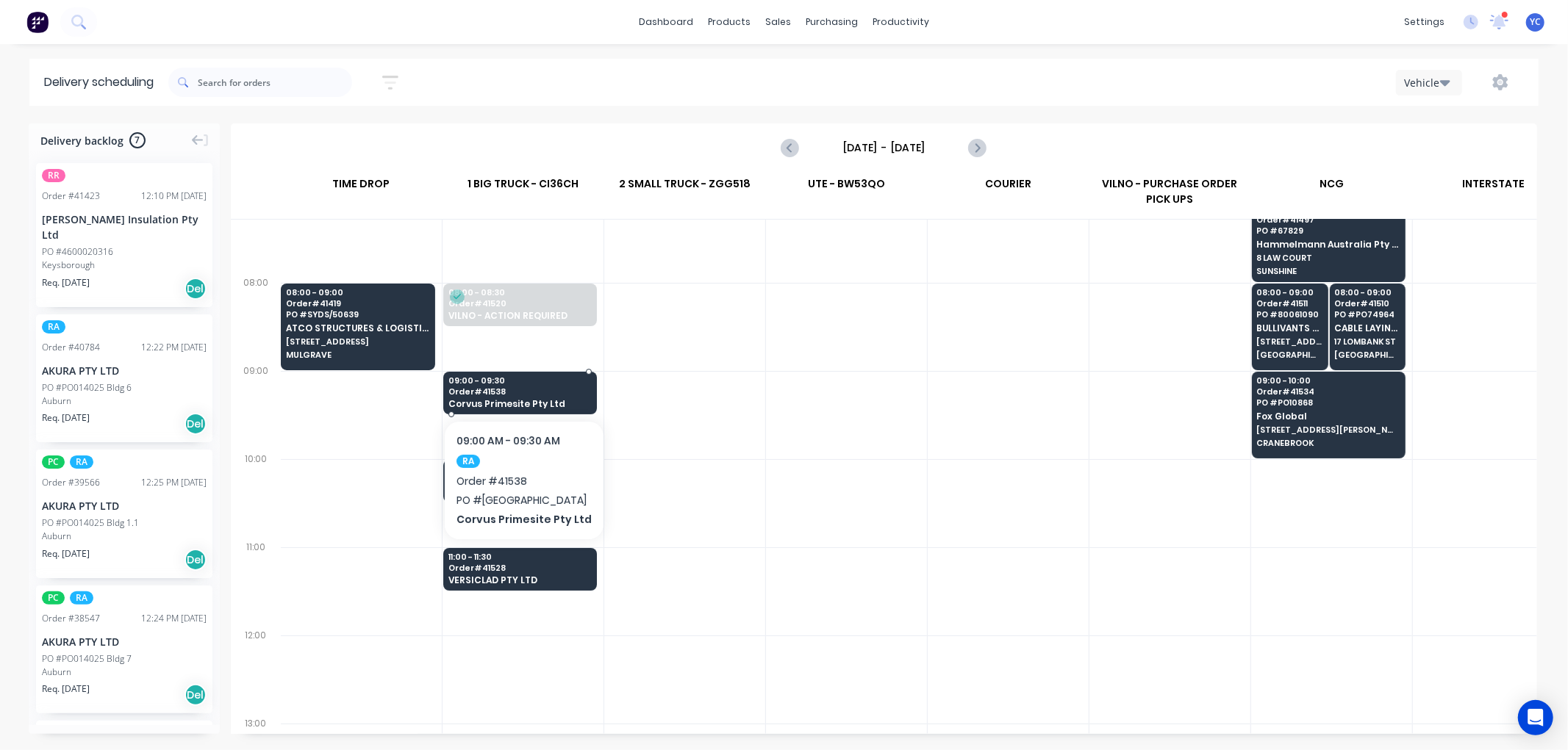
click at [544, 399] on span "Corvus Primesite Pty Ltd" at bounding box center [519, 403] width 143 height 10
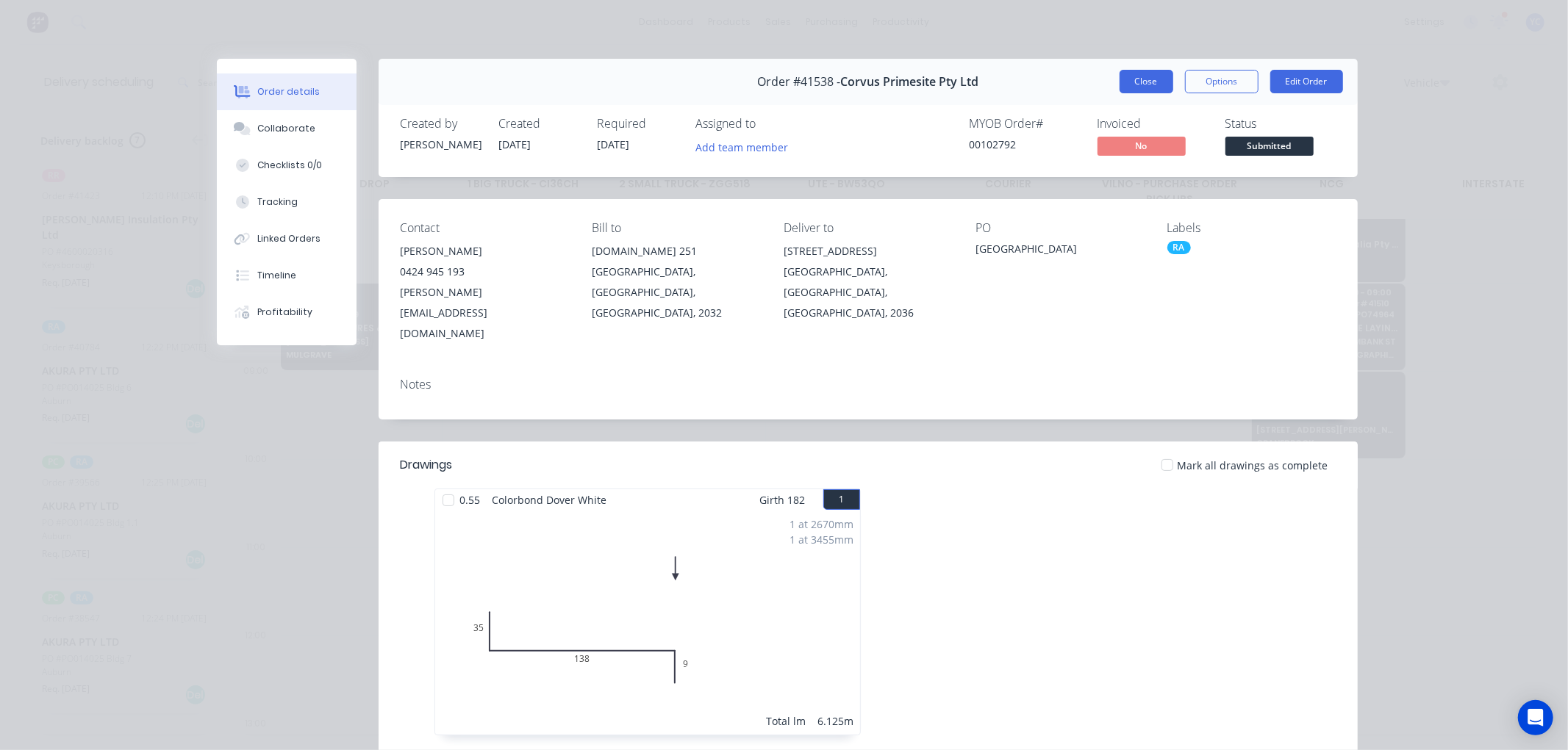
click at [1147, 83] on button "Close" at bounding box center [1147, 82] width 54 height 23
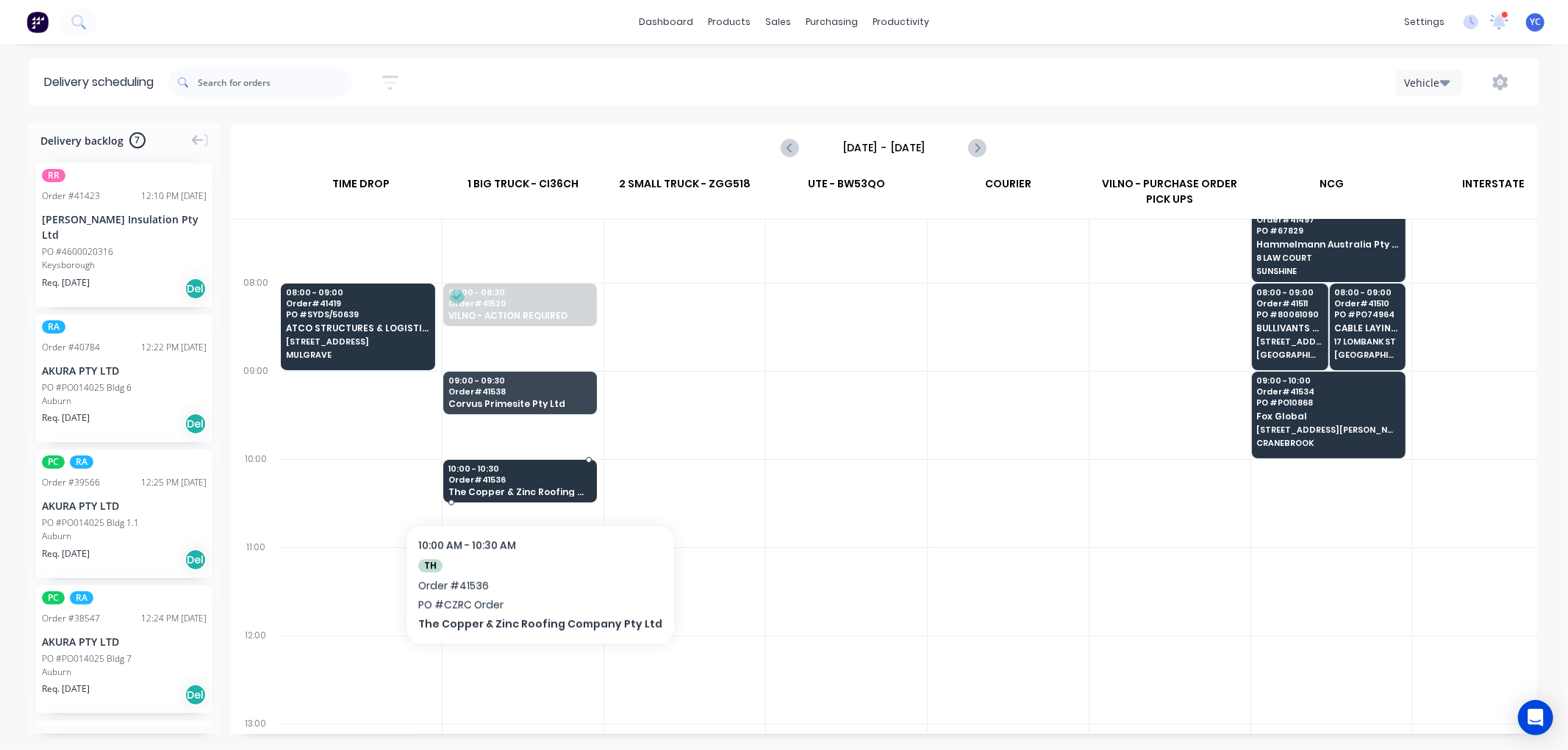
click at [532, 480] on span "Order # 41536" at bounding box center [519, 480] width 143 height 9
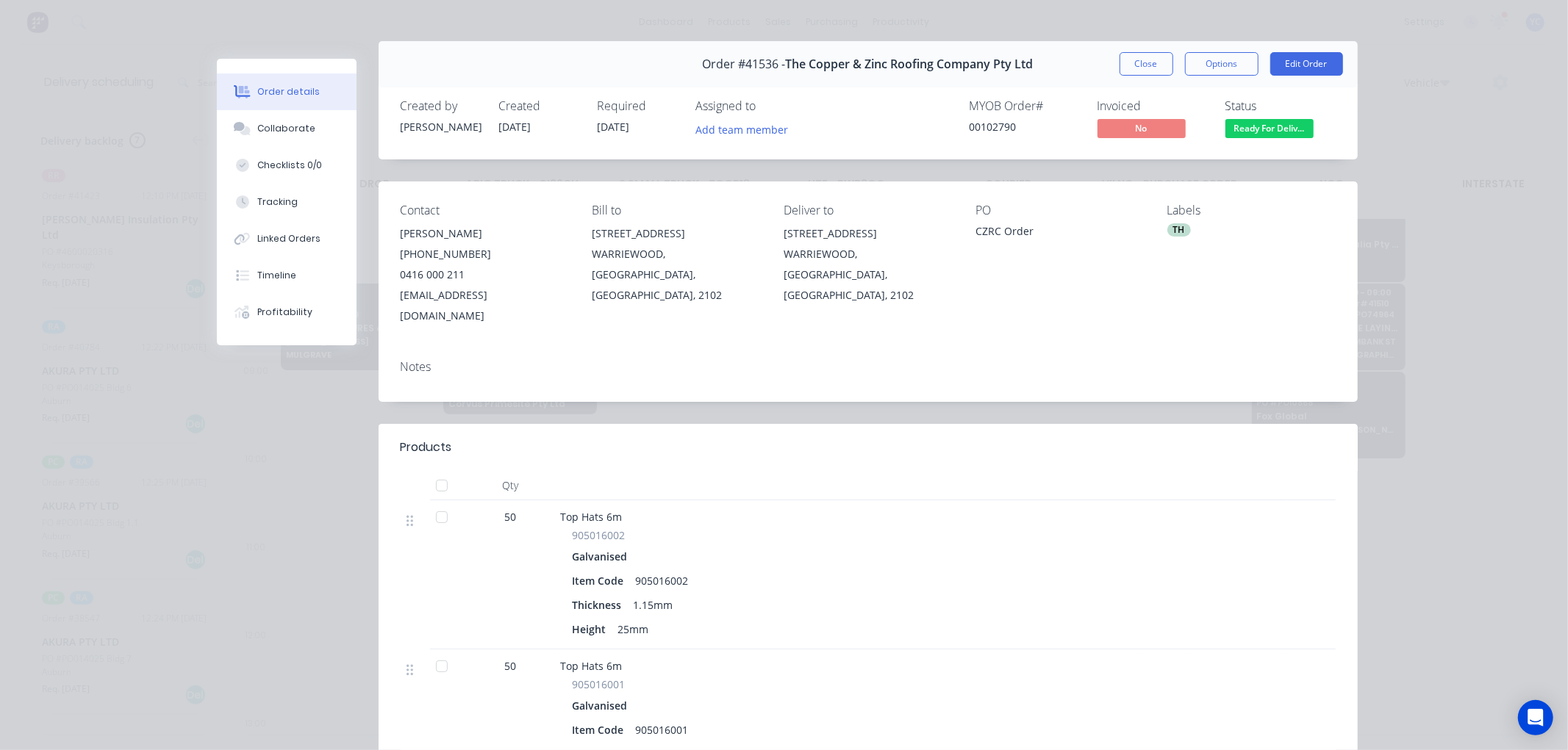
scroll to position [0, 0]
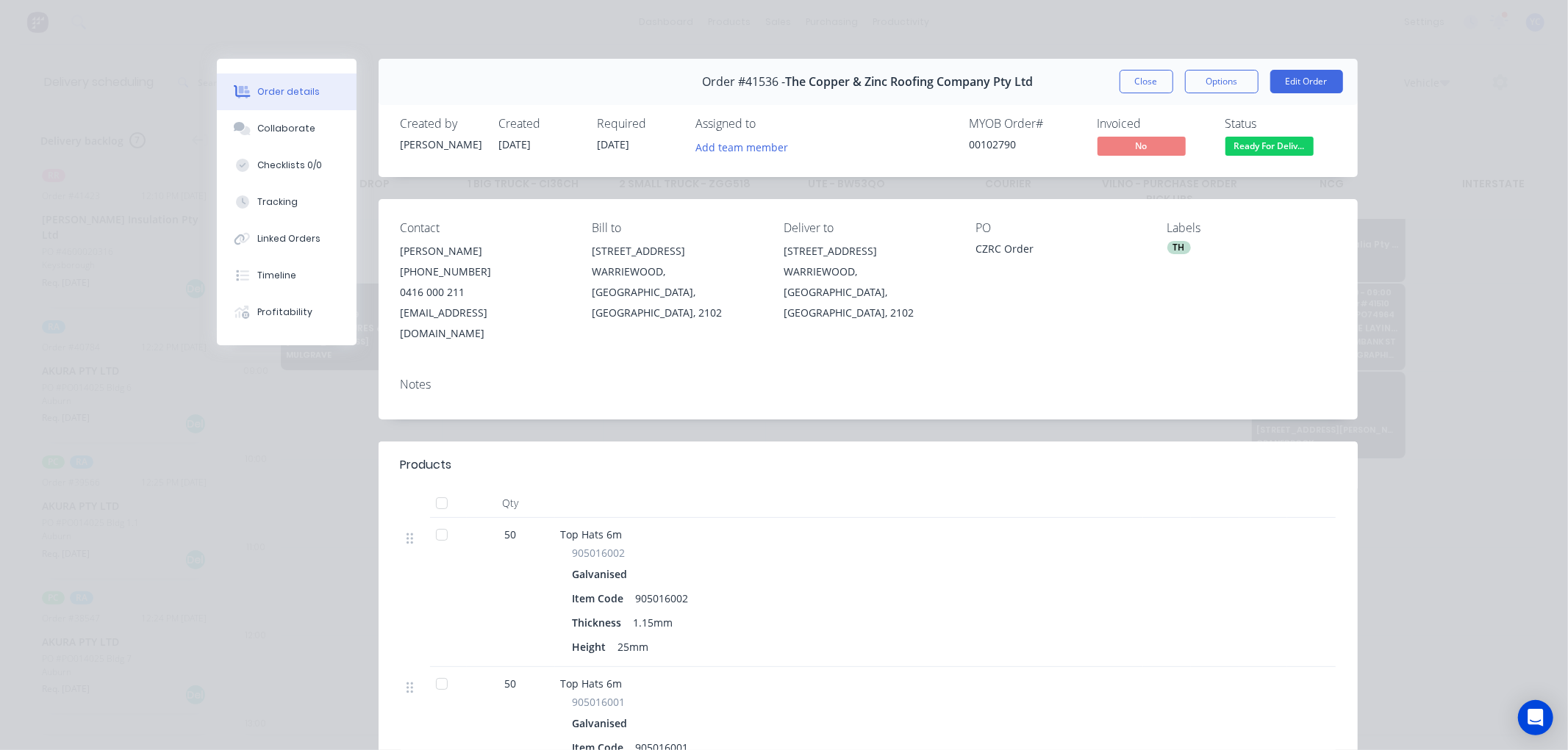
drag, startPoint x: 766, startPoint y: 244, endPoint x: 876, endPoint y: 304, distance: 125.3
click at [876, 304] on div "Contact [PERSON_NAME] [PHONE_NUMBER] [EMAIL_ADDRESS][DOMAIN_NAME] Bill to [STRE…" at bounding box center [867, 283] width 979 height 167
click at [840, 287] on div "WARRIEWOOD, [GEOGRAPHIC_DATA], [GEOGRAPHIC_DATA], 2102" at bounding box center [867, 292] width 168 height 62
drag, startPoint x: 781, startPoint y: 277, endPoint x: 853, endPoint y: 280, distance: 72.1
click at [853, 280] on div "WARRIEWOOD, [GEOGRAPHIC_DATA], [GEOGRAPHIC_DATA], 2102" at bounding box center [867, 292] width 168 height 62
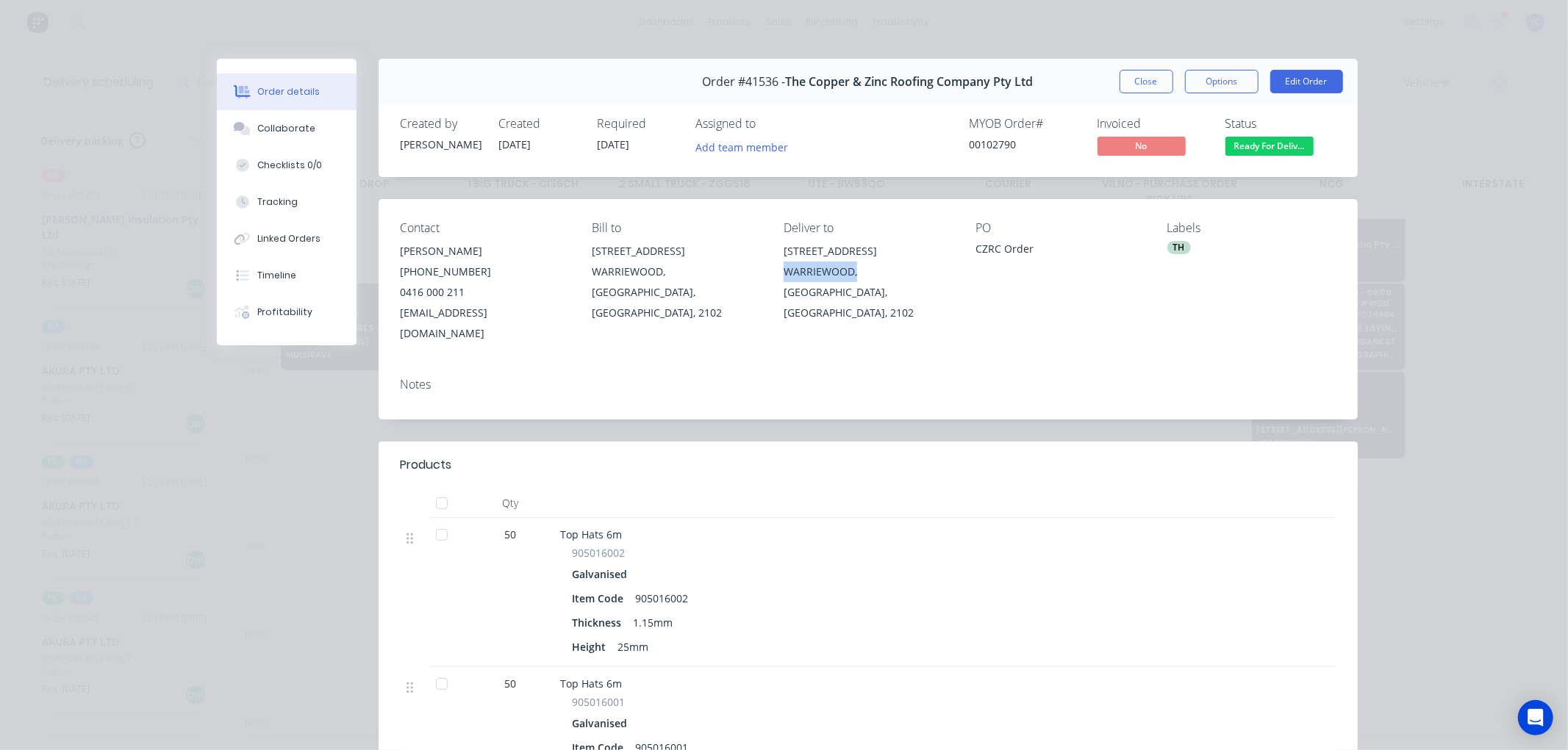
copy div "WARRIEWOOD,"
click at [1128, 78] on button "Close" at bounding box center [1147, 82] width 54 height 23
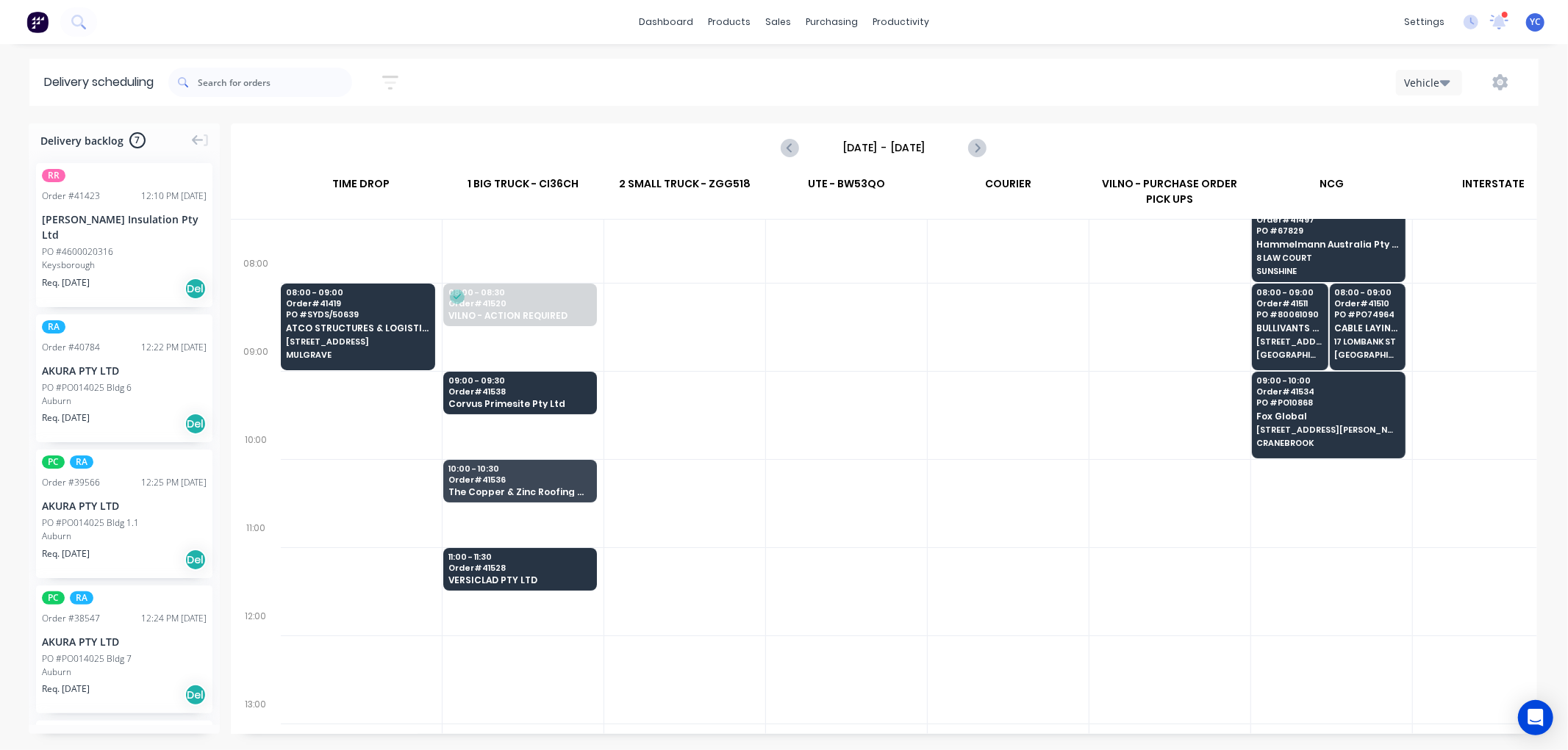
scroll to position [244, 1]
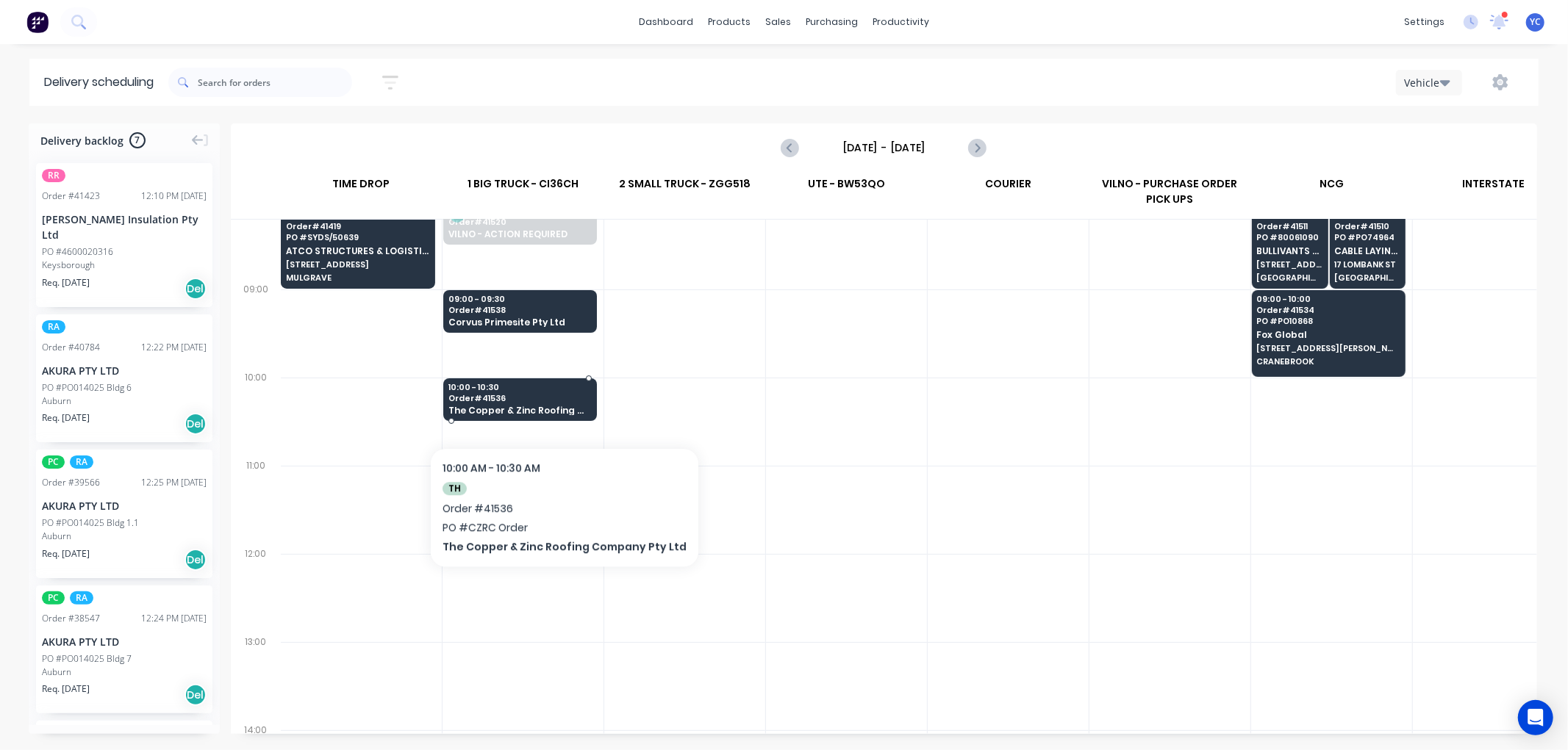
click at [556, 402] on div "10:00 - 10:30 Order # 41536 The Copper & Zinc Roofing Company Pty Ltd" at bounding box center [519, 400] width 152 height 43
click at [556, 402] on body "dashboard products sales purchasing productivity dashboard products Product Cat…" at bounding box center [784, 375] width 1568 height 750
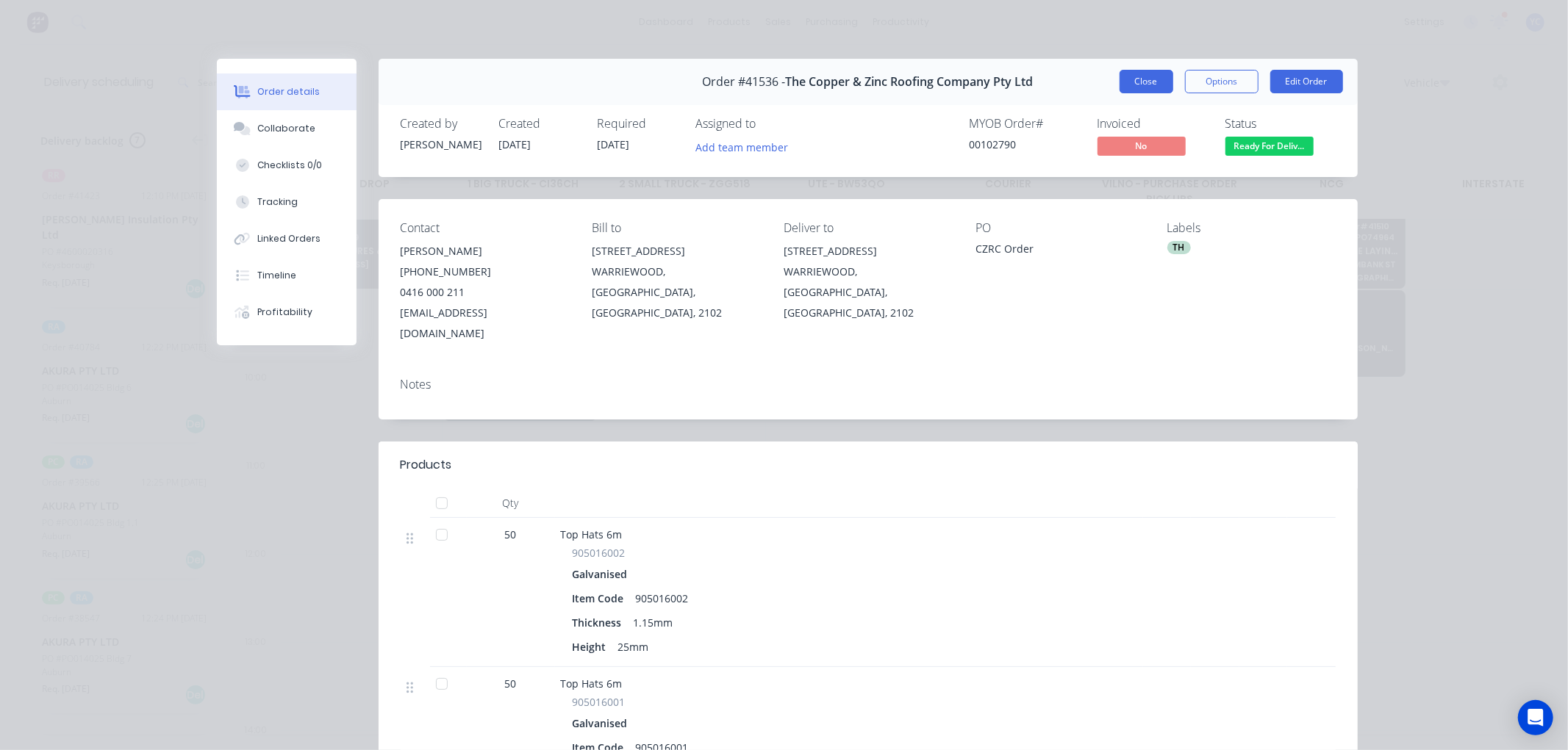
click at [1140, 83] on button "Close" at bounding box center [1147, 82] width 54 height 23
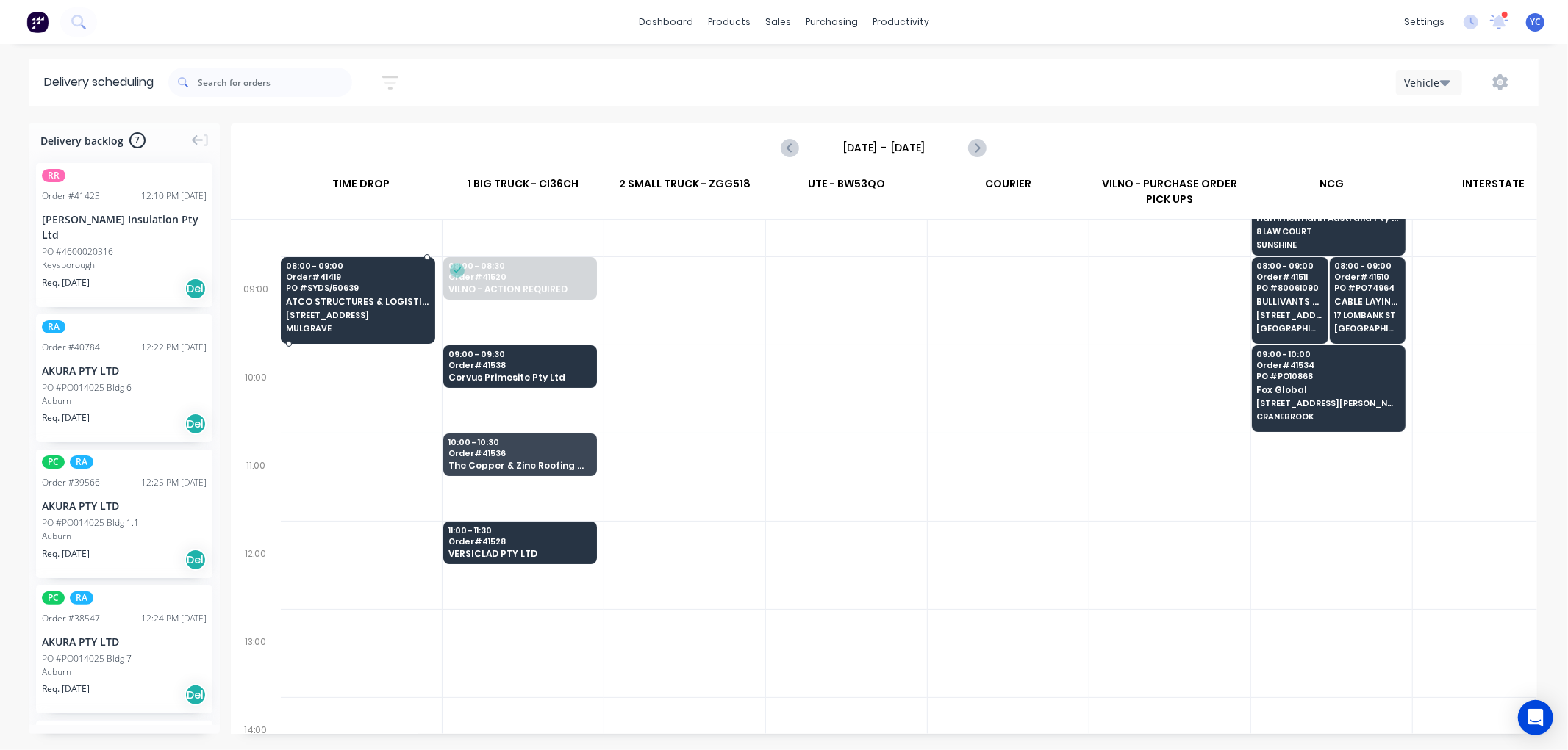
scroll to position [163, 1]
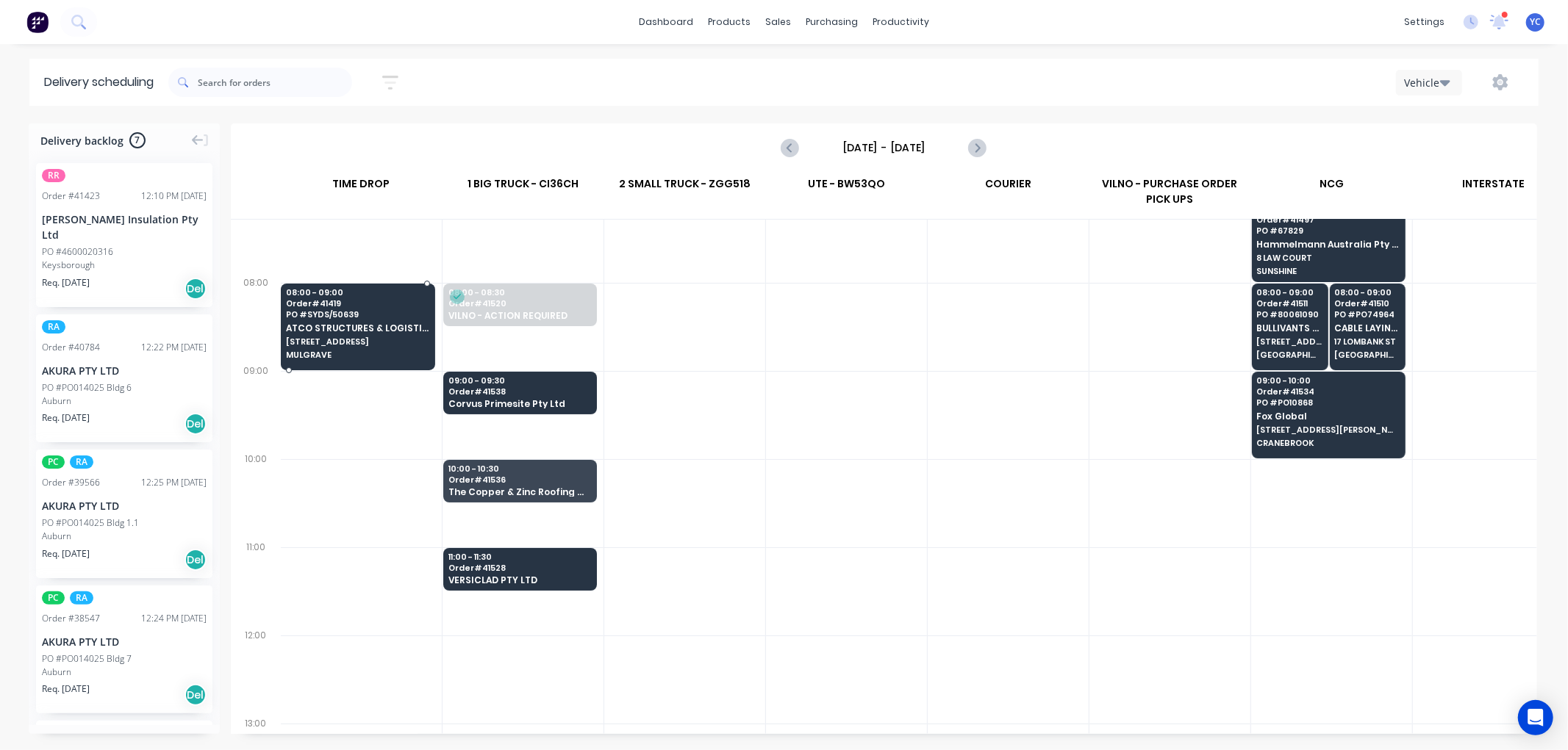
click at [371, 336] on div "08:00 - 09:00 Order # 41419 PO # SYDS/50639 ATCO STRUCTURES & LOGISTICS [STREET…" at bounding box center [358, 325] width 153 height 83
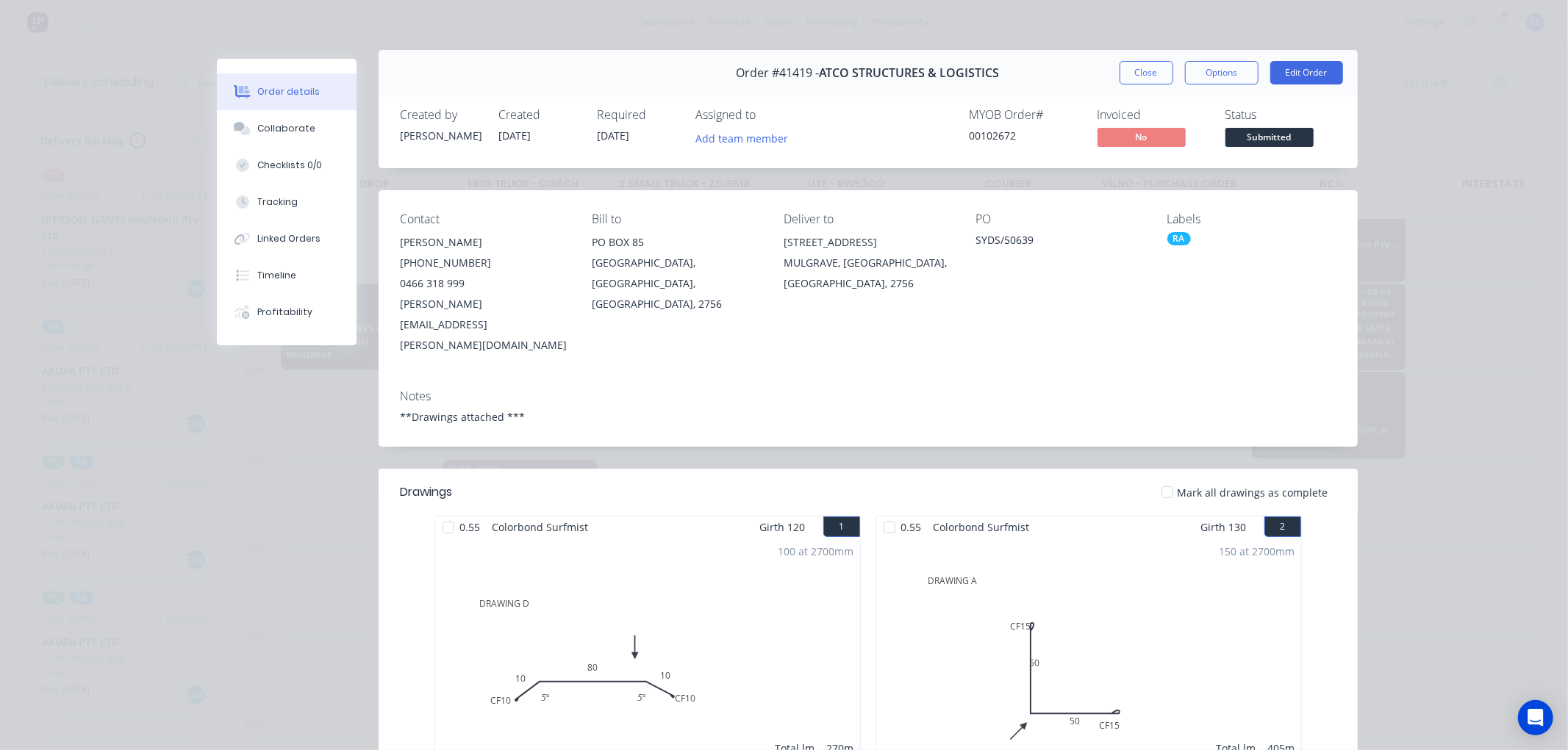
scroll to position [0, 0]
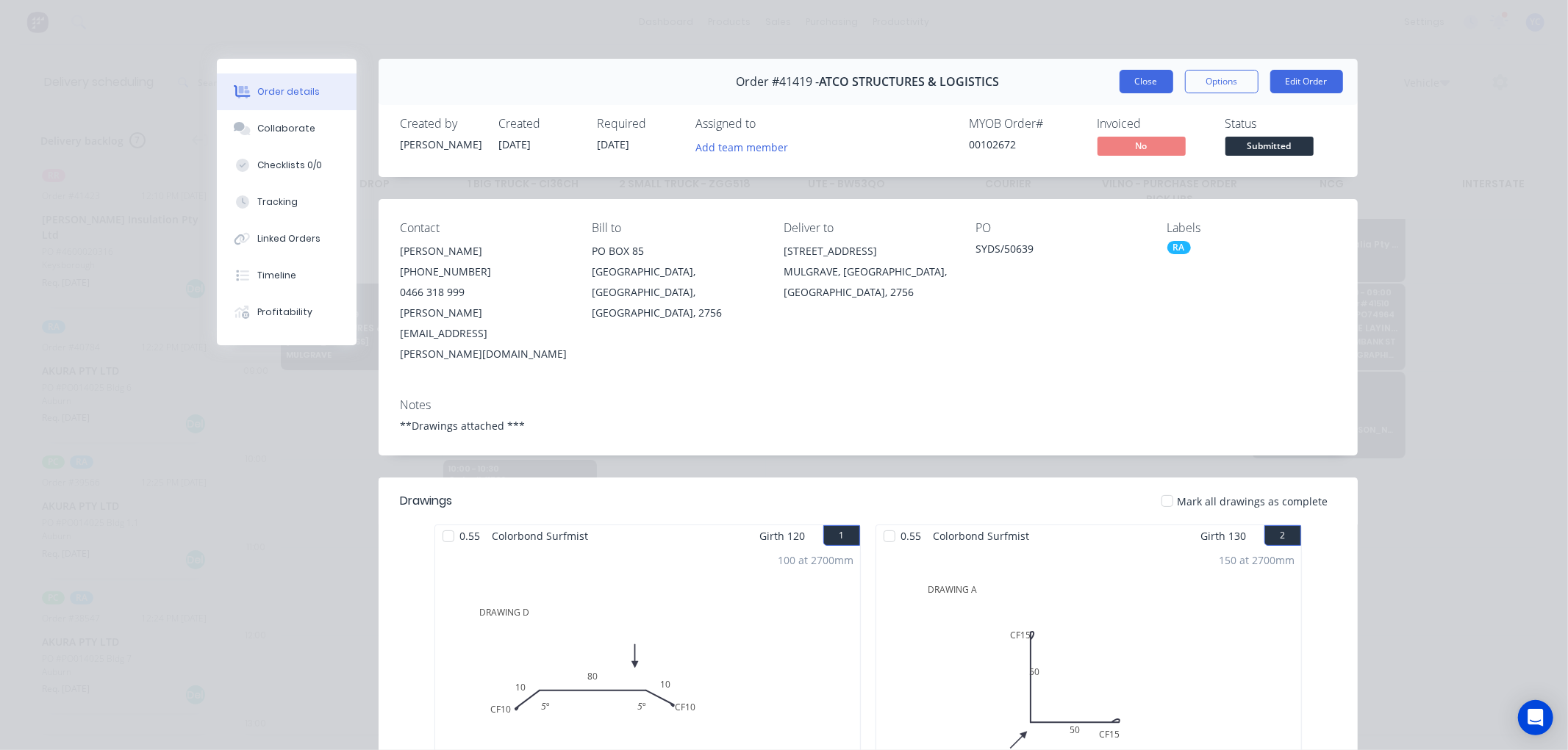
click at [1120, 83] on button "Close" at bounding box center [1147, 82] width 54 height 23
